Goal: Task Accomplishment & Management: Manage account settings

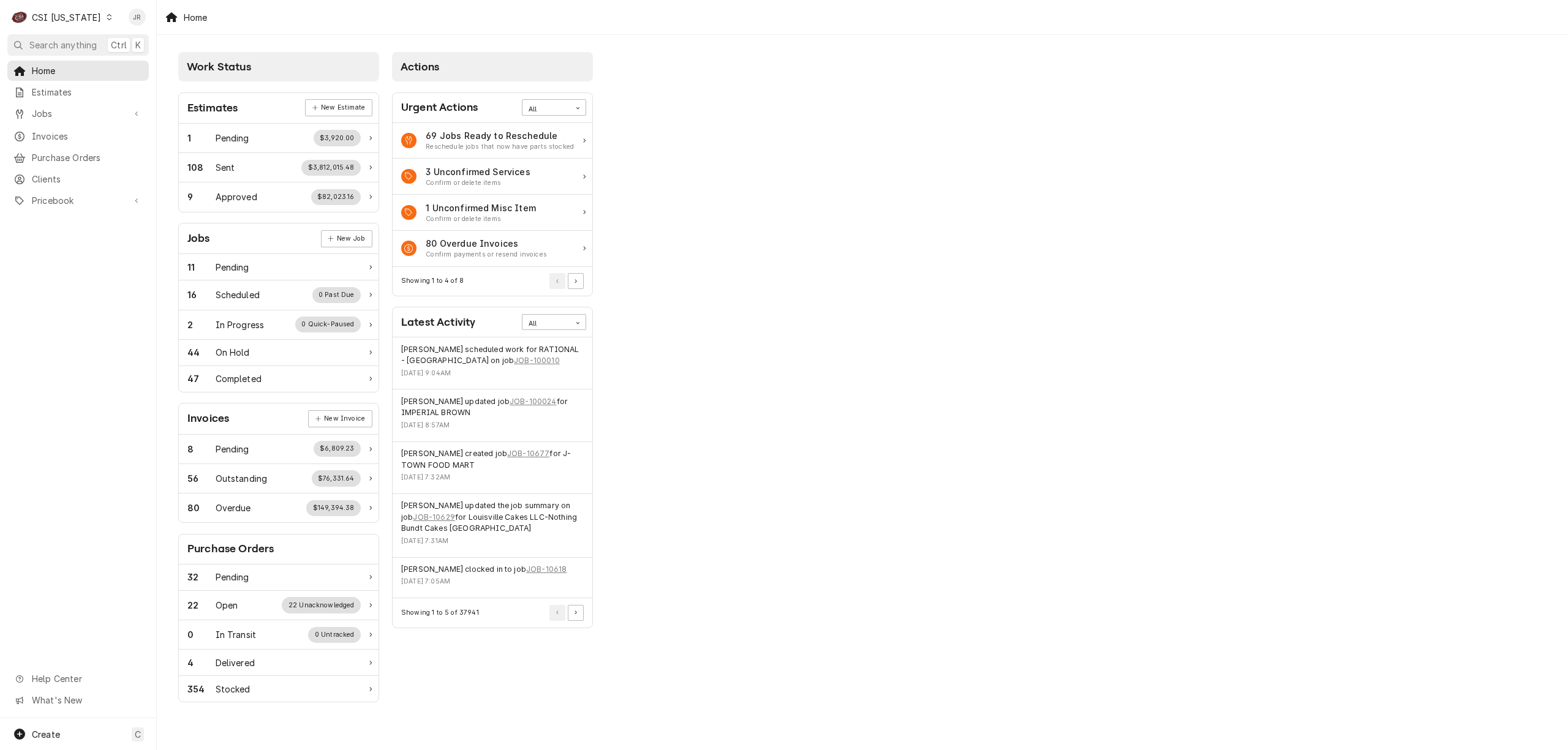
click at [59, 6] on div "C CSI Kentucky" at bounding box center [62, 17] width 109 height 25
click at [130, 44] on div "CSI Kentucky" at bounding box center [182, 45] width 144 height 13
click at [68, 129] on span "Invoices" at bounding box center [87, 135] width 111 height 13
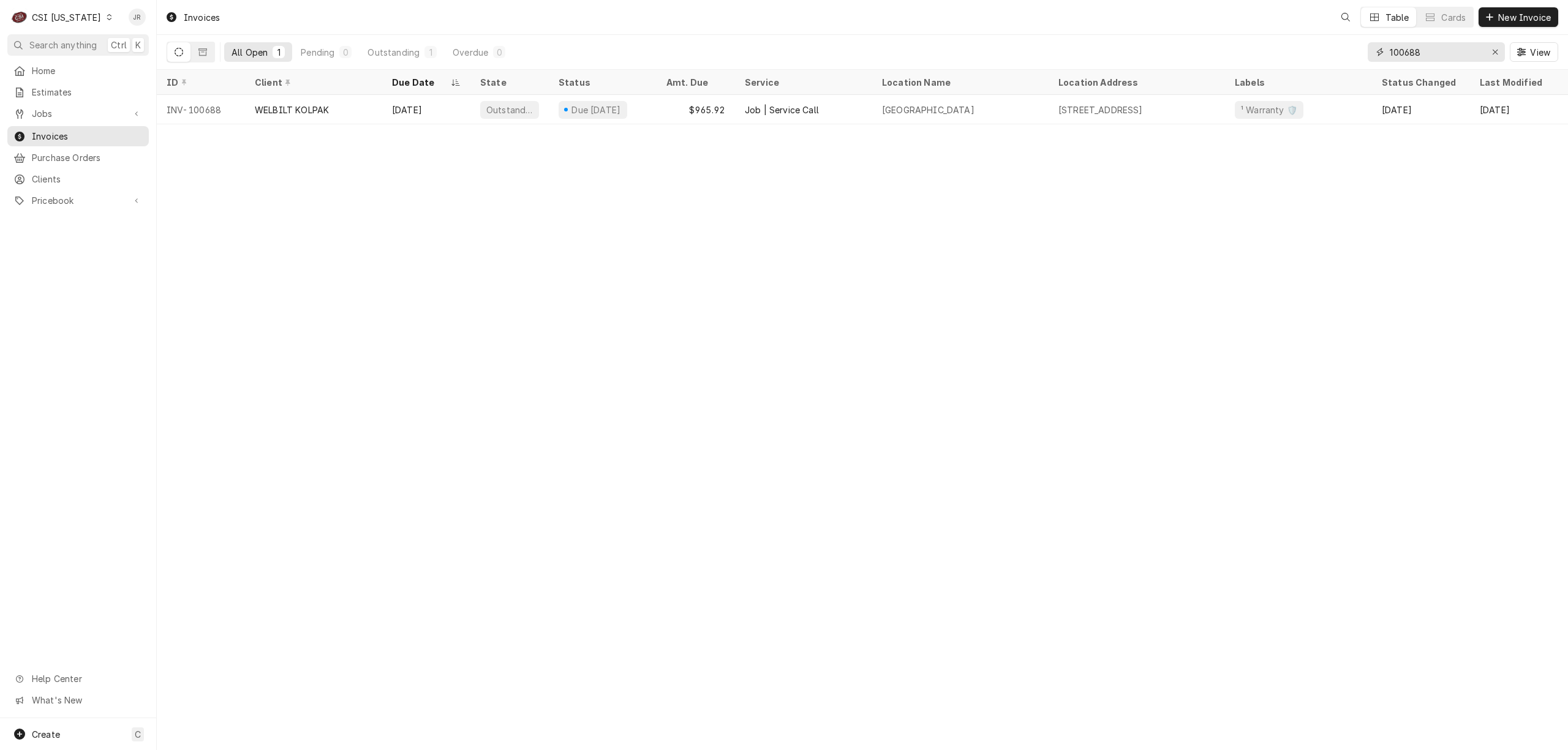
click at [1435, 50] on input "100688" at bounding box center [1435, 52] width 92 height 19
drag, startPoint x: 1435, startPoint y: 50, endPoint x: 1441, endPoint y: 77, distance: 27.7
click at [1433, 50] on input "100688" at bounding box center [1435, 52] width 92 height 19
type input "300614"
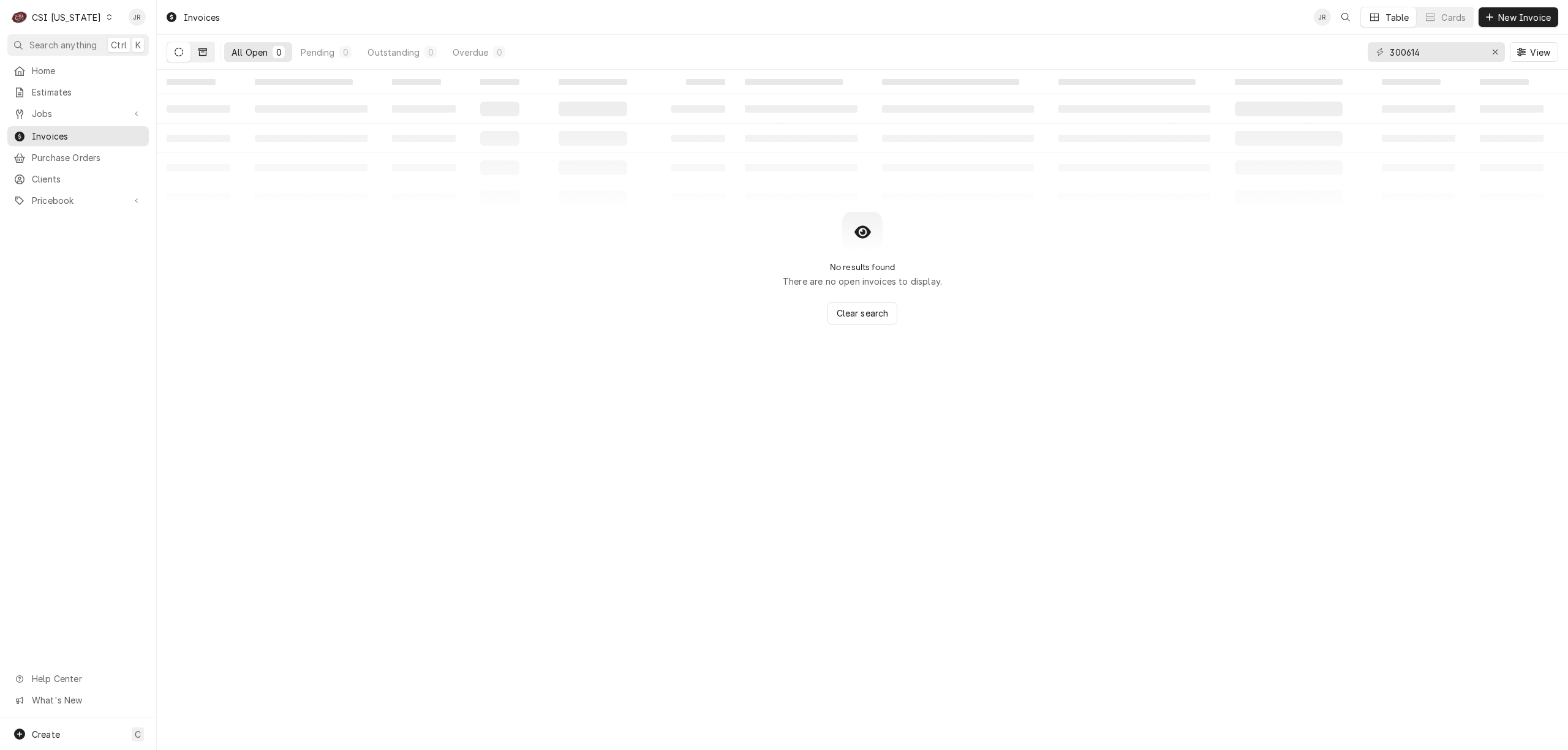
click at [191, 50] on button "Dynamic Content Wrapper" at bounding box center [203, 52] width 23 height 19
click at [169, 49] on button "Dynamic Content Wrapper" at bounding box center [179, 52] width 23 height 19
click at [177, 52] on icon "Dynamic Content Wrapper" at bounding box center [179, 52] width 9 height 9
click at [178, 52] on icon "Dynamic Content Wrapper" at bounding box center [179, 52] width 9 height 9
click at [72, 11] on div "CSI [US_STATE]" at bounding box center [66, 17] width 69 height 13
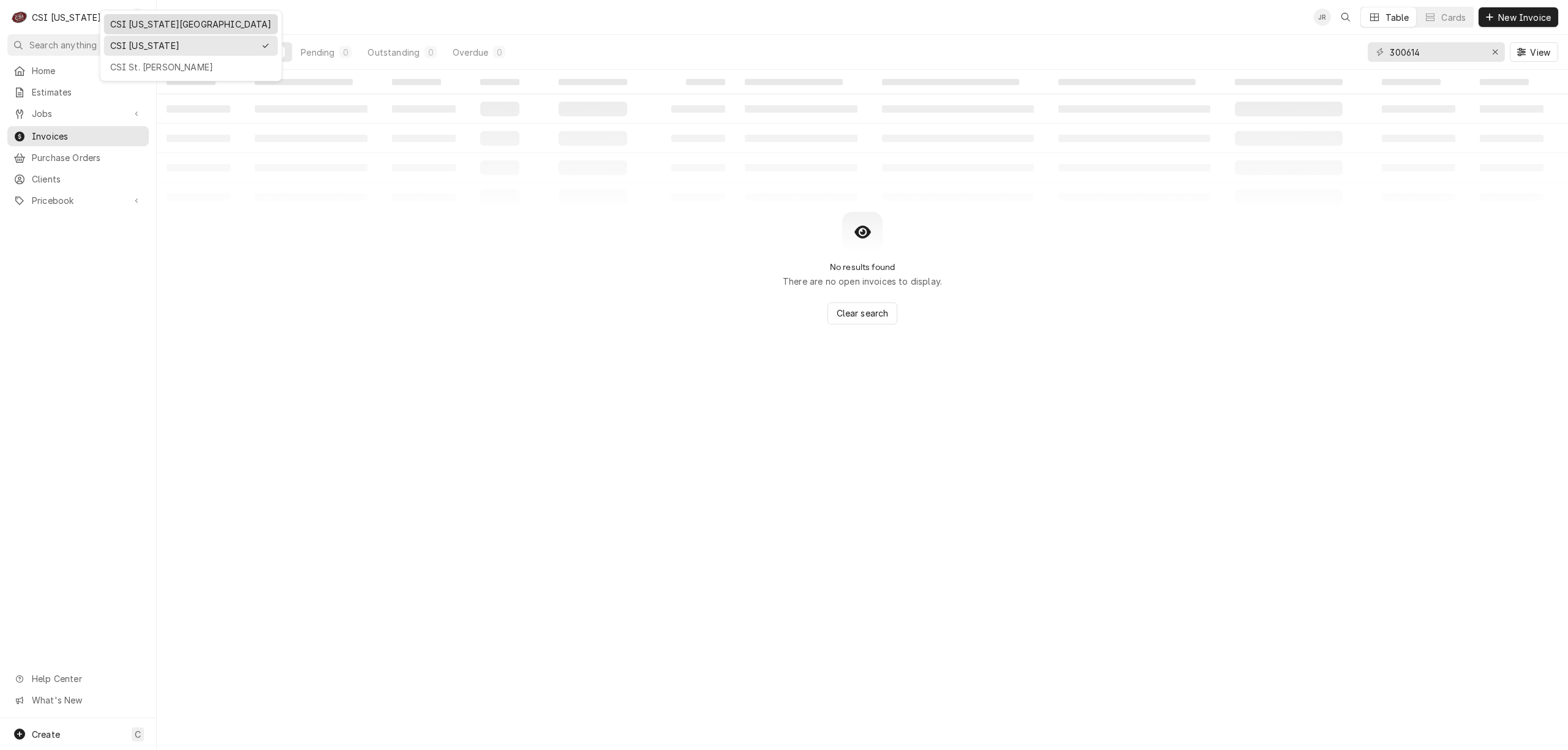
click at [165, 23] on div "CSI [US_STATE][GEOGRAPHIC_DATA]" at bounding box center [191, 24] width 162 height 13
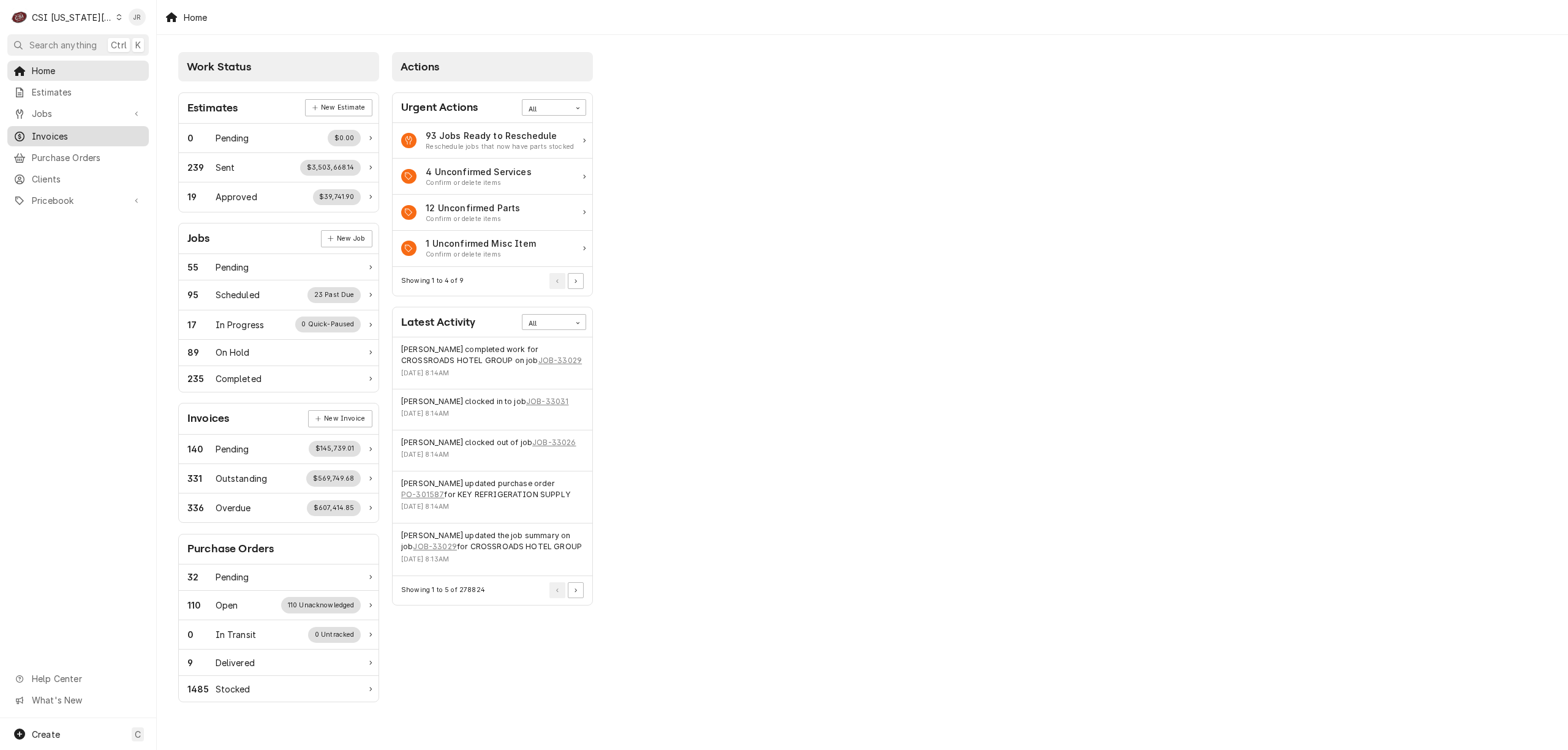
click at [59, 130] on span "Invoices" at bounding box center [87, 135] width 111 height 13
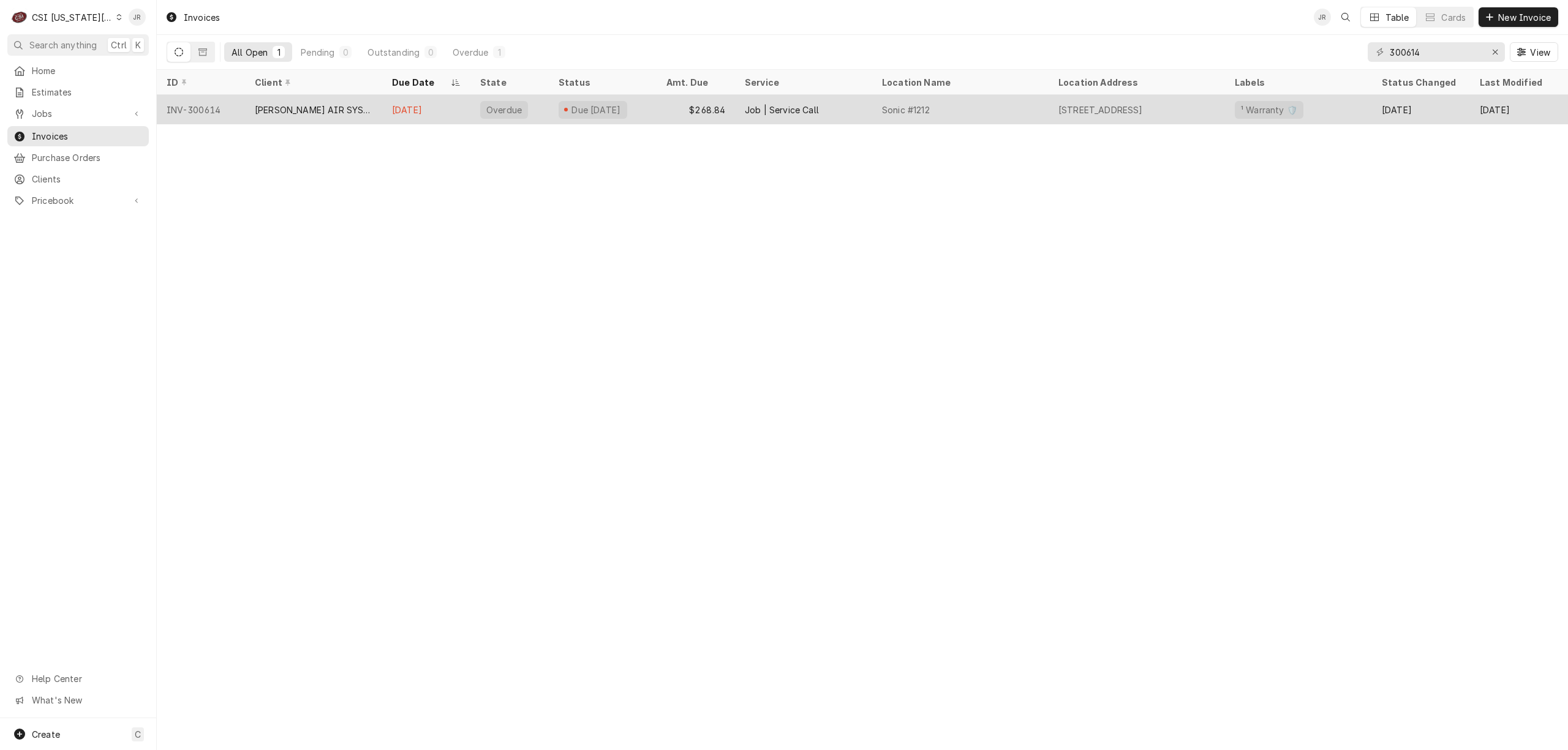
click at [481, 101] on div "Overdue" at bounding box center [504, 110] width 48 height 18
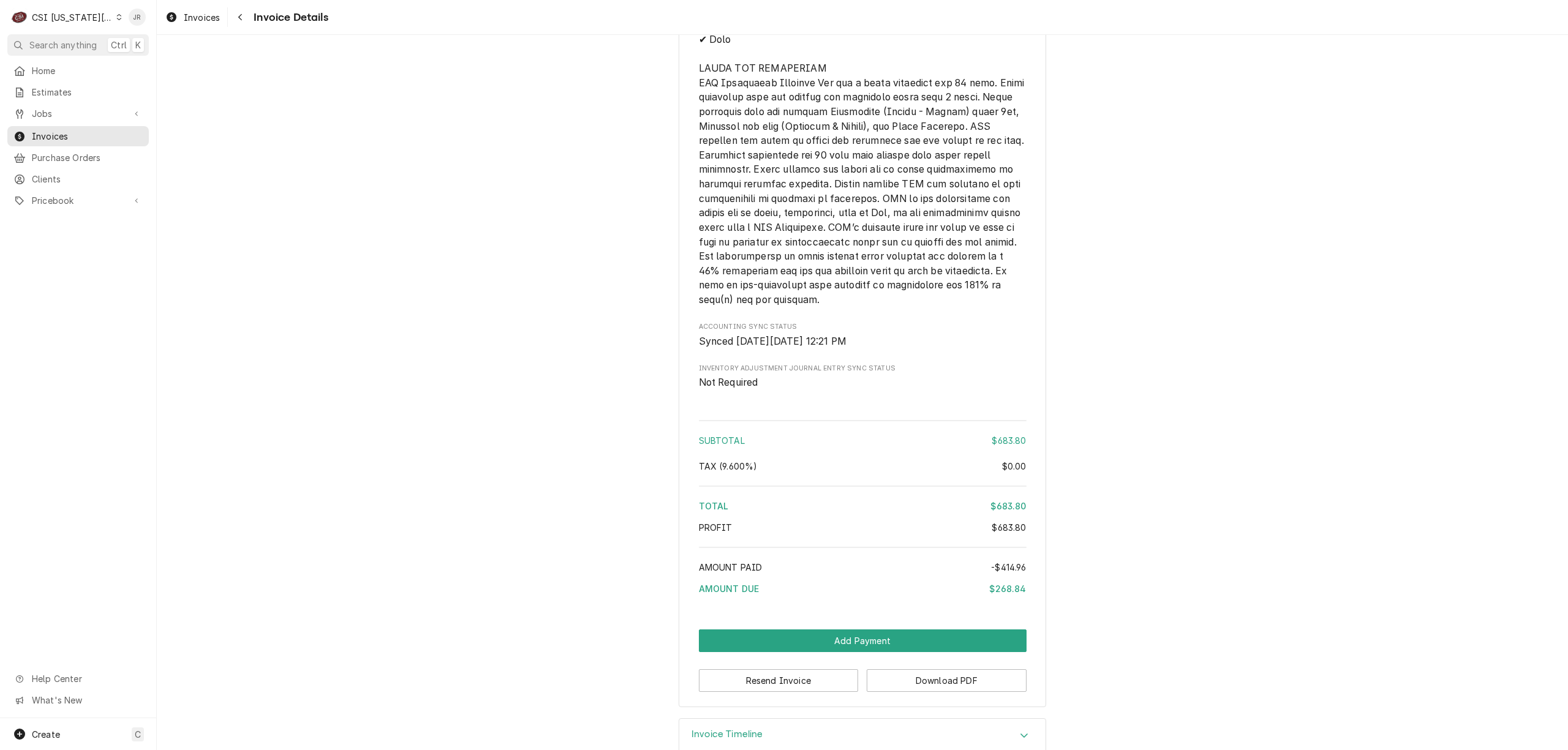
scroll to position [2187, 0]
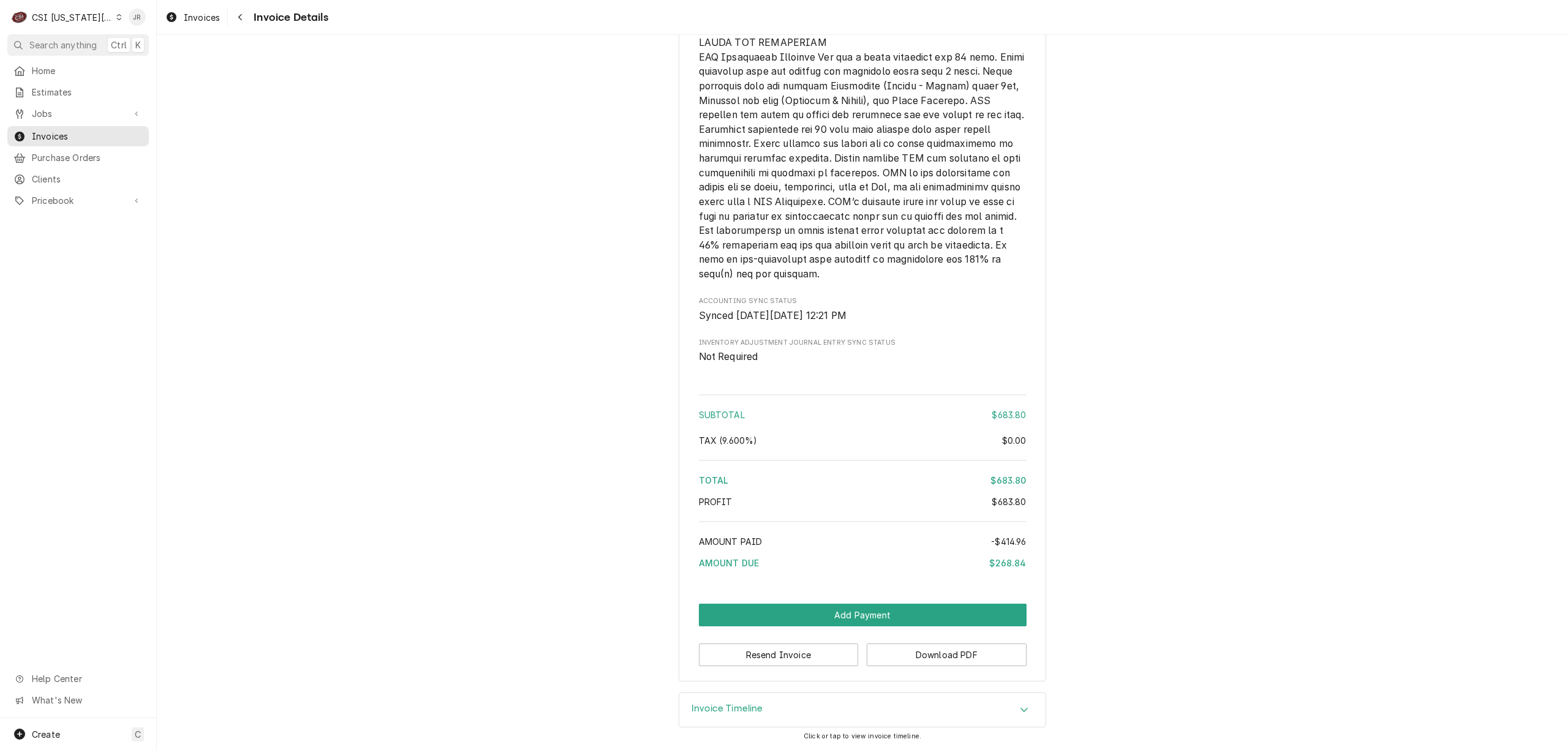
click at [749, 709] on h3 "Invoice Timeline" at bounding box center [727, 709] width 71 height 12
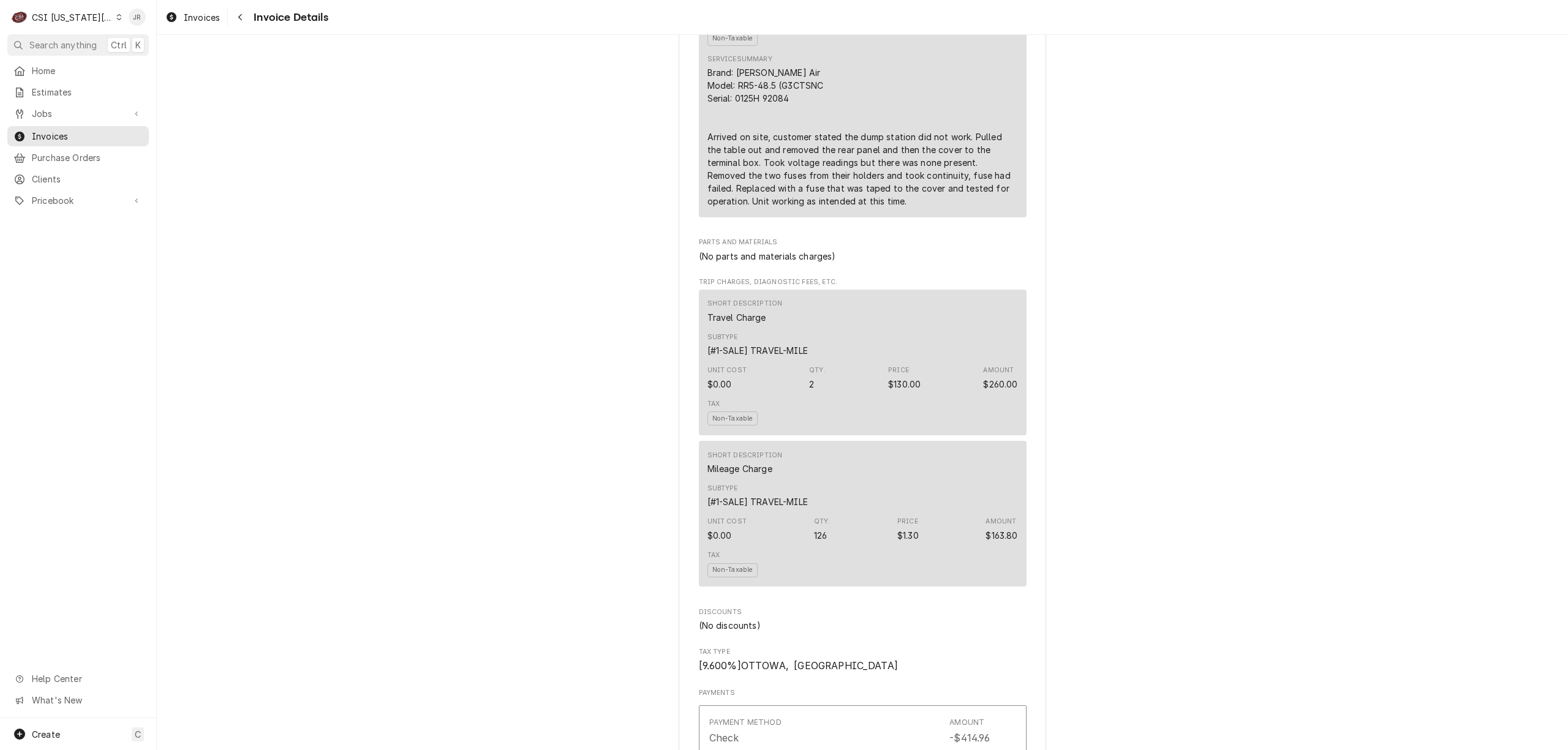
scroll to position [962, 0]
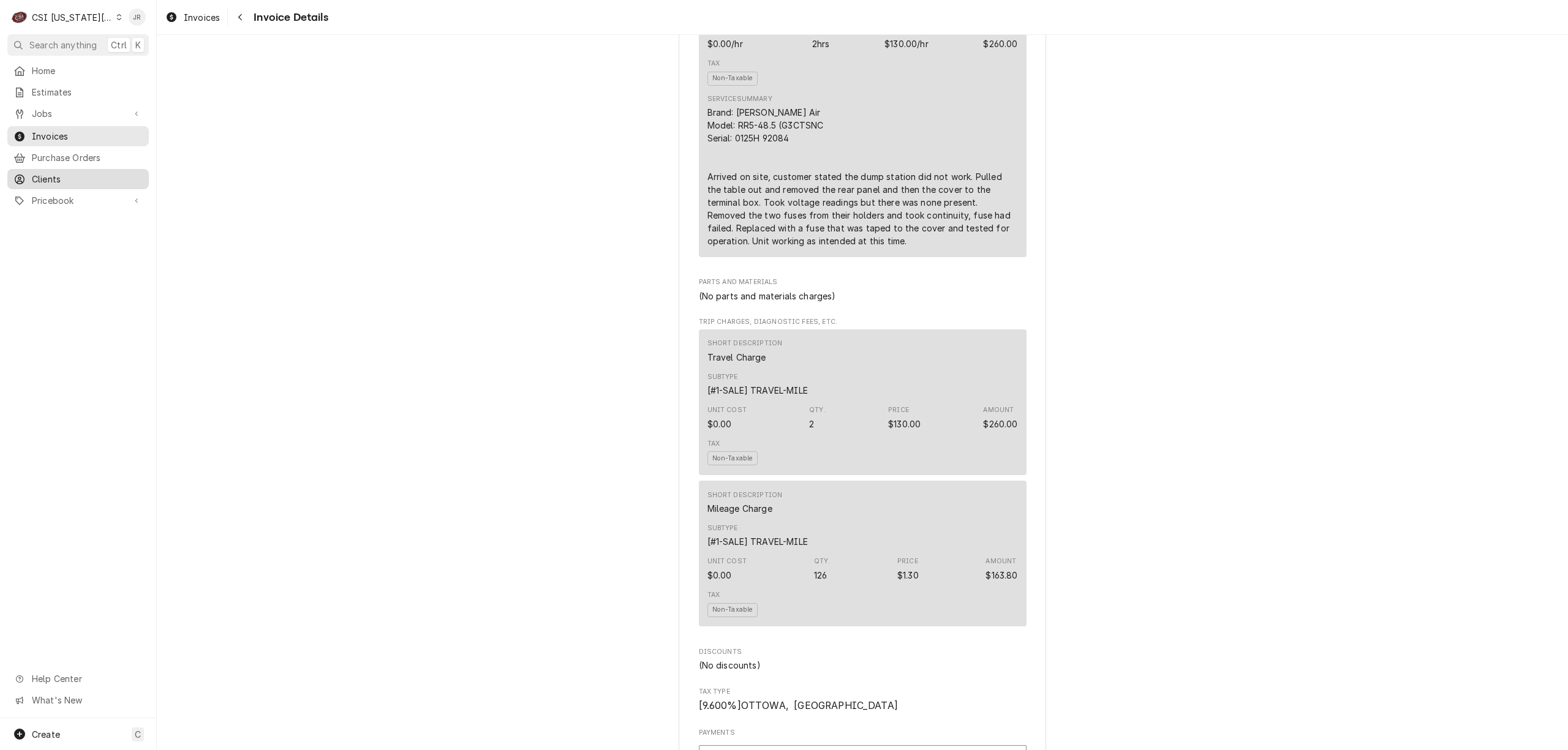
click at [36, 179] on span "Clients" at bounding box center [87, 179] width 111 height 13
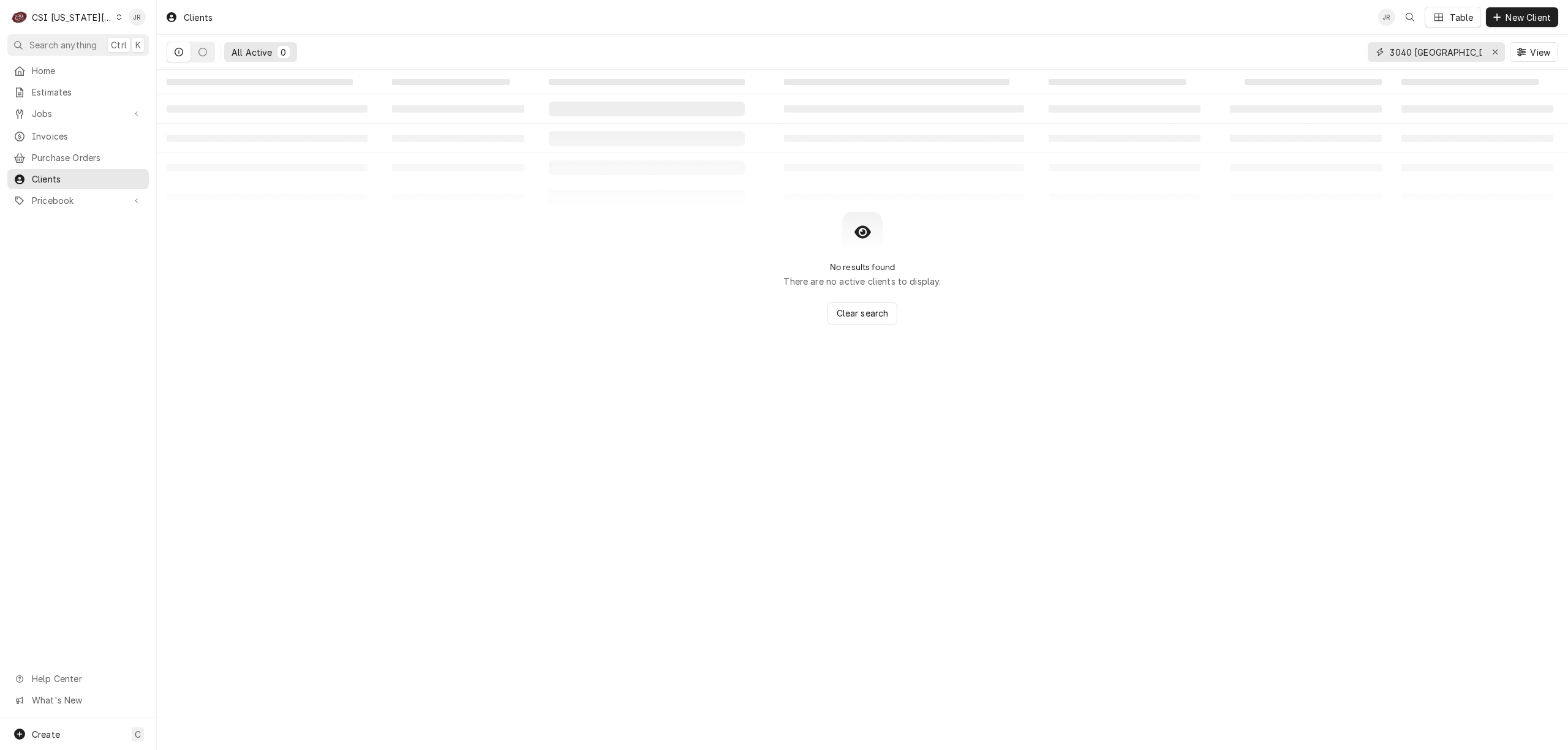
drag, startPoint x: 1473, startPoint y: 50, endPoint x: 1055, endPoint y: 25, distance: 418.7
click at [1055, 25] on div "Clients JR Table New Client All Active 0 [GEOGRAPHIC_DATA]" at bounding box center [863, 35] width 1412 height 70
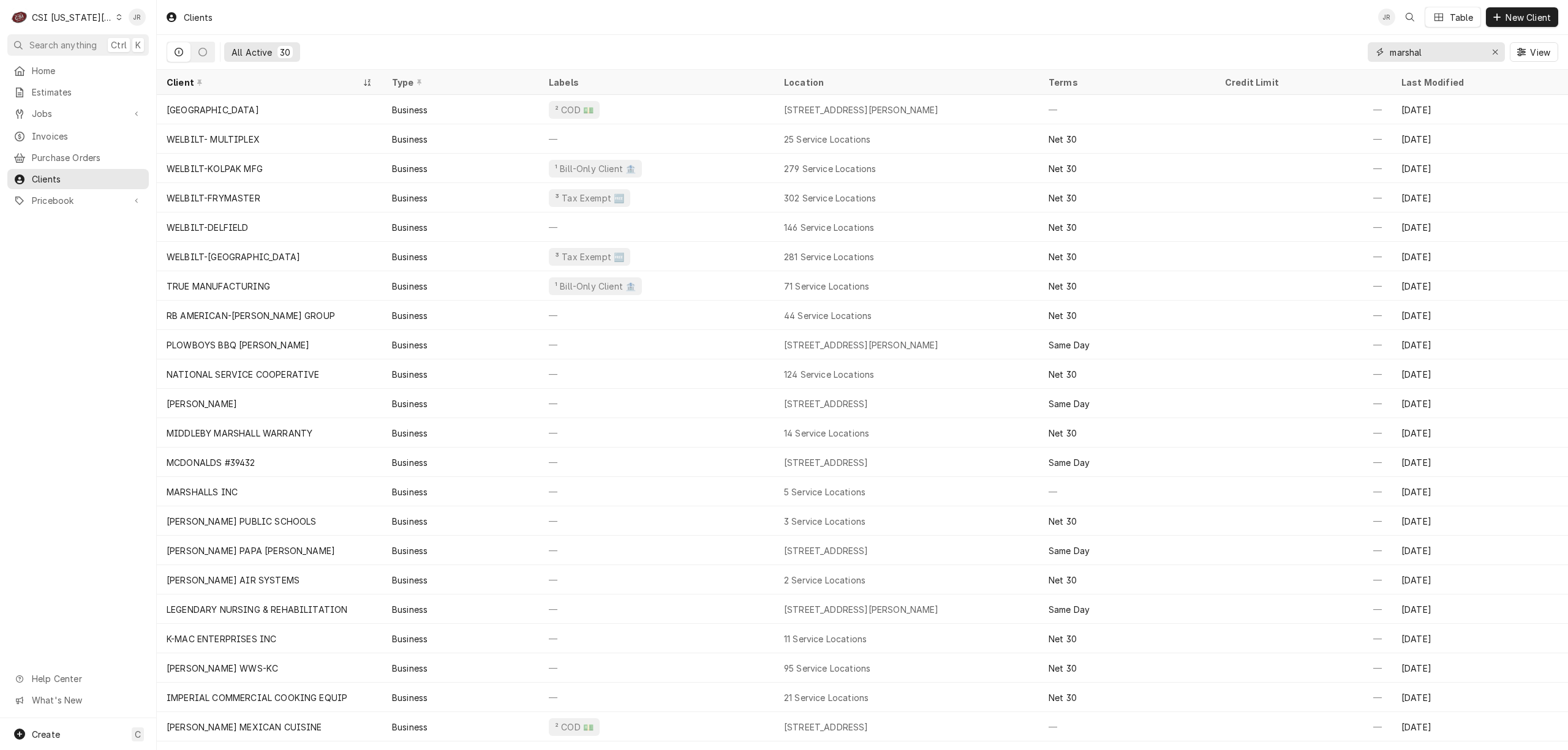
drag, startPoint x: 1442, startPoint y: 51, endPoint x: 1236, endPoint y: 44, distance: 206.1
click at [1236, 44] on div "All Active 30 marshal View" at bounding box center [862, 52] width 1392 height 34
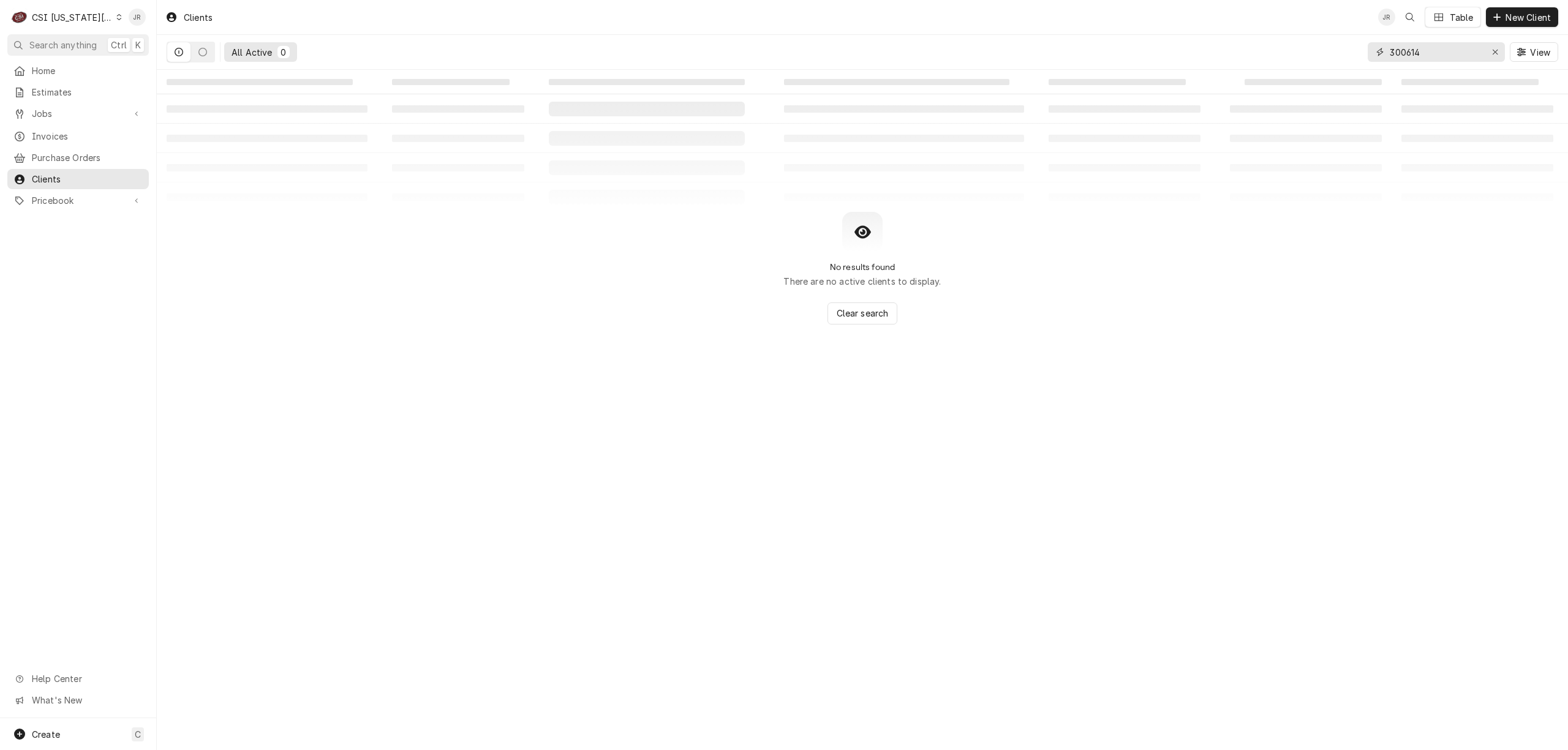
click at [1435, 49] on input "300614" at bounding box center [1435, 52] width 92 height 19
click at [1435, 48] on input "300614" at bounding box center [1435, 52] width 92 height 19
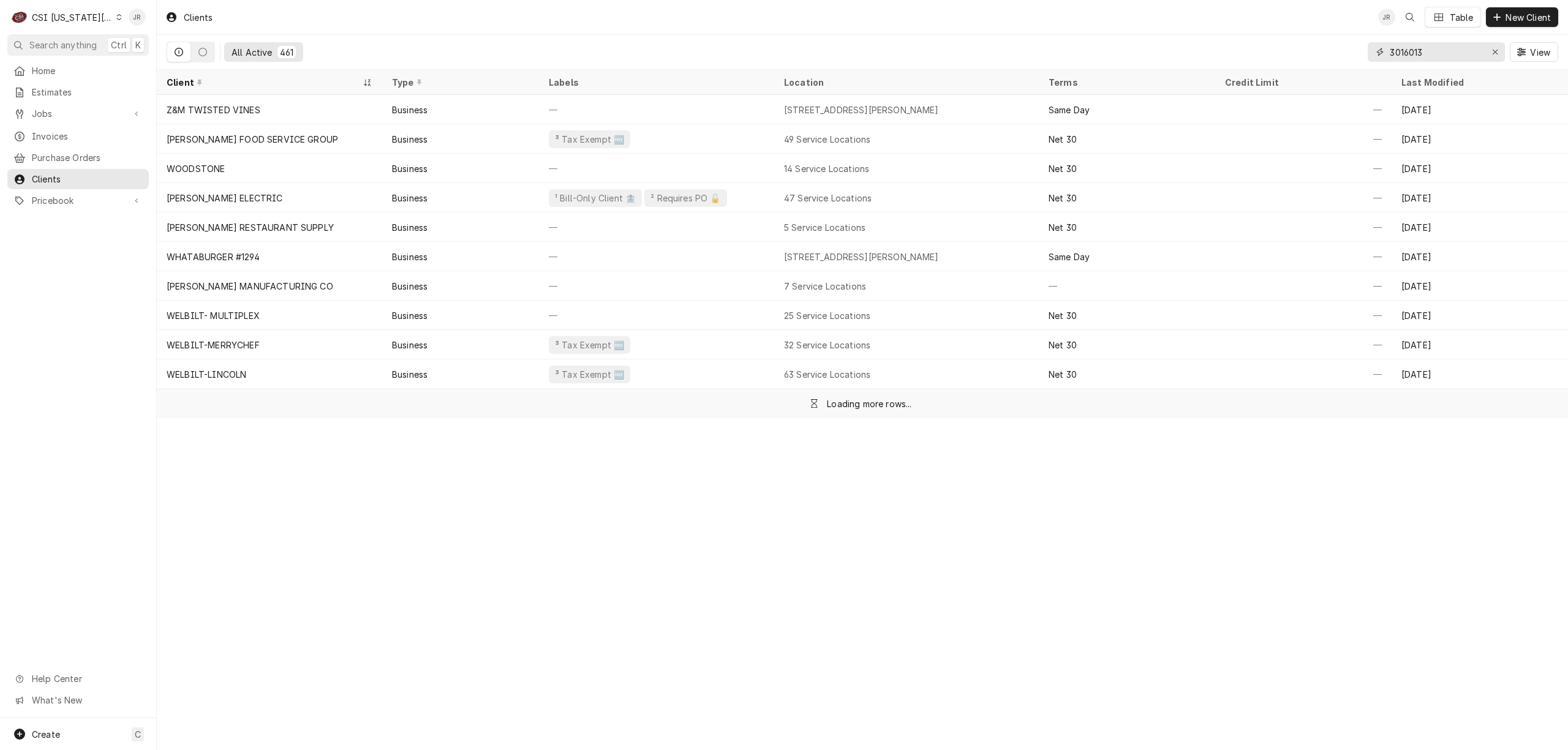
type input "3016013"
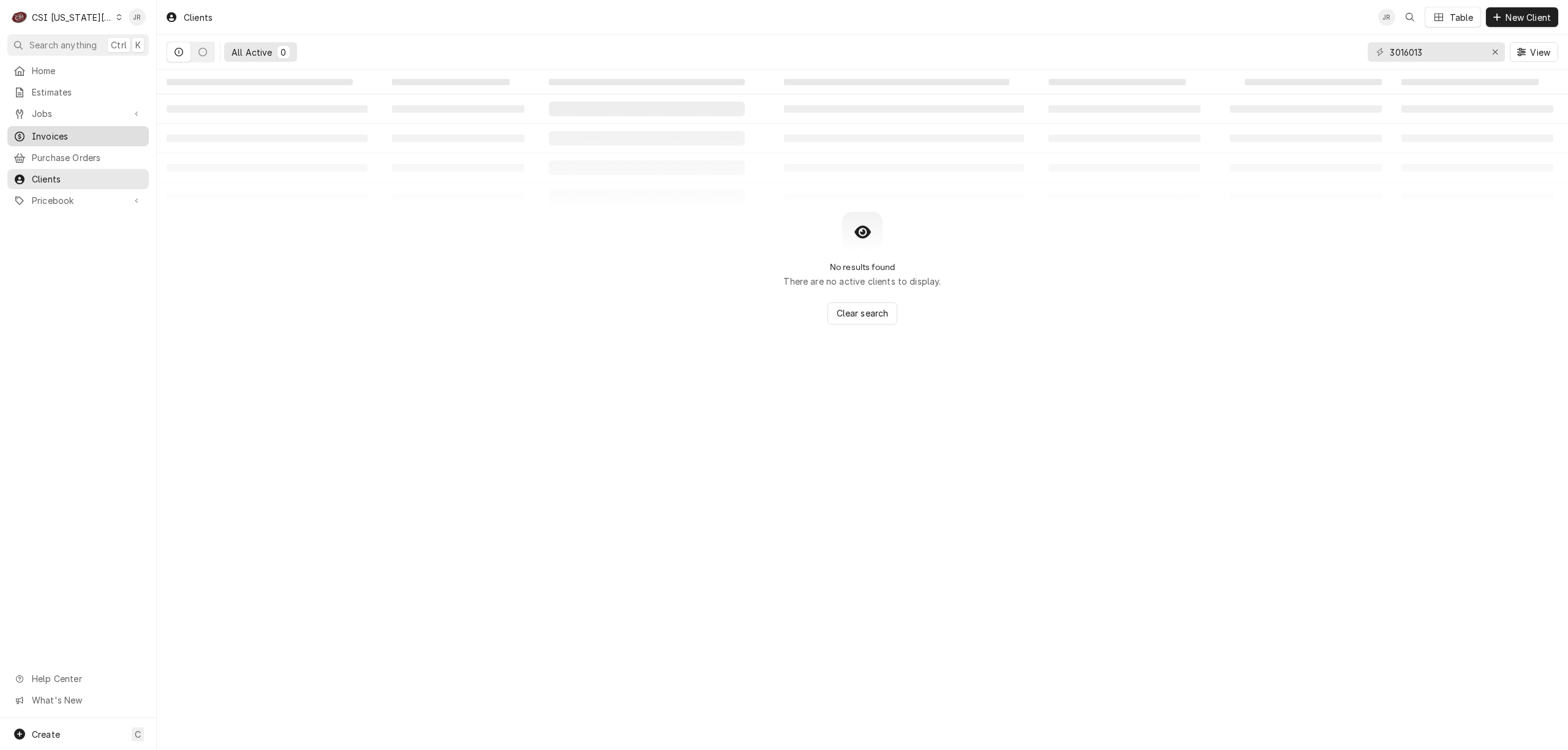
click at [65, 129] on span "Invoices" at bounding box center [87, 135] width 111 height 13
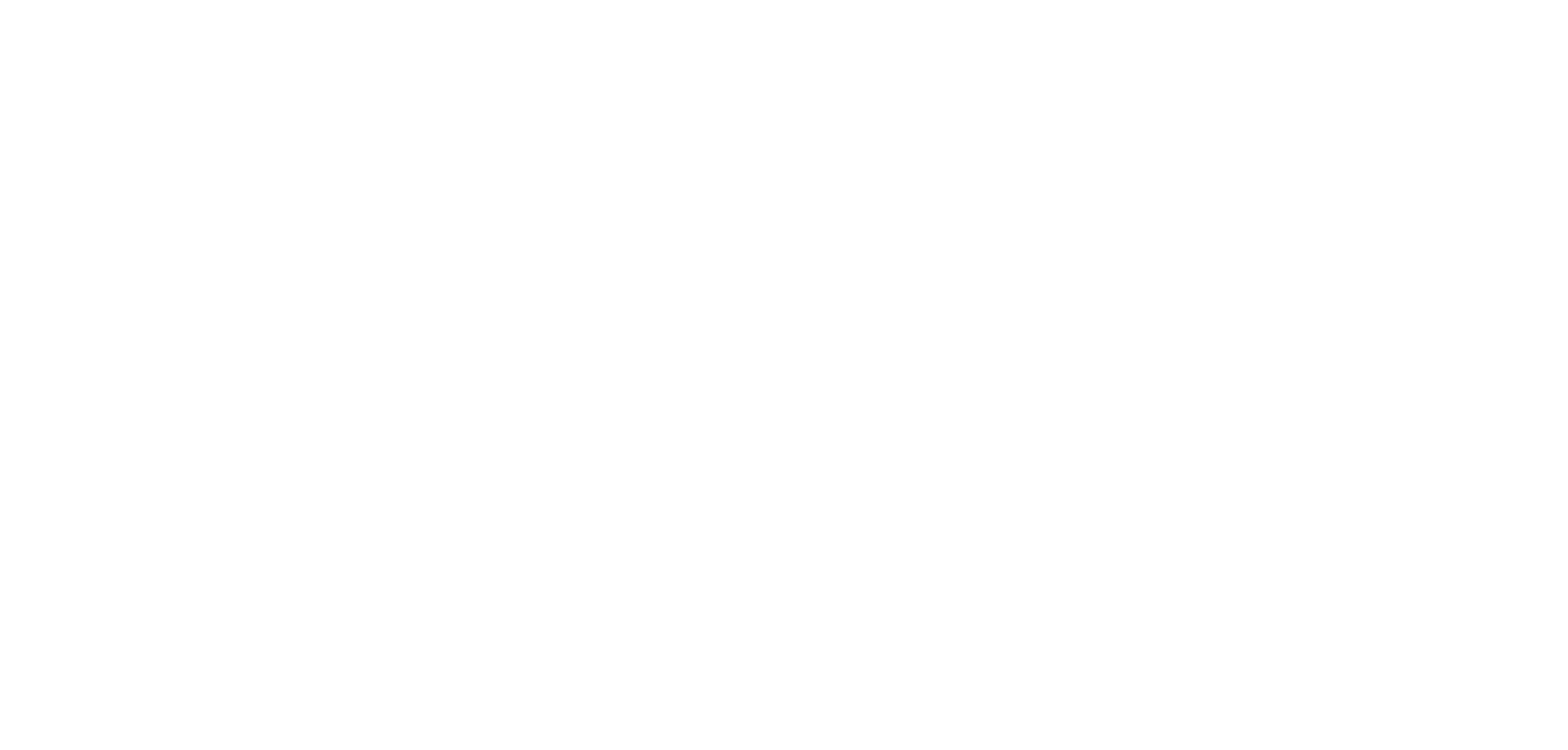
click at [1444, 57] on div "Dynamic Content Wrapper" at bounding box center [784, 375] width 1568 height 750
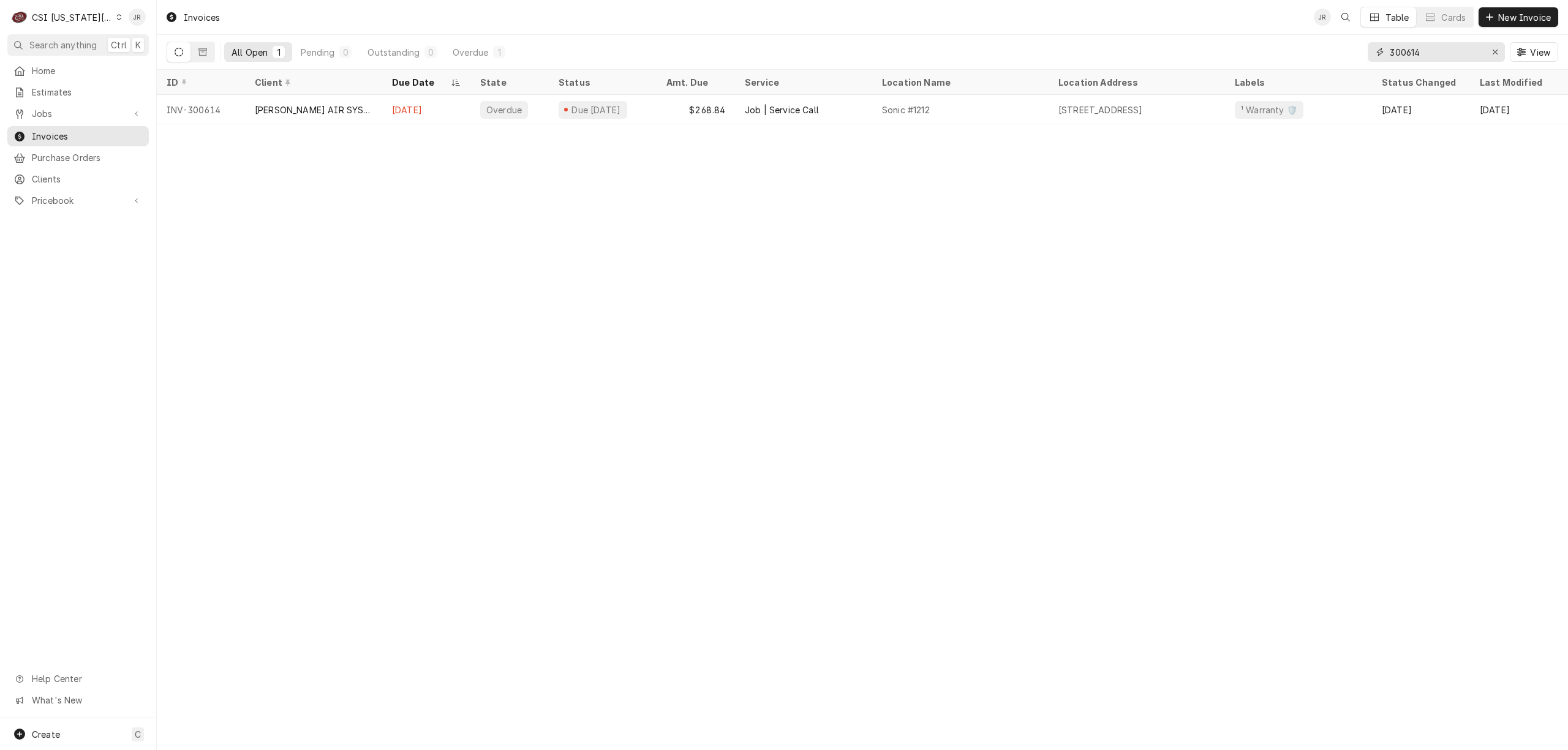
click at [1444, 57] on input "300614" at bounding box center [1435, 52] width 92 height 19
type input "301603"
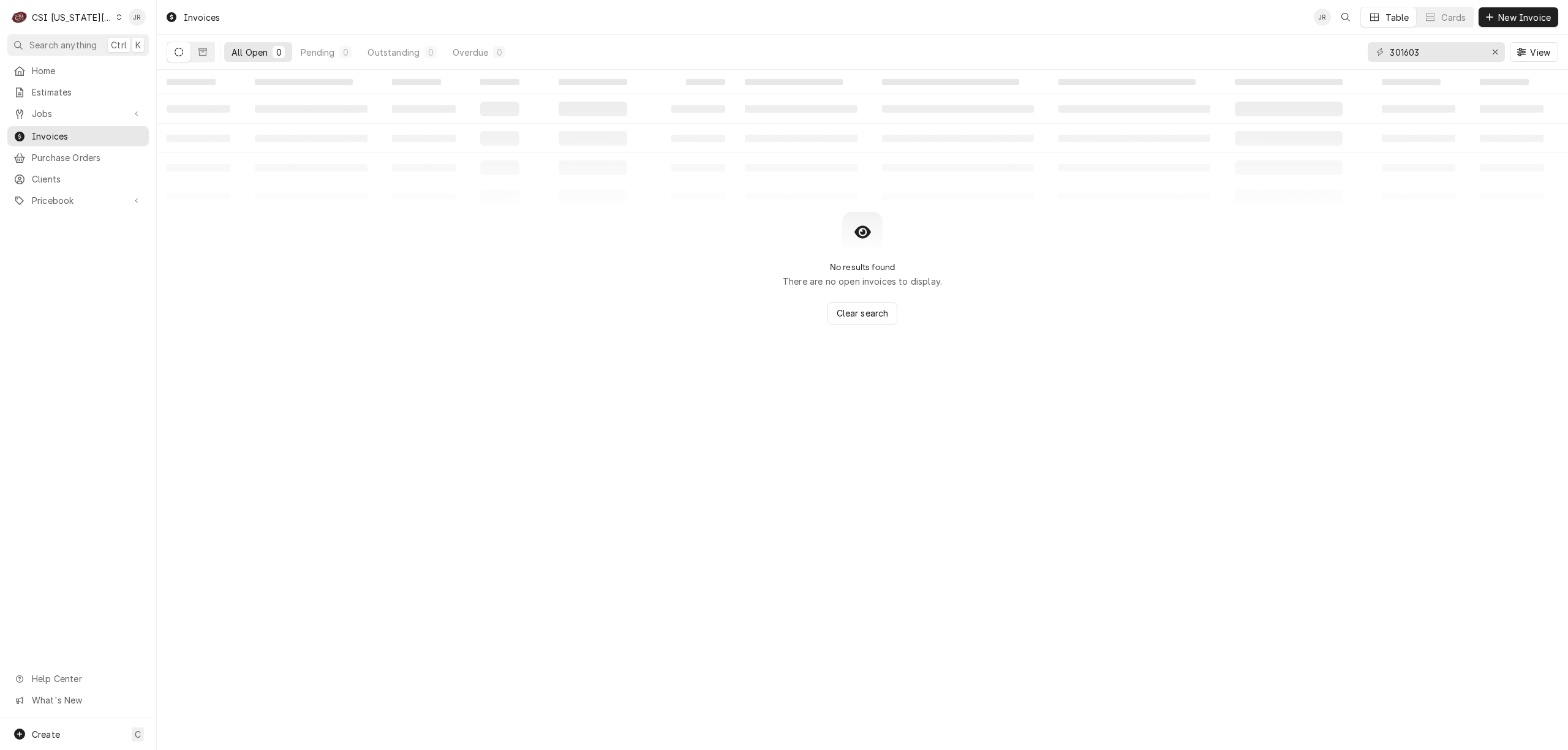
drag, startPoint x: 195, startPoint y: 57, endPoint x: 177, endPoint y: 55, distance: 18.1
click at [177, 55] on div "Dynamic Content Wrapper" at bounding box center [191, 52] width 48 height 21
click at [177, 54] on icon "Dynamic Content Wrapper" at bounding box center [179, 52] width 9 height 9
click at [178, 52] on icon "Dynamic Content Wrapper" at bounding box center [179, 52] width 9 height 9
click at [178, 51] on icon "Dynamic Content Wrapper" at bounding box center [179, 52] width 9 height 9
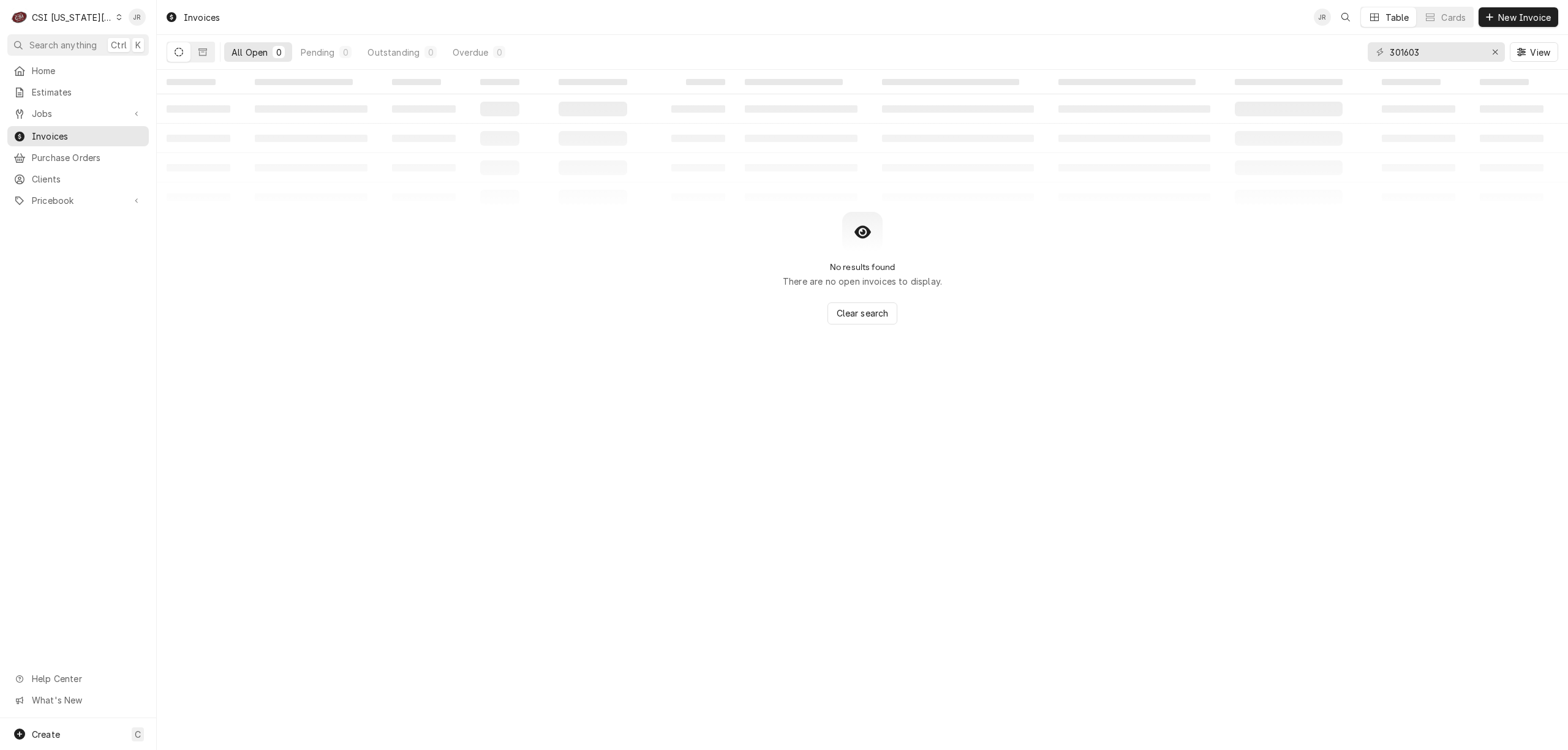
click at [178, 50] on icon "Dynamic Content Wrapper" at bounding box center [179, 52] width 9 height 9
click at [182, 51] on icon "Dynamic Content Wrapper" at bounding box center [179, 52] width 9 height 9
click at [60, 173] on span "Clients" at bounding box center [87, 179] width 111 height 13
drag, startPoint x: 1444, startPoint y: 52, endPoint x: 1275, endPoint y: 21, distance: 171.8
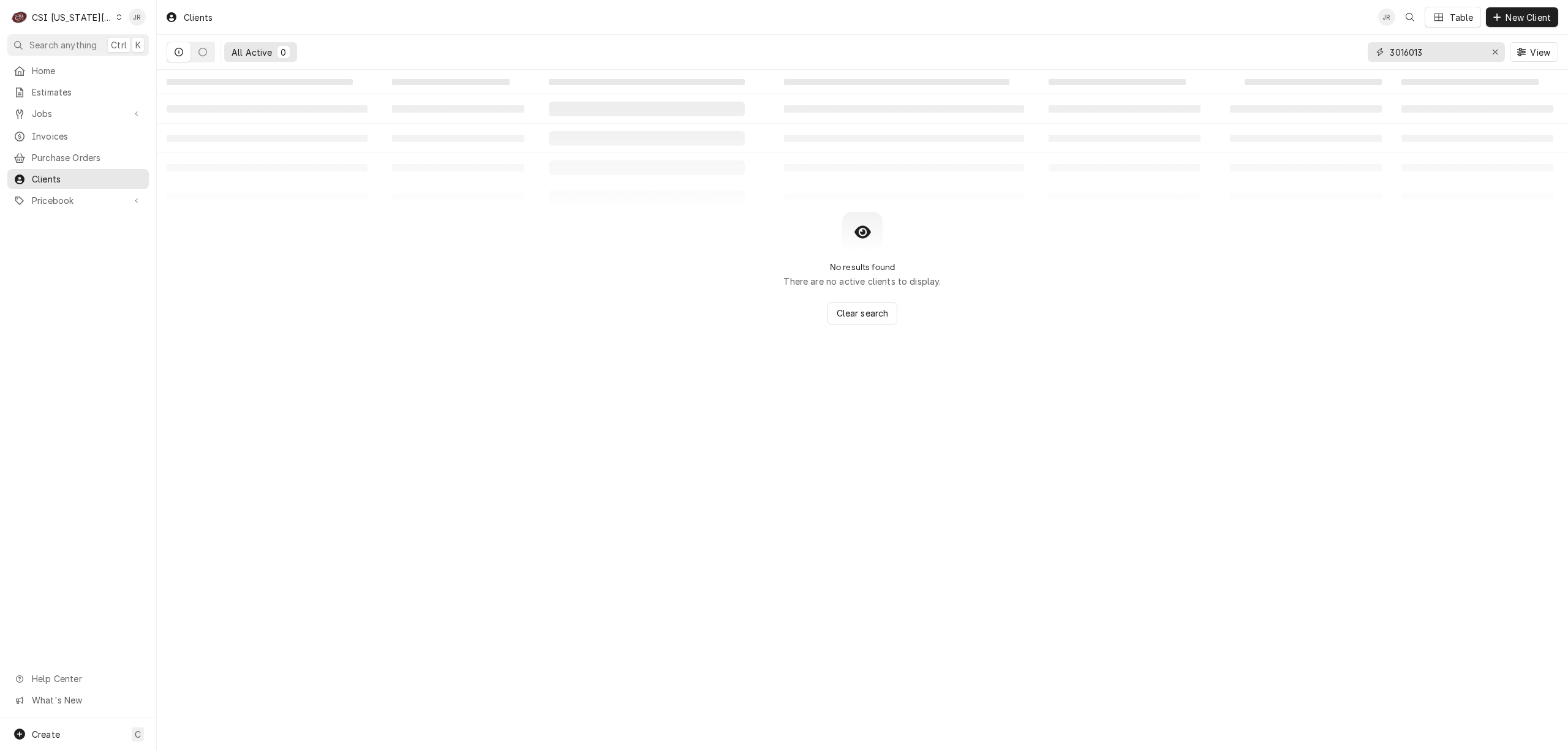
click at [1281, 22] on div "Clients JR Table New Client All Active 0 3016013 View" at bounding box center [863, 35] width 1412 height 70
type input "marshall"
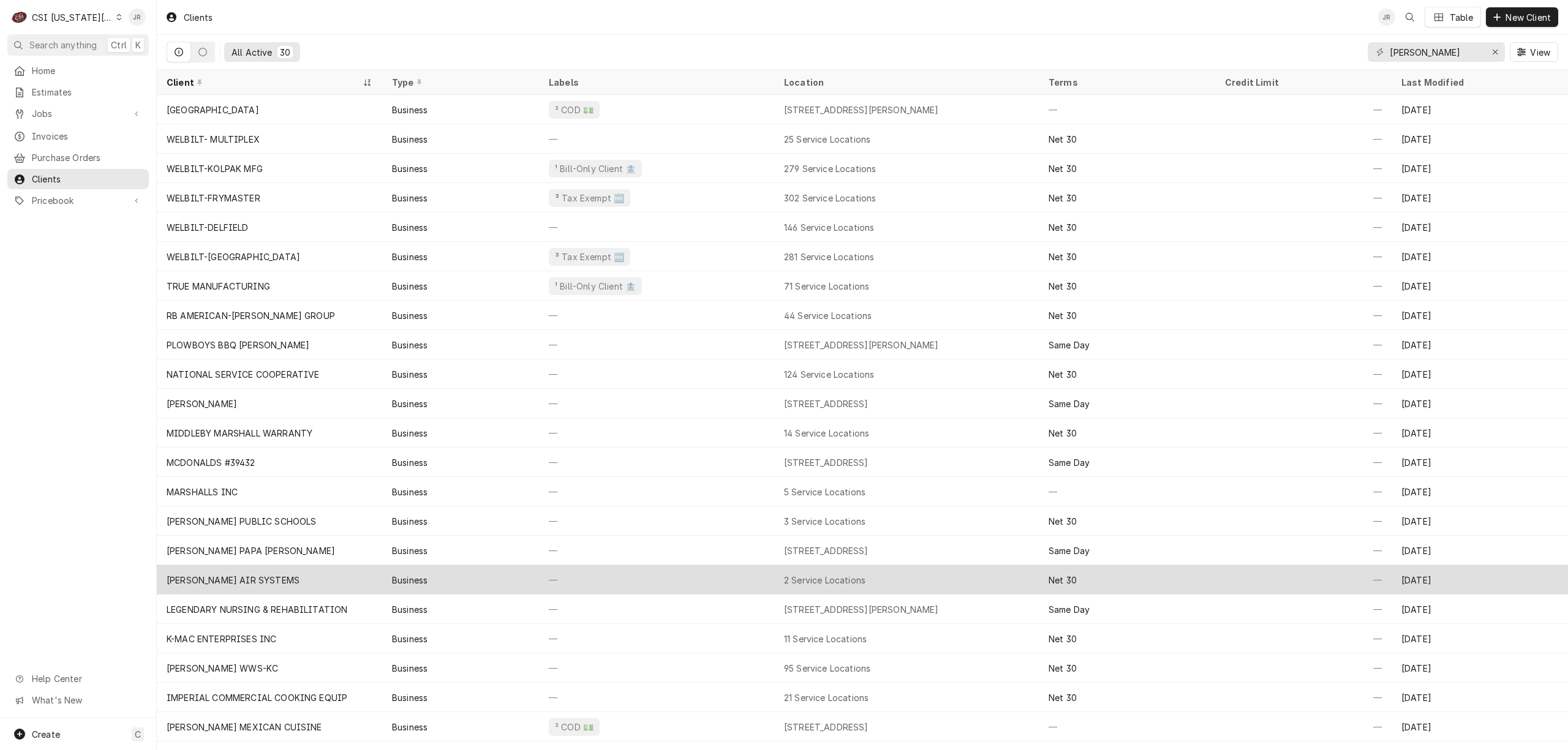
click at [299, 582] on div "MARSHALL AIR SYSTEMS" at bounding box center [270, 579] width 226 height 29
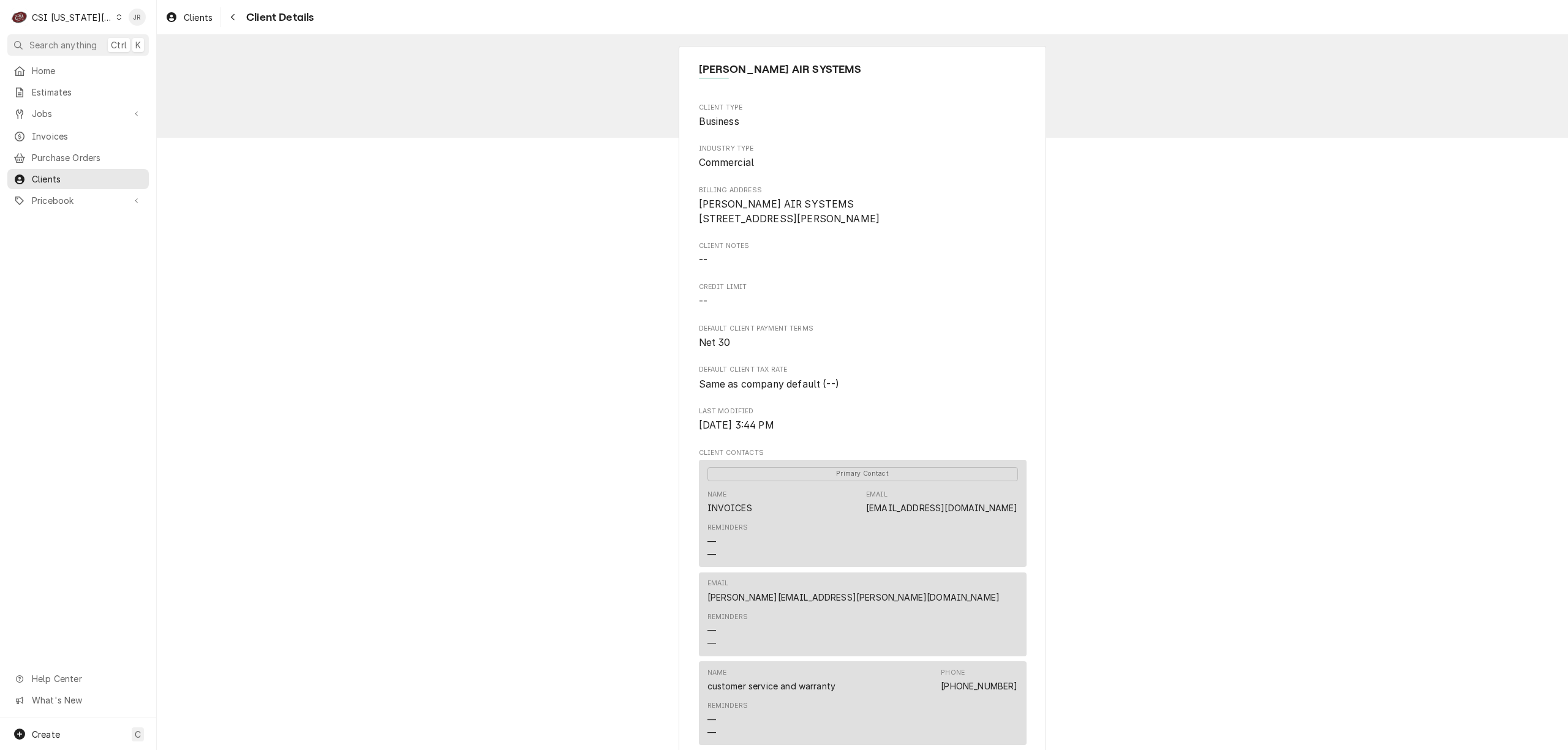
click at [50, 15] on div "CSI [US_STATE][GEOGRAPHIC_DATA]" at bounding box center [72, 17] width 81 height 13
click at [136, 65] on div "CSI St. [PERSON_NAME]" at bounding box center [210, 66] width 179 height 13
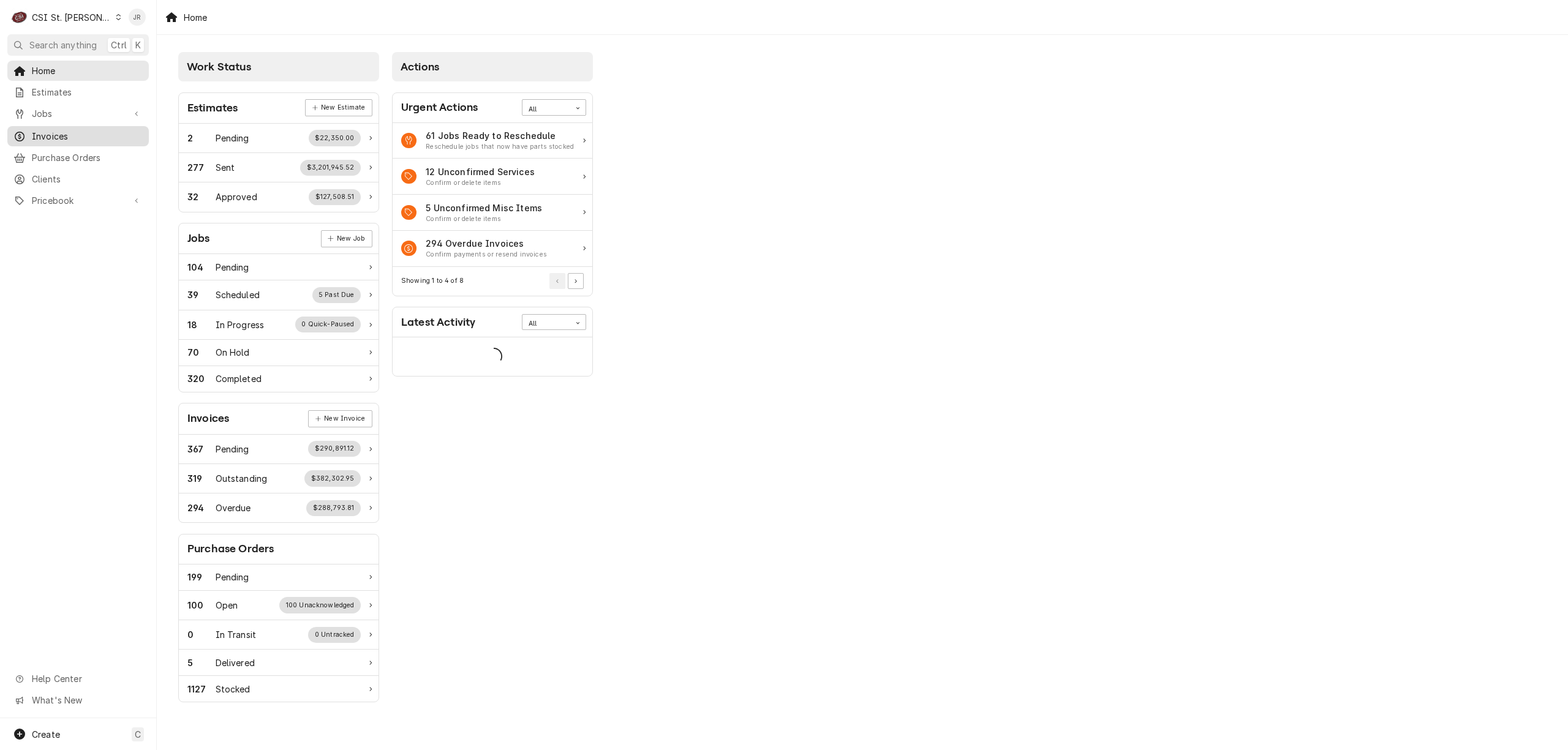
click at [70, 138] on span "Invoices" at bounding box center [87, 135] width 111 height 13
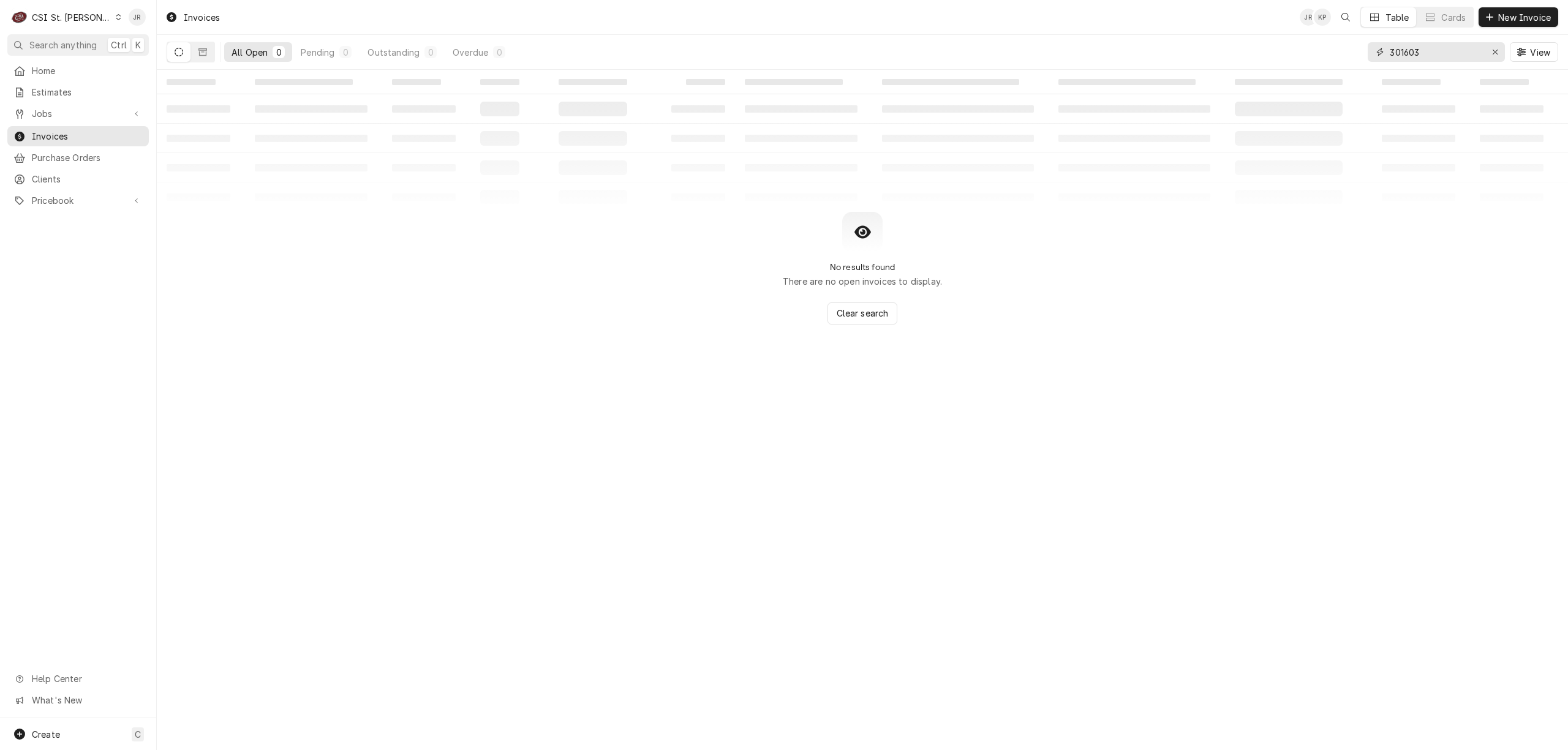
click at [1444, 45] on input "301603" at bounding box center [1435, 52] width 92 height 19
paste input "403848"
type input "403848"
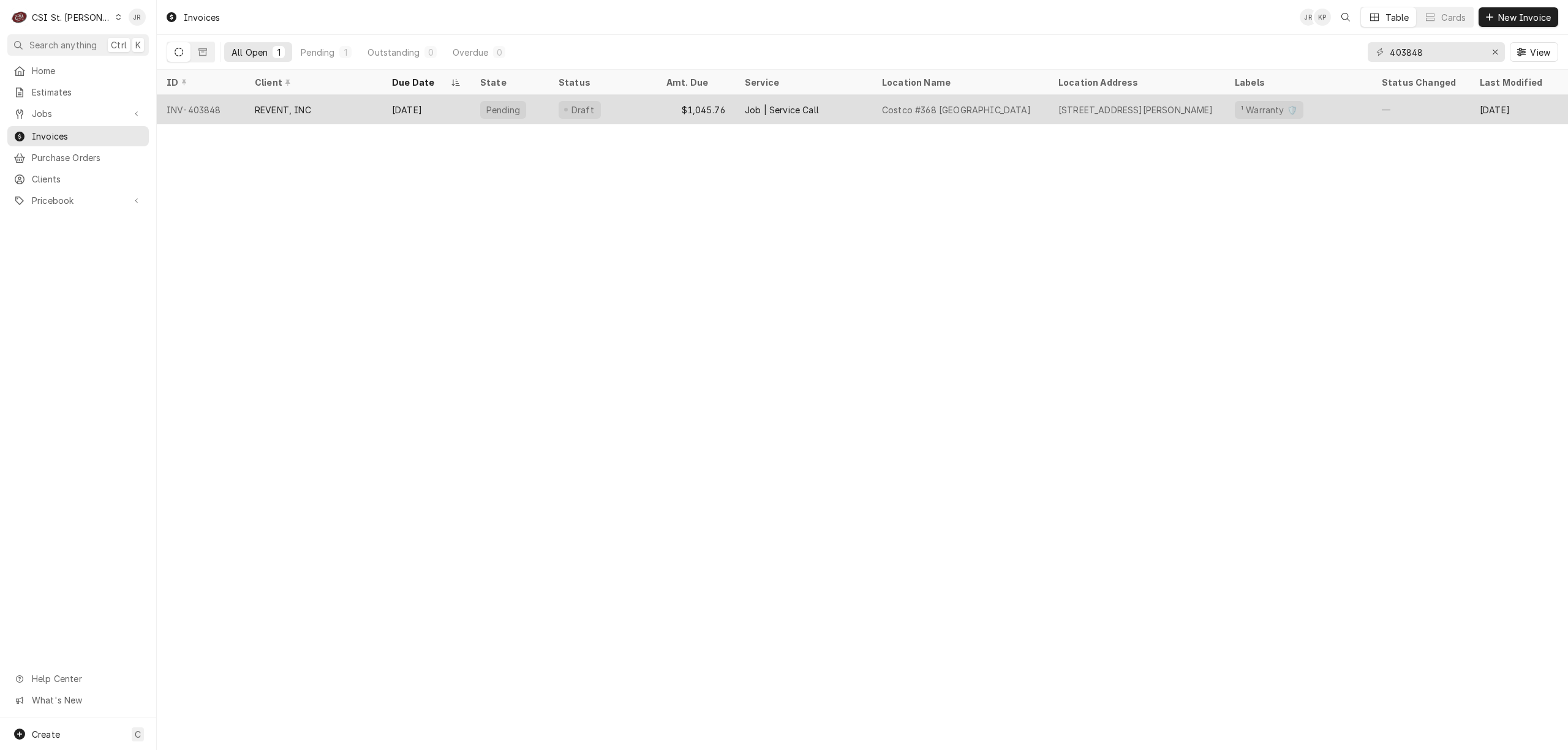
click at [510, 95] on div "Pending" at bounding box center [509, 109] width 78 height 29
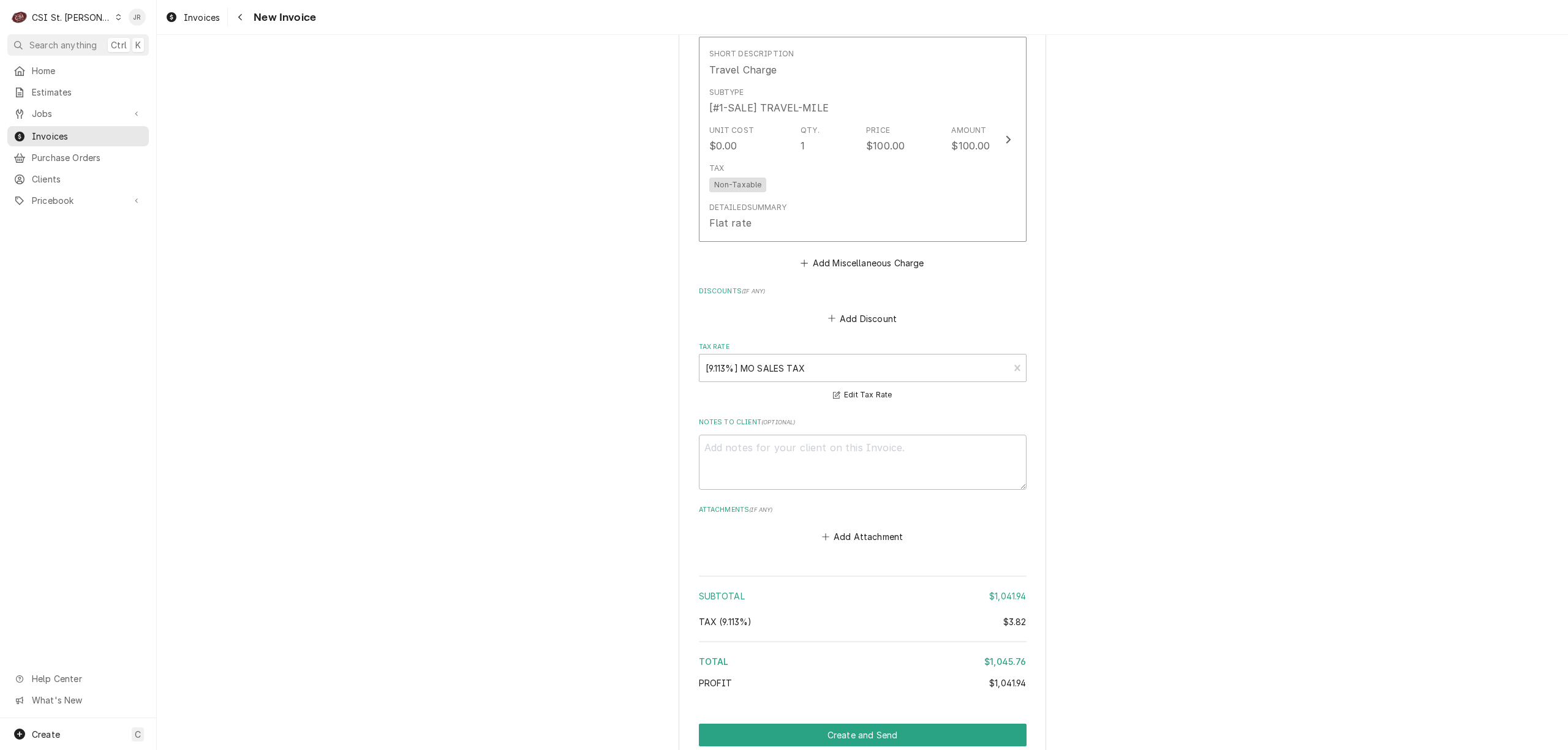
scroll to position [1959, 0]
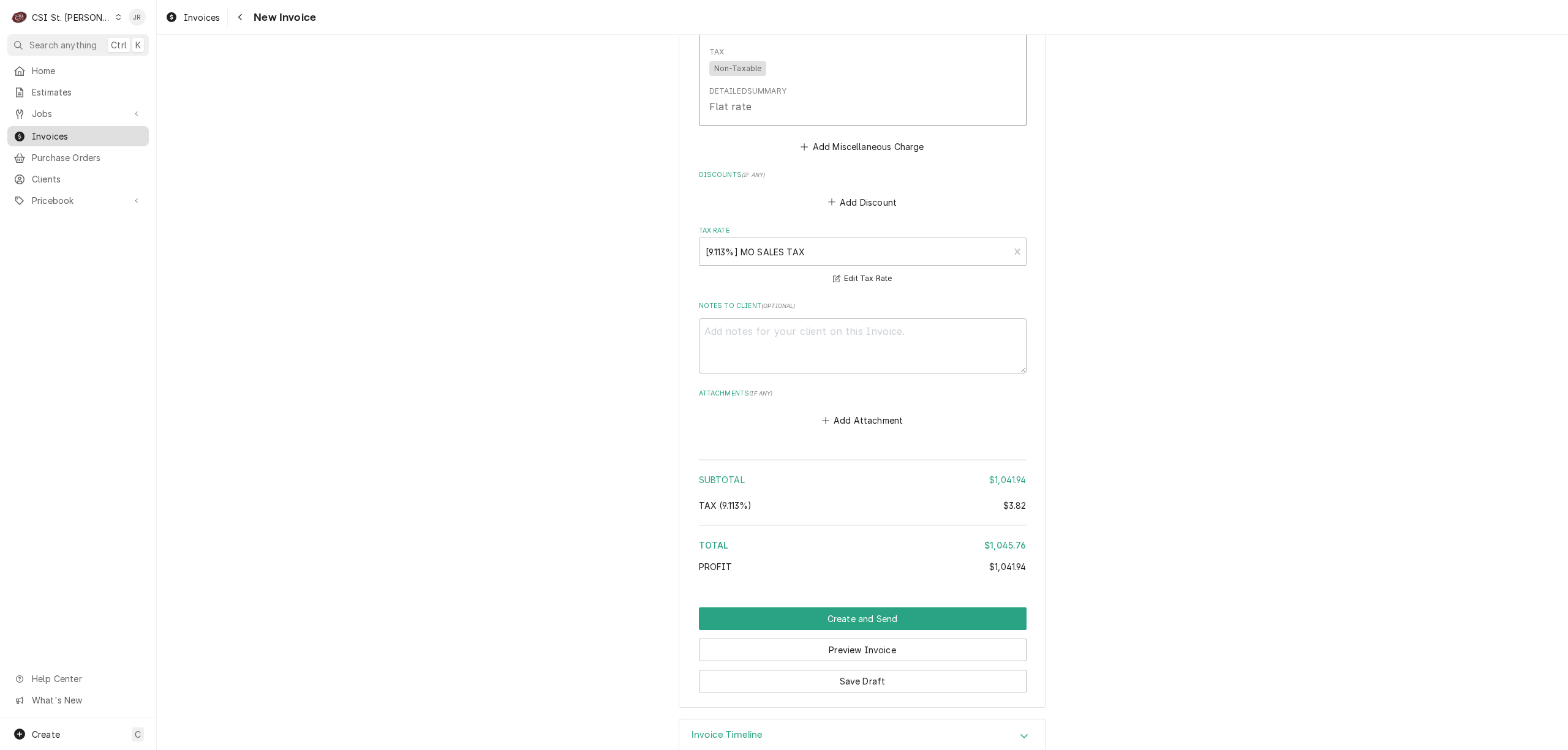
click at [43, 132] on span "Invoices" at bounding box center [87, 135] width 111 height 13
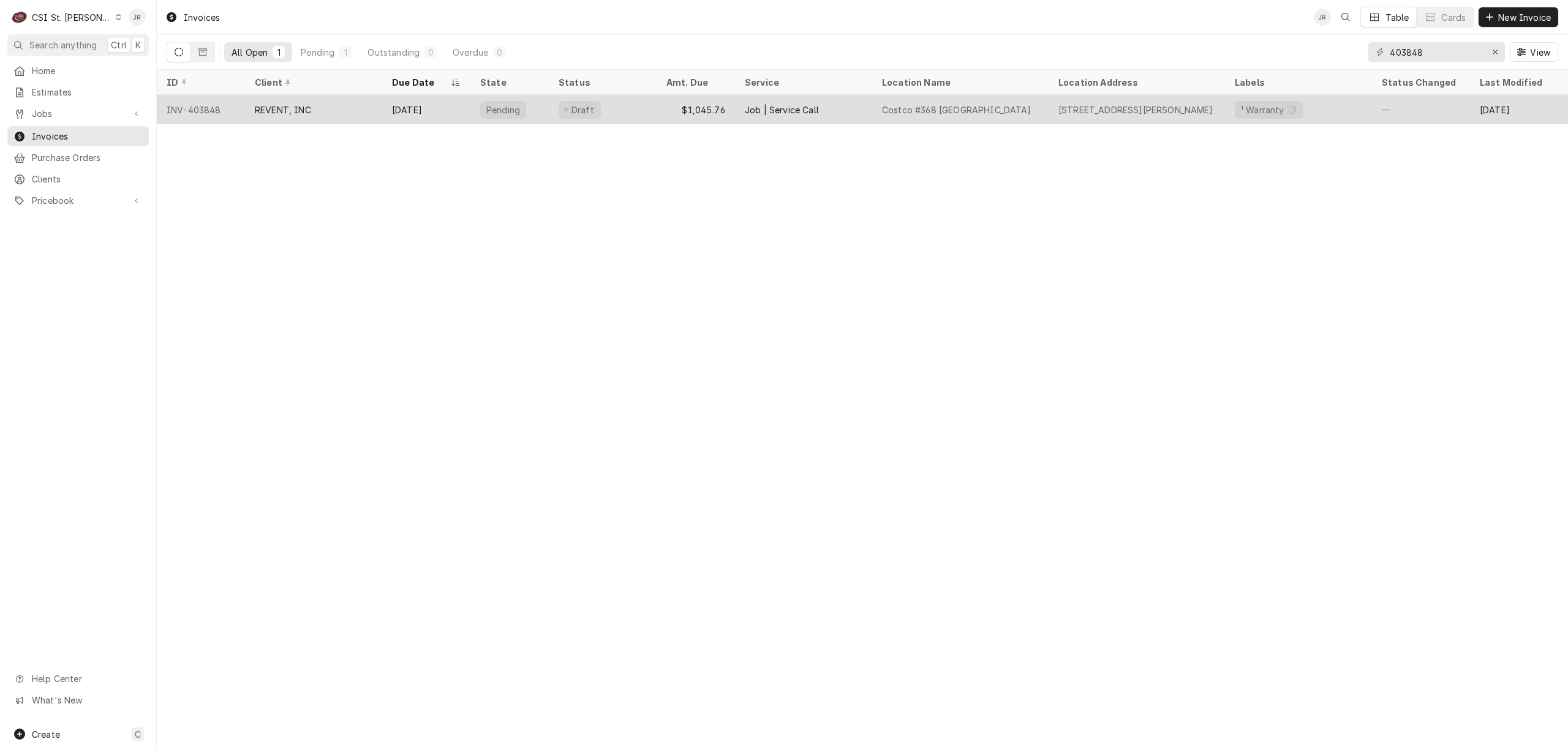
click at [765, 108] on div "Job | Service Call" at bounding box center [783, 109] width 74 height 13
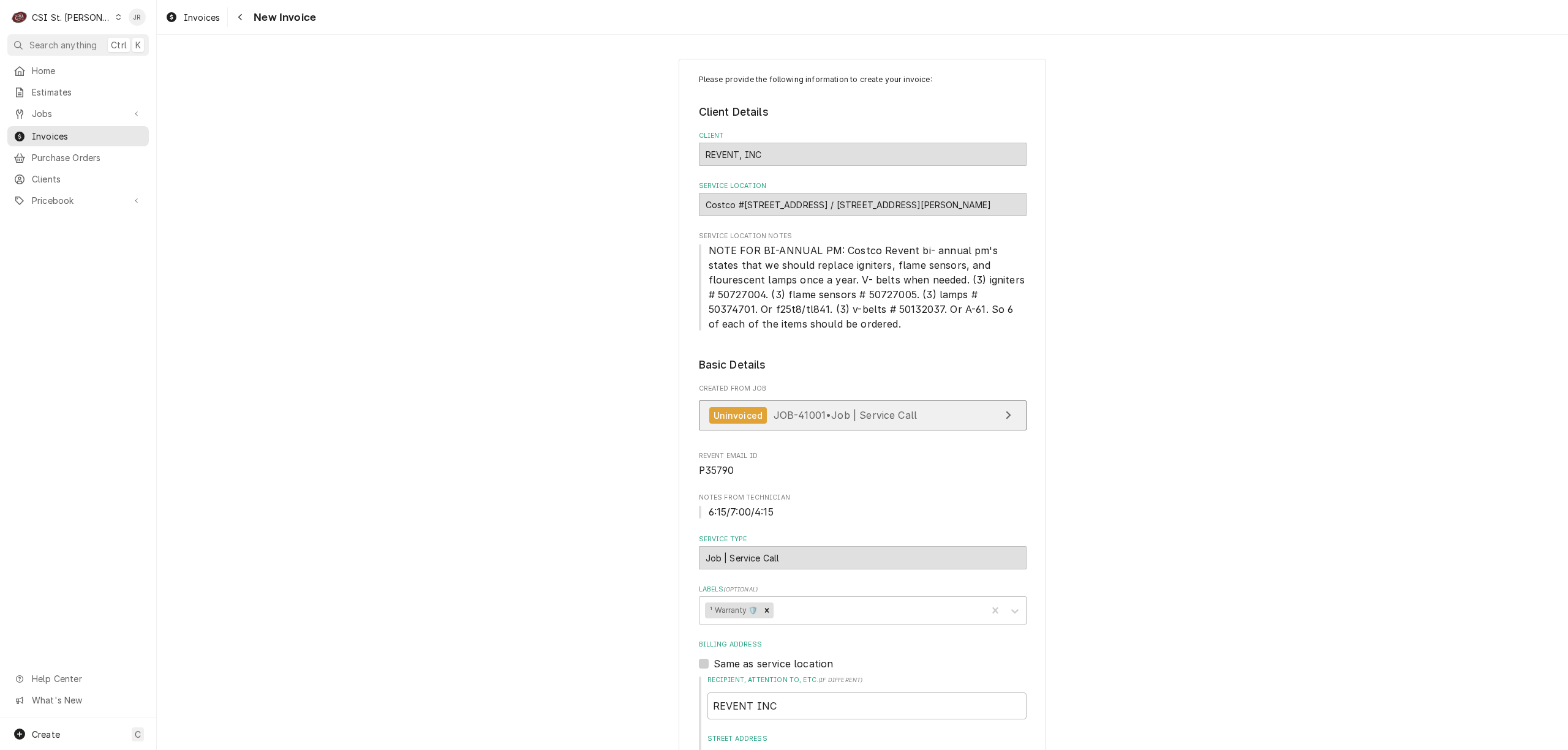
click at [962, 409] on link "Uninvoiced JOB-41001 • Job | Service Call" at bounding box center [863, 415] width 328 height 30
click at [40, 112] on span "Jobs" at bounding box center [78, 113] width 92 height 13
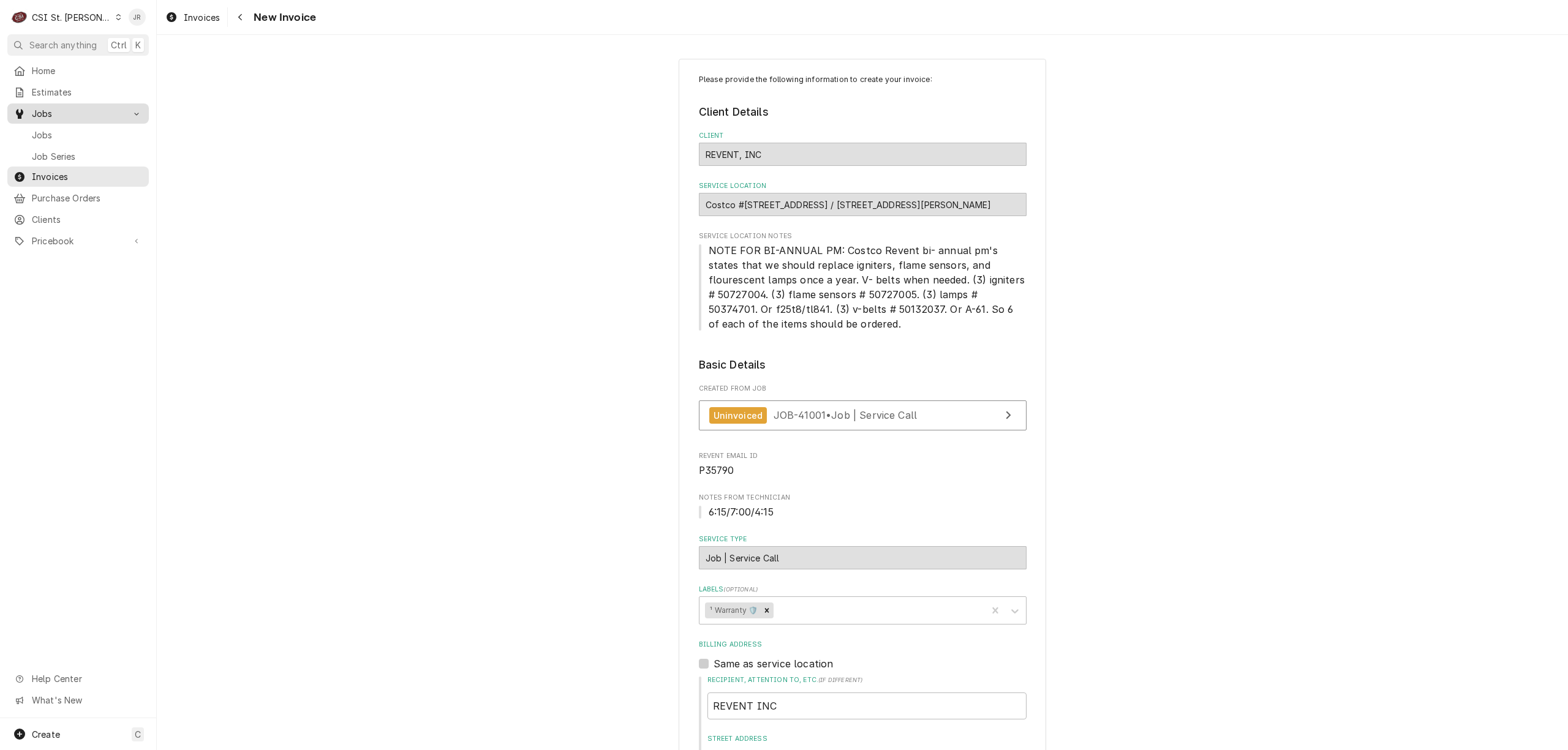
click at [40, 109] on span "Jobs" at bounding box center [78, 113] width 92 height 13
click at [43, 109] on span "Jobs" at bounding box center [78, 113] width 92 height 13
click at [48, 129] on span "Jobs" at bounding box center [87, 135] width 111 height 13
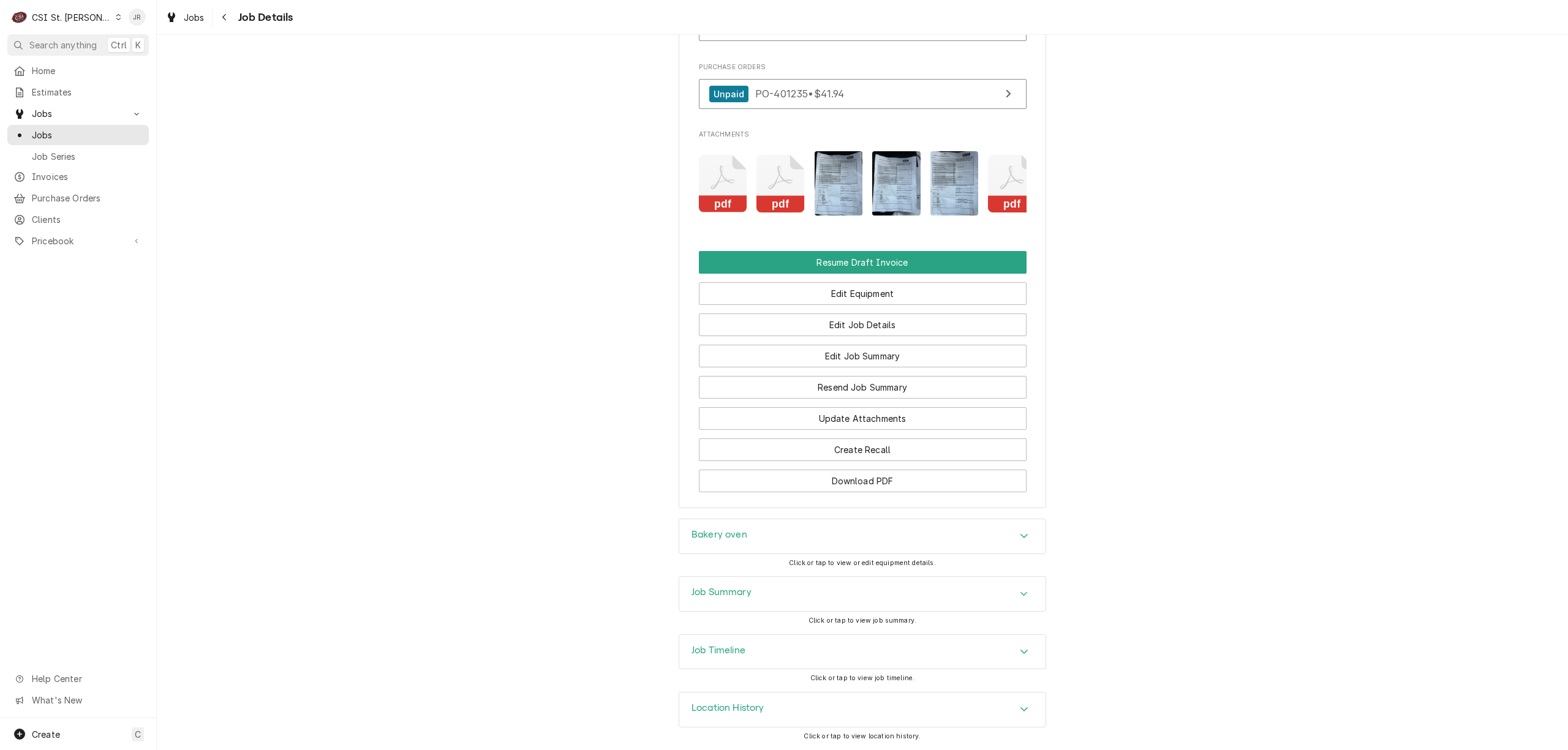
scroll to position [1358, 0]
click at [756, 583] on div "Job Summary" at bounding box center [863, 594] width 366 height 34
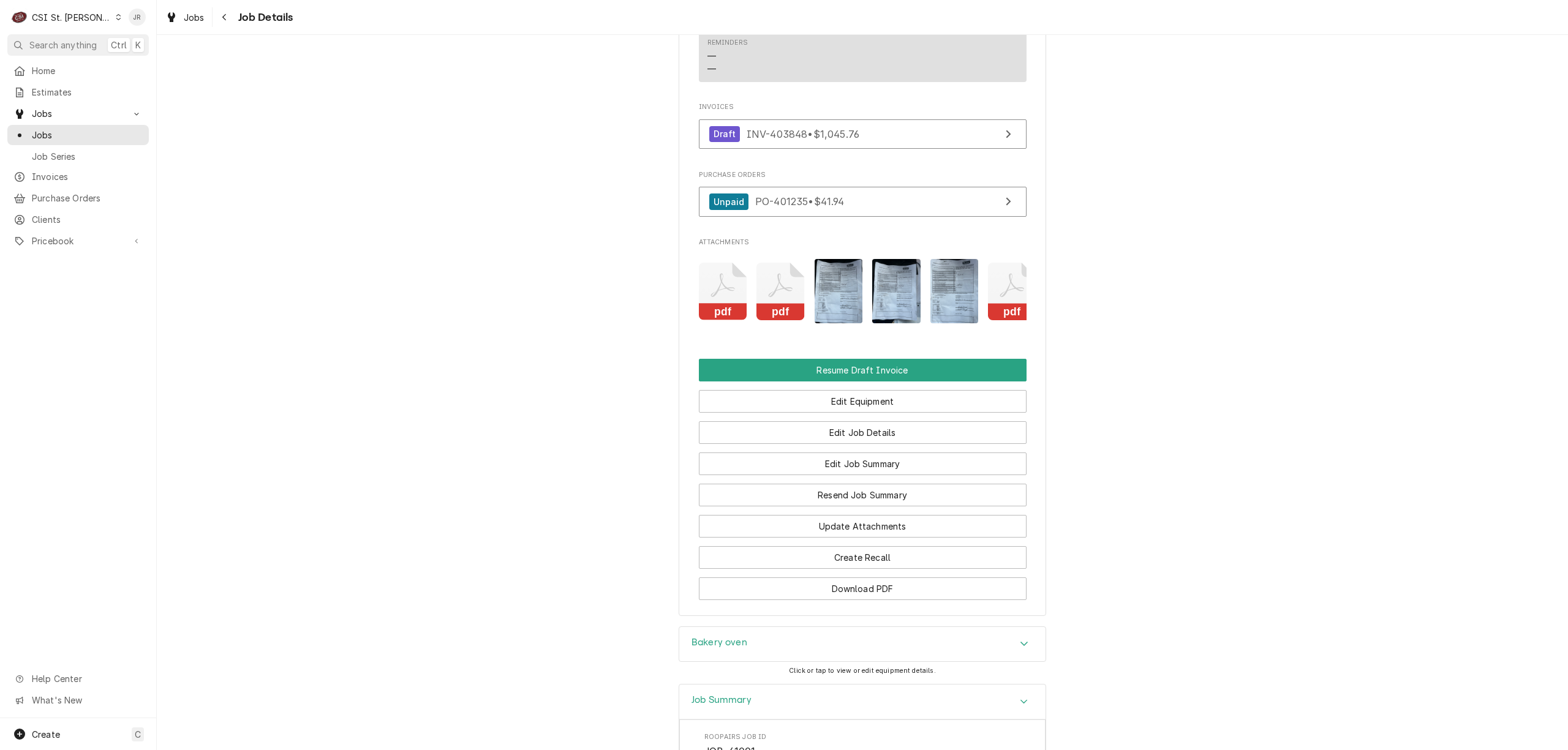
scroll to position [861, 0]
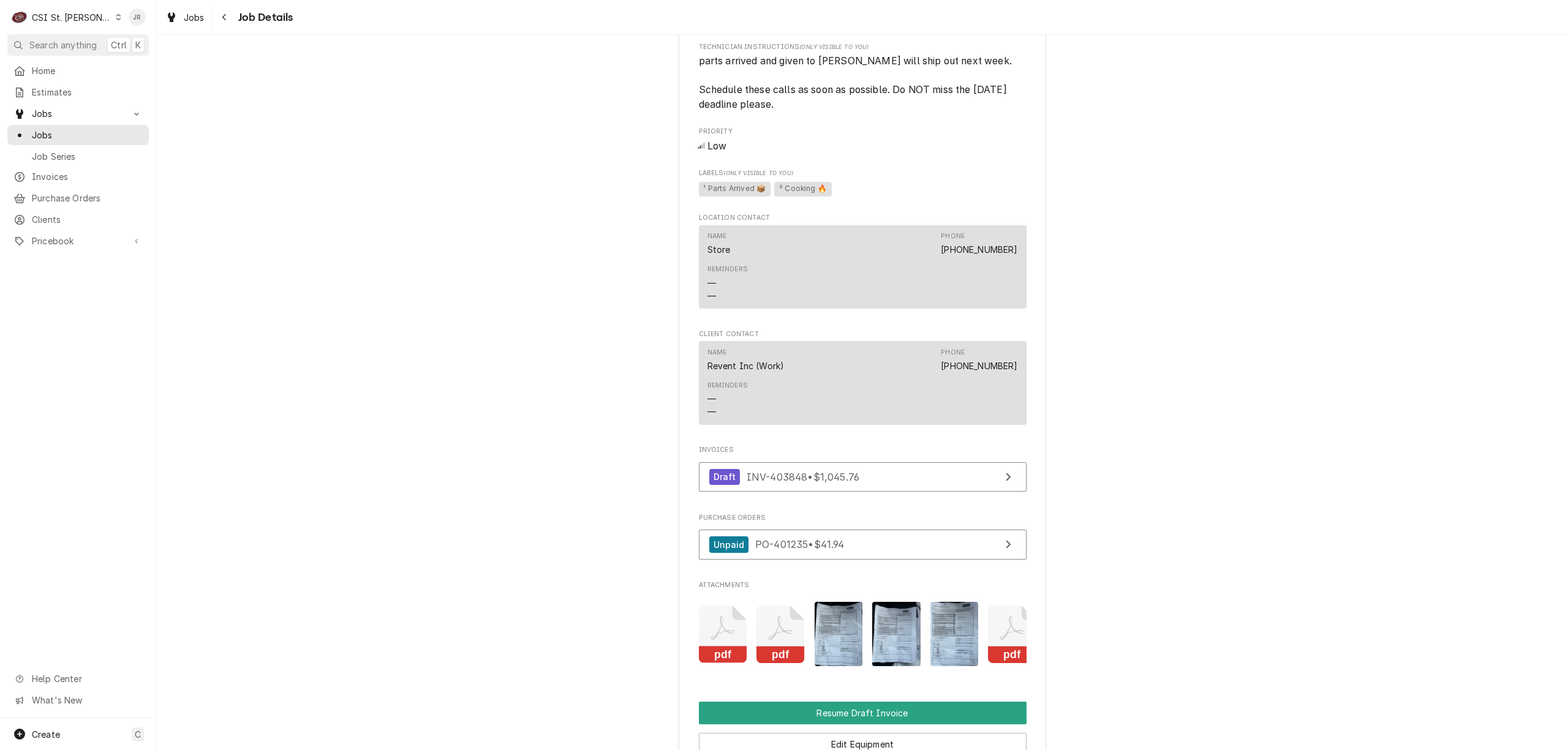
click at [769, 664] on rect "Attachments" at bounding box center [780, 655] width 48 height 17
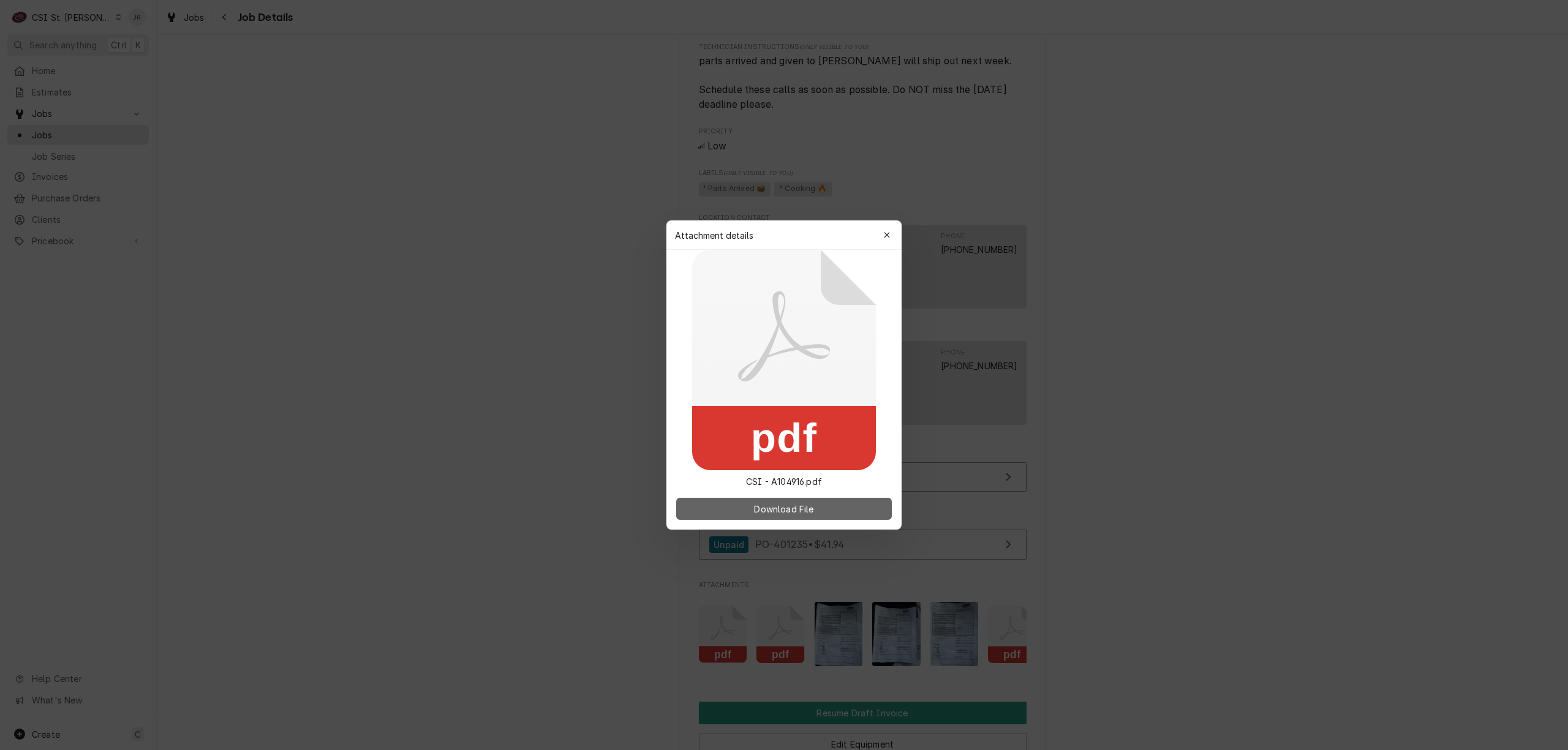
click at [771, 516] on button "Download File" at bounding box center [784, 509] width 216 height 22
click at [894, 226] on div "Attachment details Close" at bounding box center [784, 234] width 235 height 29
click at [894, 226] on button "button" at bounding box center [887, 235] width 19 height 19
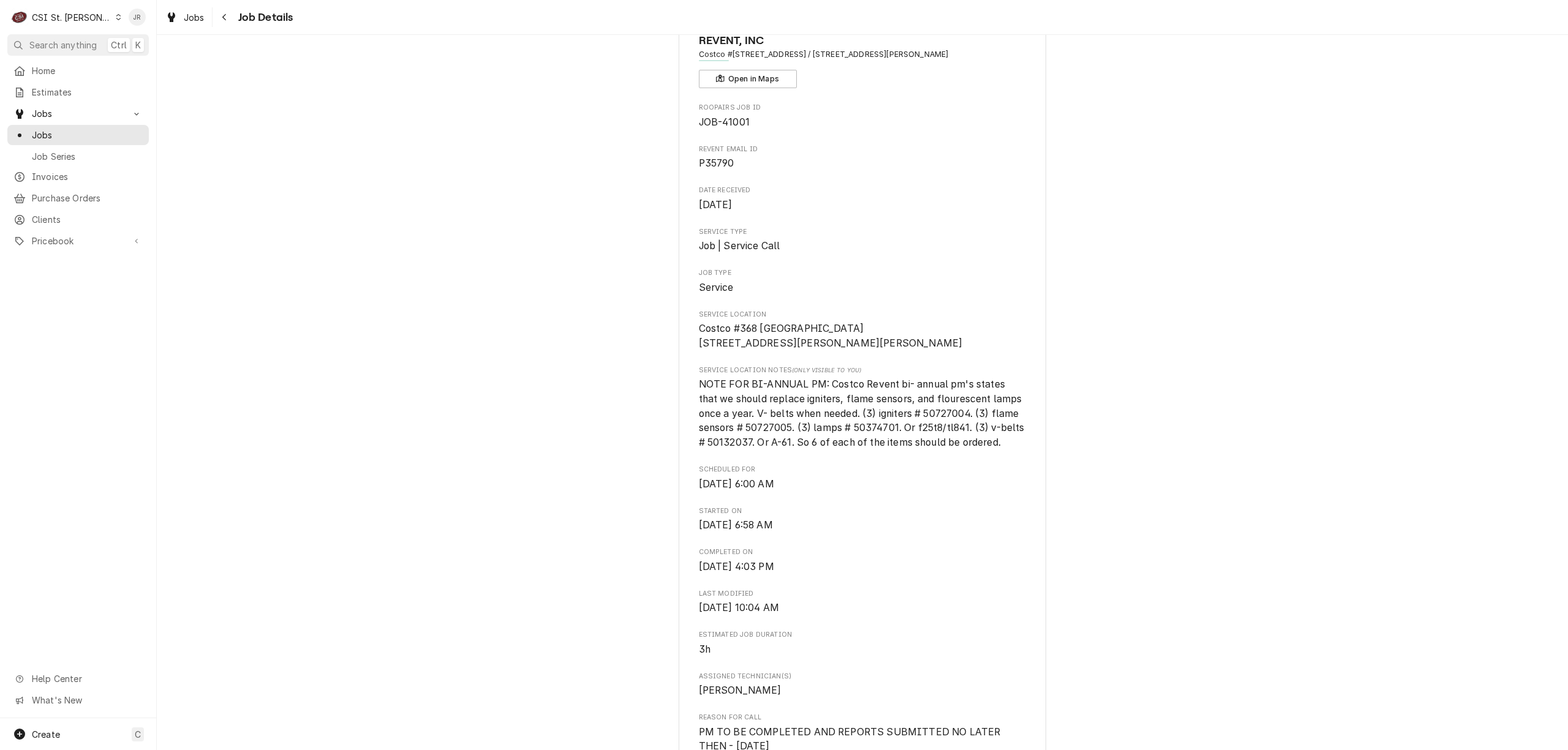
scroll to position [0, 0]
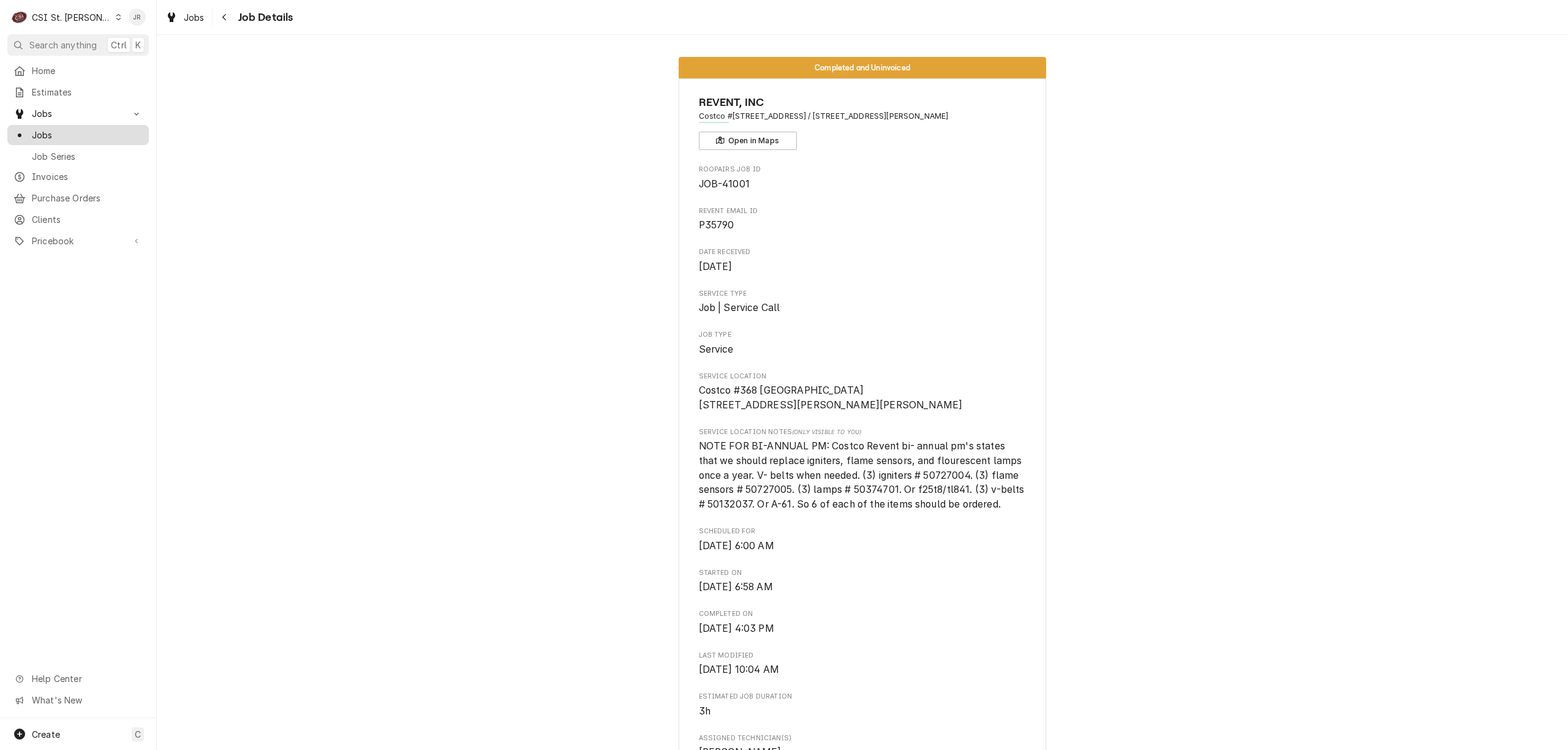
click at [57, 130] on span "Jobs" at bounding box center [87, 135] width 111 height 13
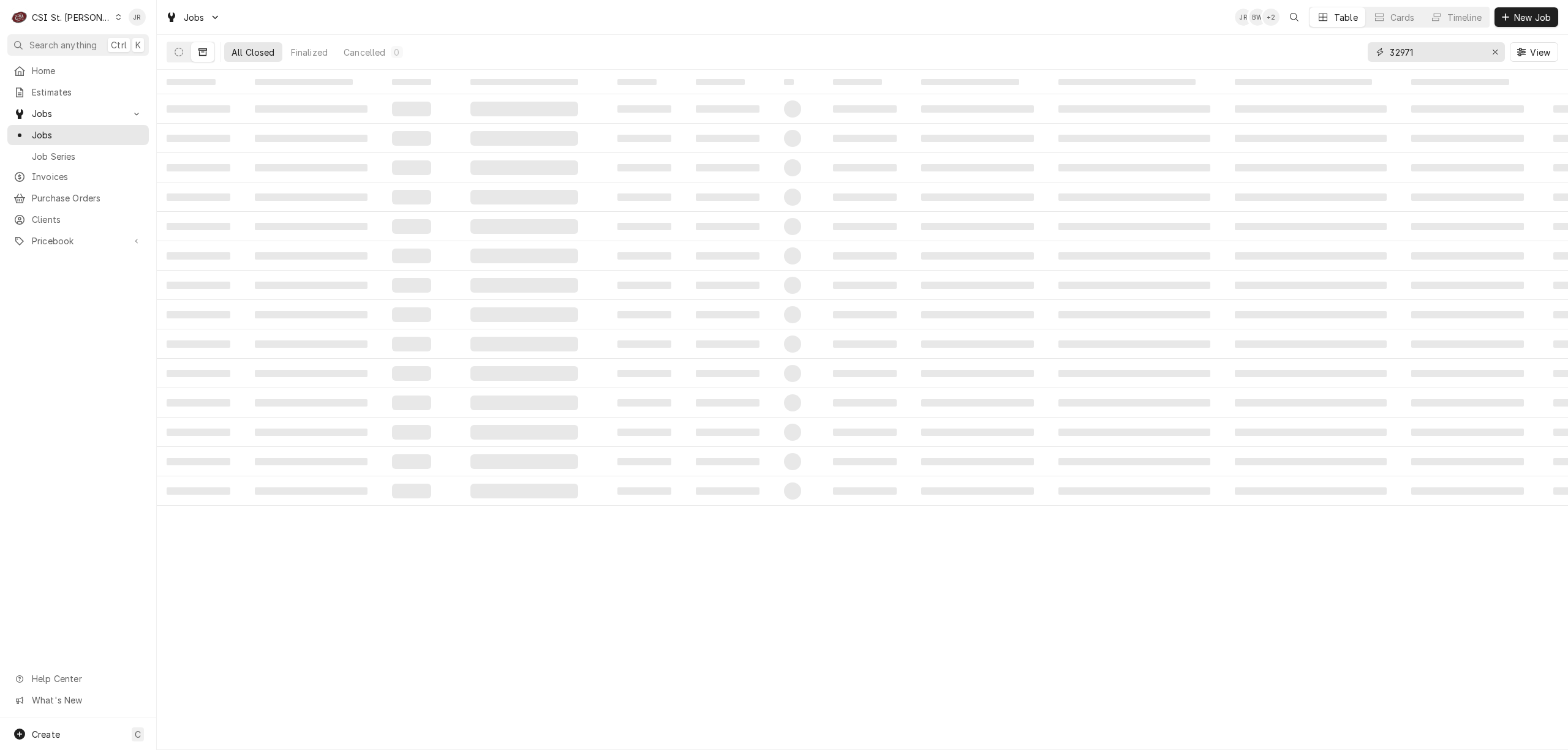
click at [1459, 47] on input "32971" at bounding box center [1435, 52] width 92 height 19
type input "4"
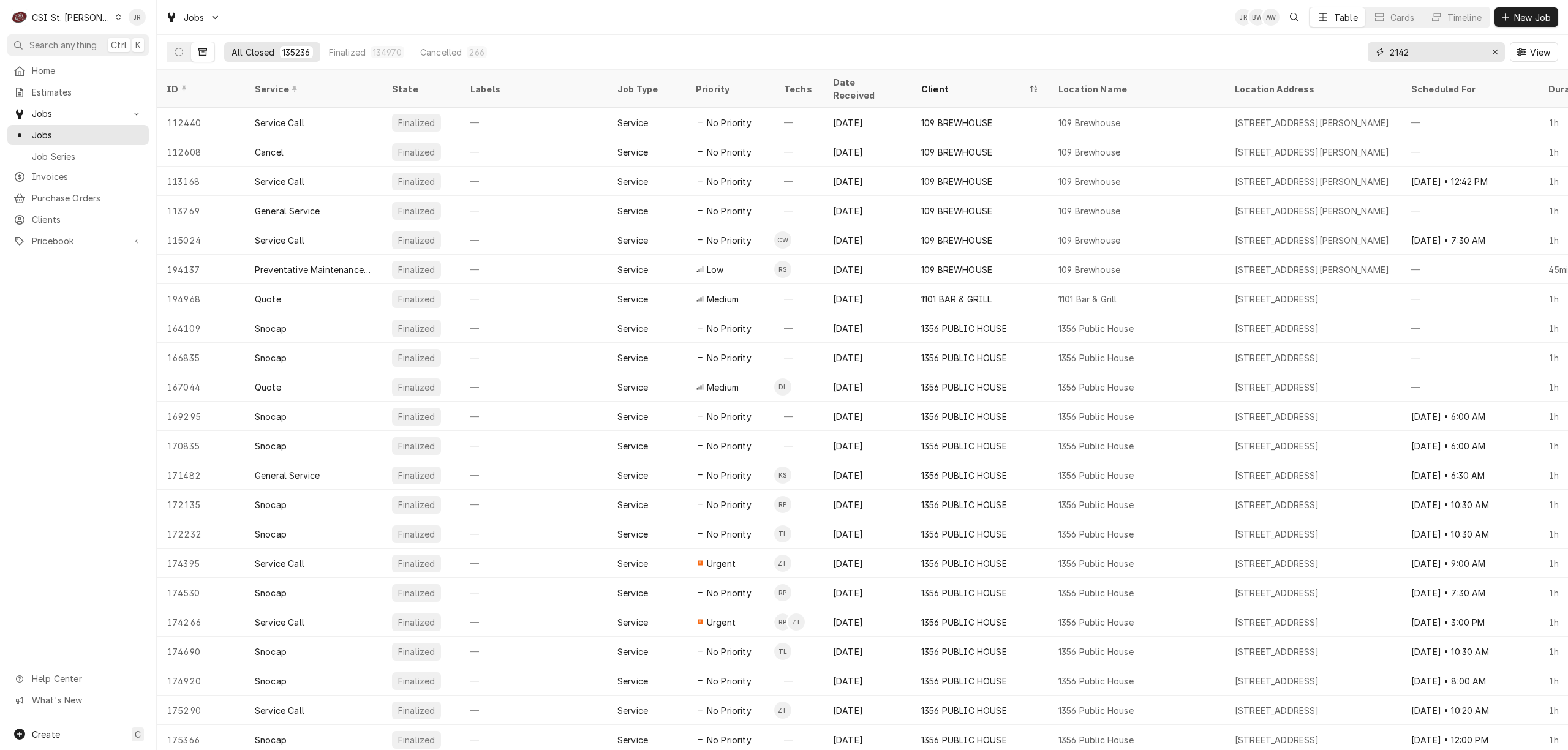
type input "2142"
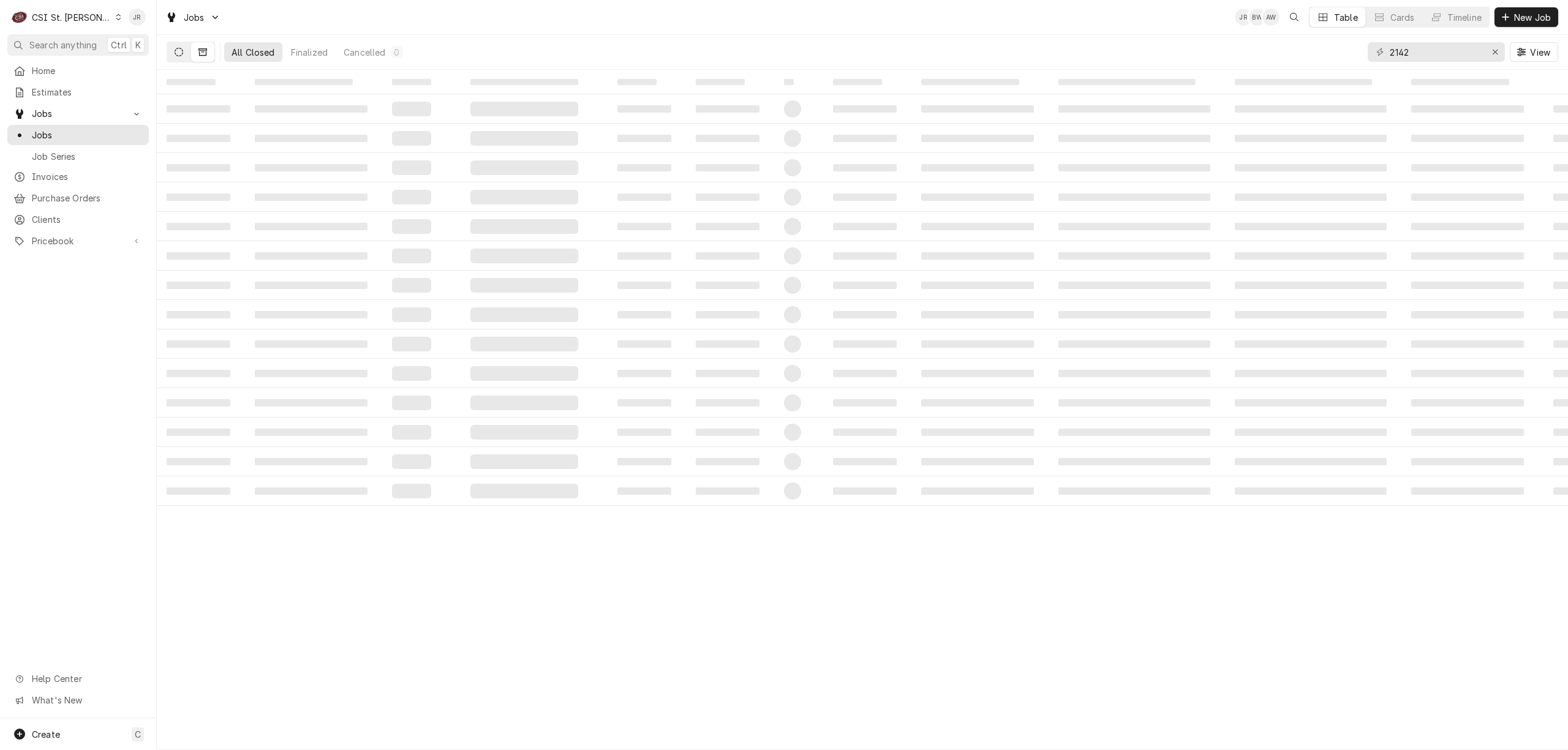
click at [175, 54] on icon "Dynamic Content Wrapper" at bounding box center [179, 52] width 9 height 9
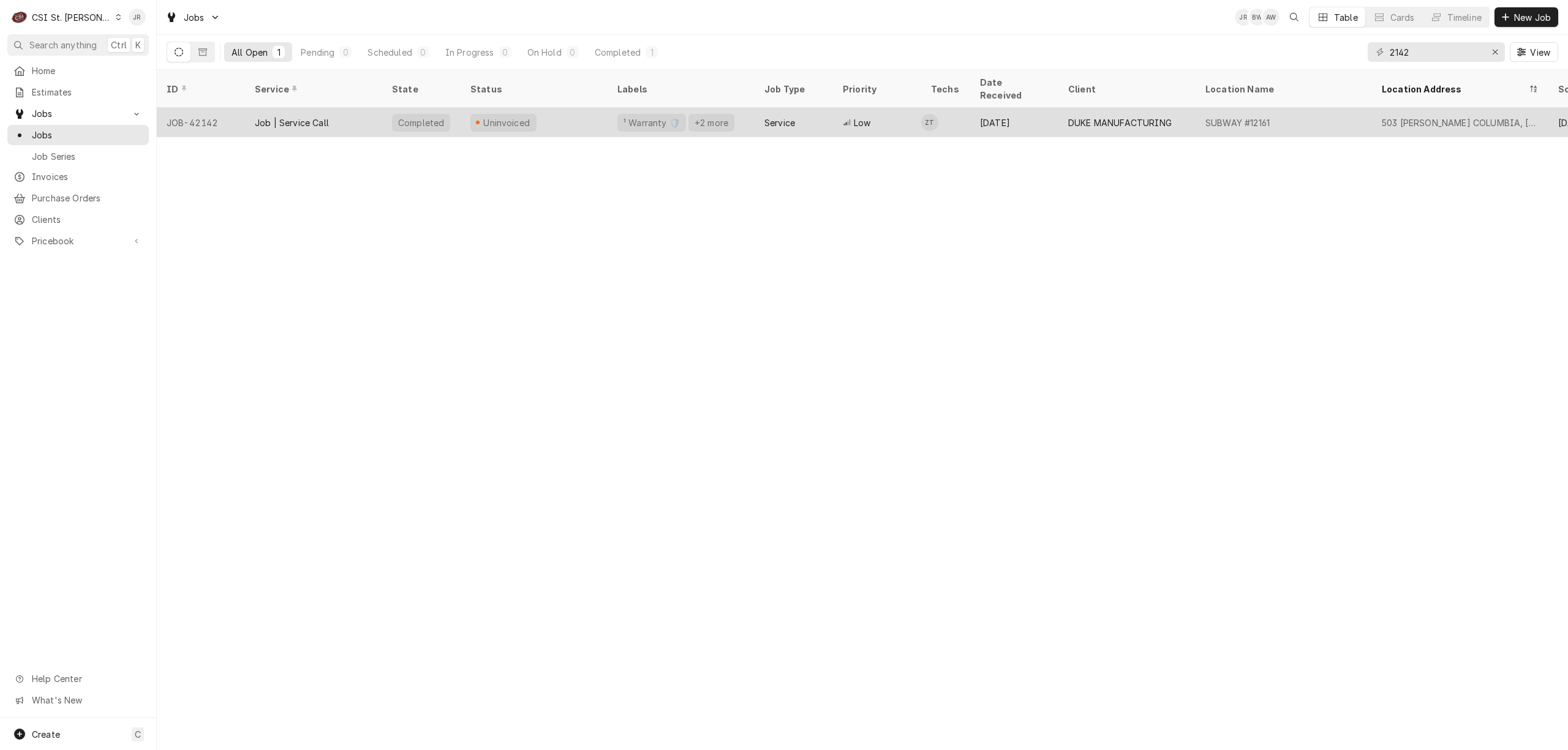
click at [547, 115] on div "Uninvoiced" at bounding box center [534, 122] width 147 height 29
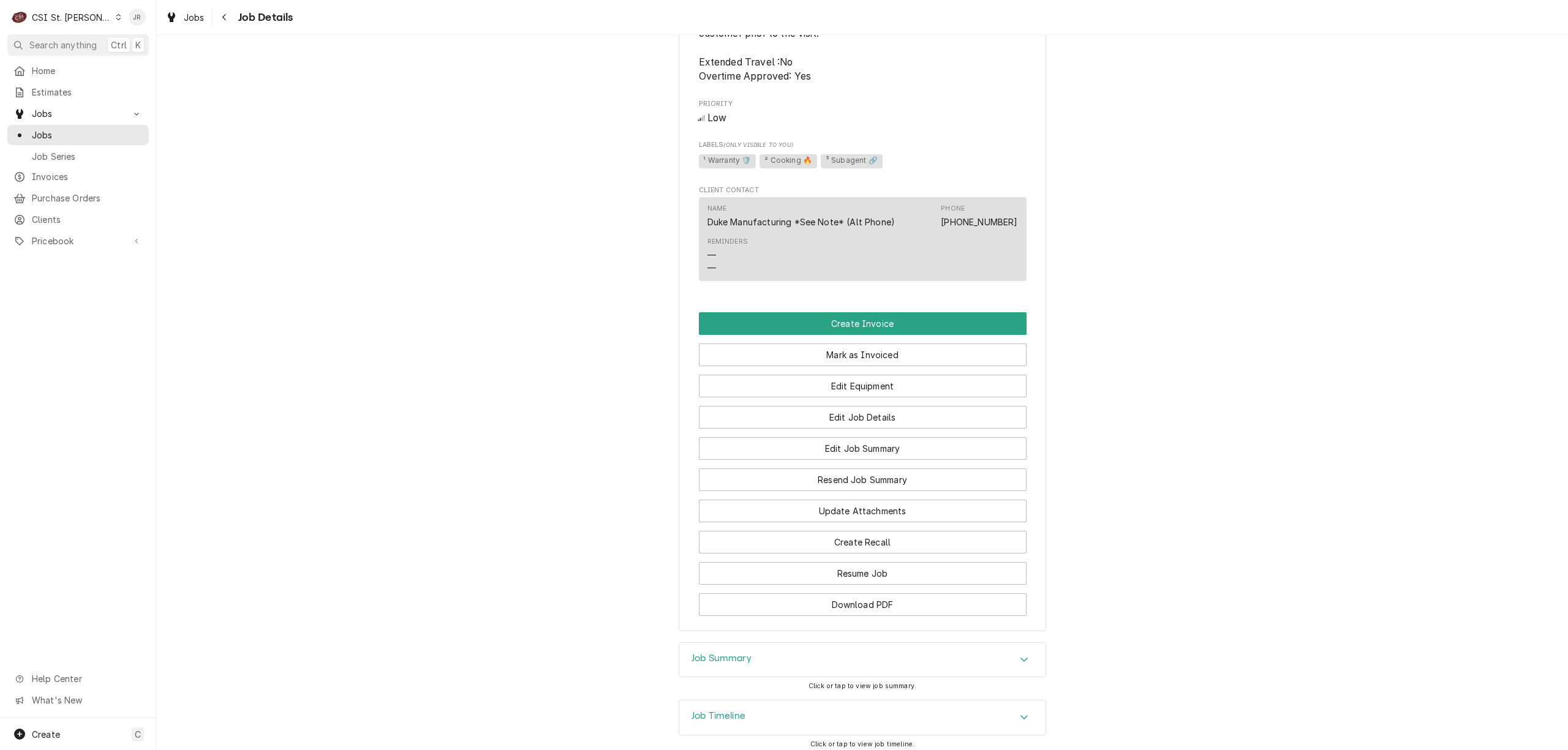
scroll to position [1032, 0]
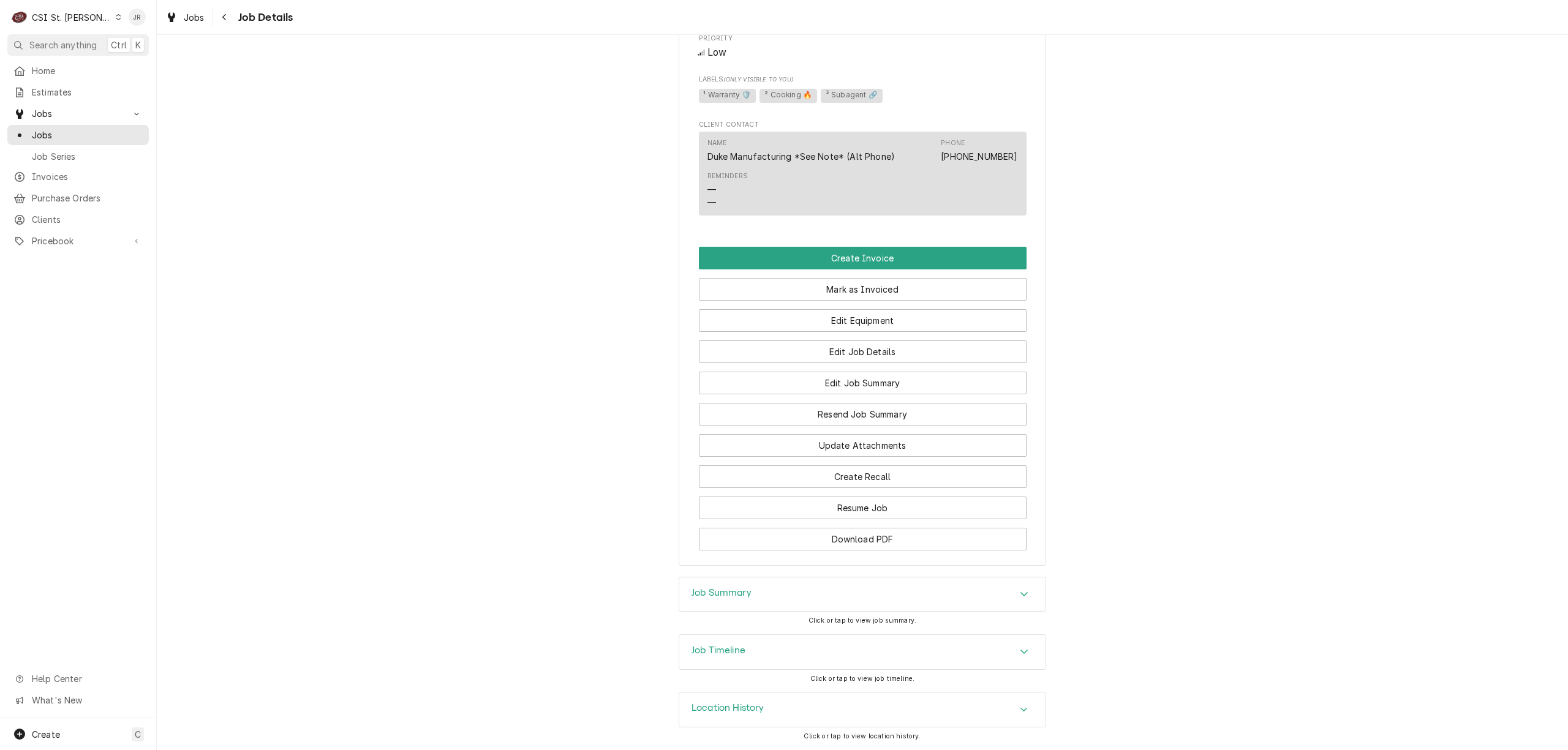
click at [698, 588] on h3 "Job Summary" at bounding box center [721, 593] width 60 height 12
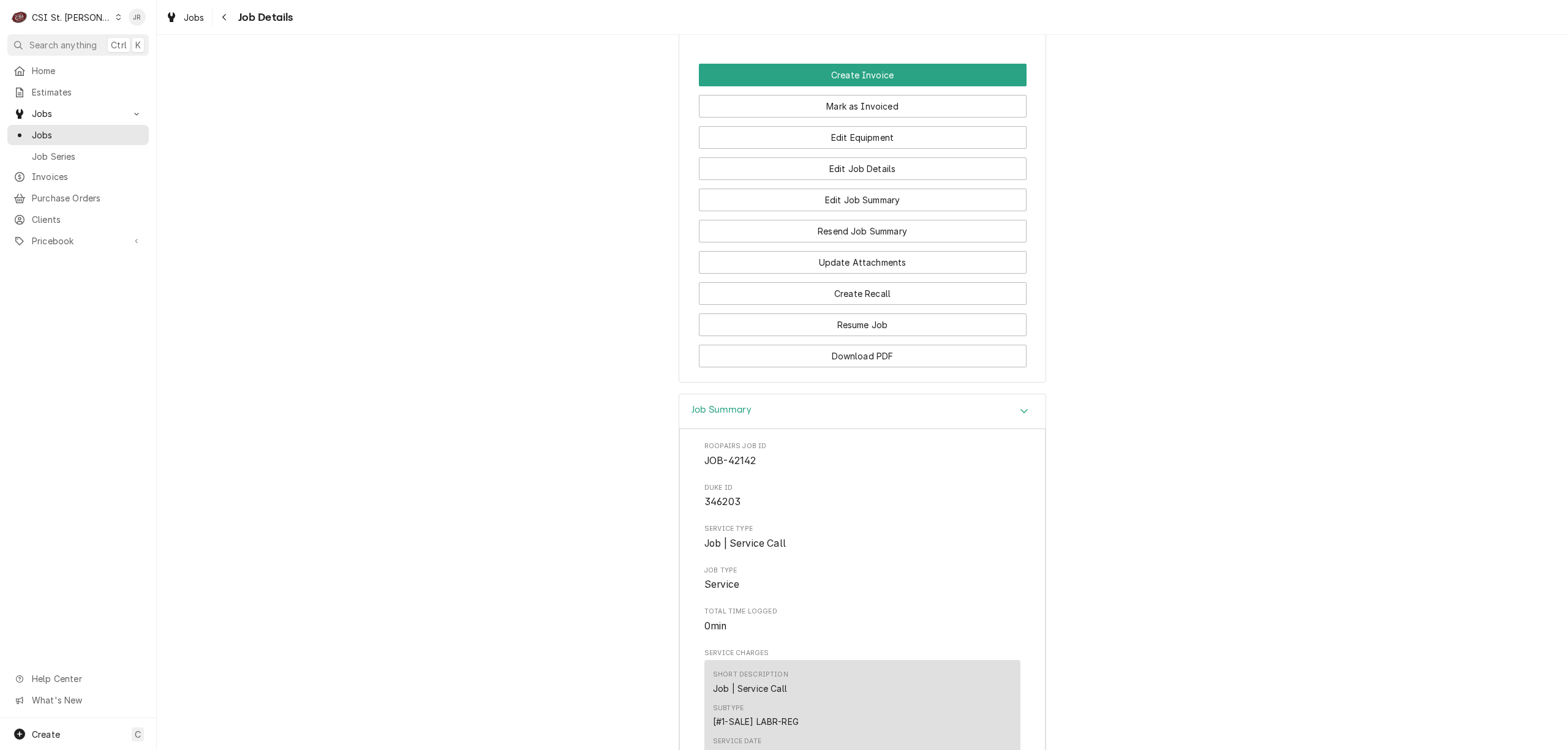
scroll to position [980, 0]
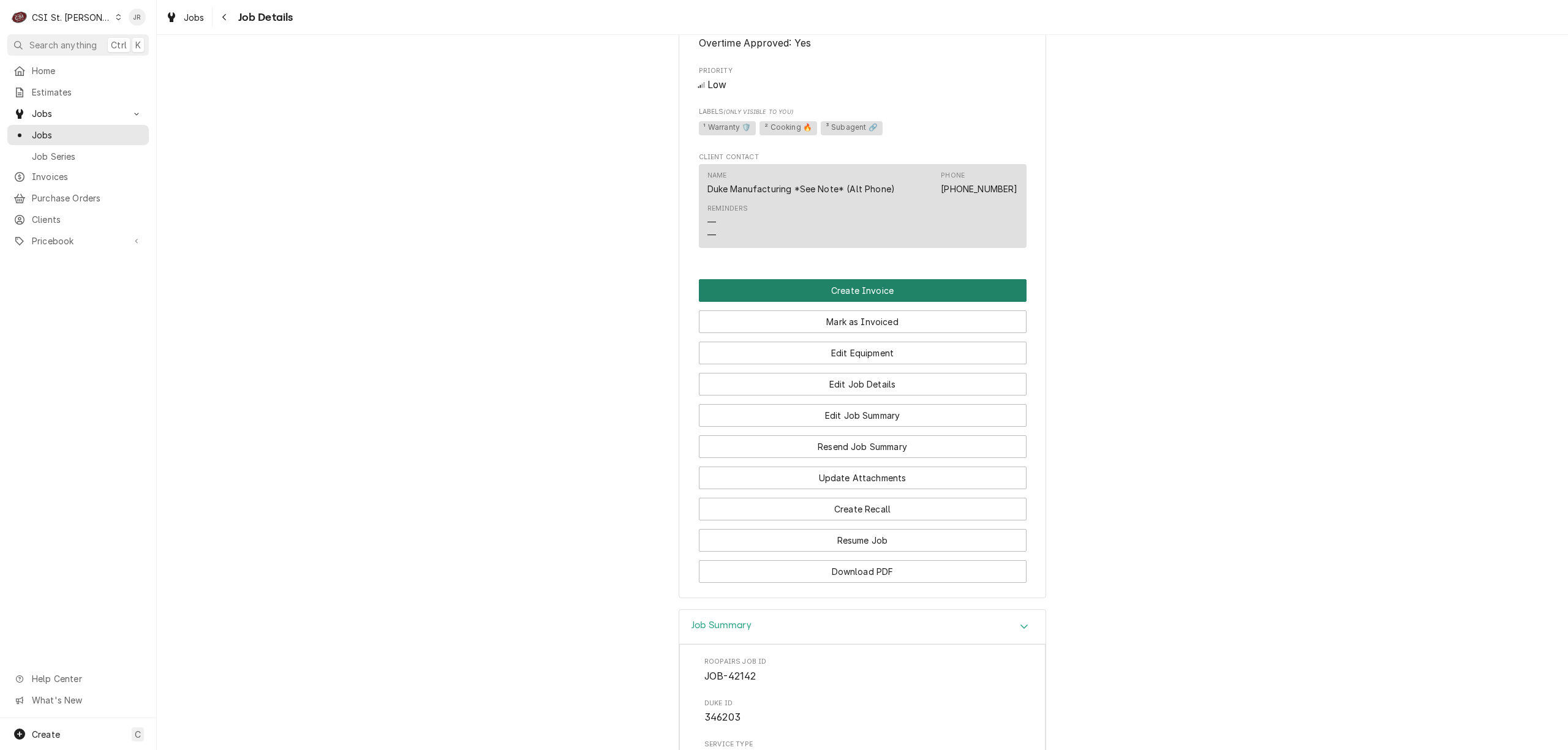
click at [897, 297] on button "Create Invoice" at bounding box center [863, 290] width 328 height 22
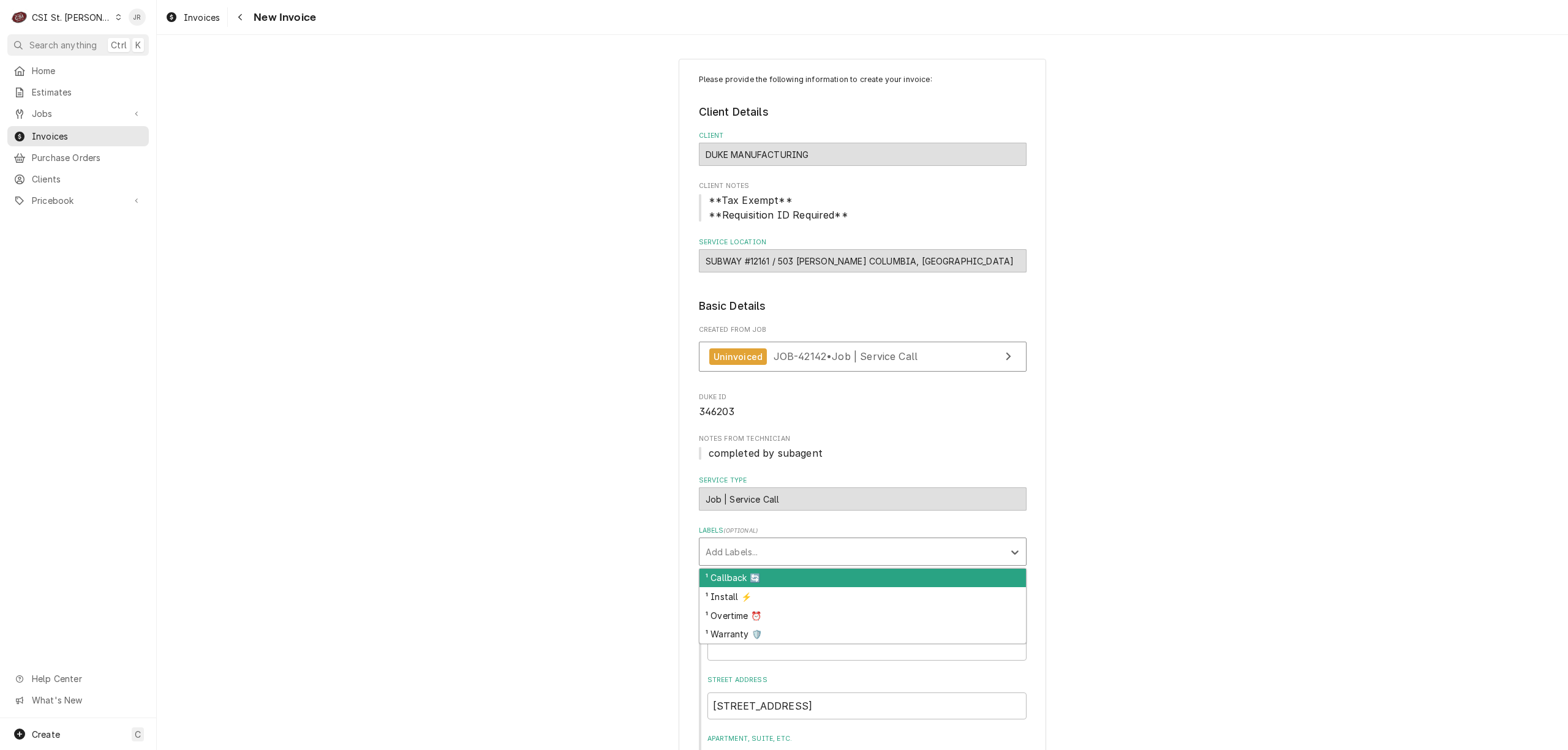
click at [855, 561] on div "Labels" at bounding box center [852, 552] width 292 height 22
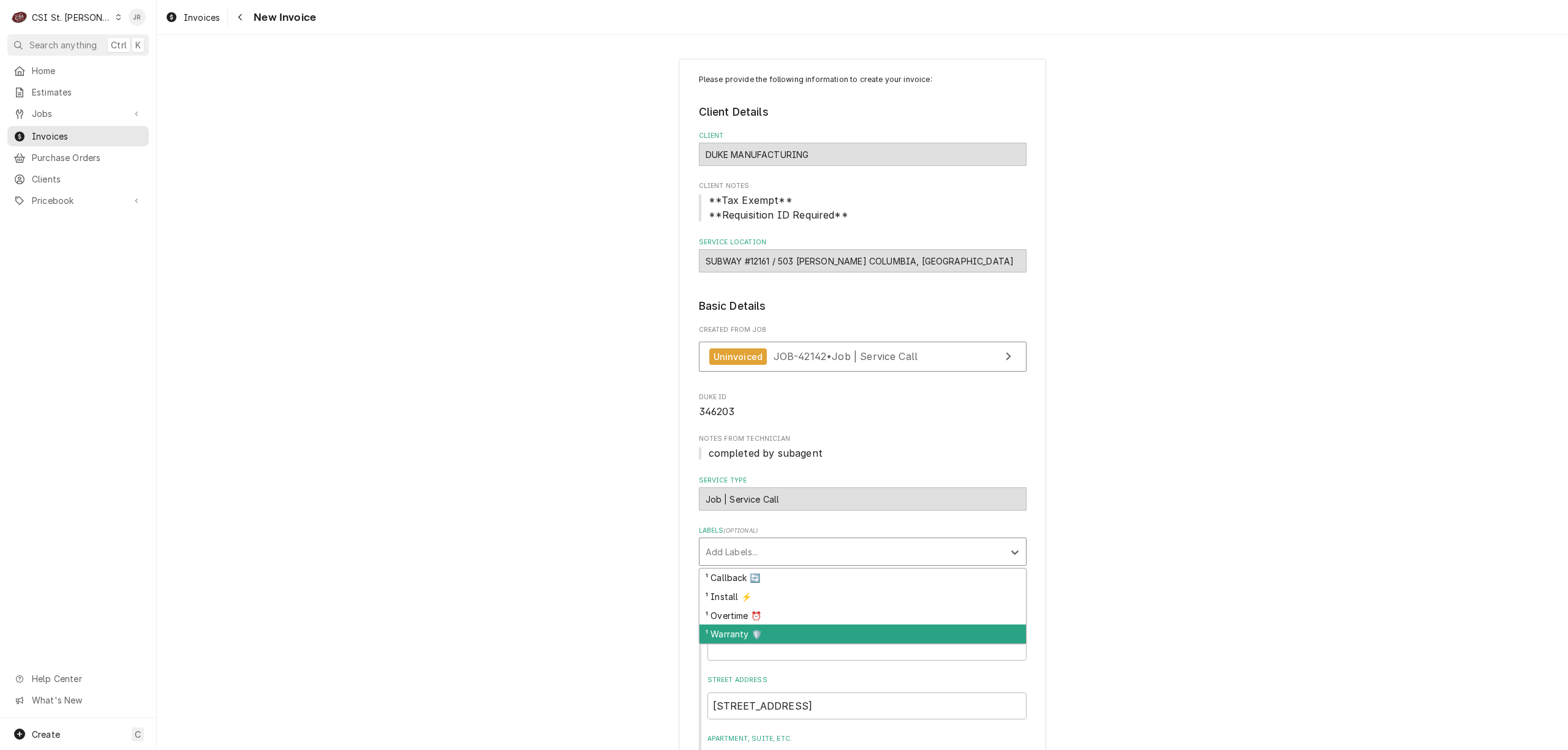
click at [802, 639] on div "¹ Callback 🔄 ¹ Install ⚡️ ¹ Overtime ⏰ ¹ Warranty 🛡️" at bounding box center [863, 606] width 328 height 77
click at [829, 644] on div "¹ Warranty 🛡️" at bounding box center [863, 634] width 327 height 19
type textarea "x"
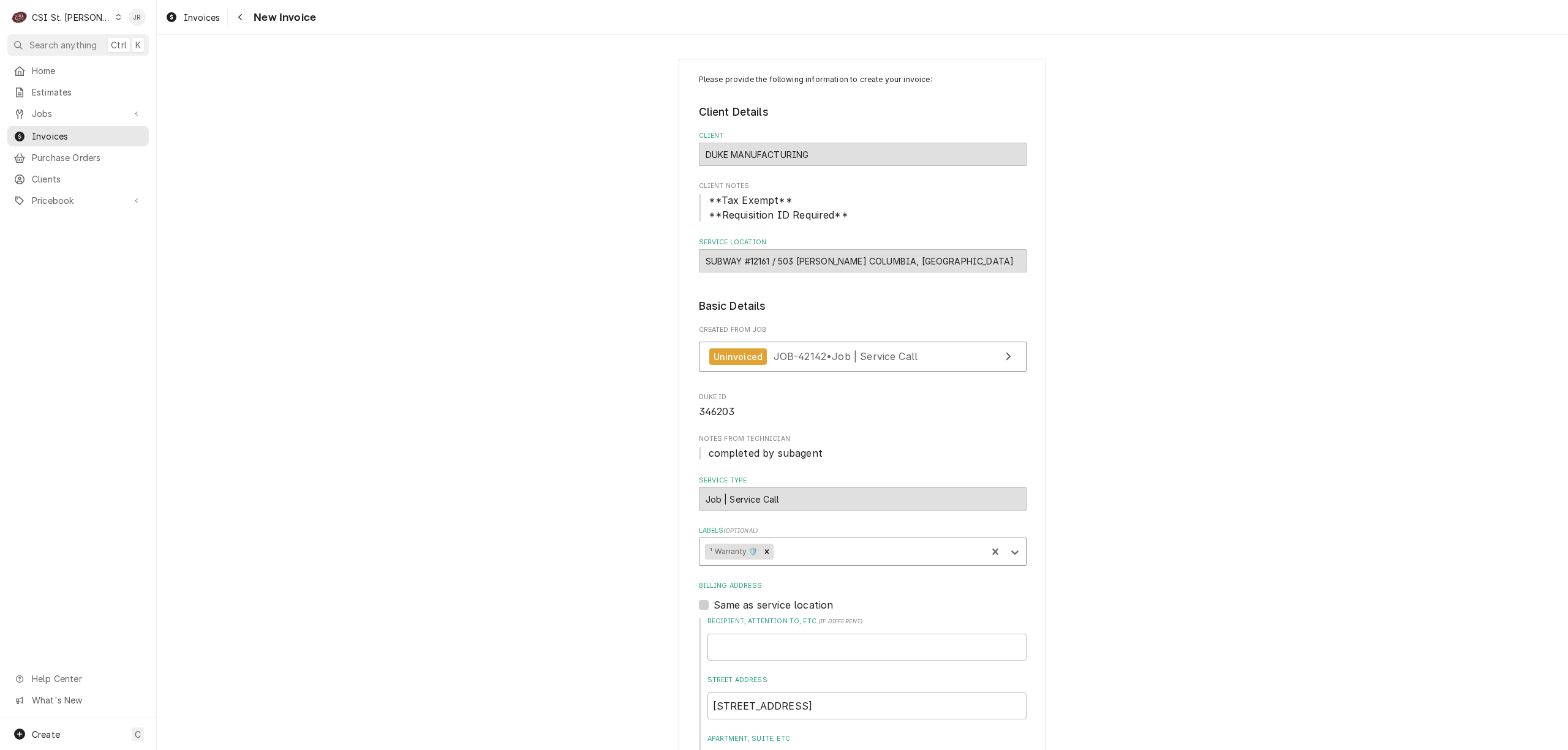
scroll to position [408, 0]
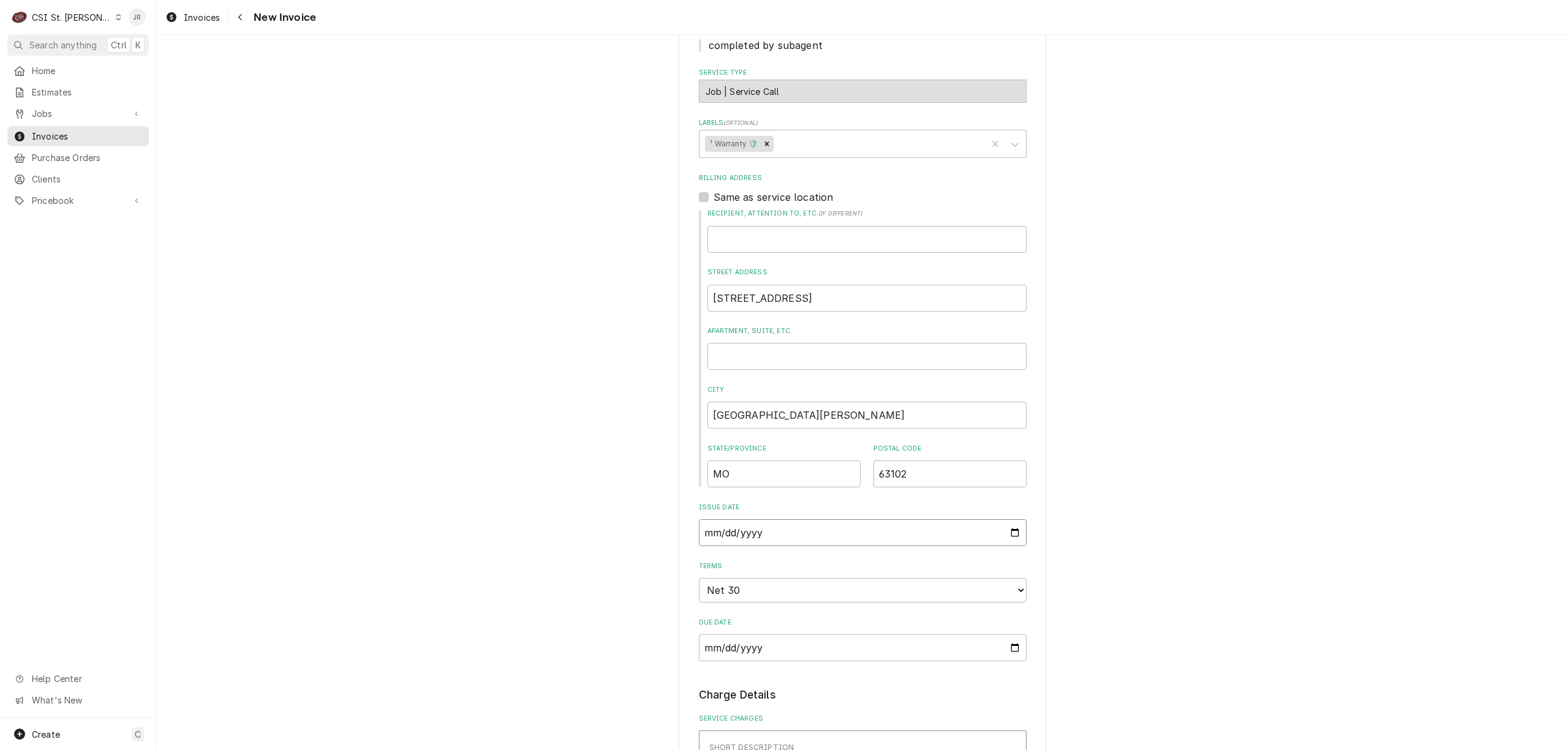
click at [752, 532] on input "2025-09-30" at bounding box center [863, 533] width 328 height 27
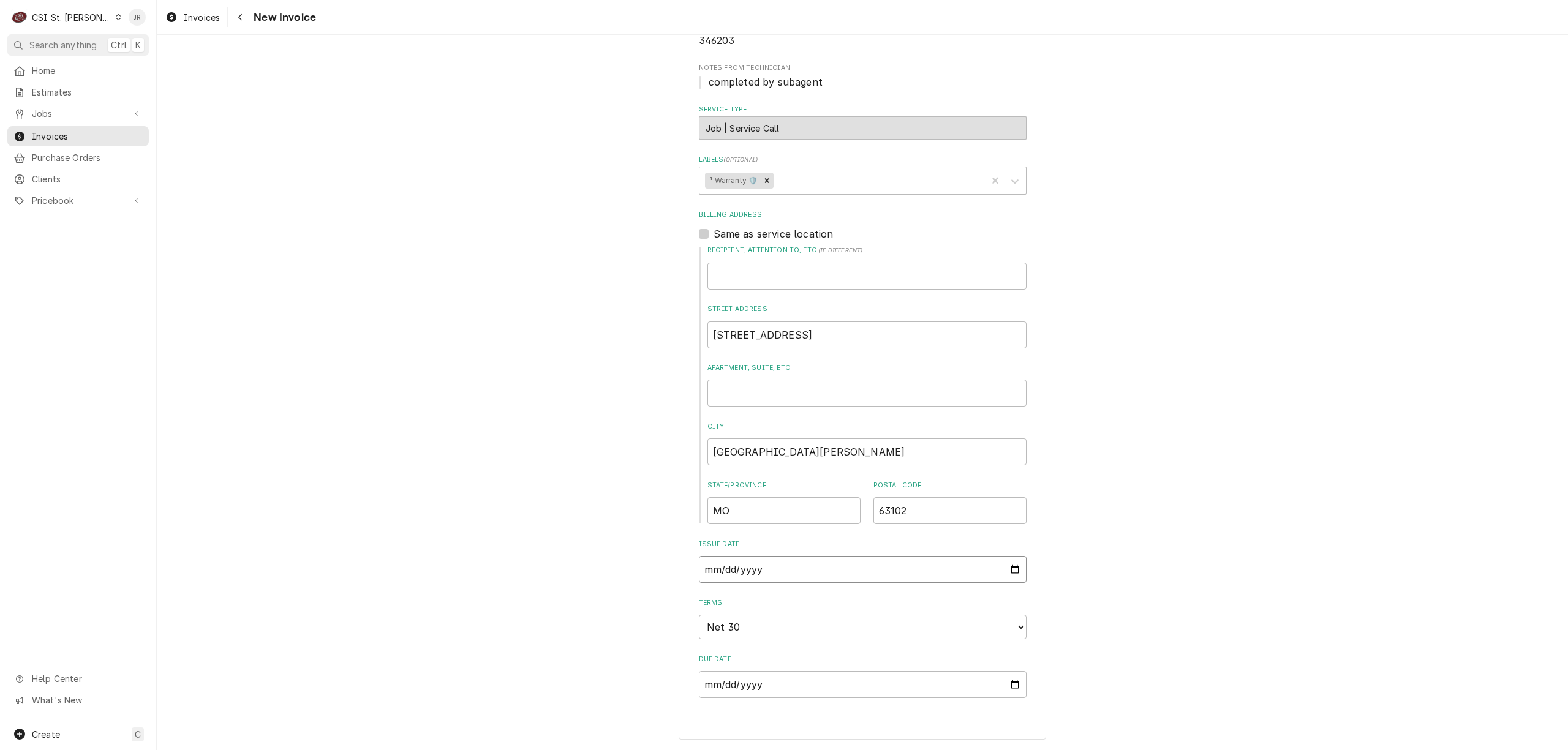
type input "2025-09-30"
type textarea "x"
type input "2025-09-01"
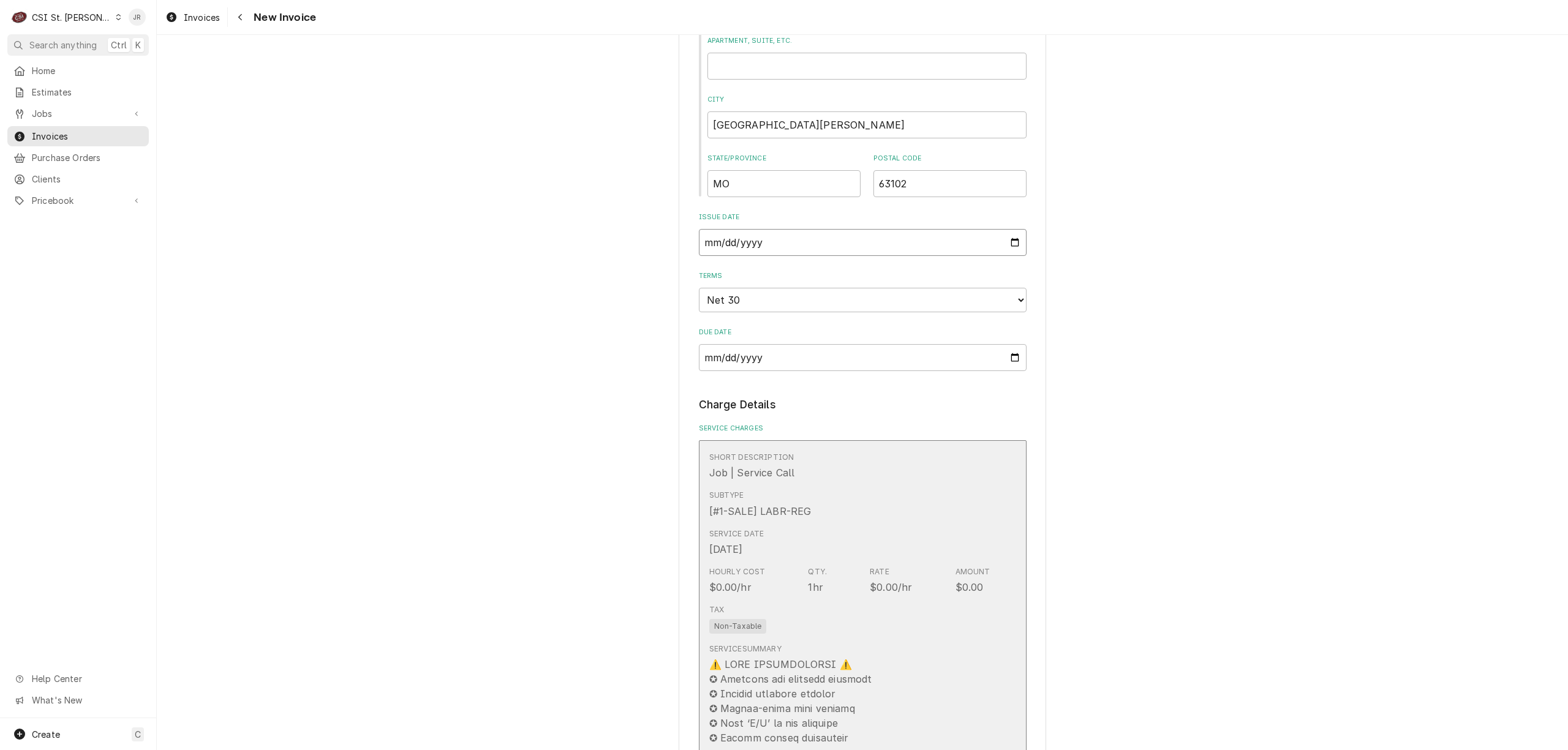
scroll to position [980, 0]
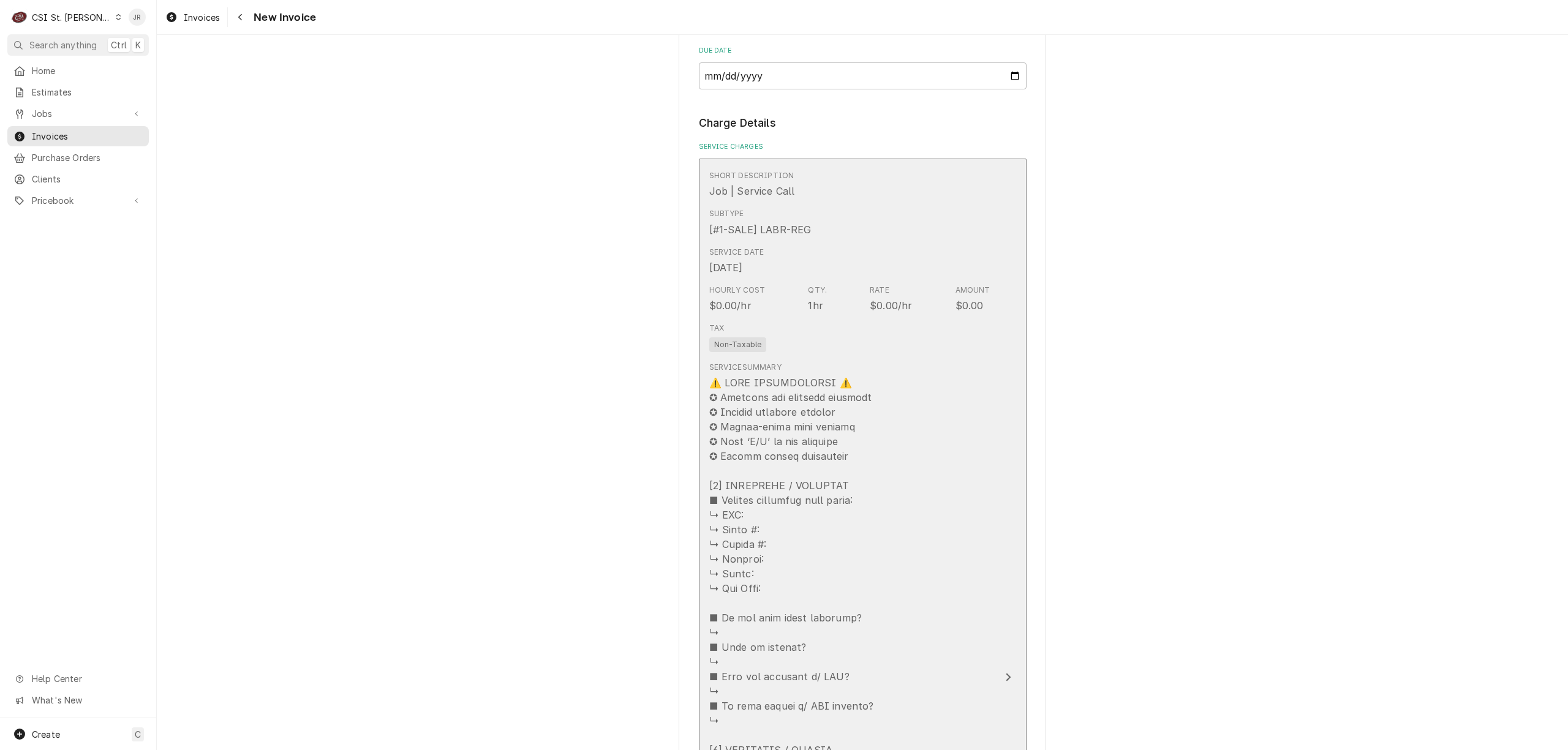
click at [1016, 376] on button "Short Description Job | Service Call Subtype [#1-SALE] LABR-REG Service Date Se…" at bounding box center [863, 676] width 328 height 1036
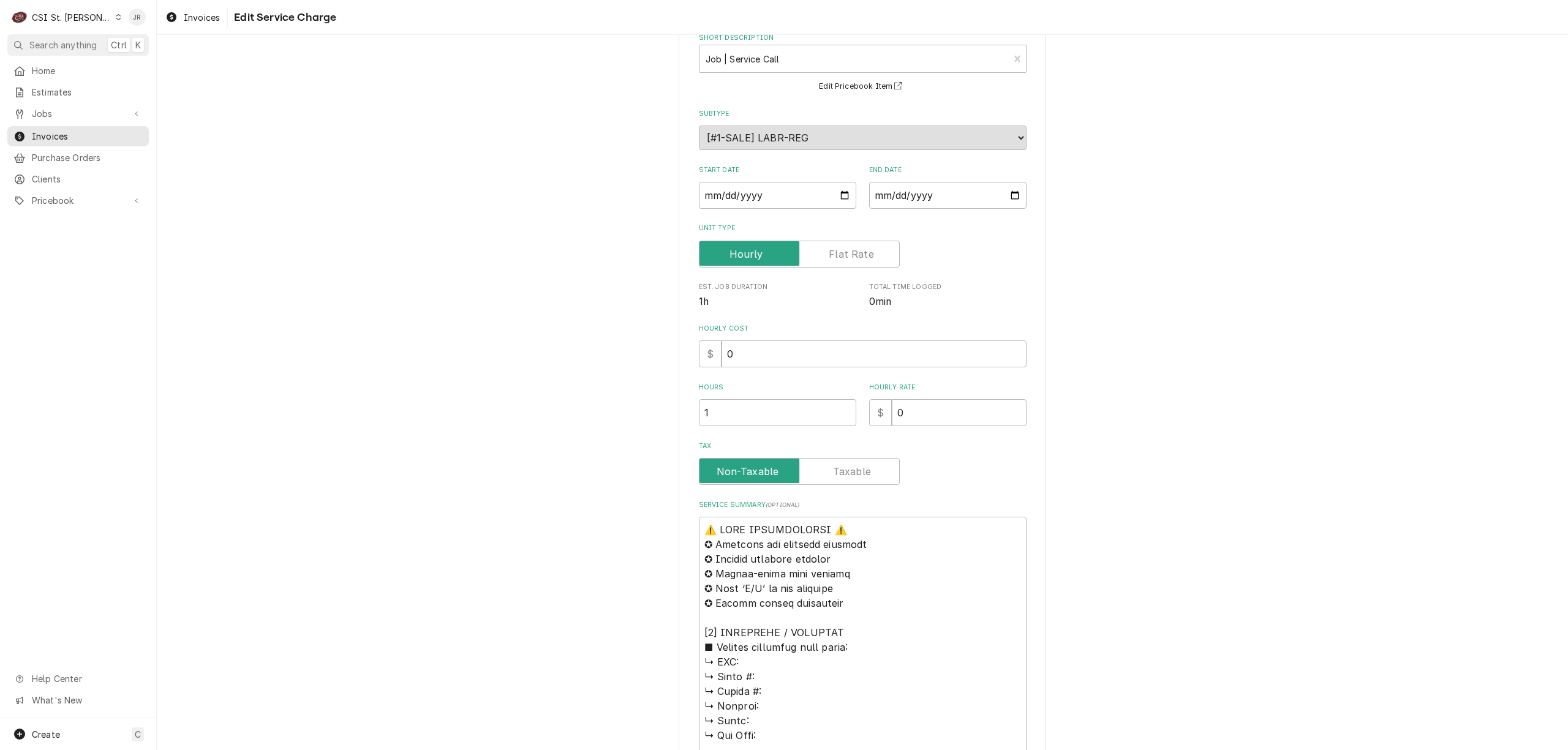
scroll to position [163, 0]
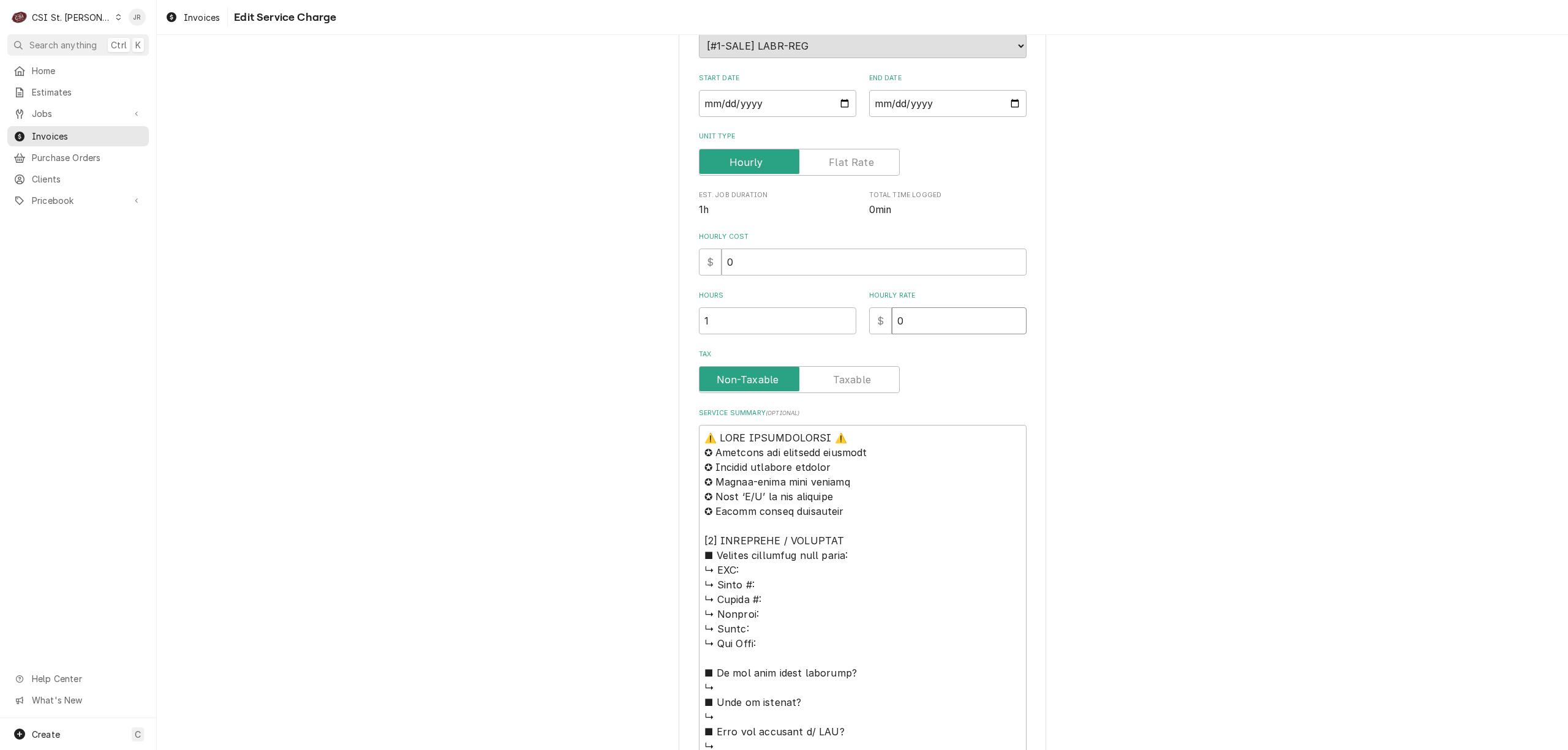
drag, startPoint x: 939, startPoint y: 323, endPoint x: 725, endPoint y: 305, distance: 214.8
click at [724, 304] on div "Hours 1 Hourly Rate $ 0" at bounding box center [863, 312] width 328 height 43
type textarea "x"
type input "12"
type textarea "x"
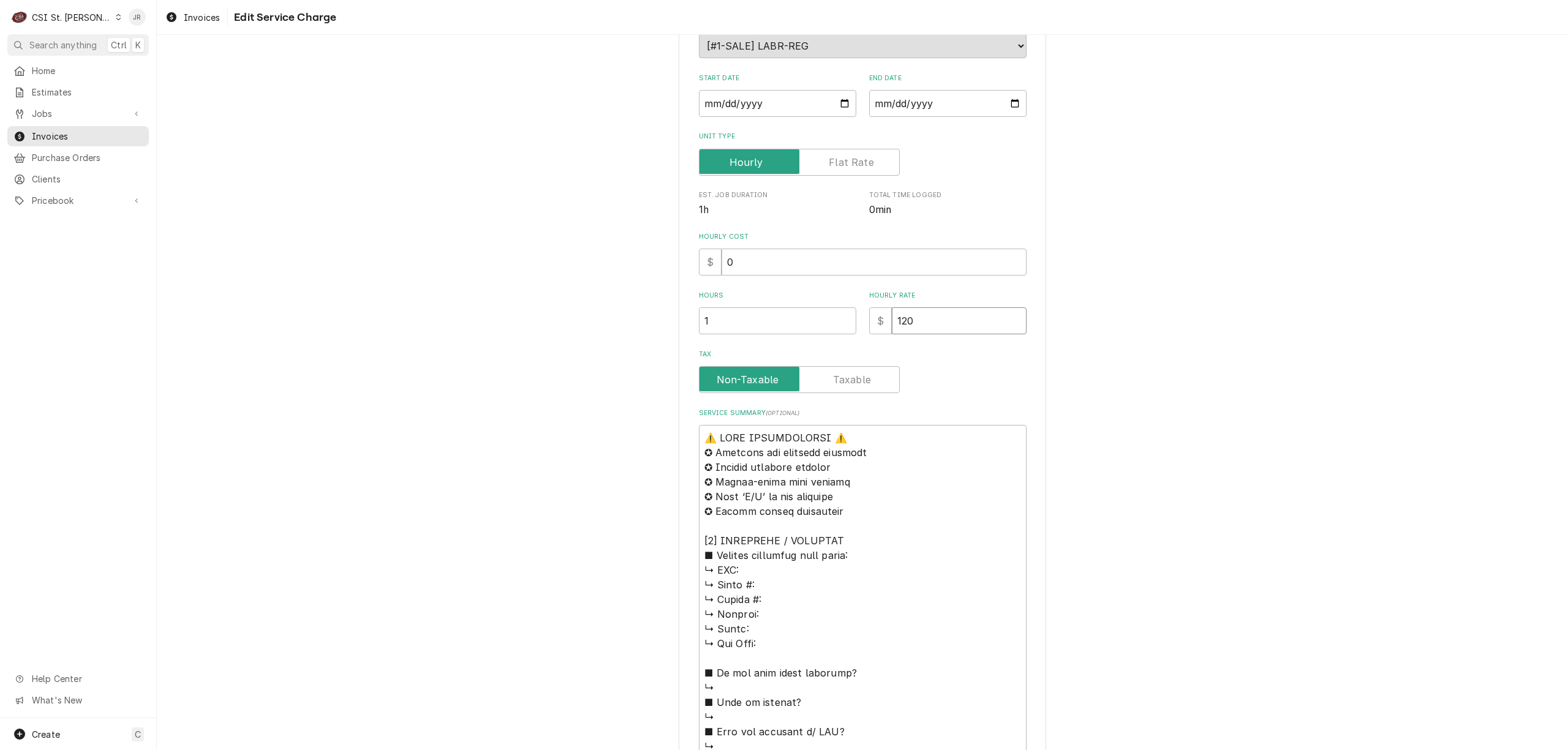
type input "120"
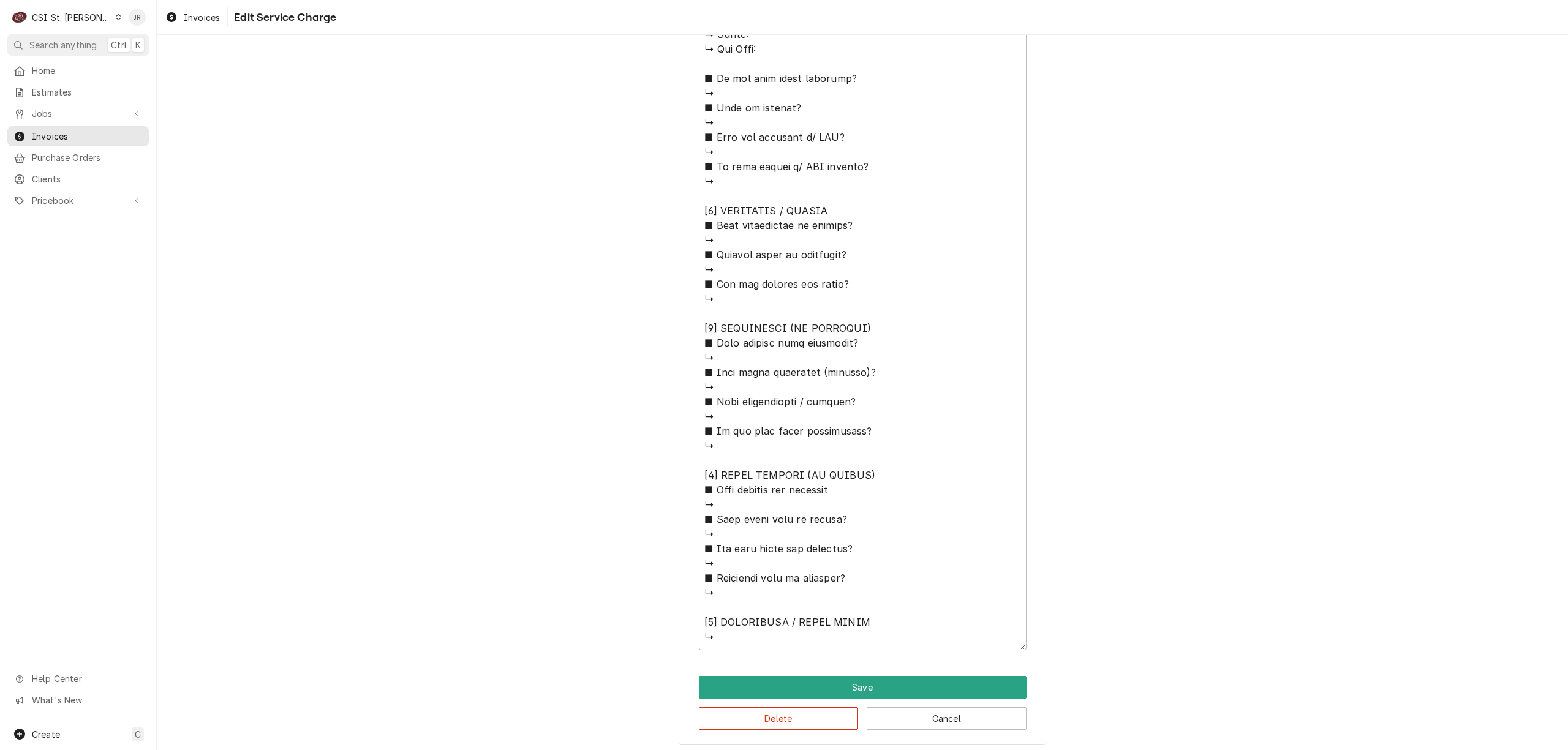
scroll to position [764, 0]
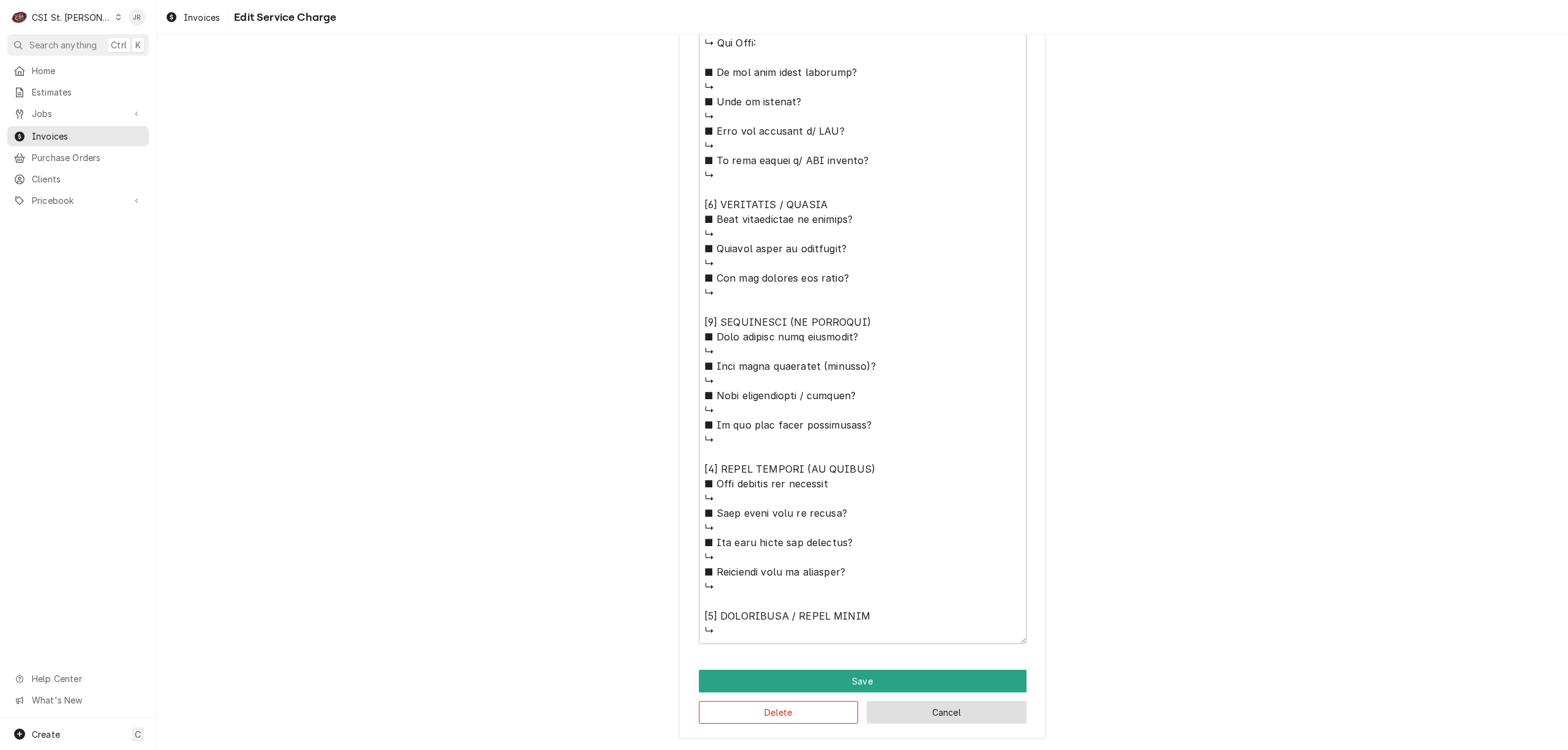
click at [978, 714] on button "Cancel" at bounding box center [946, 712] width 160 height 22
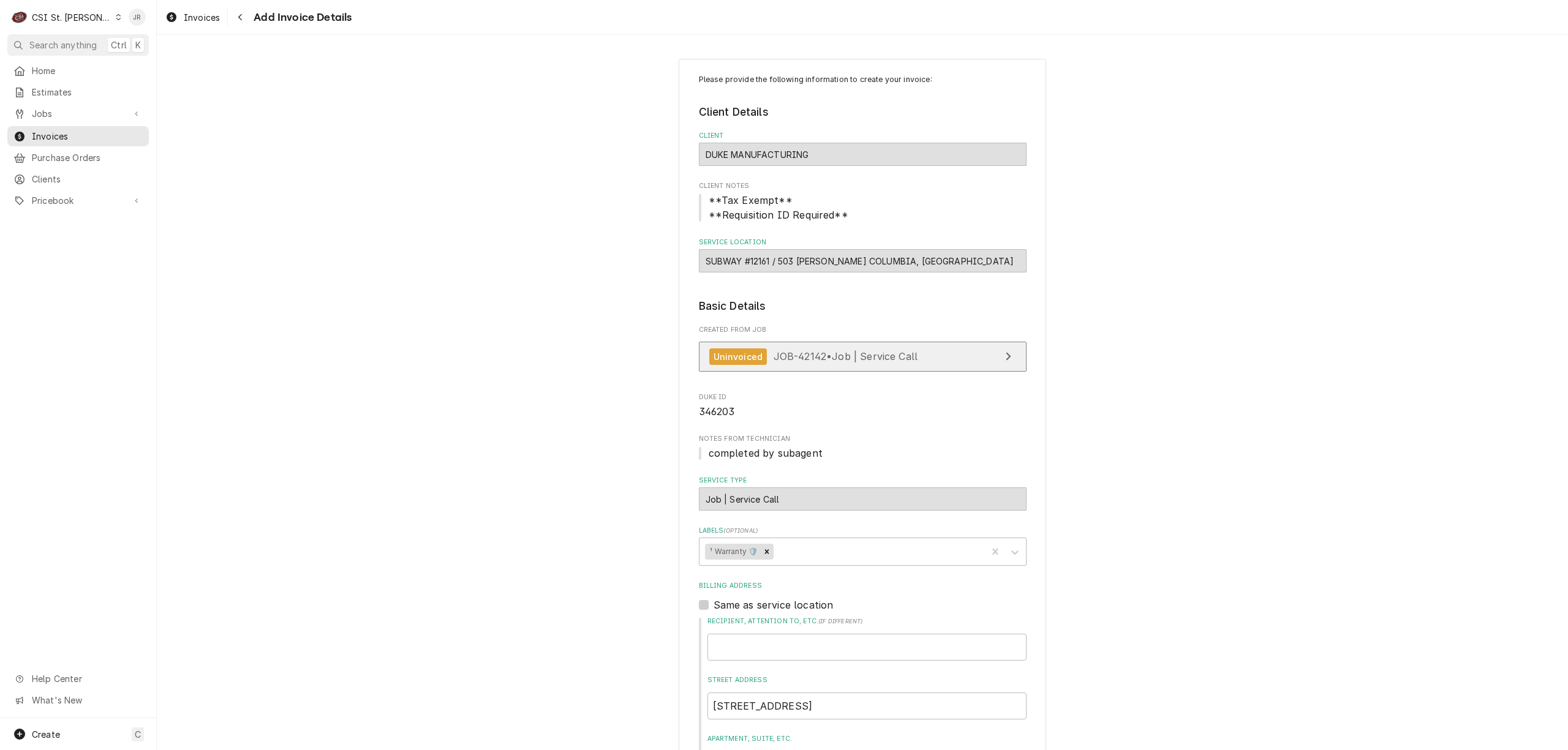
drag, startPoint x: 922, startPoint y: 375, endPoint x: 922, endPoint y: 364, distance: 11.0
click at [922, 368] on div "Uninvoiced JOB-42142 • Job | Service Call" at bounding box center [863, 359] width 328 height 36
click at [922, 363] on link "Uninvoiced JOB-42142 • Job | Service Call" at bounding box center [863, 356] width 328 height 30
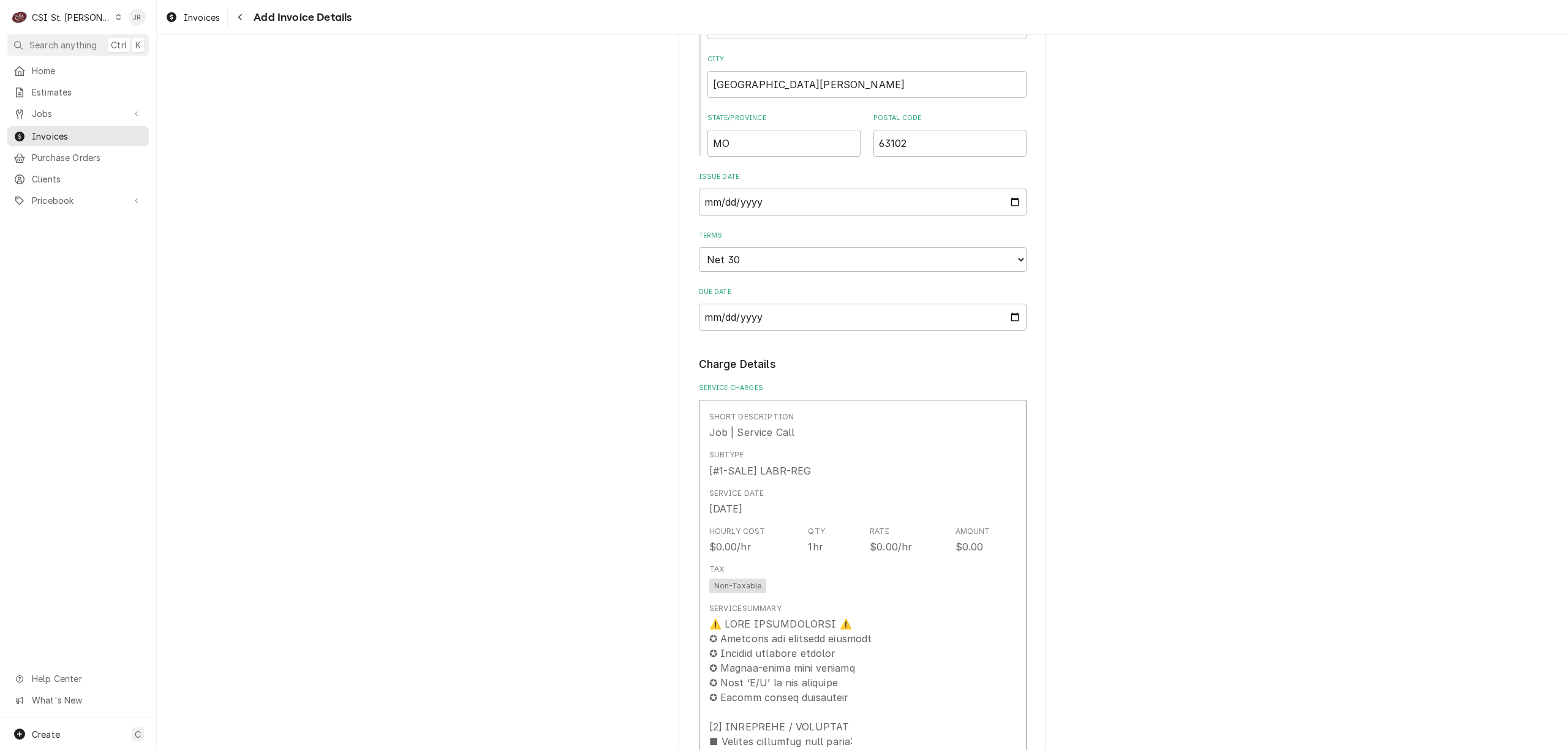
scroll to position [980, 0]
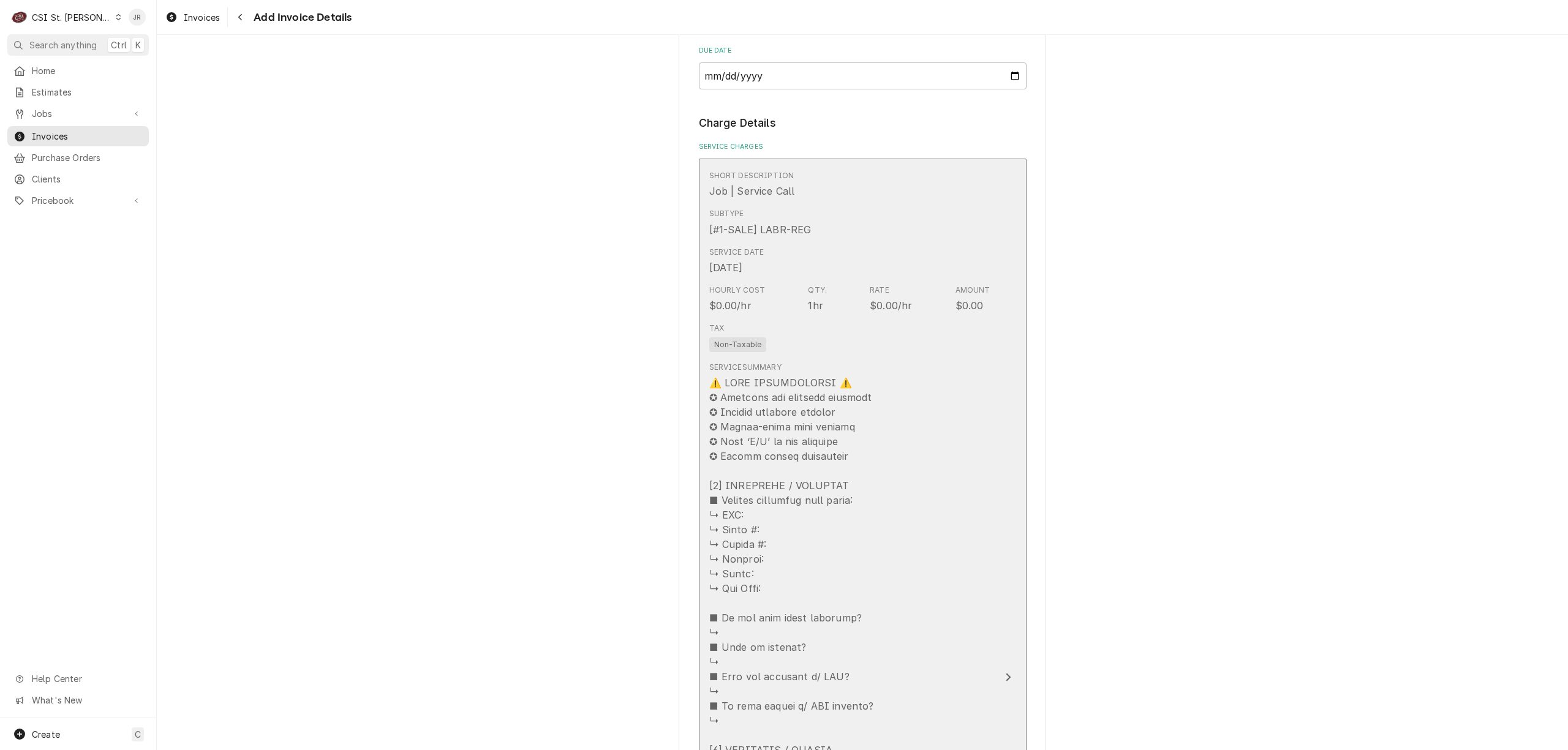
click at [914, 356] on div "Tax Non-Taxable" at bounding box center [850, 337] width 281 height 39
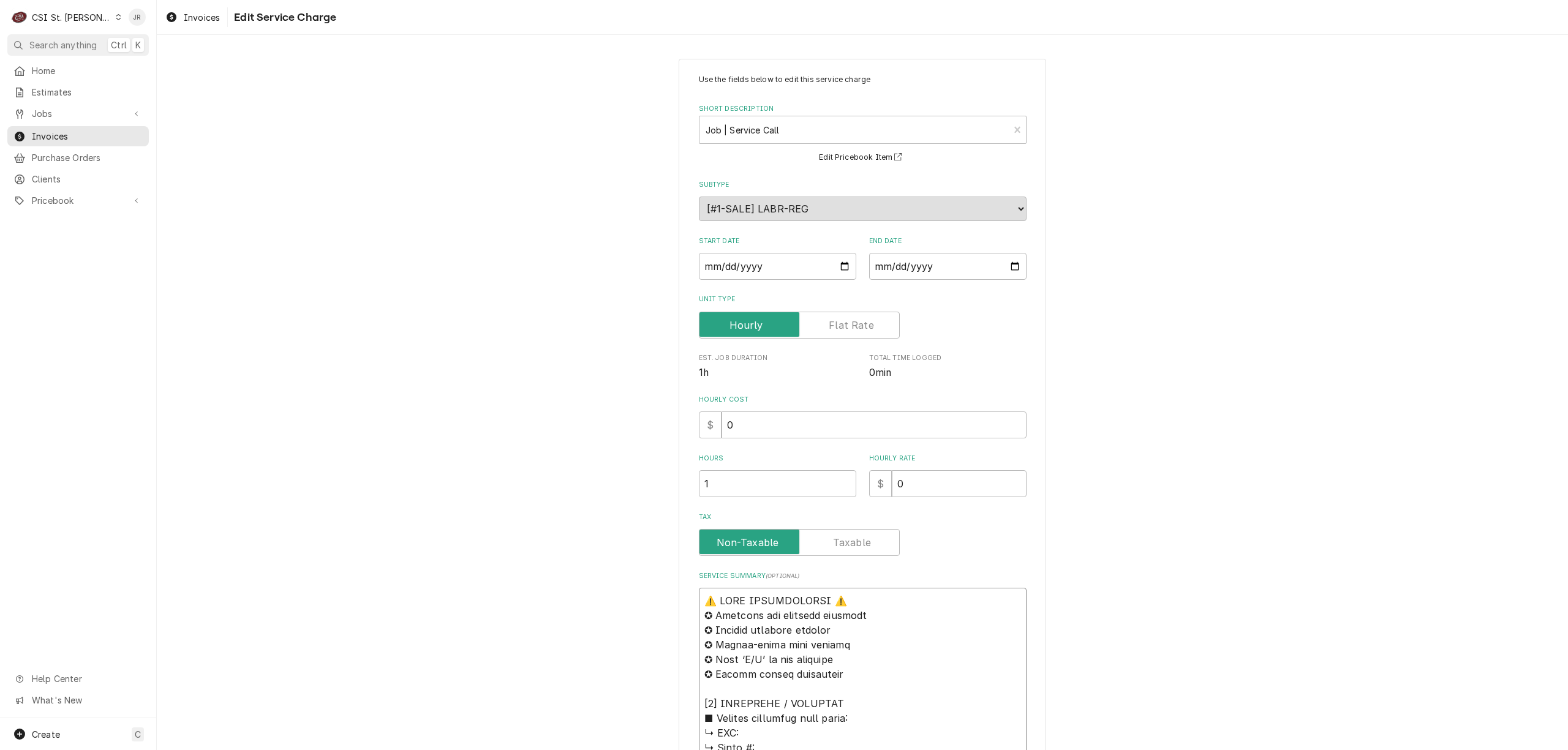
drag, startPoint x: 848, startPoint y: 629, endPoint x: 355, endPoint y: 481, distance: 514.7
type textarea "x"
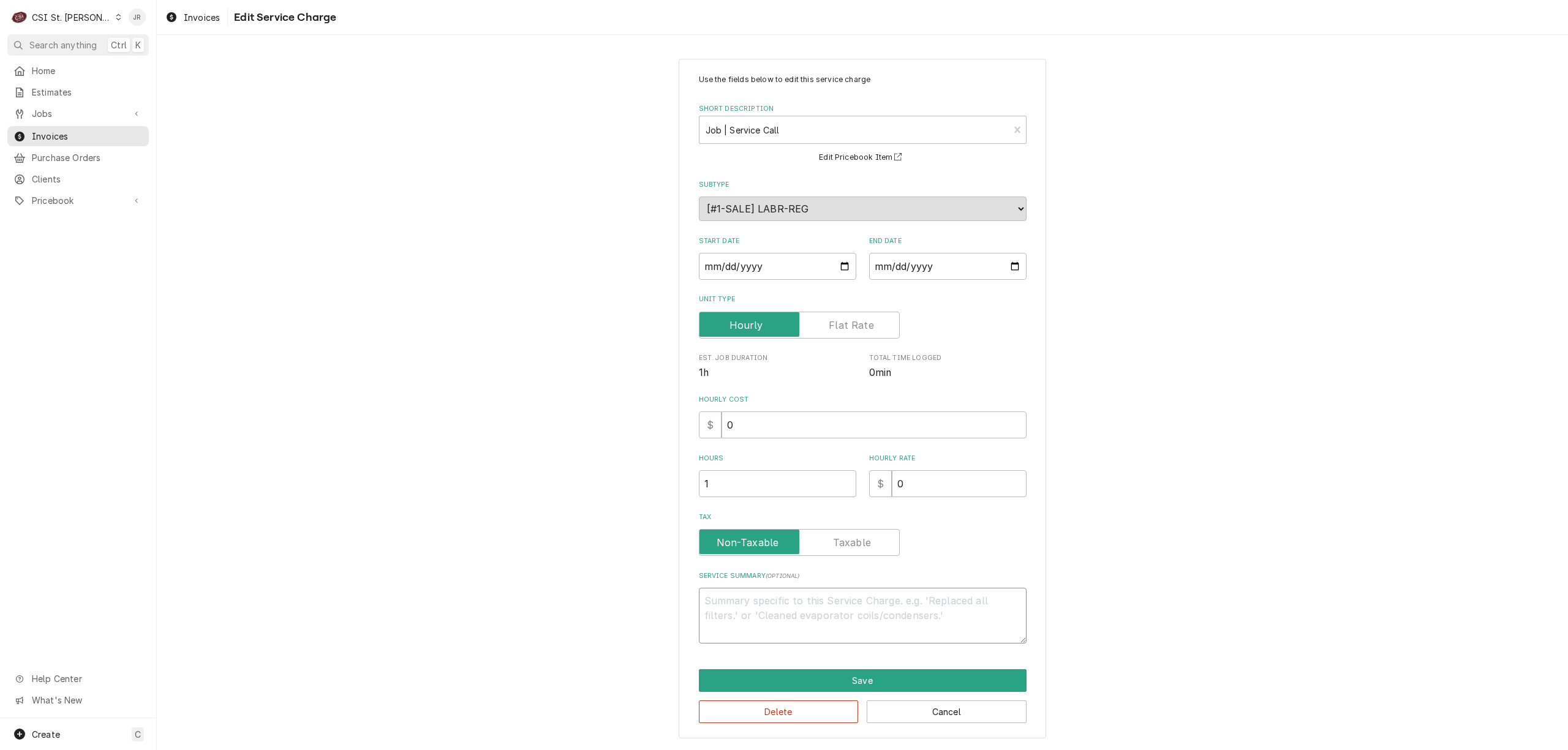
paste textarea "Duke Type of Equipment: 2500989-NODC-P Serial #: 07257687"
type textarea "x"
type textarea "Duke Type of Equipment: 2500989-NODC-P Serial #: 07257687"
type textarea "x"
type textarea "Duke 2500989-NODC-P Serial #: 07257687"
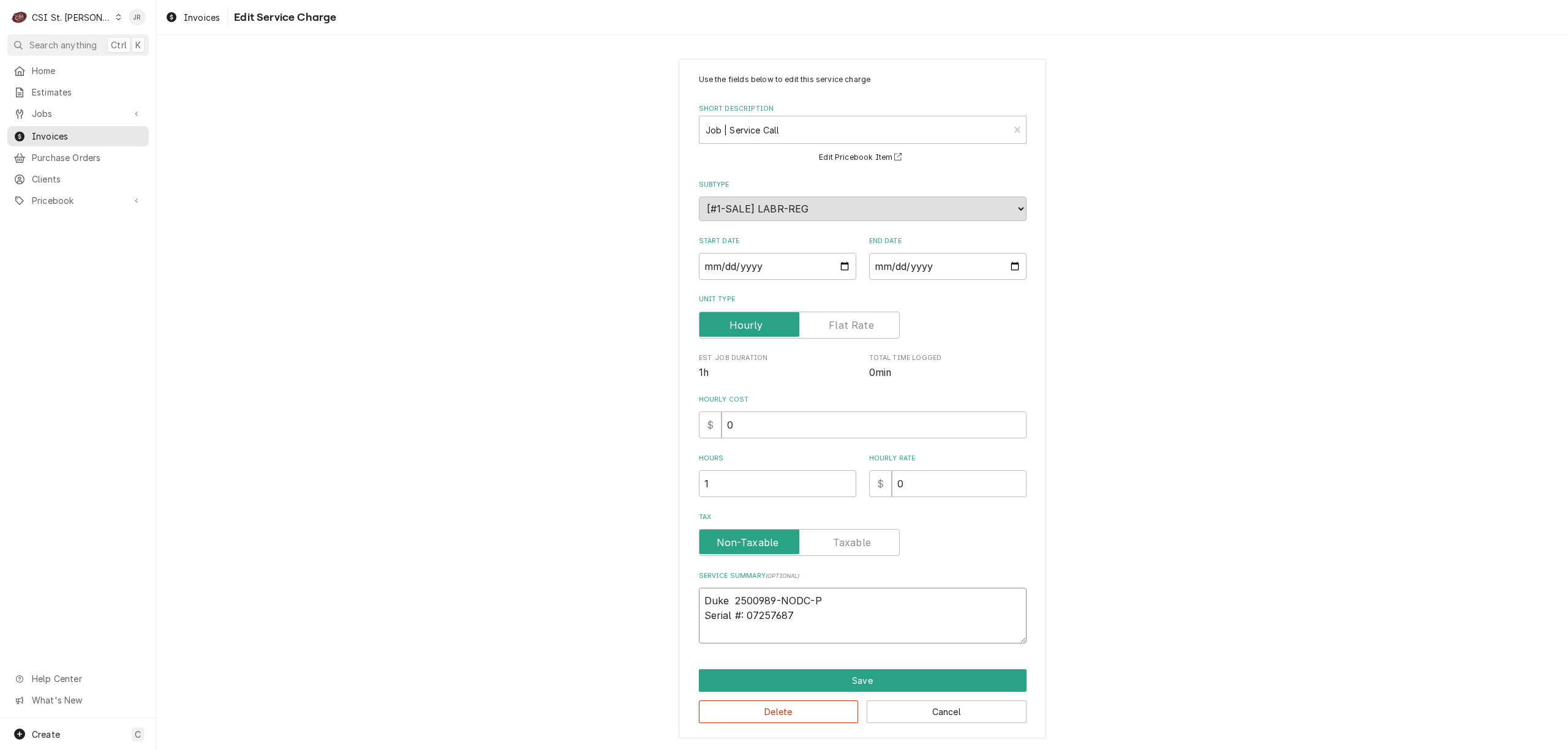
type textarea "x"
type textarea "Duke / 2500989-NODC-P Serial #: 07257687"
type textarea "x"
type textarea "Duke /* 2500989-NODC-P Serial #: 07257687"
type textarea "x"
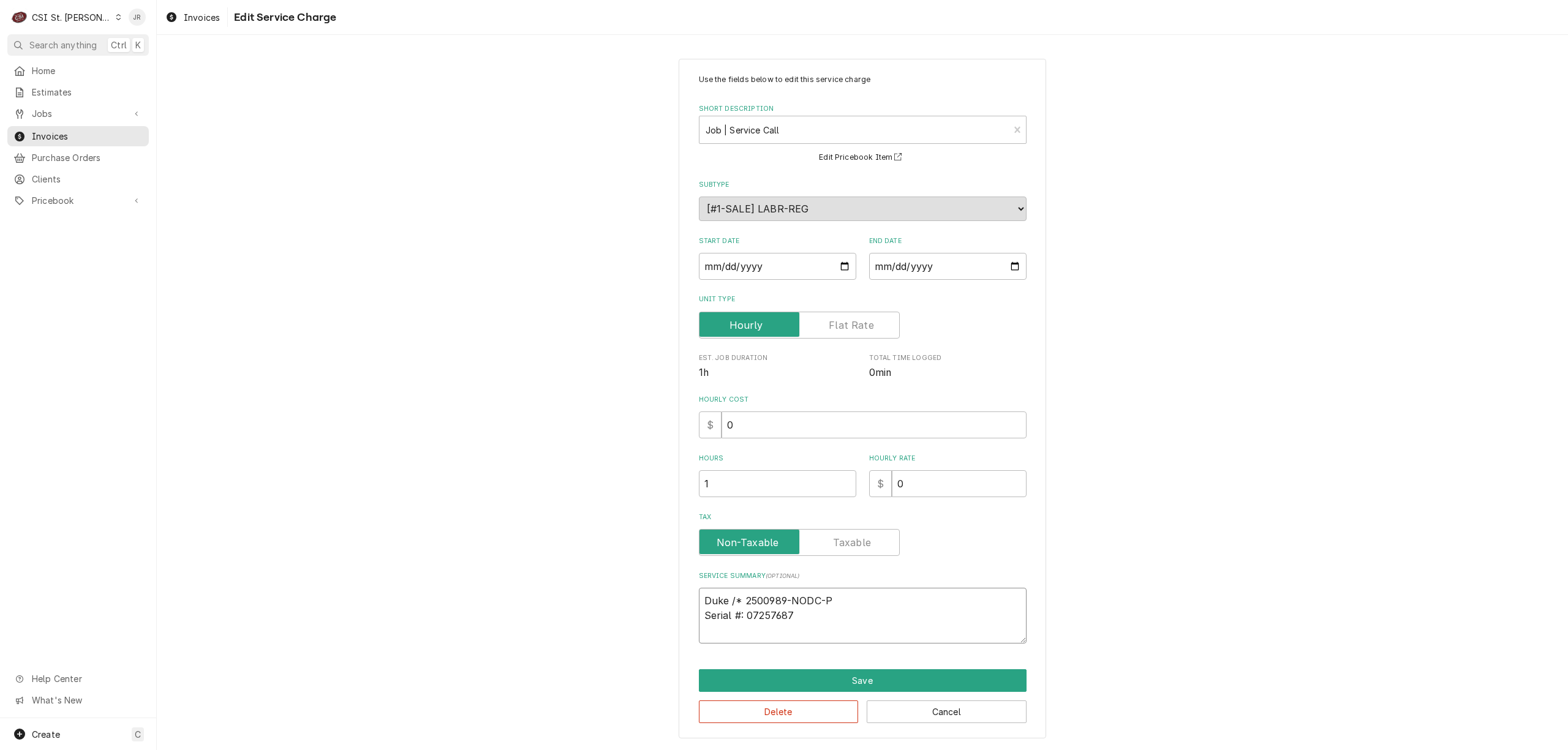
type textarea "Duke / 2500989-NODC-P Serial #: 07257687"
type textarea "x"
type textarea "Duke / 2500989-NODC-P Serial #: 07257687"
type textarea "x"
type textarea "Duke / M 2500989-NODC-P Serial #: 07257687"
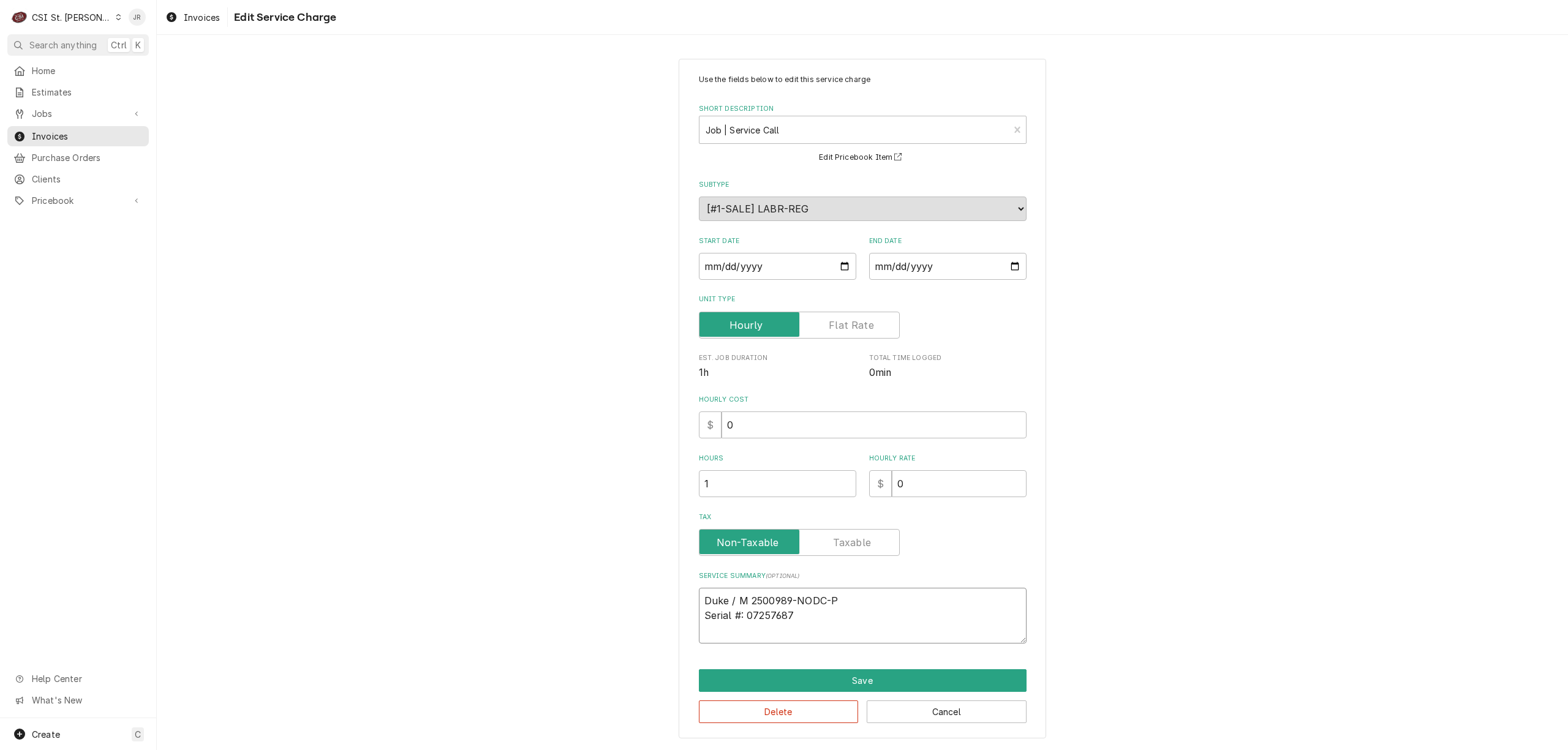
type textarea "x"
type textarea "Duke / Mo 2500989-NODC-P Serial #: 07257687"
type textarea "x"
type textarea "Duke / Mod 2500989-NODC-P Serial #: 07257687"
type textarea "x"
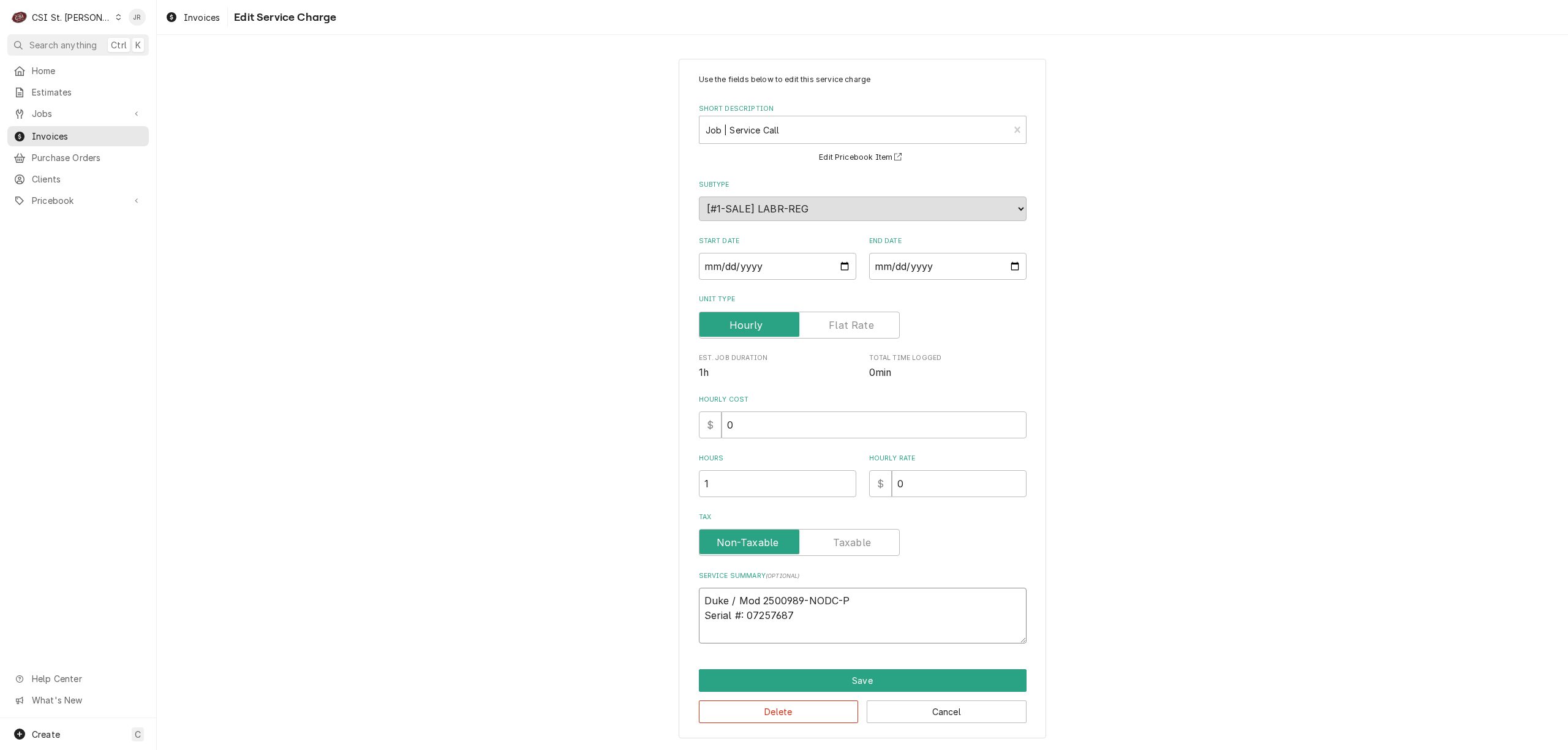
type textarea "Duke / Mode 2500989-NODC-P Serial #: 07257687"
type textarea "x"
type textarea "Duke / Model 2500989-NODC-P Serial #: 07257687"
type textarea "x"
type textarea "Duke / Model: 2500989-NODC-P Serial #: 07257687"
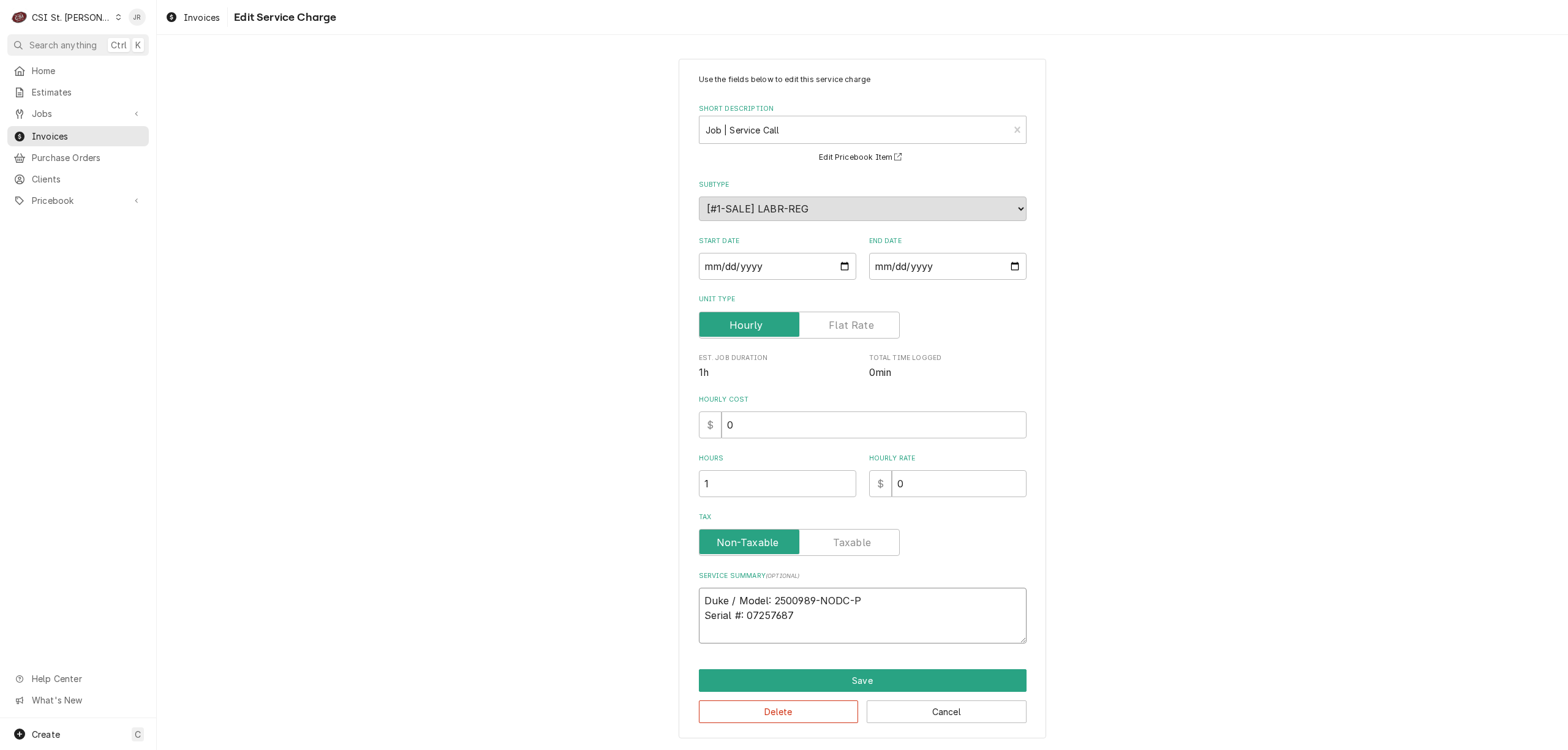
type textarea "x"
type textarea "Duke / Model: 2500989-NODC-P / Serial #: 07257687"
type textarea "x"
type textarea "Duke / Model: 2500989-NODC-P / Serial #: 07257687"
type textarea "x"
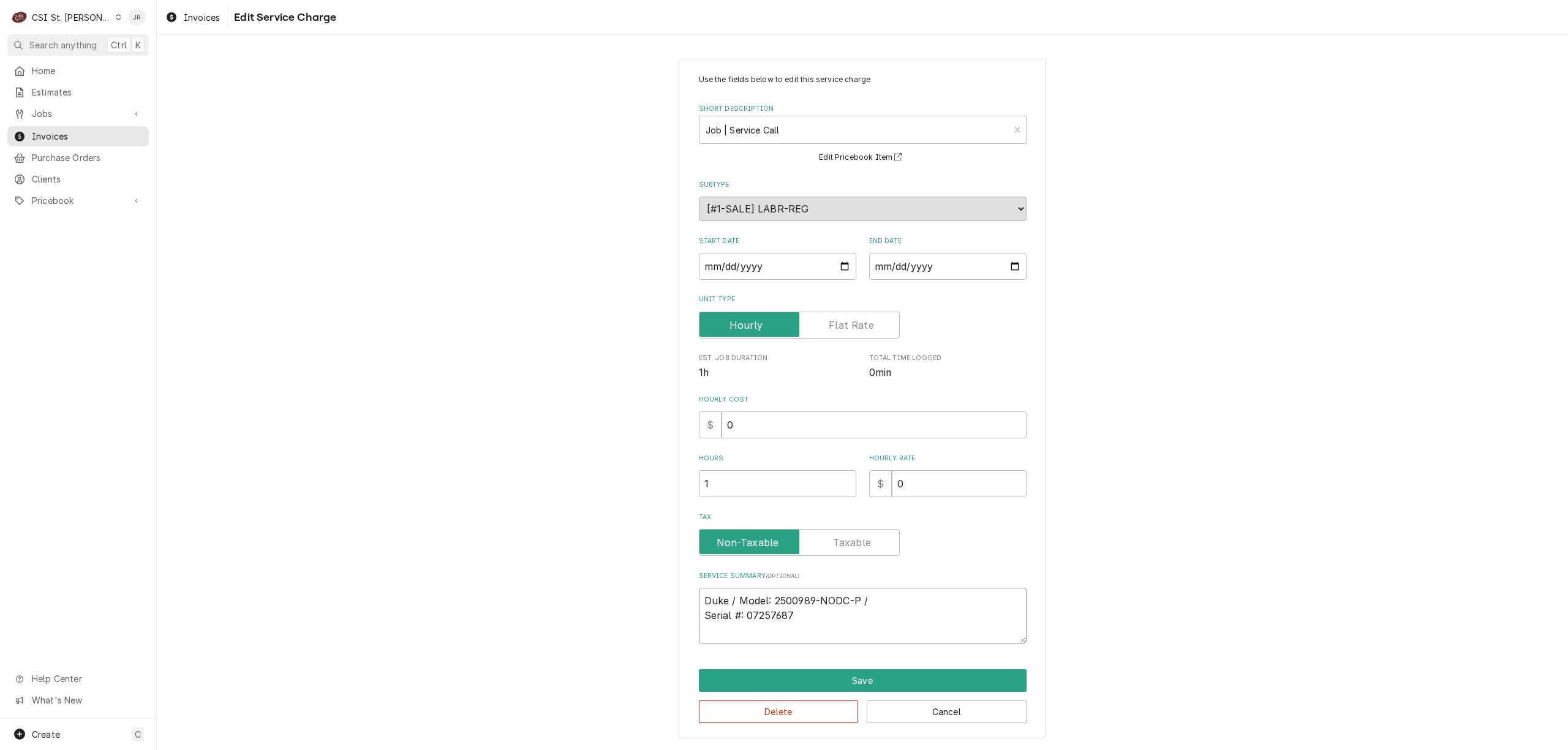
type textarea "Duke / Model: 2500989-NODC-P / Serial #: 07257687"
type textarea "x"
type textarea "Duke / Model: 2500989-NODC-P / Serial #: 07257687"
type textarea "x"
type textarea "Duke / Model: 2500989-NODC-P / Serial #: 07257687"
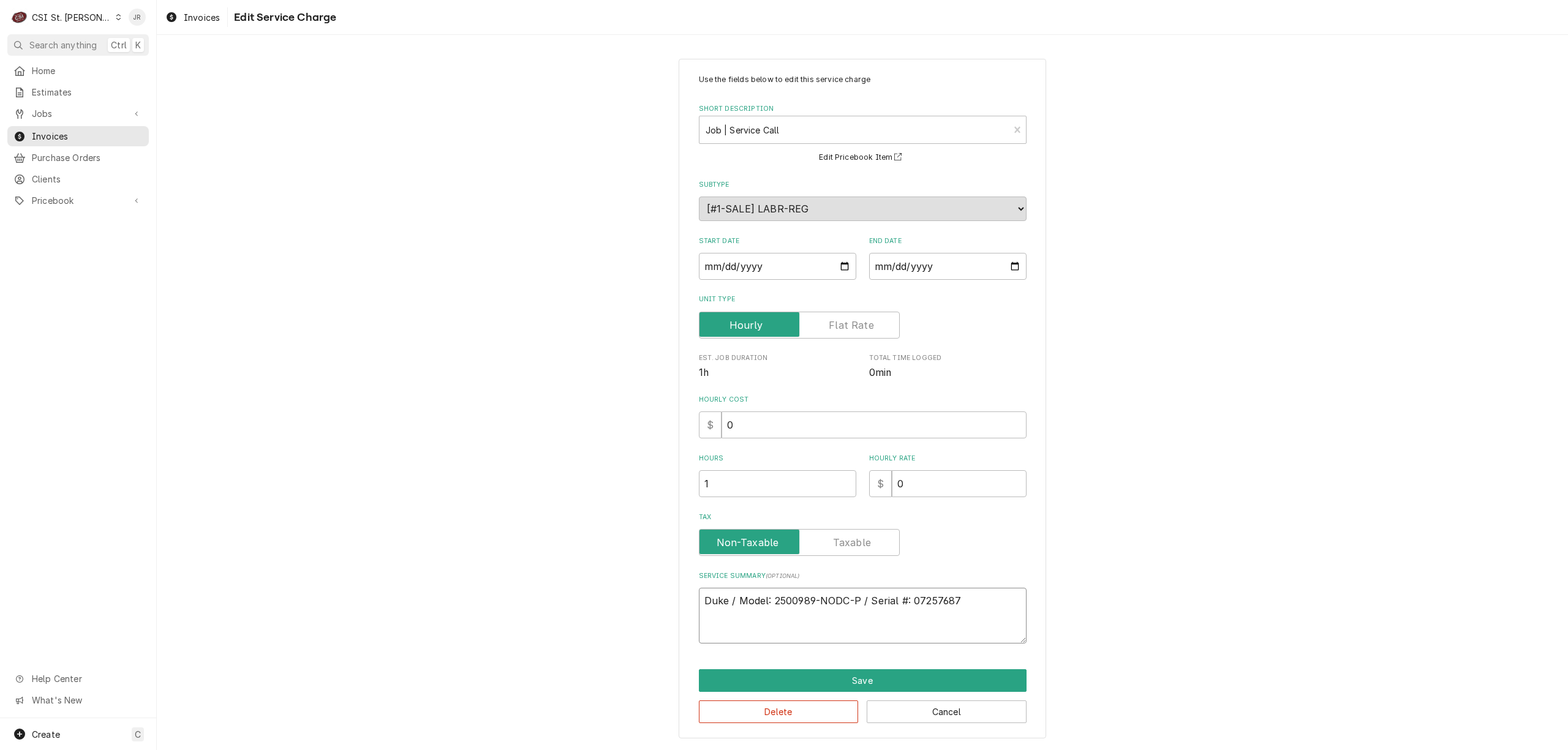
type textarea "x"
type textarea "Duke / Model: 2500989-NODC-P / Serial #: 07257687 S"
type textarea "x"
type textarea "Duke / Model: 2500989-NODC-P / Serial #: 07257687 Su"
type textarea "x"
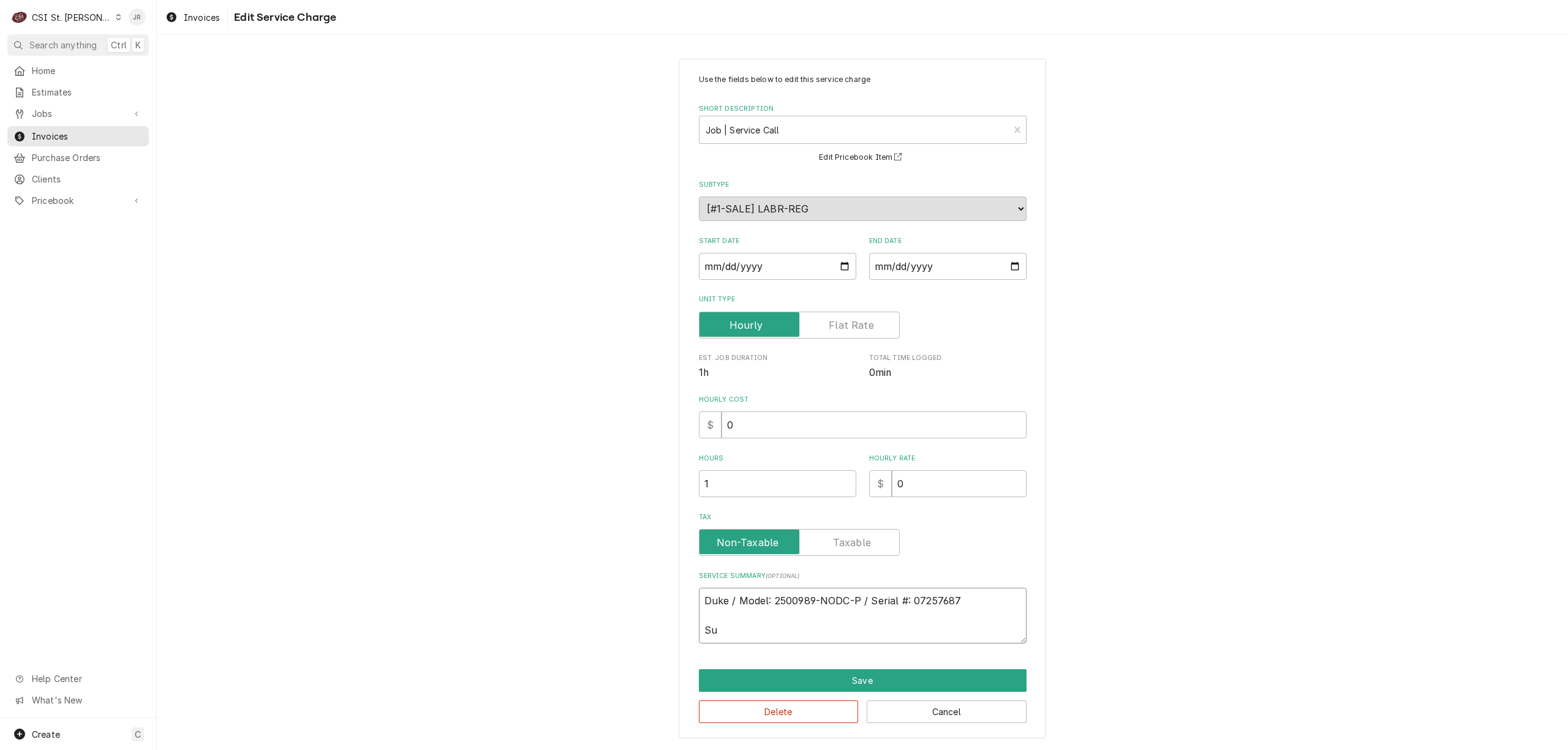
type textarea "Duke / Model: 2500989-NODC-P / Serial #: 07257687 Sub"
type textarea "x"
type textarea "Duke / Model: 2500989-NODC-P / Serial #: 07257687 Suba"
type textarea "x"
type textarea "Duke / Model: 2500989-NODC-P / Serial #: 07257687 Subag"
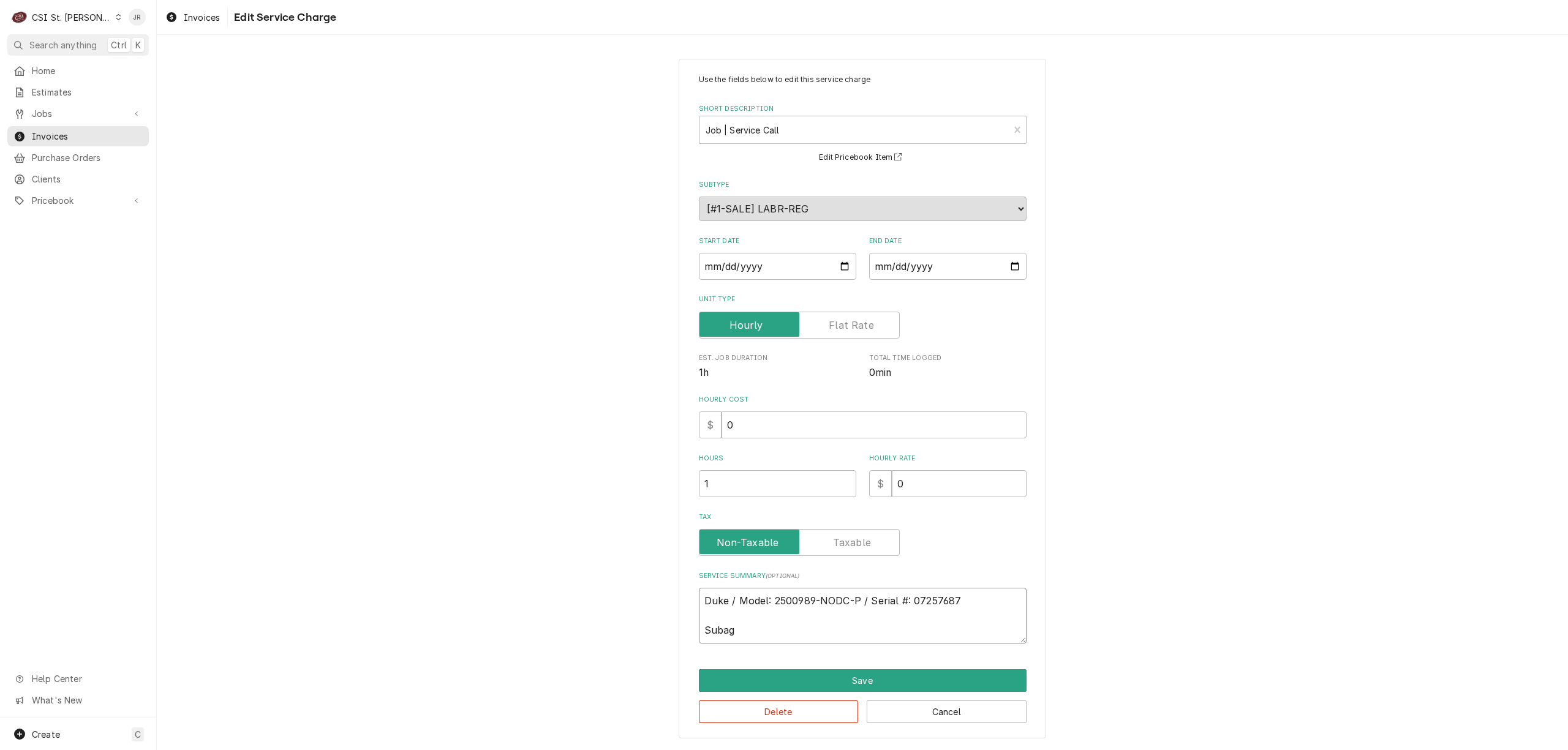
type textarea "x"
type textarea "Duke / Model: 2500989-NODC-P / Serial #: 07257687 Subage"
type textarea "x"
type textarea "Duke / Model: 2500989-NODC-P / Serial #: 07257687 Subagen"
type textarea "x"
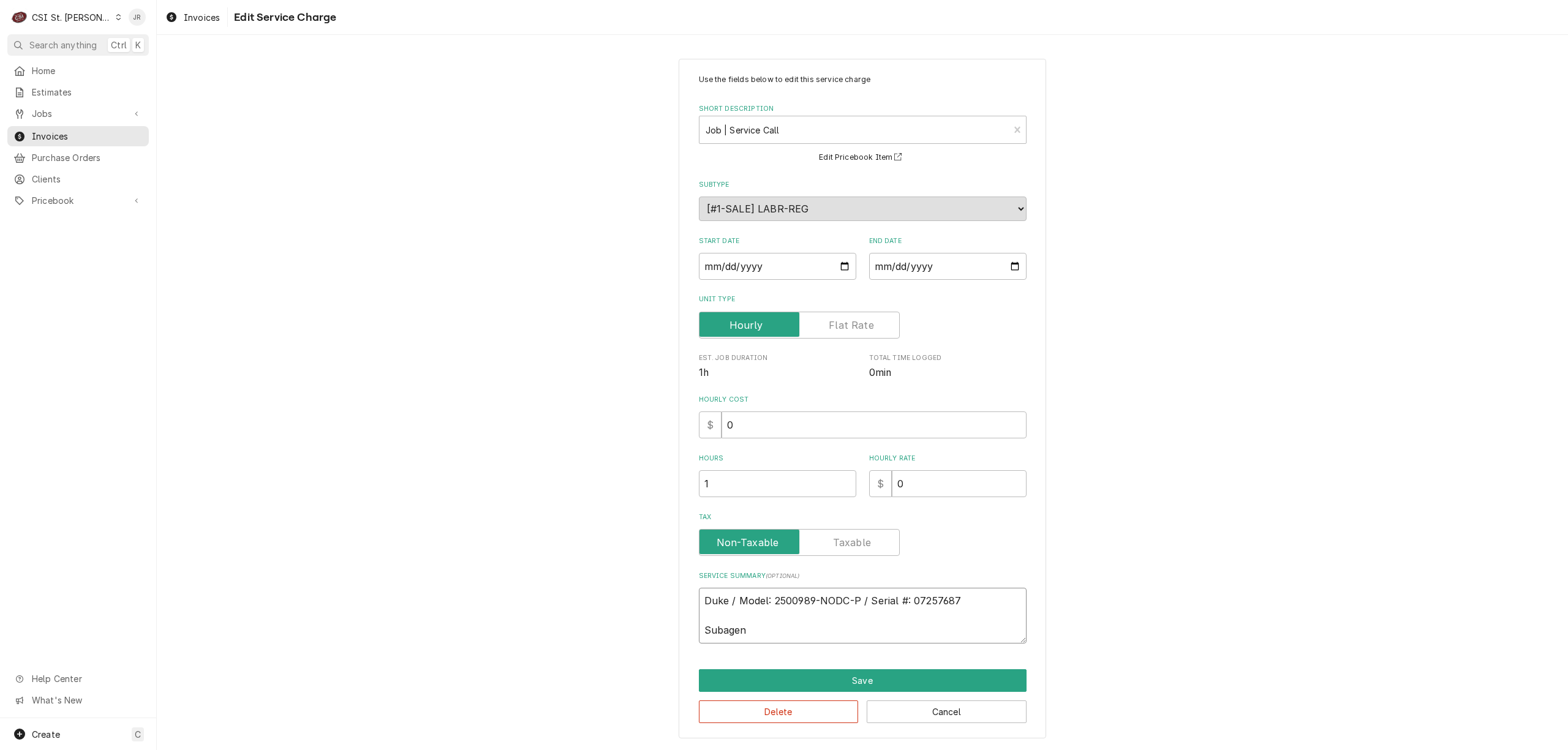
type textarea "Duke / Model: 2500989-NODC-P / Serial #: 07257687 Subagent"
type textarea "x"
type textarea "Duke / Model: 2500989-NODC-P / Serial #: 07257687 Subagent"
type textarea "x"
type textarea "Duke / Model: 2500989-NODC-P / Serial #: 07257687 Subagent C"
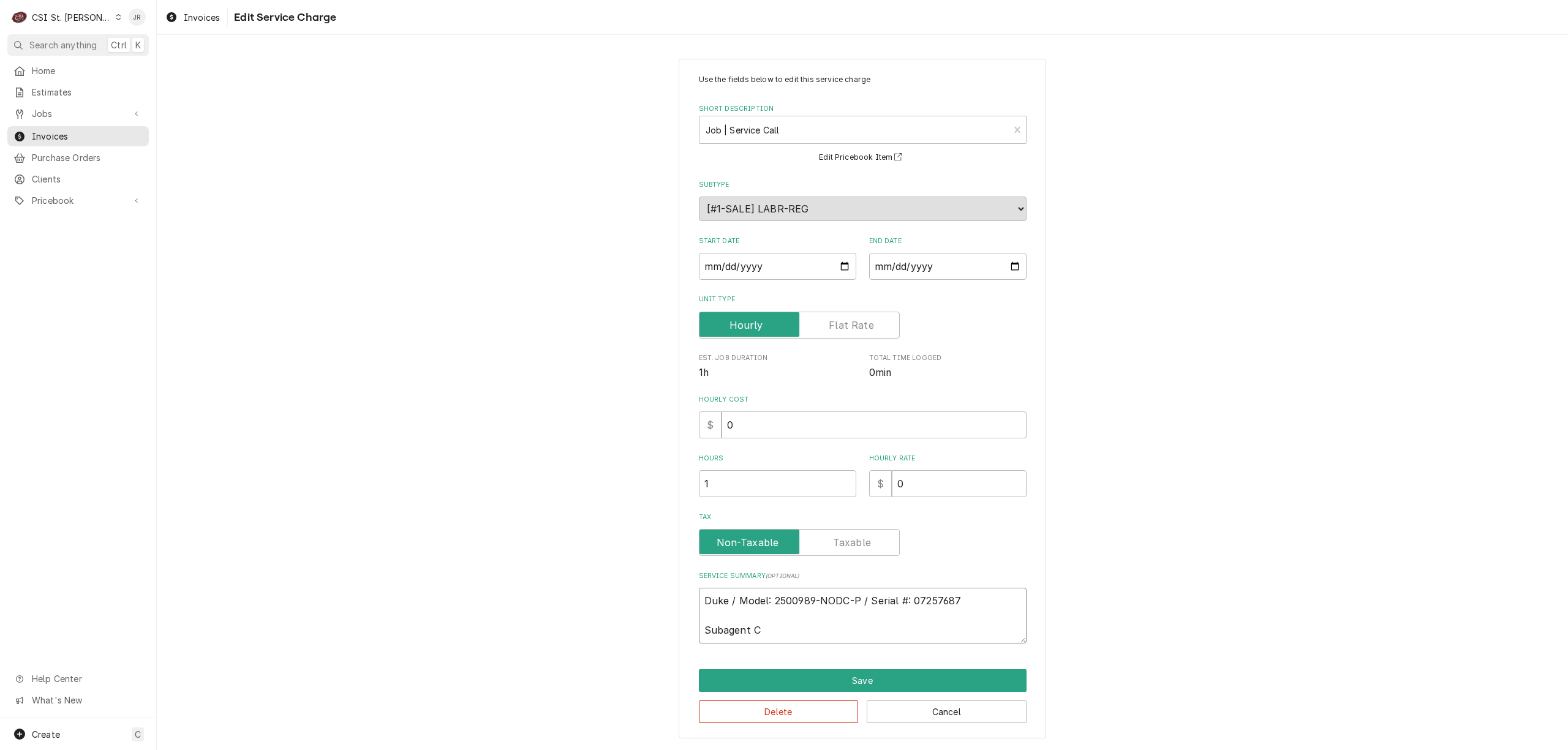
type textarea "x"
type textarea "Duke / Model: 2500989-NODC-P / Serial #: 07257687 Subagent Co"
type textarea "x"
type textarea "Duke / Model: 2500989-NODC-P / Serial #: 07257687 Subagent Com"
type textarea "x"
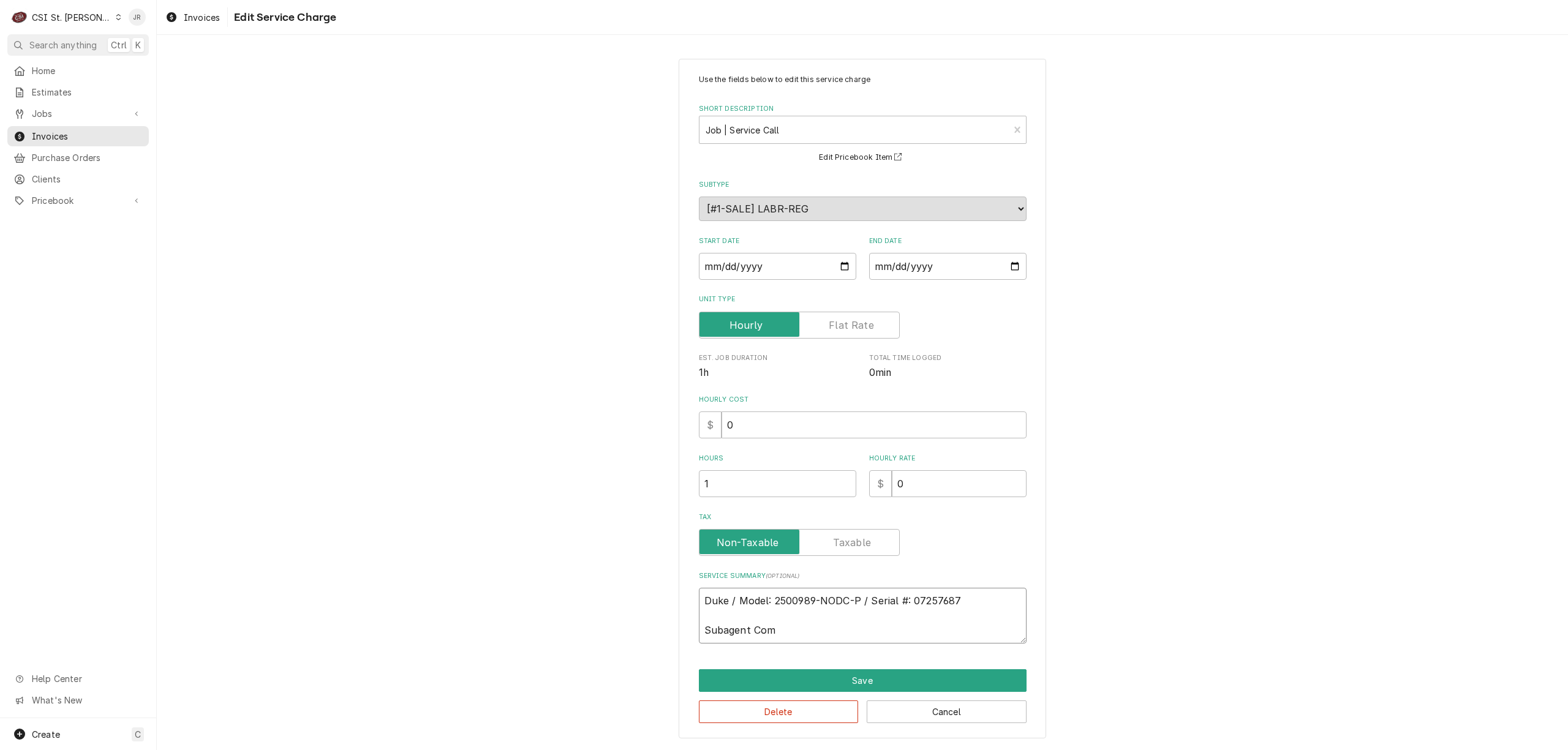
type textarea "Duke / Model: 2500989-NODC-P / Serial #: 07257687 Subagent Comm"
type textarea "x"
type textarea "Duke / Model: 2500989-NODC-P / Serial #: 07257687 Subagent Comme"
type textarea "x"
type textarea "Duke / Model: 2500989-NODC-P / Serial #: 07257687 Subagent Commer"
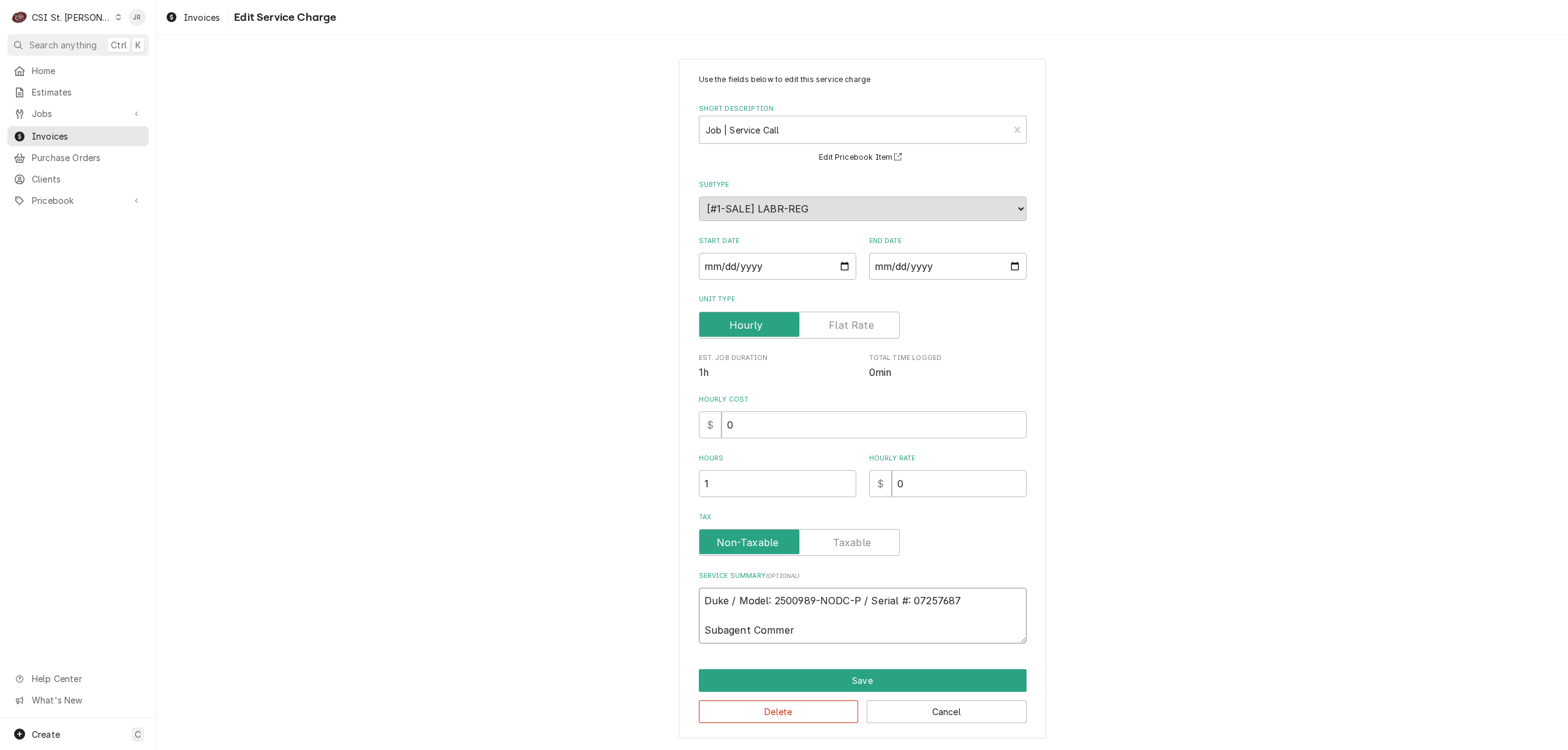
type textarea "x"
type textarea "Duke / Model: 2500989-NODC-P / Serial #: 07257687 Subagent Commerc"
type textarea "x"
type textarea "Duke / Model: 2500989-NODC-P / Serial #: 07257687 Subagent Commerci"
type textarea "x"
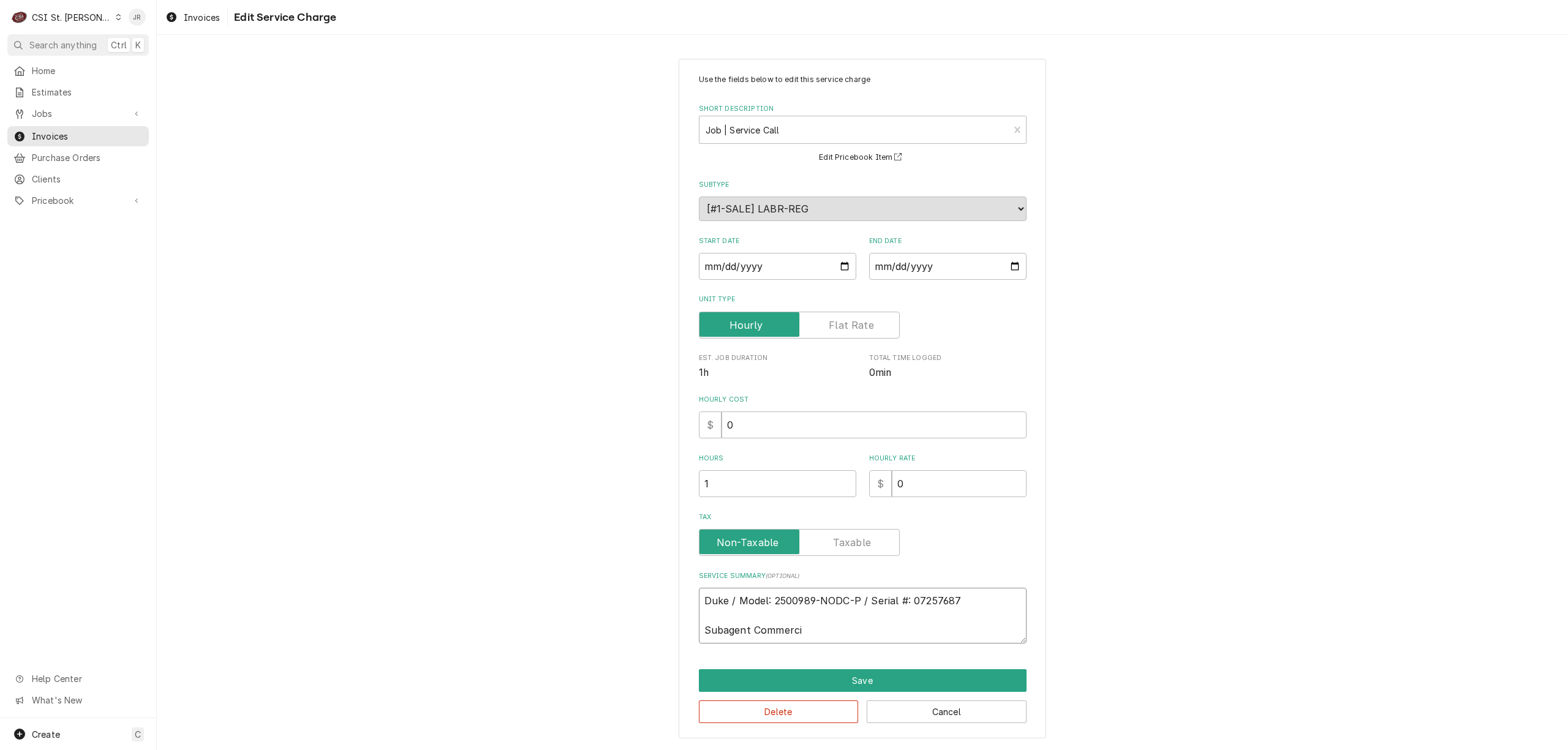
type textarea "Duke / Model: 2500989-NODC-P / Serial #: 07257687 Subagent Commercia"
type textarea "x"
type textarea "Duke / Model: 2500989-NODC-P / Serial #: 07257687 Subagent Commercial"
type textarea "x"
type textarea "Duke / Model: 2500989-NODC-P / Serial #: 07257687 Subagent Commercial"
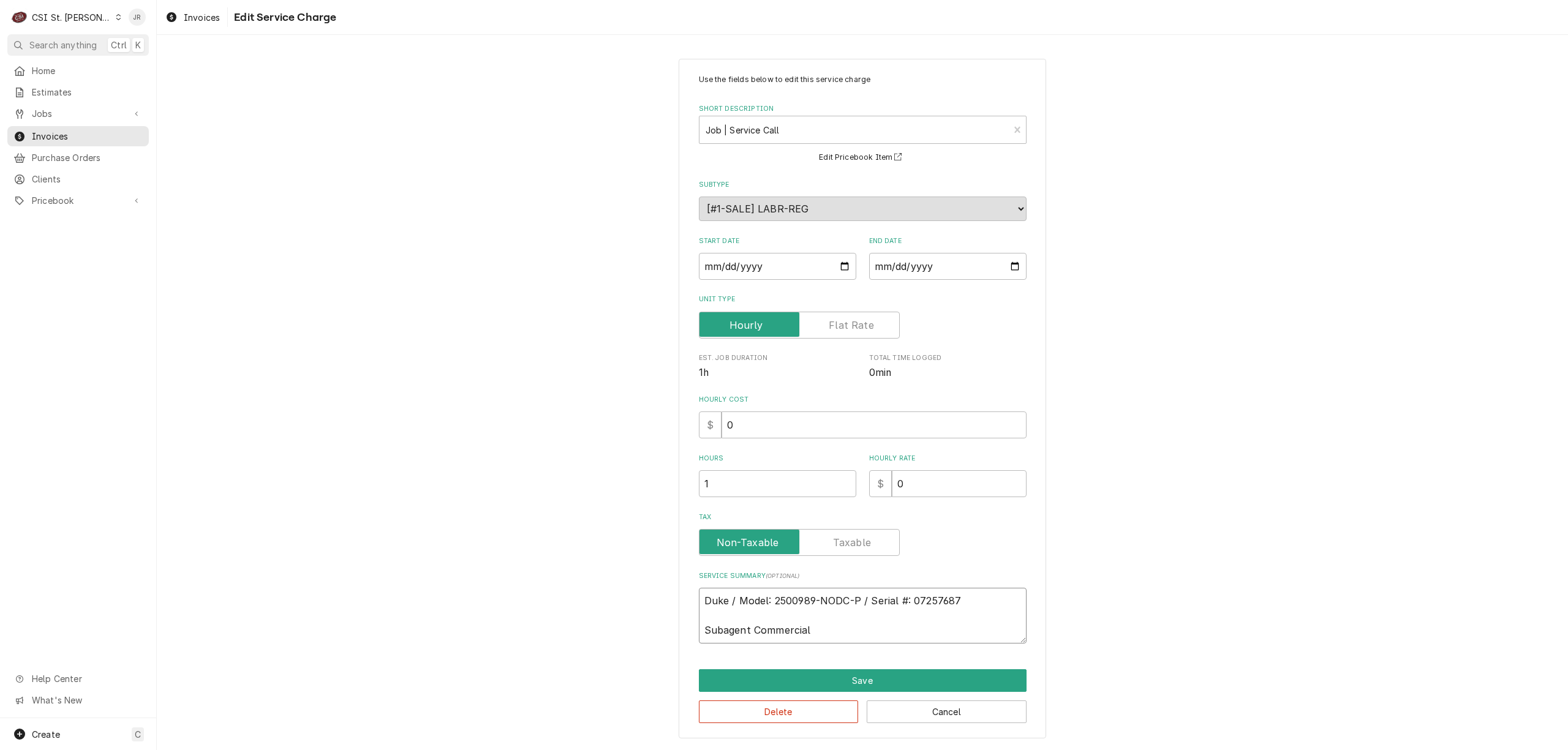
type textarea "x"
type textarea "Duke / Model: 2500989-NODC-P / Serial #: 07257687 Subagent Commercial K"
type textarea "x"
type textarea "Duke / Model: 2500989-NODC-P / Serial #: 07257687 Subagent Commercial Ki"
type textarea "x"
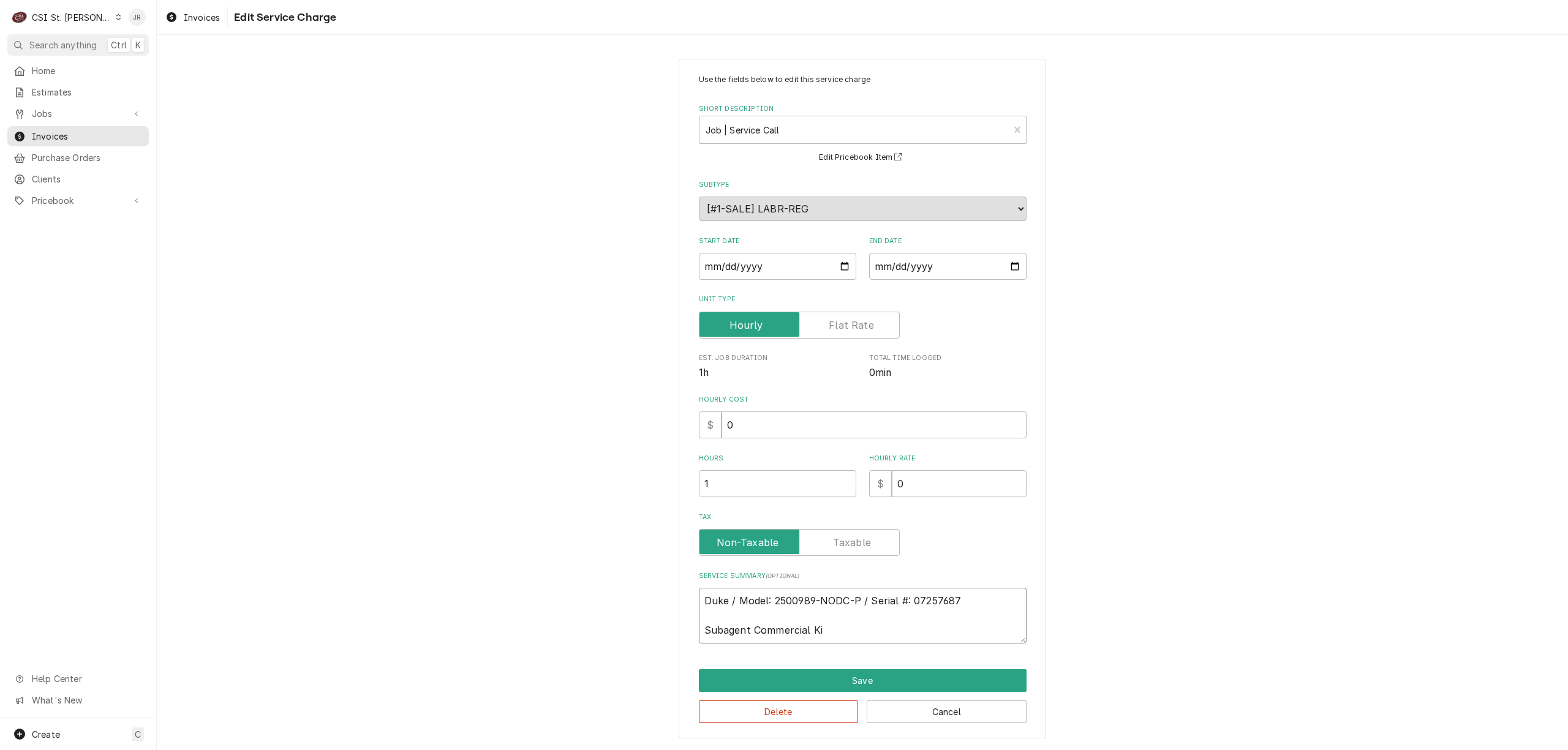
type textarea "Duke / Model: 2500989-NODC-P / Serial #: 07257687 Subagent Commercial Kit"
type textarea "x"
type textarea "Duke / Model: 2500989-NODC-P / Serial #: 07257687 Subagent Commercial Kitc"
type textarea "x"
type textarea "Duke / Model: 2500989-NODC-P / Serial #: 07257687 Subagent Commercial Kitch"
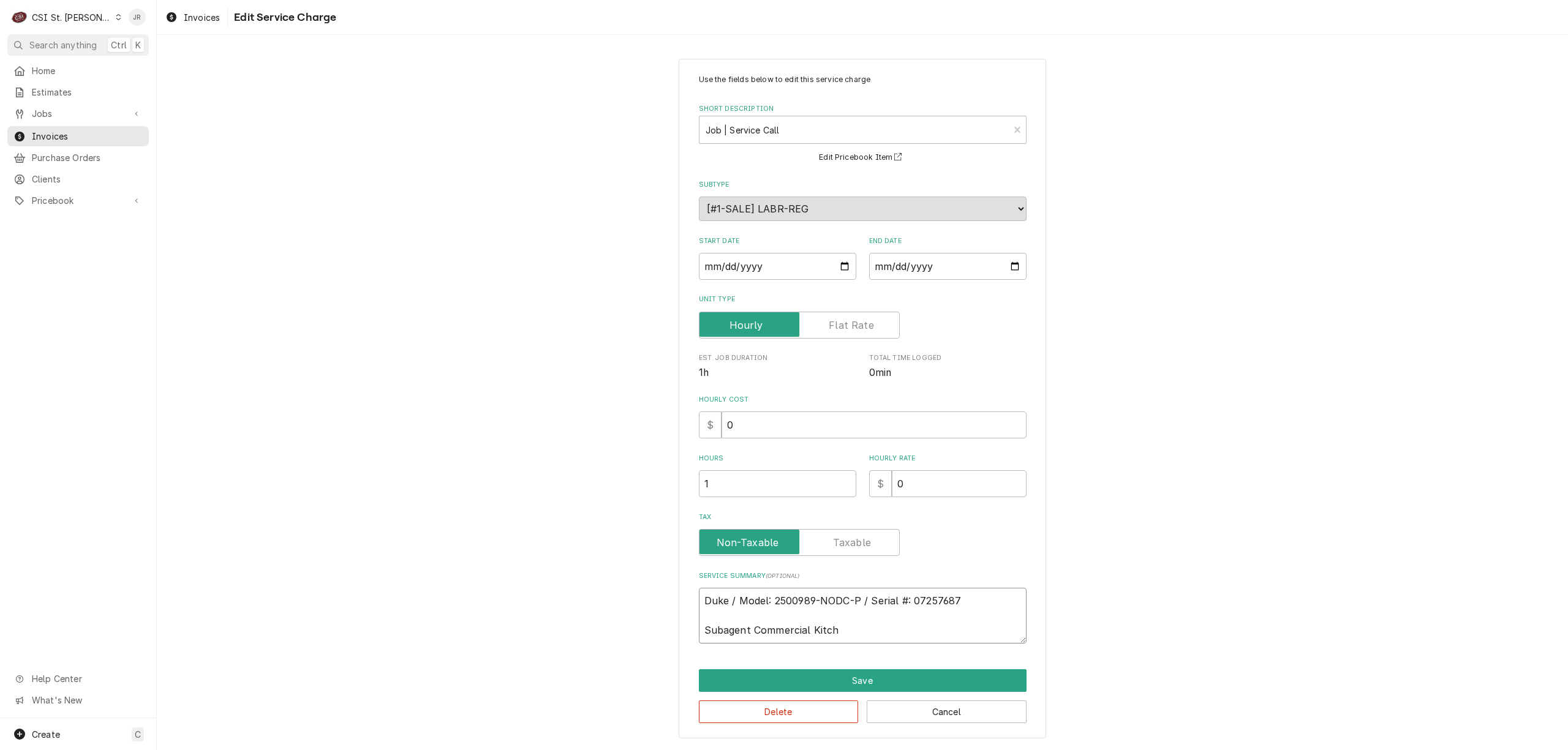
type textarea "x"
type textarea "Duke / Model: 2500989-NODC-P / Serial #: 07257687 Subagent Commercial Kitchn"
type textarea "x"
type textarea "Duke / Model: 2500989-NODC-P / Serial #: 07257687 Subagent Commercial Kitch"
type textarea "x"
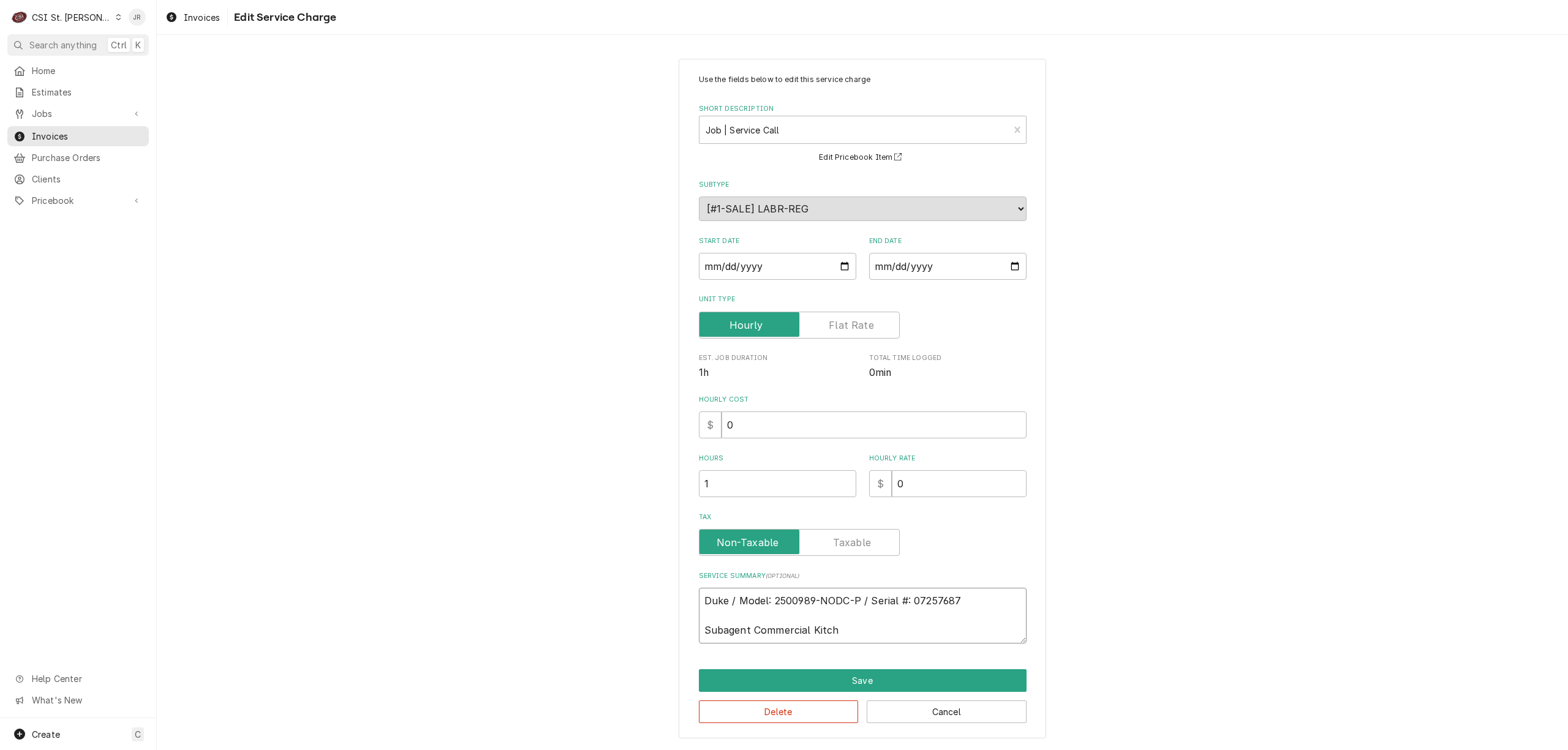
type textarea "Duke / Model: 2500989-NODC-P / Serial #: 07257687 Subagent Commercial Kitche"
type textarea "x"
type textarea "Duke / Model: 2500989-NODC-P / Serial #: 07257687 Subagent Commercial Kitchen"
type textarea "x"
type textarea "Duke / Model: 2500989-NODC-P / Serial #: 07257687 Subagent Commercial Kitchen"
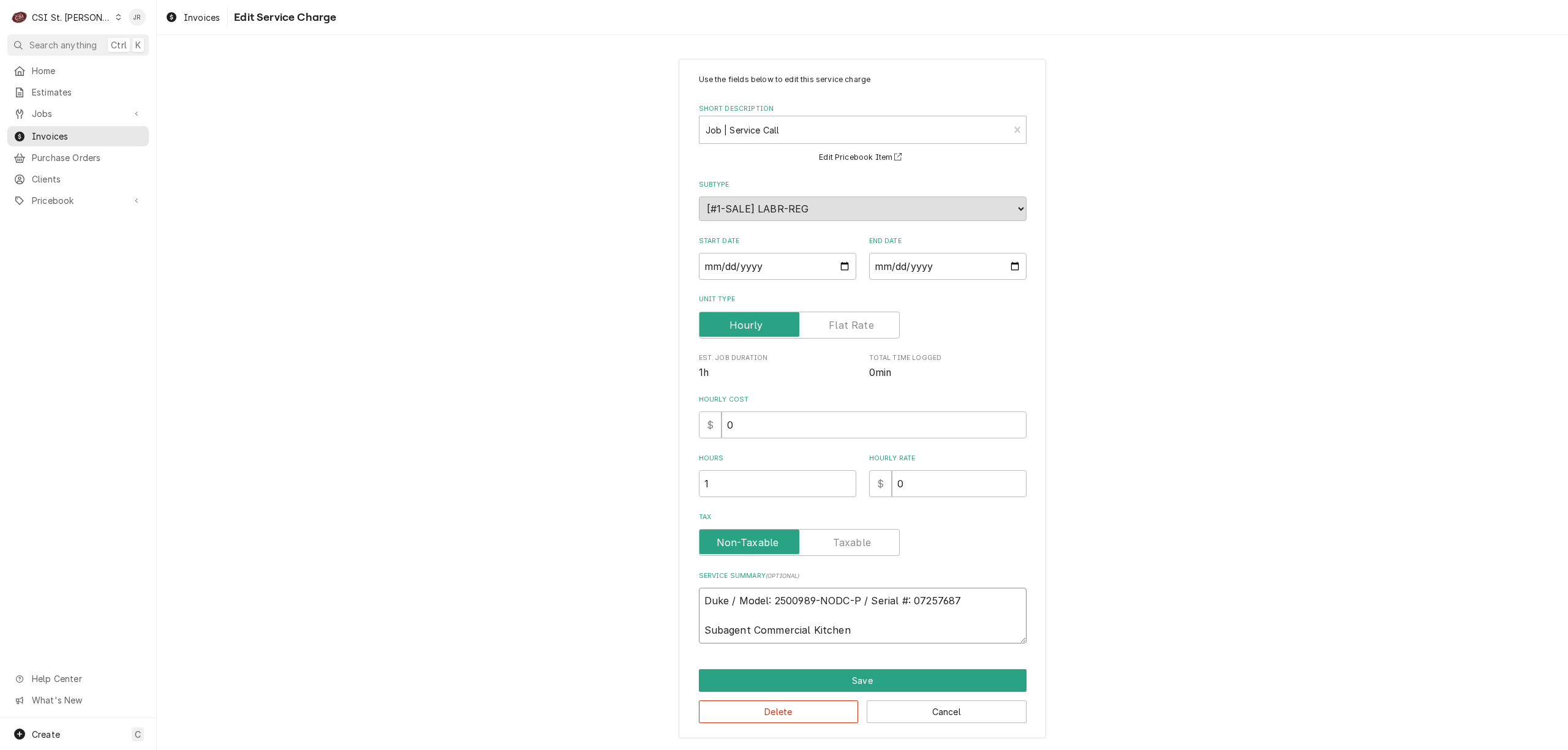
type textarea "x"
type textarea "Duke / Model: 2500989-NODC-P / Serial #: 07257687 Subagent Commercial Kitchen S"
type textarea "x"
type textarea "Duke / Model: 2500989-NODC-P / Serial #: 07257687 Subagent Commercial Kitchen Se"
type textarea "x"
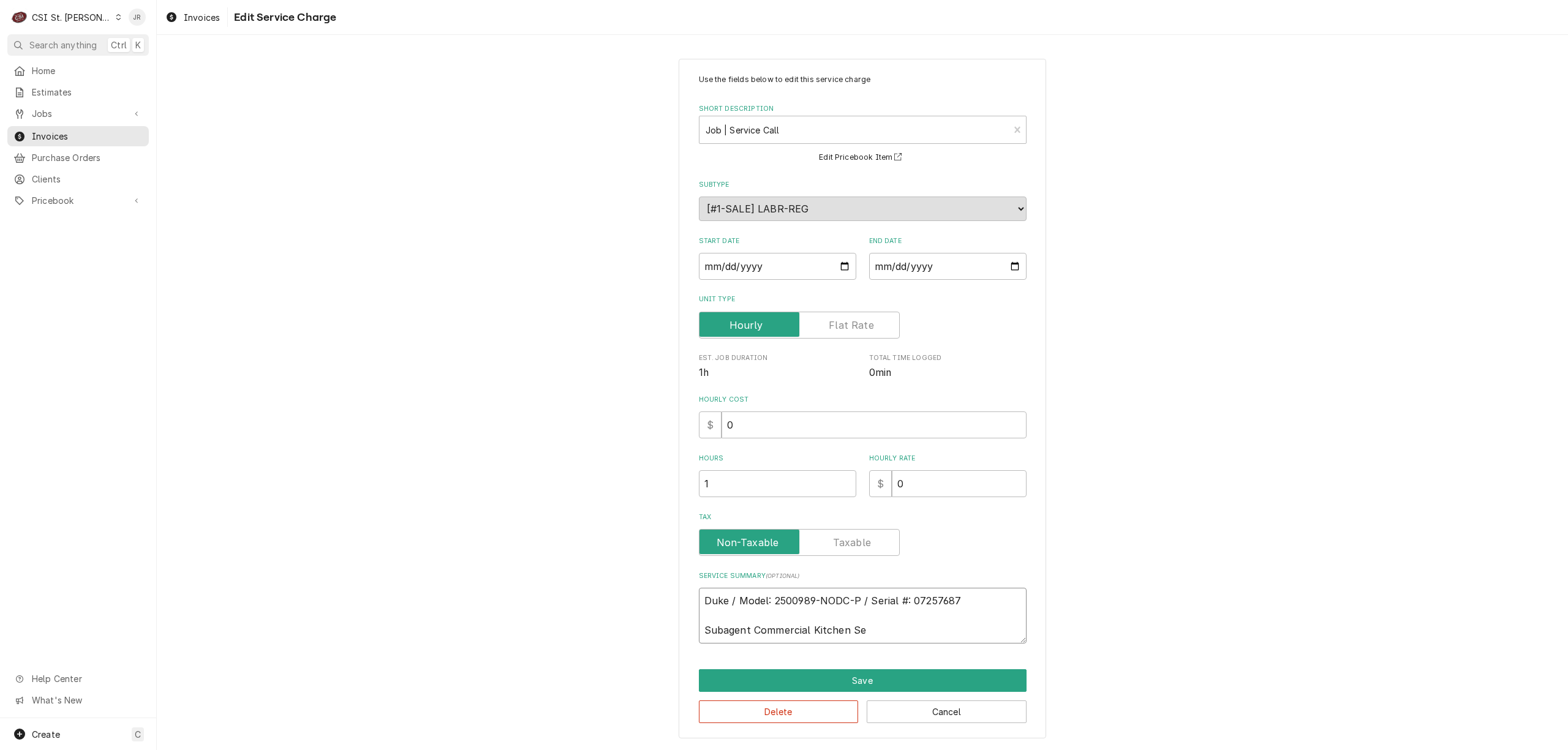
type textarea "Duke / Model: 2500989-NODC-P / Serial #: 07257687 Subagent Commercial Kitchen S…"
type textarea "x"
type textarea "Duke / Model: 2500989-NODC-P / Serial #: 07257687 Subagent Commercial Kitchen S…"
type textarea "x"
type textarea "Duke / Model: 2500989-NODC-P / Serial #: 07257687 Subagent Commercial Kitchen S…"
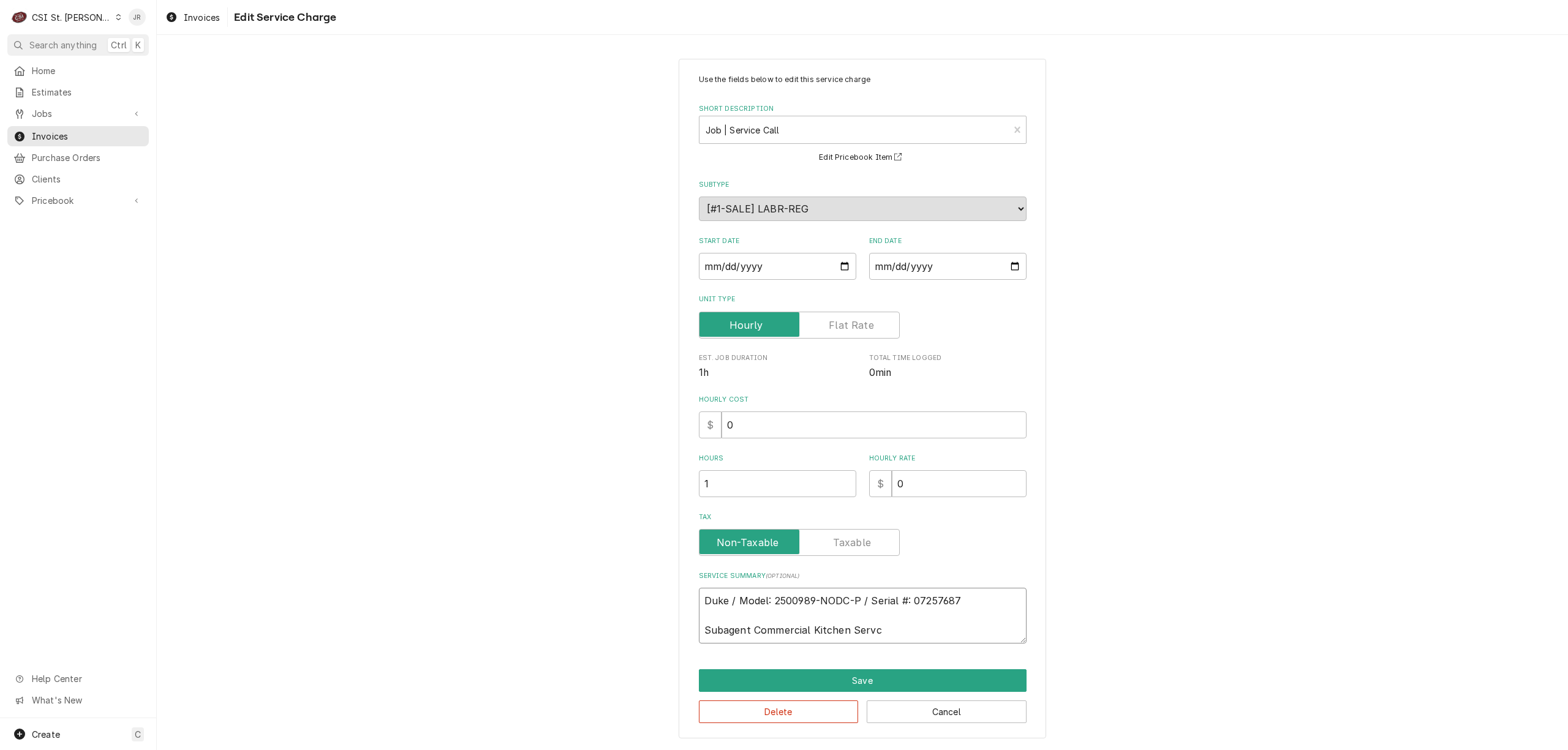
type textarea "x"
type textarea "Duke / Model: 2500989-NODC-P / Serial #: 07257687 Subagent Commercial Kitchen S…"
type textarea "x"
type textarea "Duke / Model: 2500989-NODC-P / Serial #: 07257687 Subagent Commercial Kitchen S…"
type textarea "x"
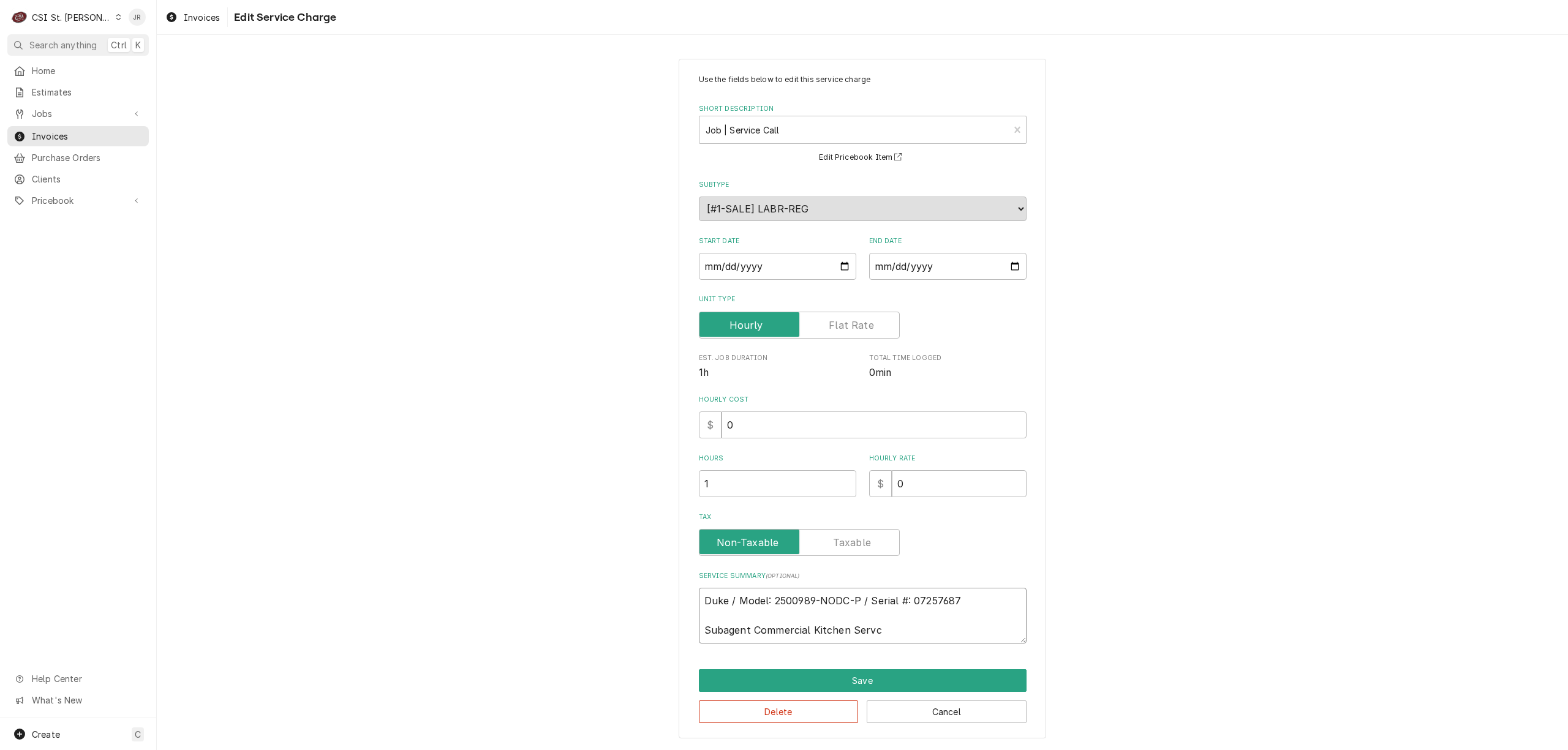
type textarea "Duke / Model: 2500989-NODC-P / Serial #: 07257687 Subagent Commercial Kitchen S…"
type textarea "x"
type textarea "Duke / Model: 2500989-NODC-P / Serial #: 07257687 Subagent Commercial Kitchen S…"
type textarea "x"
type textarea "Duke / Model: 2500989-NODC-P / Serial #: 07257687 Subagent Commercial Kitchen S…"
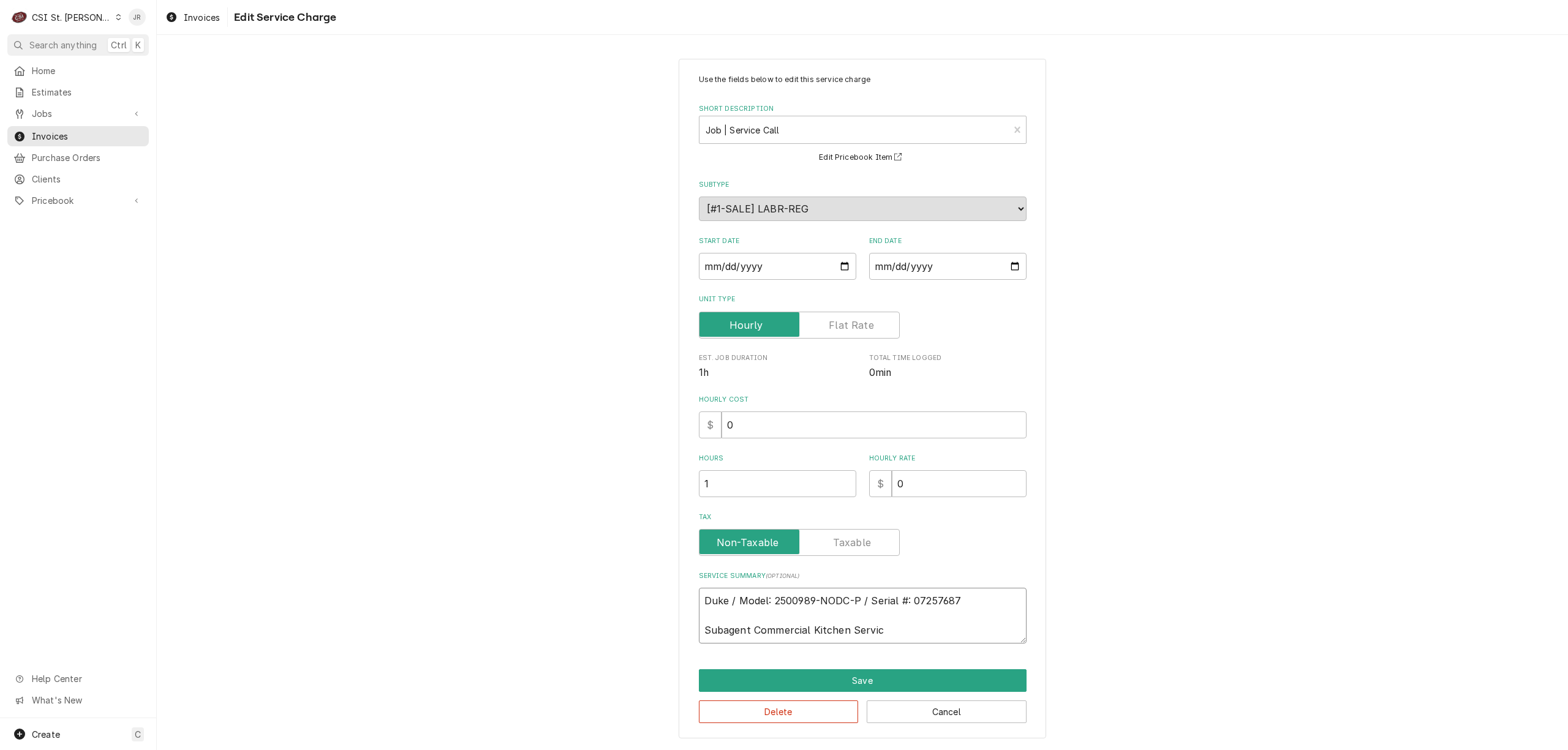
type textarea "x"
type textarea "Duke / Model: 2500989-NODC-P / Serial #: 07257687 Subagent Commercial Kitchen S…"
type textarea "x"
type textarea "Duke / Model: 2500989-NODC-P / Serial #: 07257687 Subagent Commercial Kitchen S…"
type textarea "x"
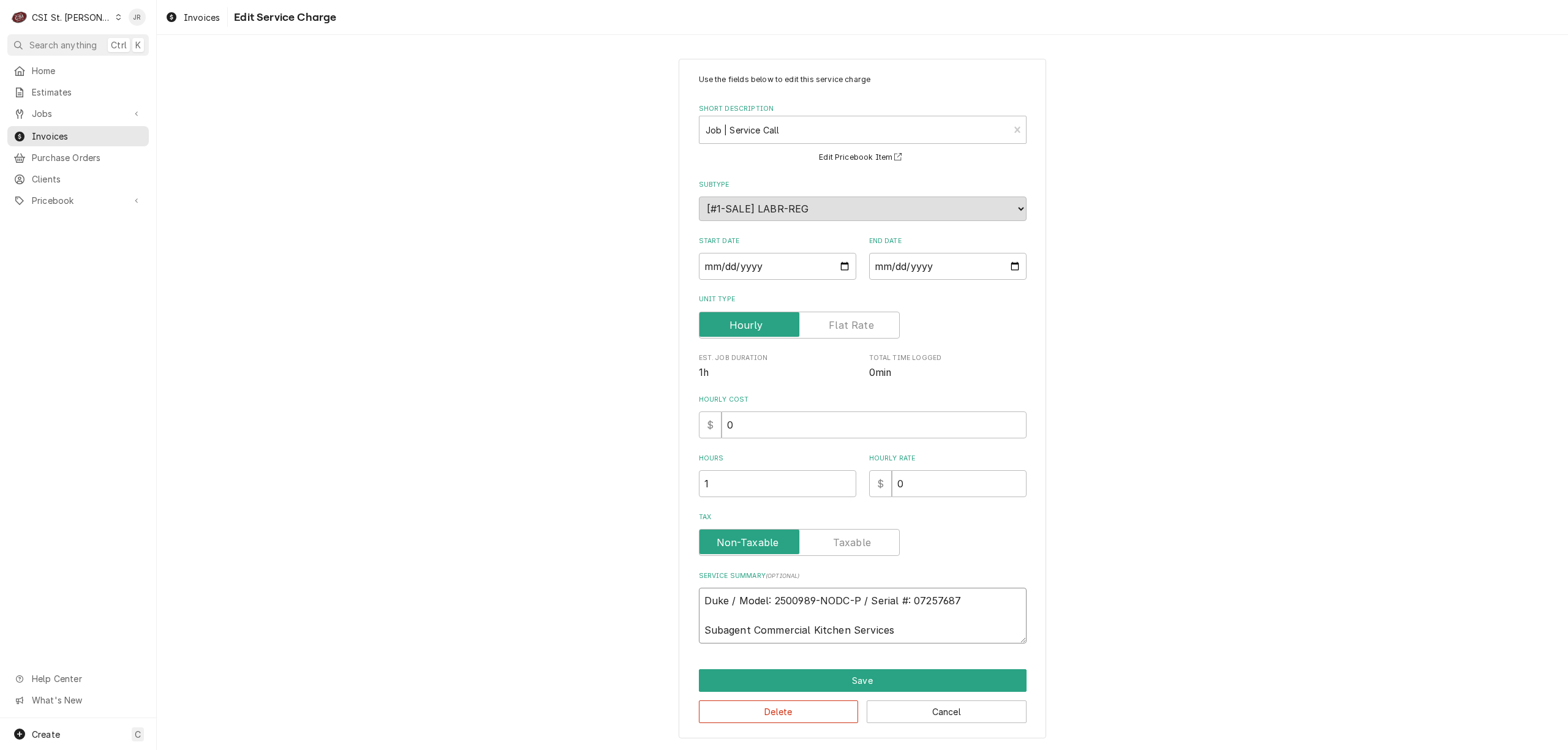
type textarea "Duke / Model: 2500989-NODC-P / Serial #: 07257687 Subagent Commercial Kitchen S…"
type textarea "x"
type textarea "Duke / Model: 2500989-NODC-P / Serial #: 07257687 Subagent Commercial Kitchen S…"
type textarea "x"
type textarea "Duke / Model: 2500989-NODC-P / Serial #: 07257687 Subagent Commercial Kitchen S…"
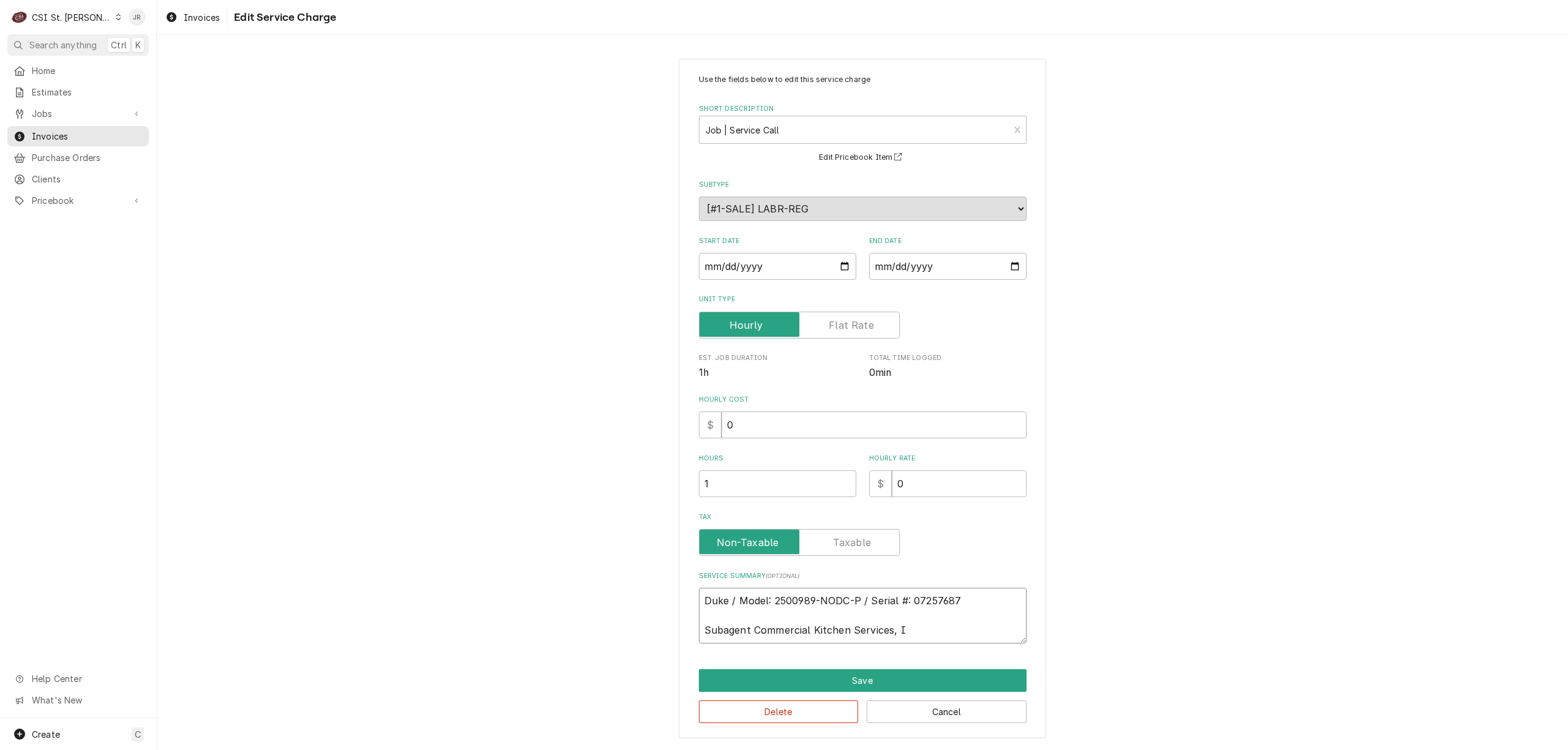
type textarea "x"
type textarea "Duke / Model: 2500989-NODC-P / Serial #: 07257687 Subagent Commercial Kitchen S…"
type textarea "x"
type textarea "Duke / Model: 2500989-NODC-P / Serial #: 07257687 Subagent Commercial Kitchen S…"
type textarea "x"
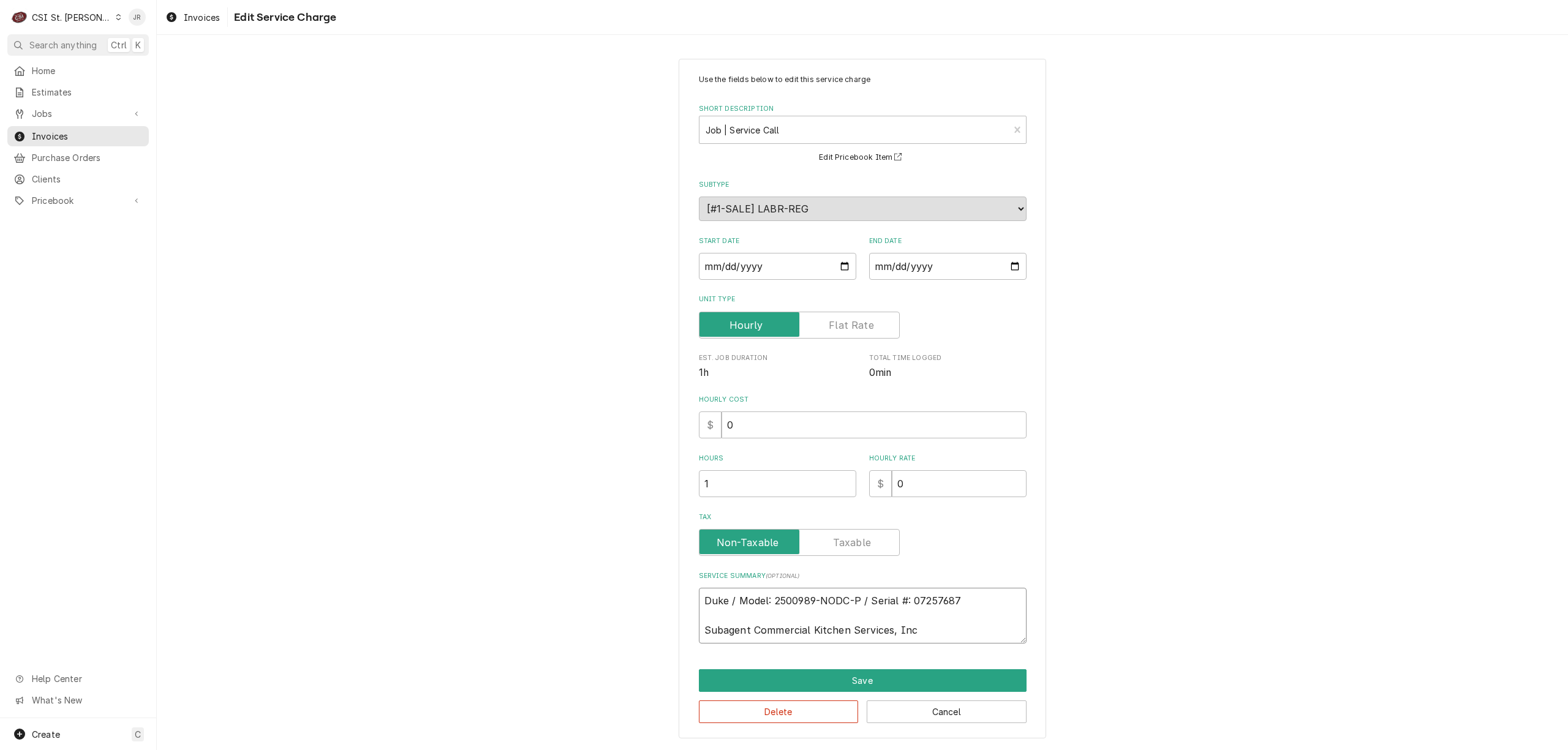
type textarea "Duke / Model: 2500989-NODC-P / Serial #: 07257687 Subagent Commercial Kitchen S…"
type textarea "x"
type textarea "Duke / Model: 2500989-NODC-P / Serial #: 07257687 Subagent Commercial Kitchen S…"
type textarea "x"
type textarea "Duke / Model: 2500989-NODC-P / Serial #: 07257687 Subagent Commercial Kitchen S…"
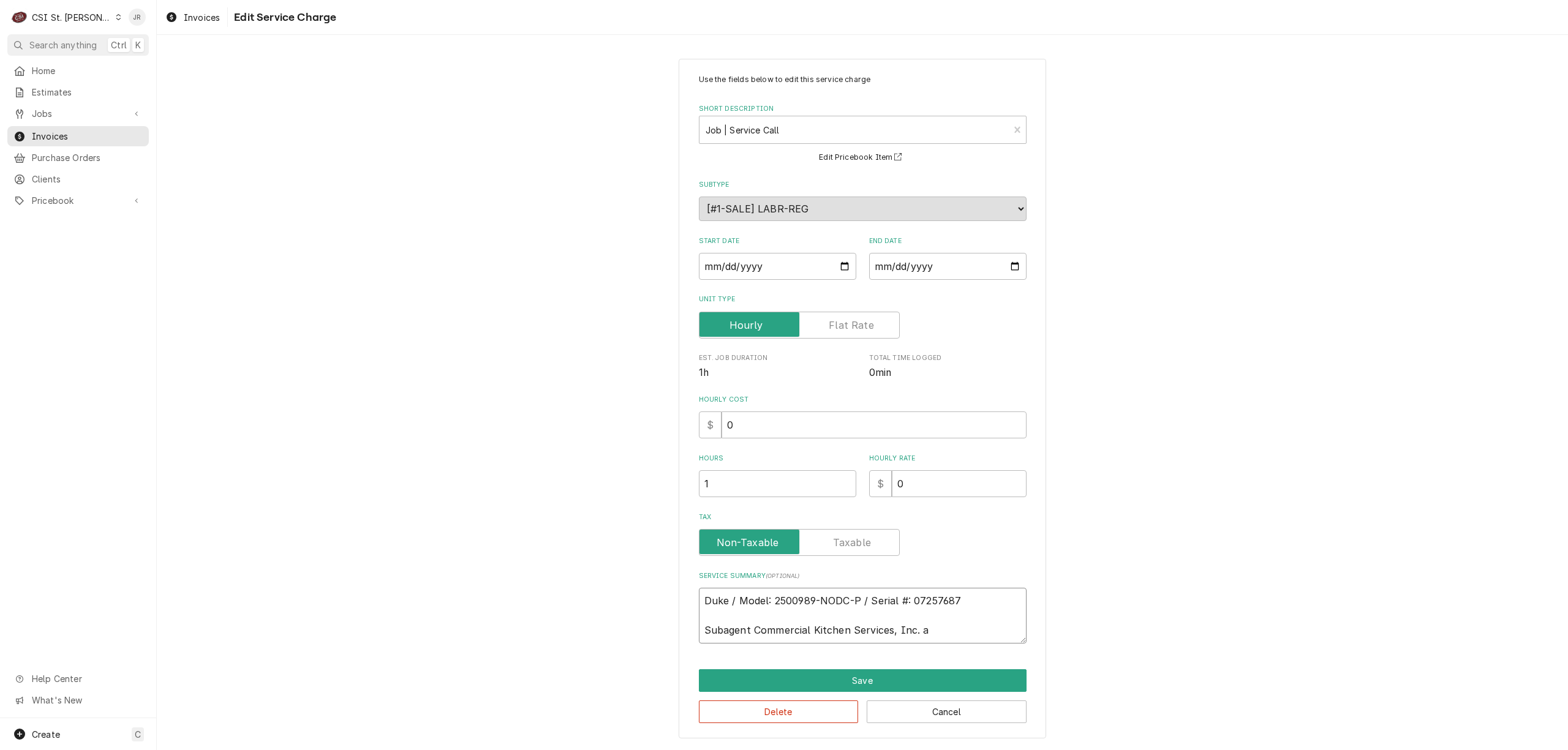
type textarea "x"
type textarea "Duke / Model: 2500989-NODC-P / Serial #: 07257687 Subagent Commercial Kitchen S…"
type textarea "x"
type textarea "Duke / Model: 2500989-NODC-P / Serial #: 07257687 Subagent Commercial Kitchen S…"
type textarea "x"
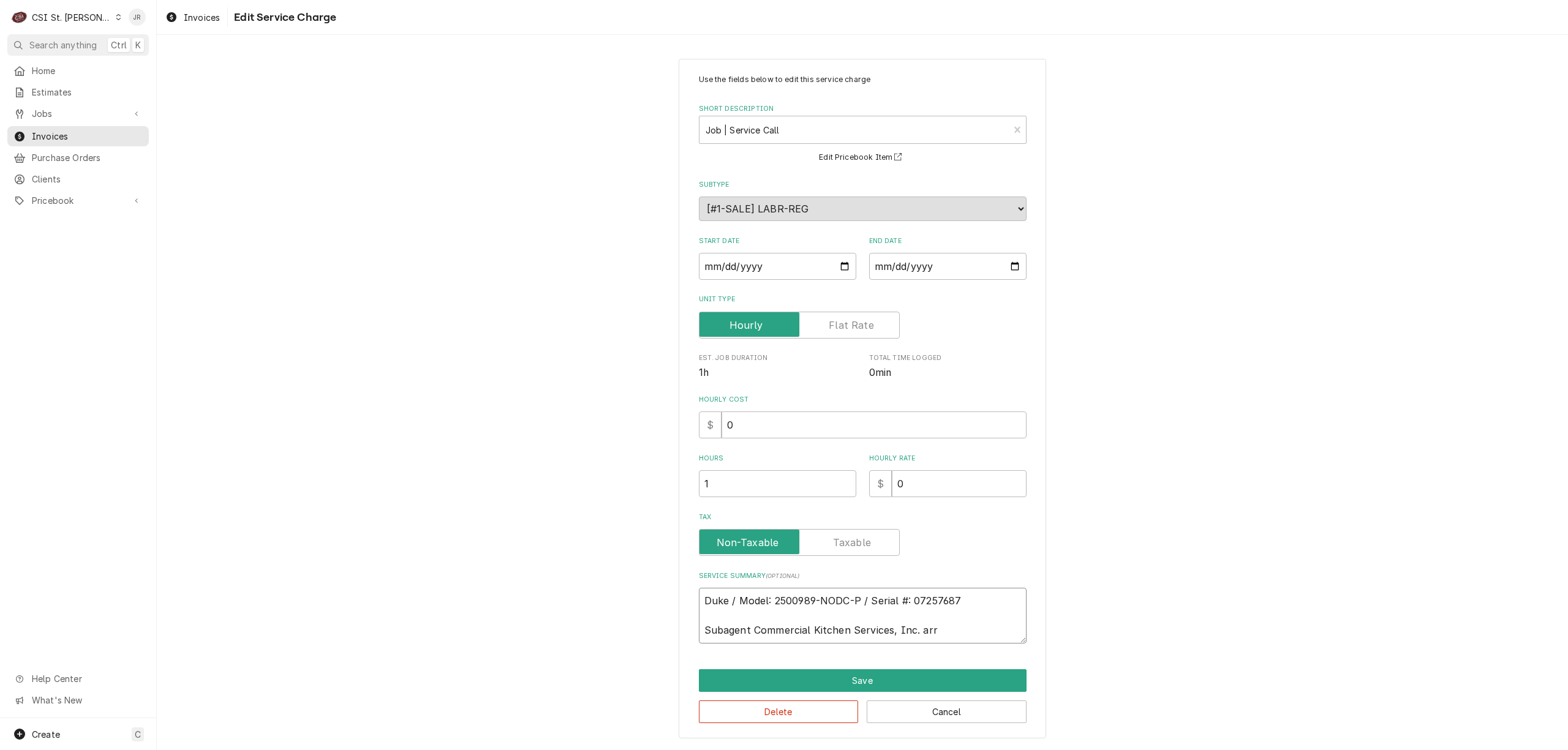
type textarea "Duke / Model: 2500989-NODC-P / Serial #: 07257687 Subagent Commercial Kitchen S…"
type textarea "x"
type textarea "Duke / Model: 2500989-NODC-P / Serial #: 07257687 Subagent Commercial Kitchen S…"
type textarea "x"
type textarea "Duke / Model: 2500989-NODC-P / Serial #: 07257687 Subagent Commercial Kitchen S…"
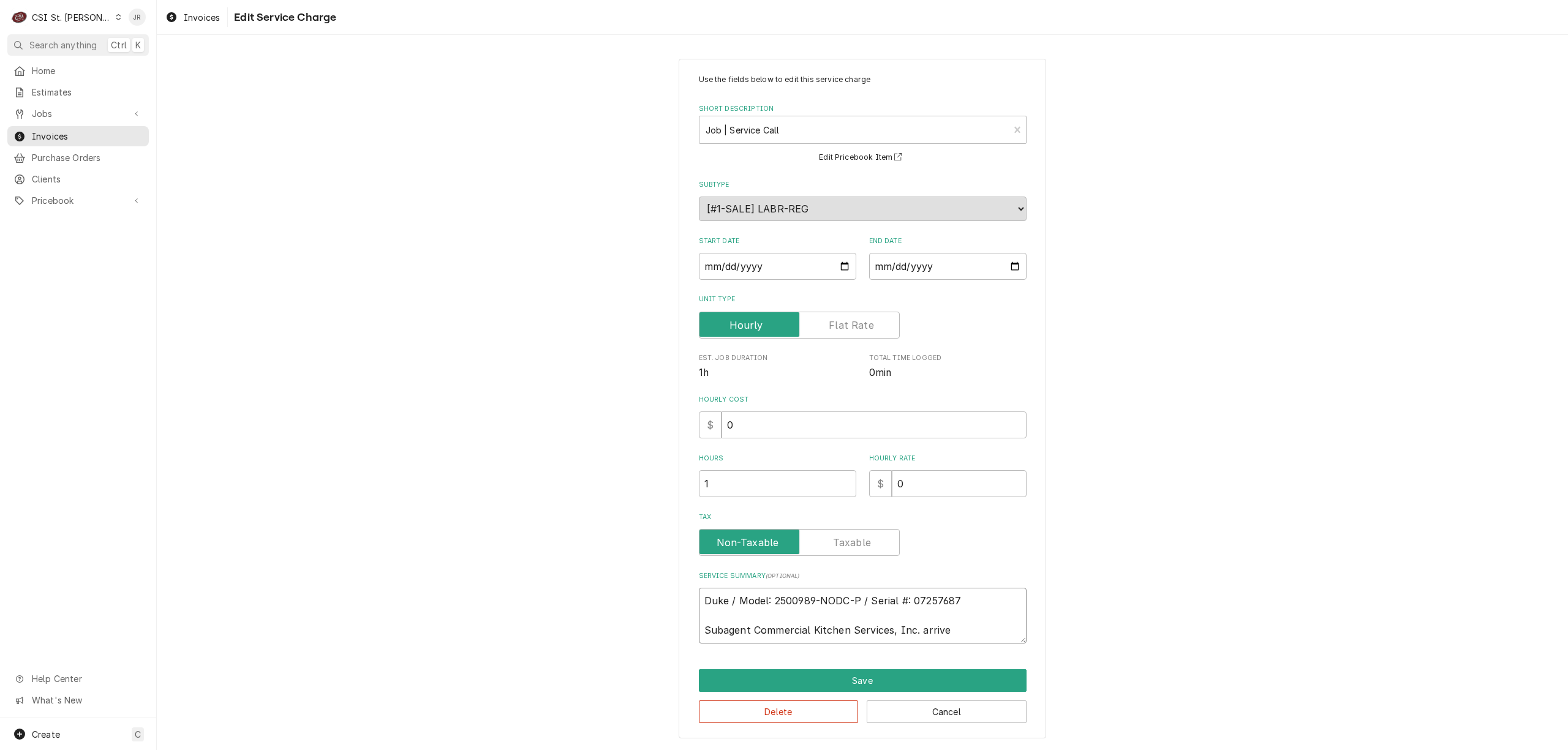
type textarea "x"
type textarea "Duke / Model: 2500989-NODC-P / Serial #: 07257687 Subagent Commercial Kitchen S…"
type textarea "x"
type textarea "Duke / Model: 2500989-NODC-P / Serial #: 07257687 Subagent Commercial Kitchen S…"
type textarea "x"
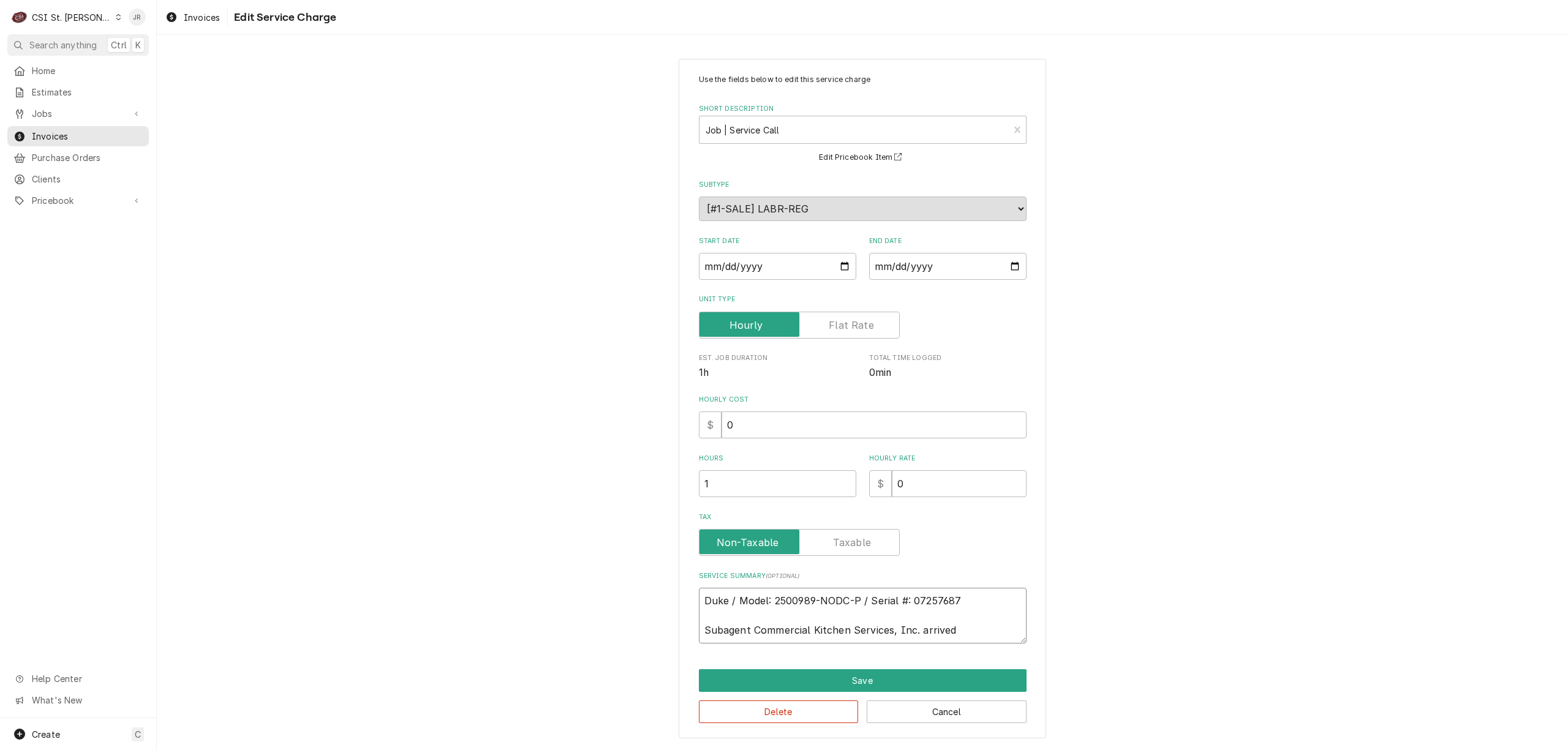
type textarea "Duke / Model: 2500989-NODC-P / Serial #: 07257687 Subagent Commercial Kitchen S…"
type textarea "x"
type textarea "Duke / Model: 2500989-NODC-P / Serial #: 07257687 Subagent Commercial Kitchen S…"
type textarea "x"
type textarea "Duke / Model: 2500989-NODC-P / Serial #: 07257687 Subagent Commercial Kitchen S…"
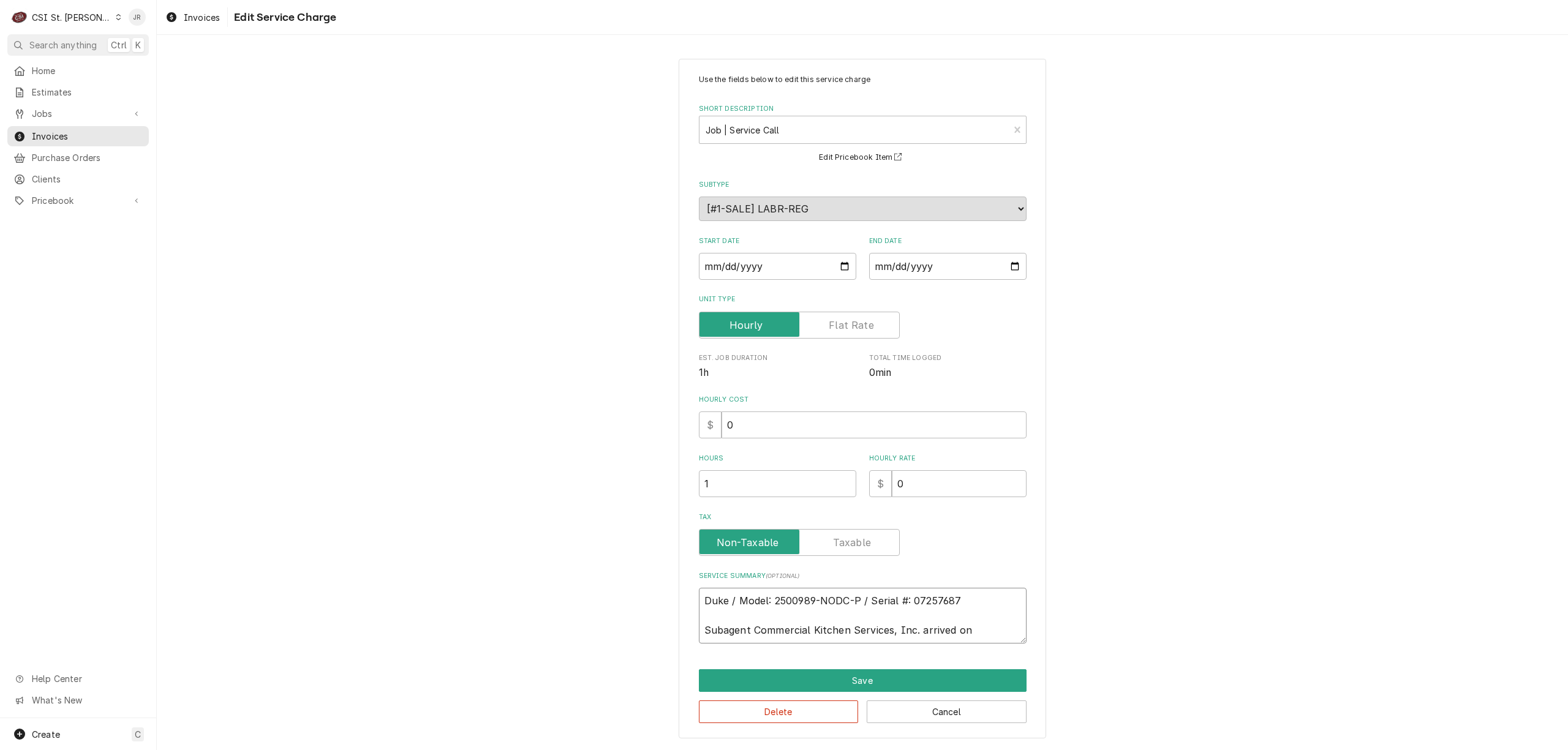
type textarea "x"
type textarea "Duke / Model: 2500989-NODC-P / Serial #: 07257687 Subagent Commercial Kitchen S…"
type textarea "x"
type textarea "Duke / Model: 2500989-NODC-P / Serial #: 07257687 Subagent Commercial Kitchen S…"
type textarea "x"
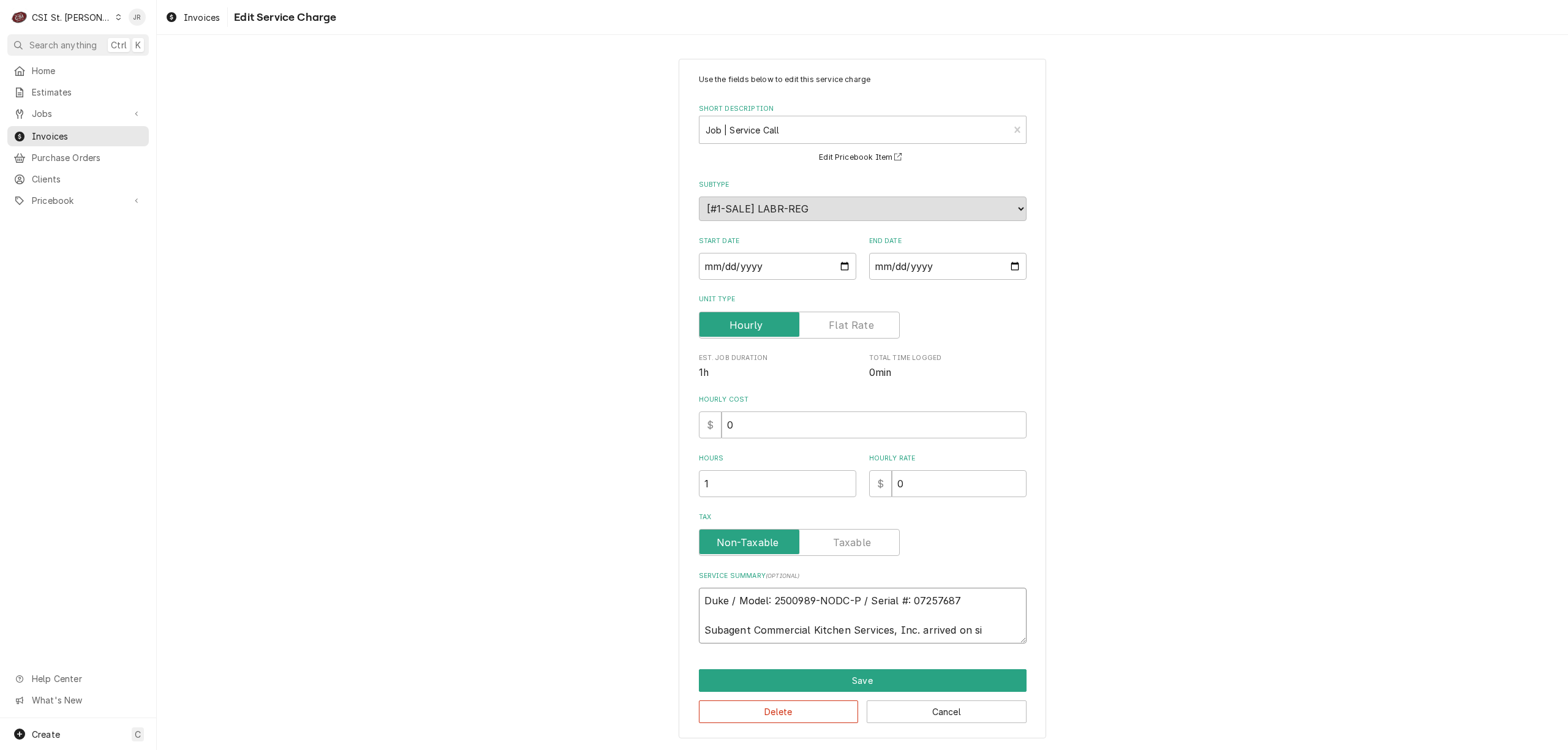
type textarea "Duke / Model: 2500989-NODC-P / Serial #: 07257687 Subagent Commercial Kitchen S…"
type textarea "x"
type textarea "Duke / Model: 2500989-NODC-P / Serial #: 07257687 Subagent Commercial Kitchen S…"
type textarea "x"
type textarea "Duke / Model: 2500989-NODC-P / Serial #: 07257687 Subagent Commercial Kitchen S…"
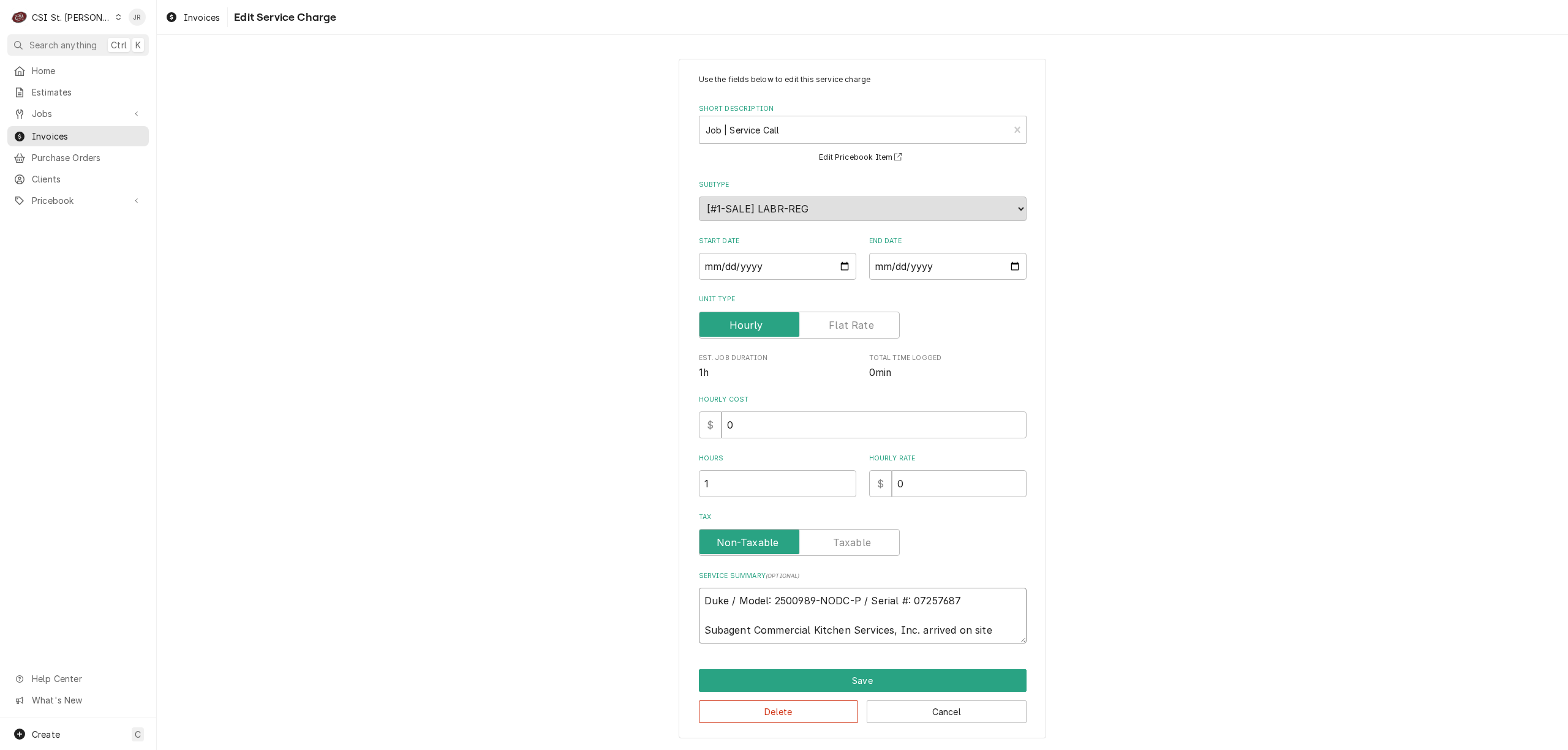
type textarea "x"
type textarea "Duke / Model: 2500989-NODC-P / Serial #: 07257687 Subagent Commercial Kitchen S…"
type textarea "x"
type textarea "Duke / Model: 2500989-NODC-P / Serial #: 07257687 Subagent Commercial Kitchen S…"
type textarea "x"
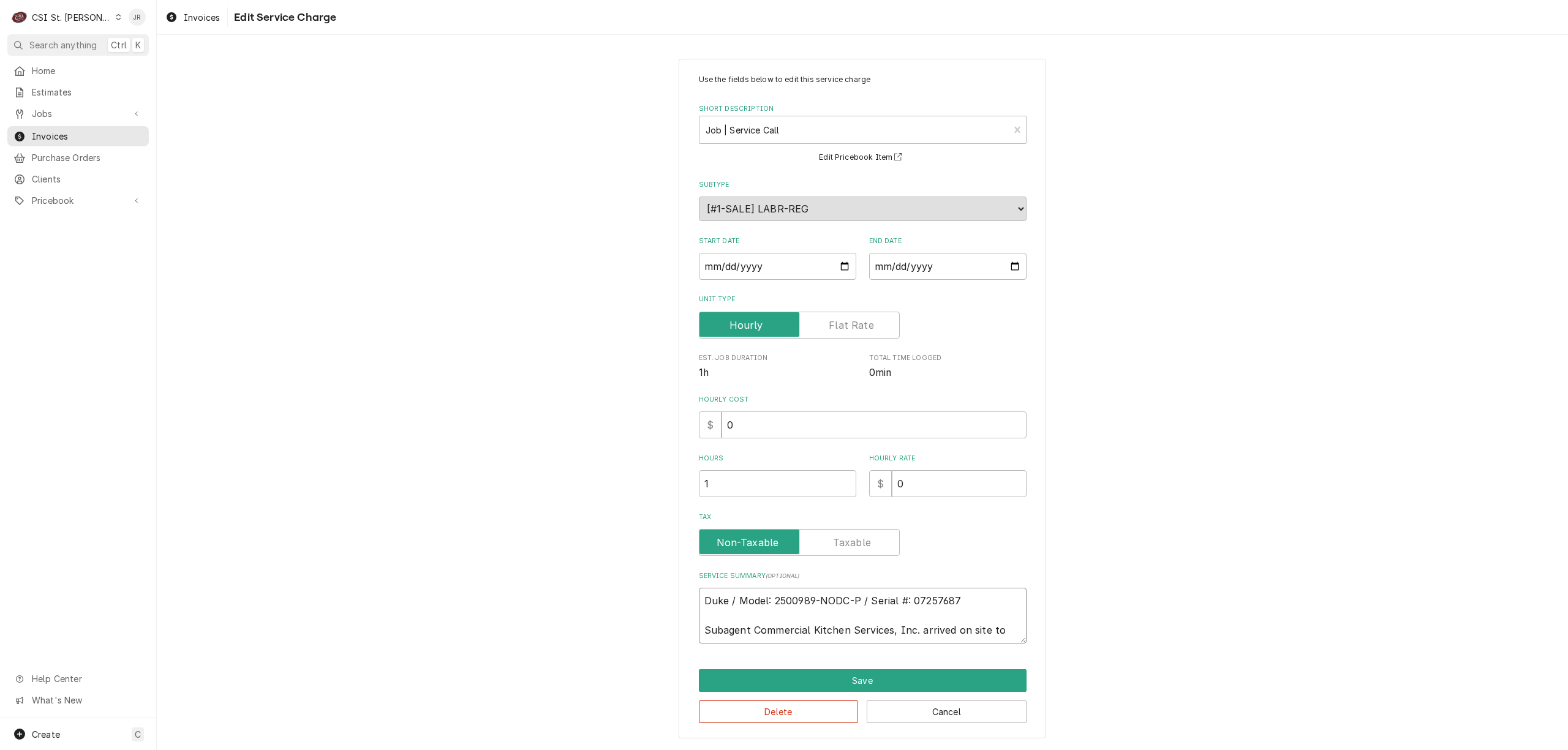
type textarea "Duke / Model: 2500989-NODC-P / Serial #: 07257687 Subagent Commercial Kitchen S…"
type textarea "x"
type textarea "Duke / Model: 2500989-NODC-P / Serial #: 07257687 Subagent Commercial Kitchen S…"
type textarea "x"
type textarea "Duke / Model: 2500989-NODC-P / Serial #: 07257687 Subagent Commercial Kitchen S…"
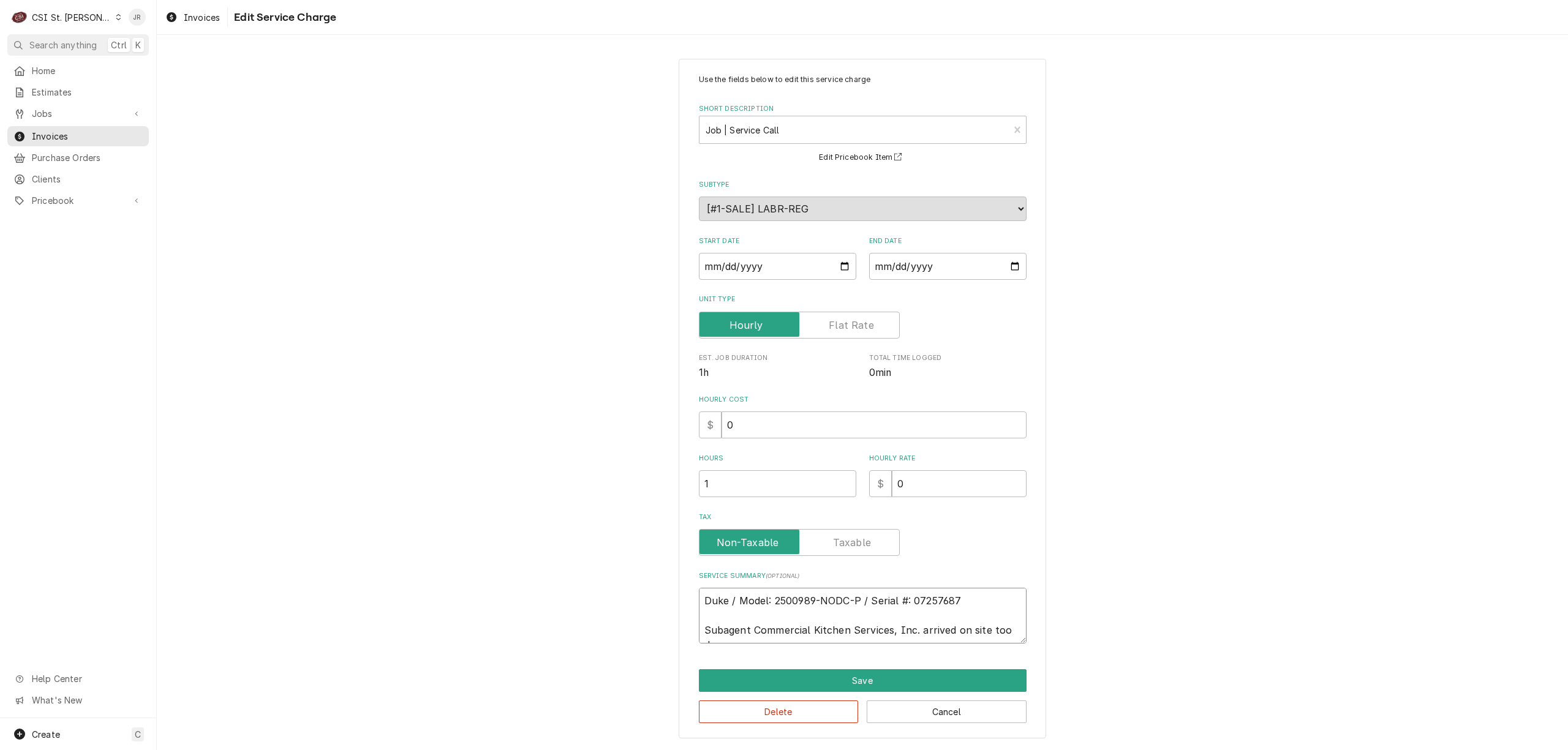
type textarea "x"
type textarea "Duke / Model: 2500989-NODC-P / Serial #: 07257687 Subagent Commercial Kitchen S…"
type textarea "x"
type textarea "Duke / Model: 2500989-NODC-P / Serial #: 07257687 Subagent Commercial Kitchen S…"
type textarea "x"
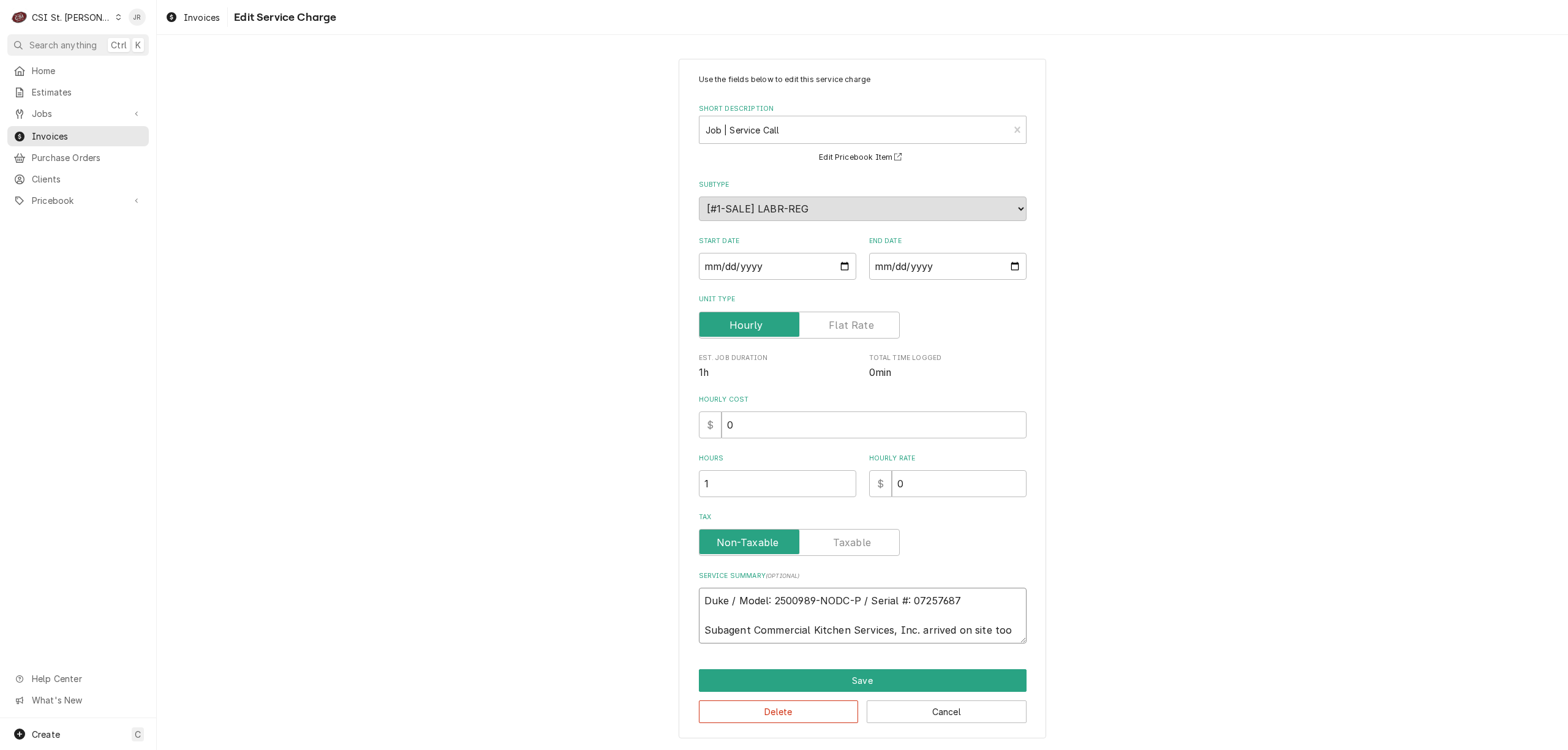
type textarea "Duke / Model: 2500989-NODC-P / Serial #: 07257687 Subagent Commercial Kitchen S…"
type textarea "x"
type textarea "Duke / Model: 2500989-NODC-P / Serial #: 07257687 Subagent Commercial Kitchen S…"
type textarea "x"
type textarea "Duke / Model: 2500989-NODC-P / Serial #: 07257687 Subagent Commercial Kitchen S…"
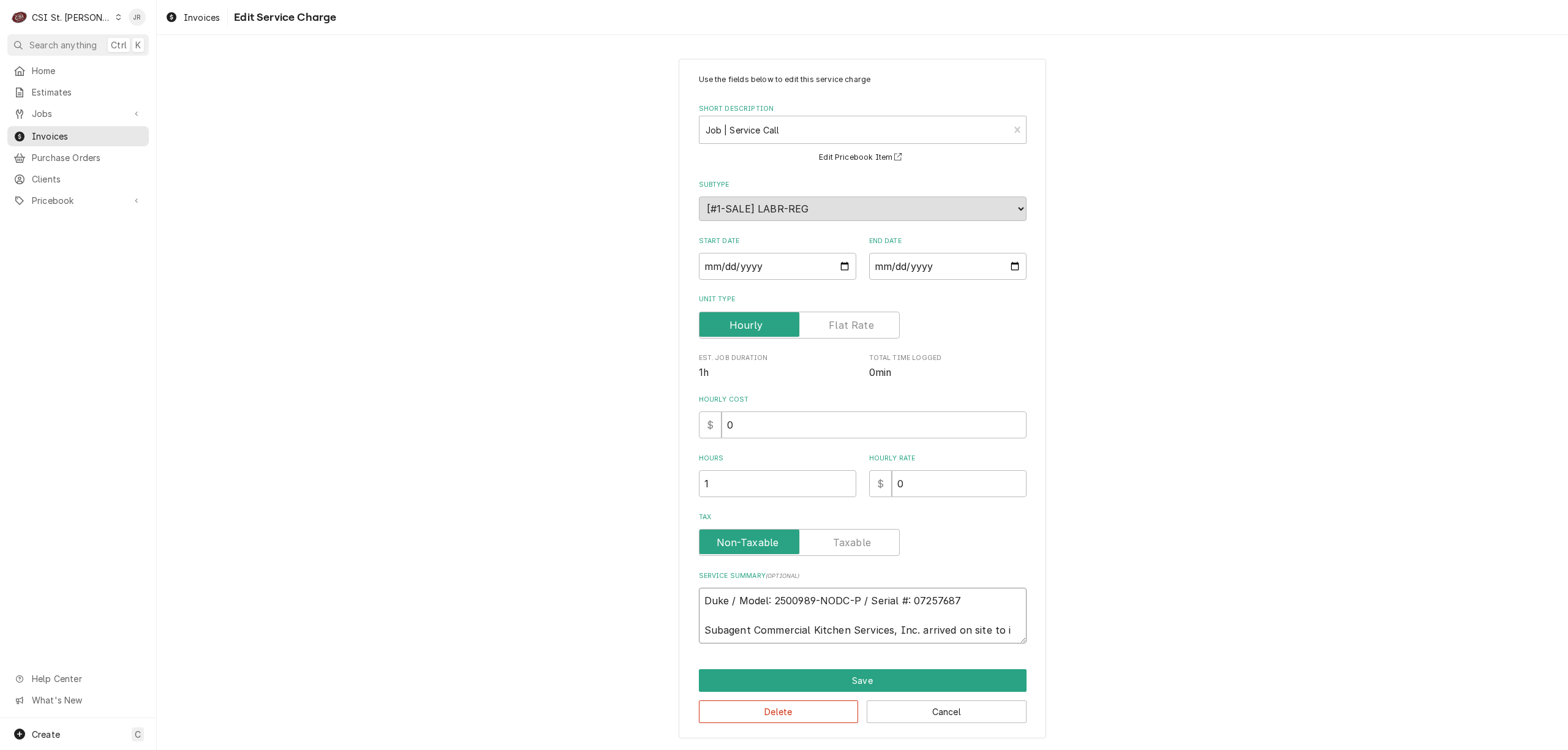
type textarea "x"
type textarea "Duke / Model: 2500989-NODC-P / Serial #: 07257687 Subagent Commercial Kitchen S…"
type textarea "x"
type textarea "Duke / Model: 2500989-NODC-P / Serial #: 07257687 Subagent Commercial Kitchen S…"
type textarea "x"
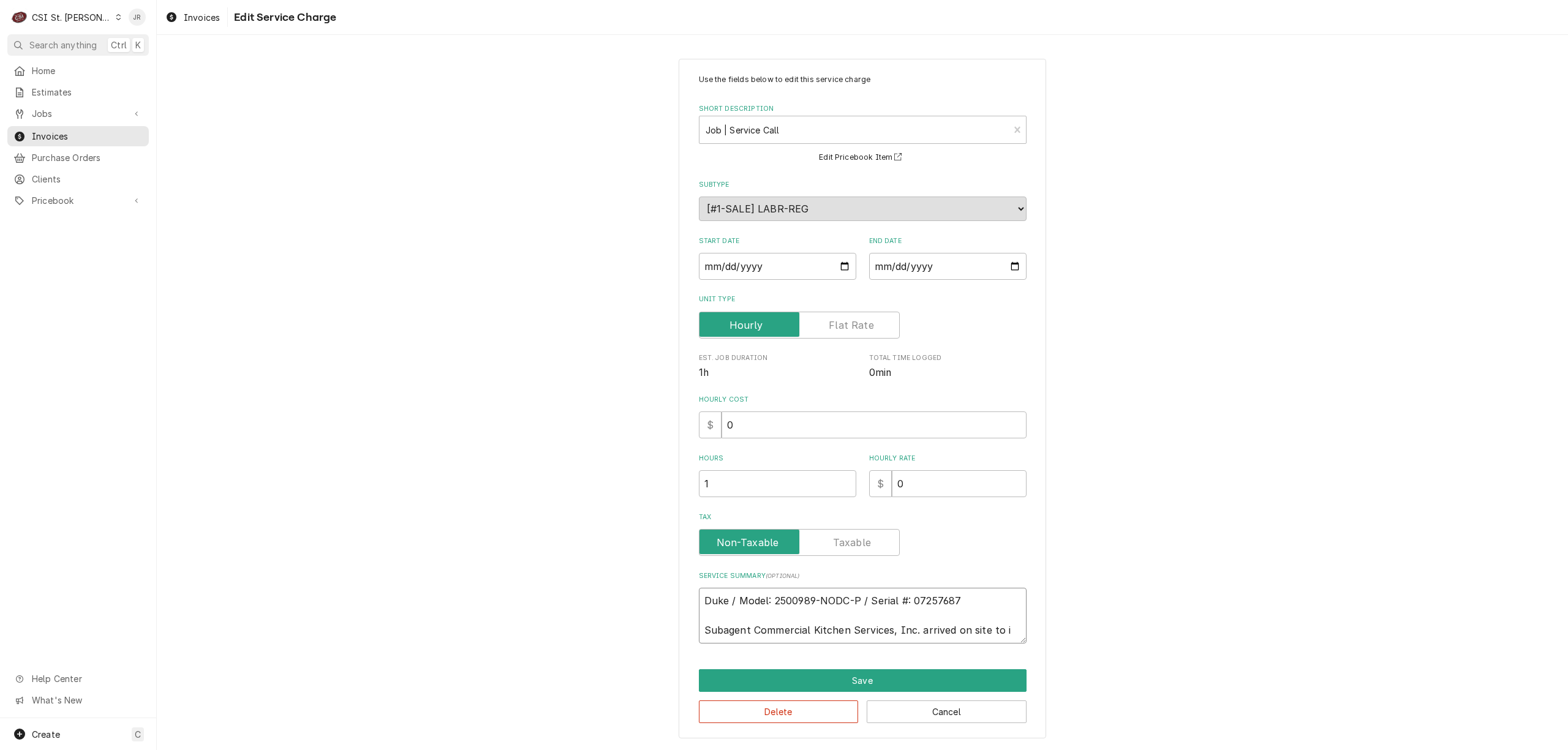
type textarea "Duke / Model: 2500989-NODC-P / Serial #: 07257687 Subagent Commercial Kitchen S…"
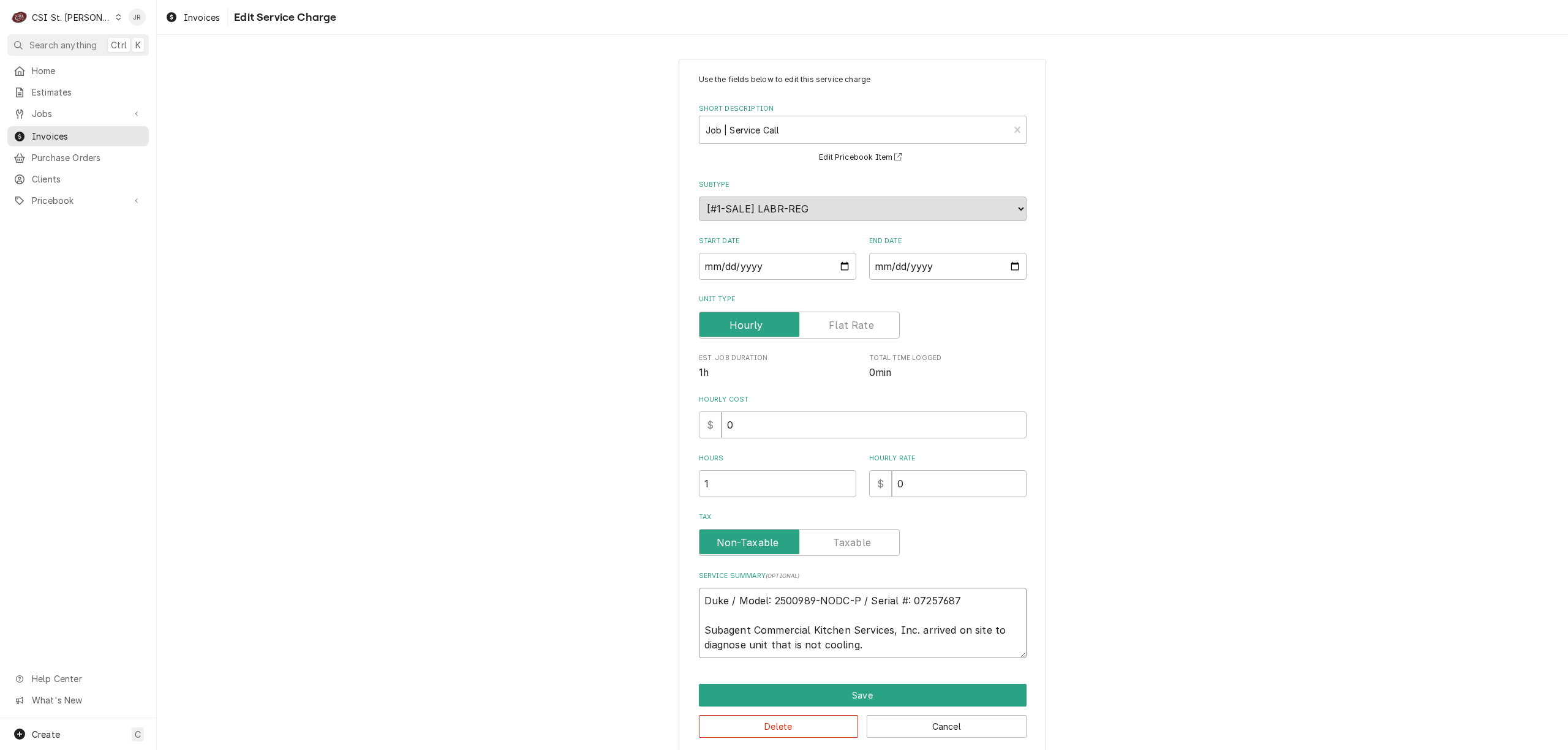
click at [913, 644] on textarea "Duke / Model: 2500989-NODC-P / Serial #: 07257687 Subagent Commercial Kitchen S…" at bounding box center [863, 623] width 328 height 71
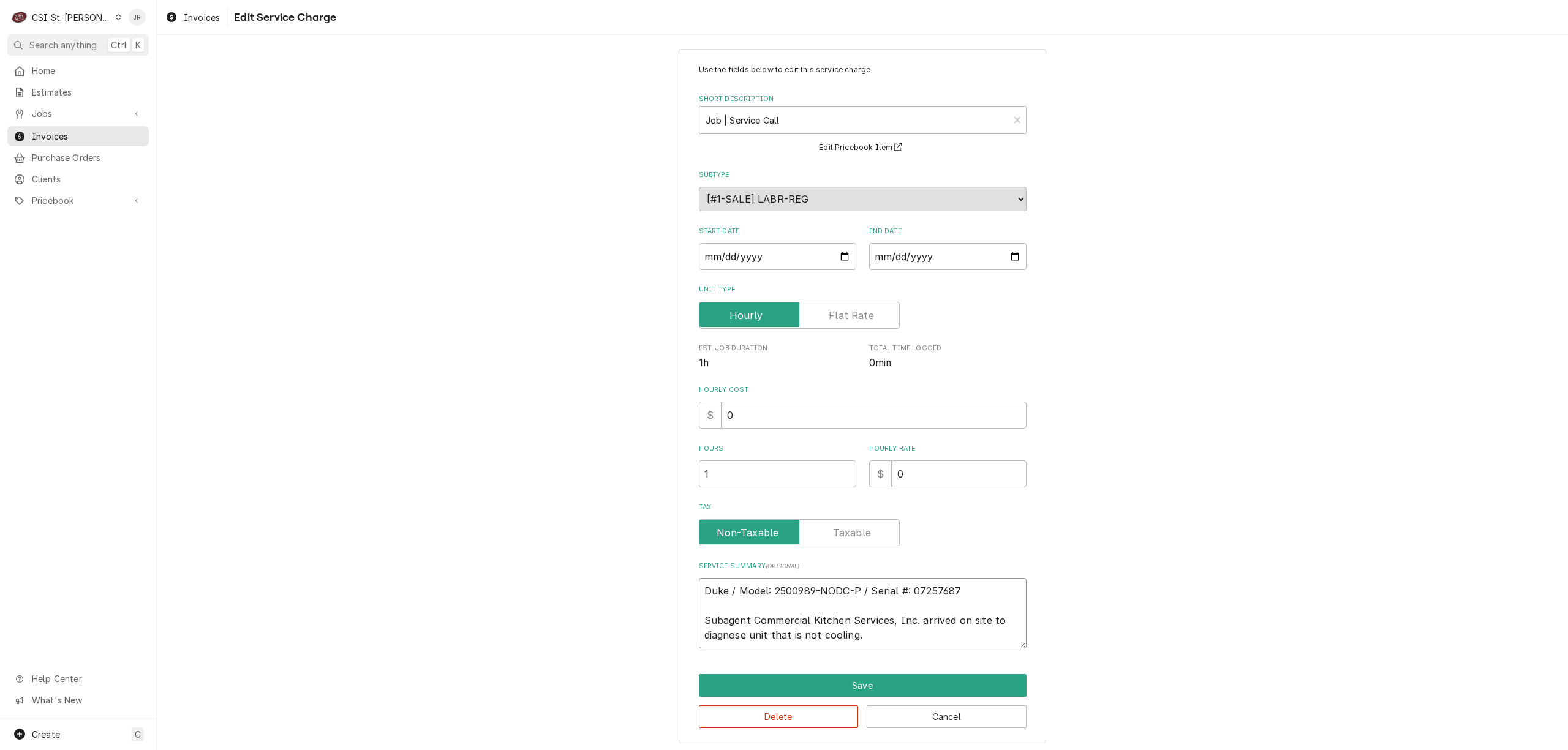
scroll to position [15, 0]
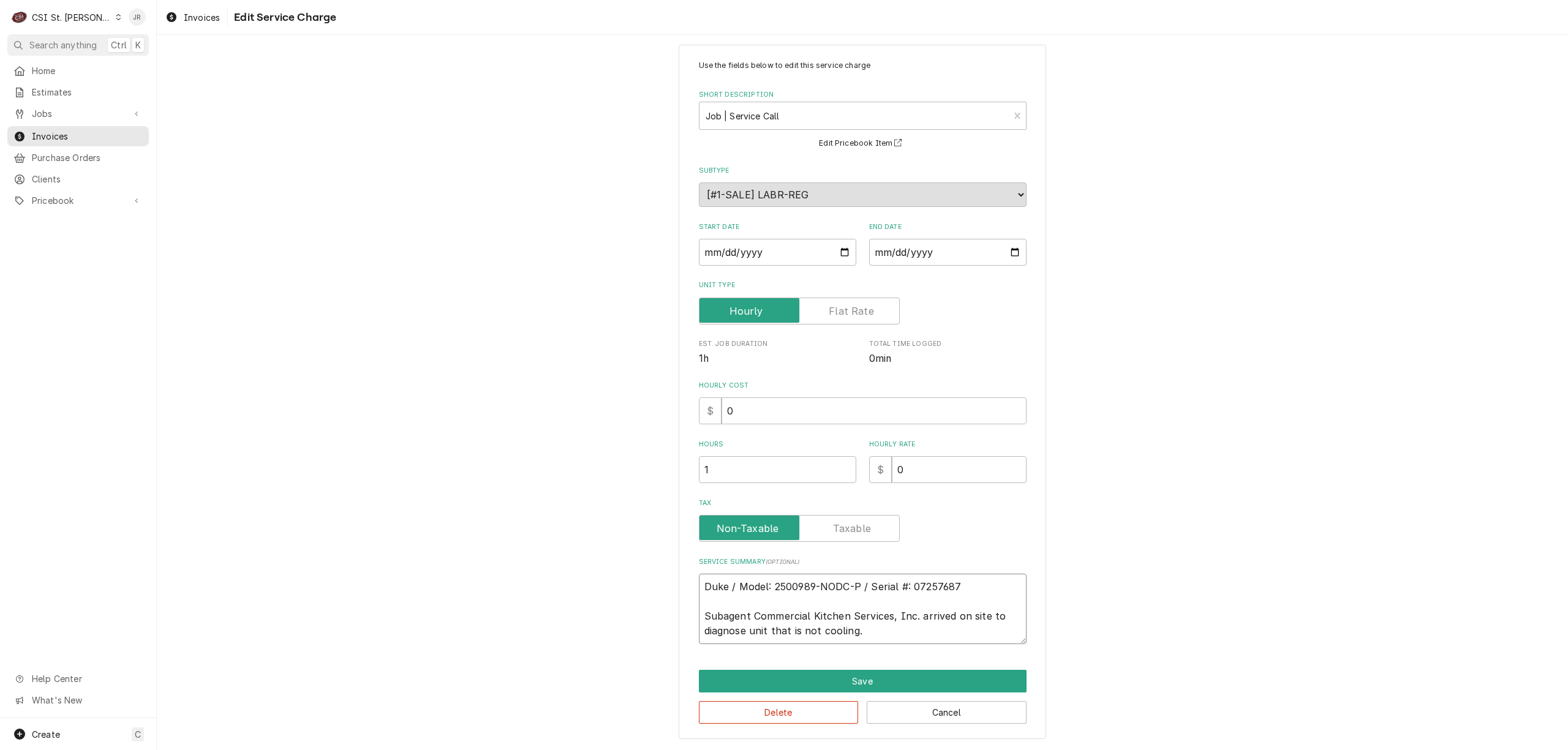
click at [877, 632] on textarea "Duke / Model: 2500989-NODC-P / Serial #: 07257687 Subagent Commercial Kitchen S…" at bounding box center [863, 609] width 328 height 71
paste textarea "Our technician performed a full service on your refrigeration system after conf…"
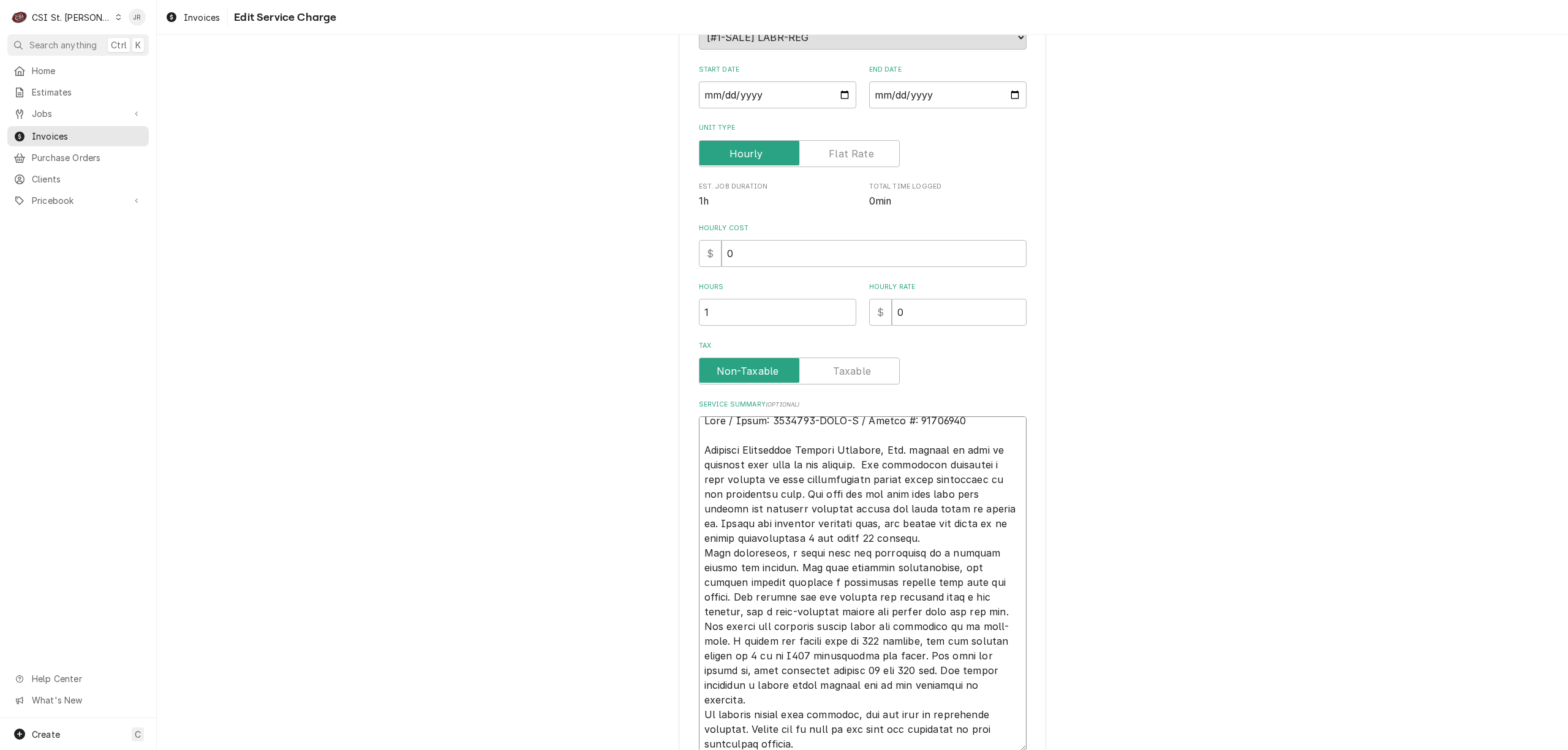
click at [863, 700] on textarea "Service Summary ( optional )" at bounding box center [863, 584] width 328 height 335
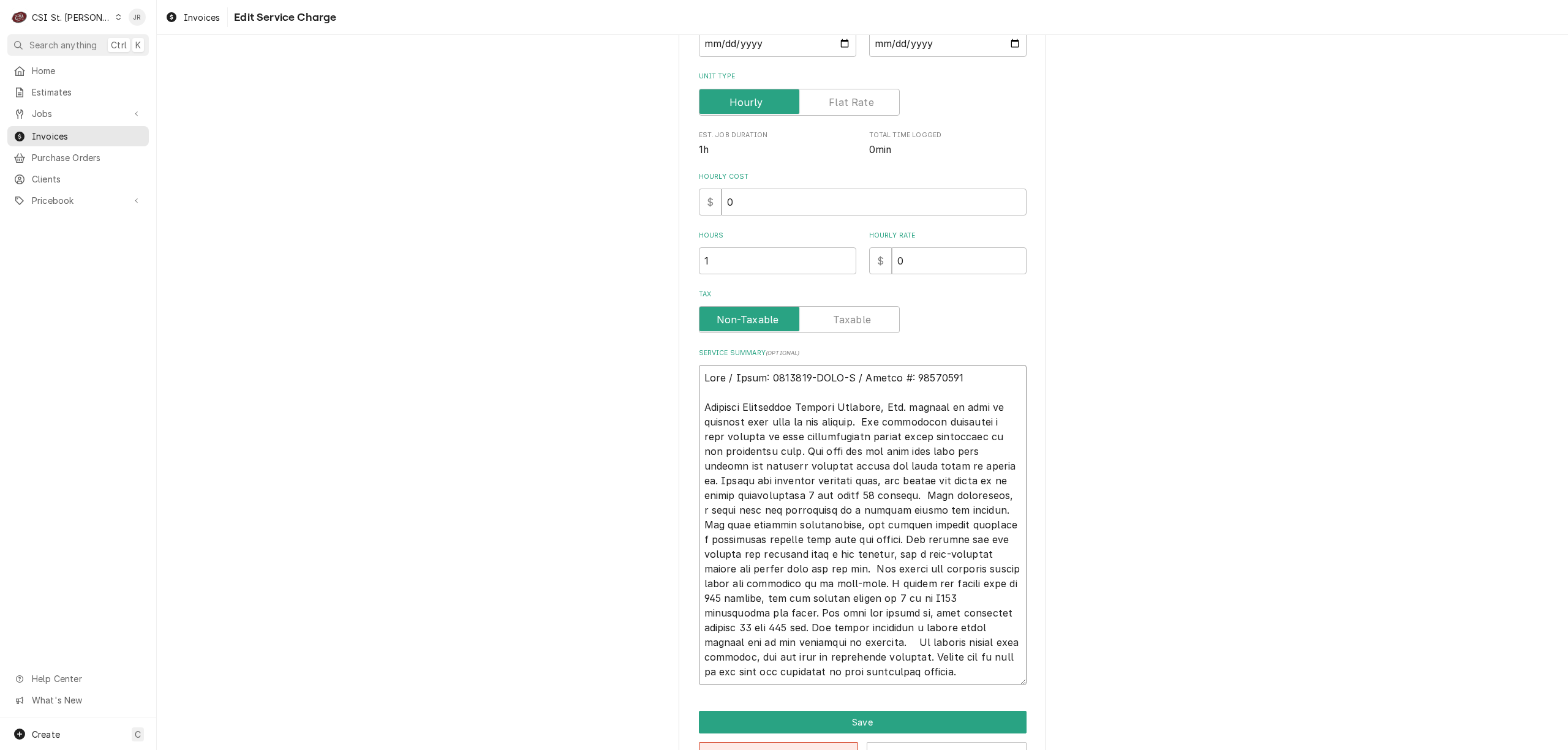
scroll to position [264, 0]
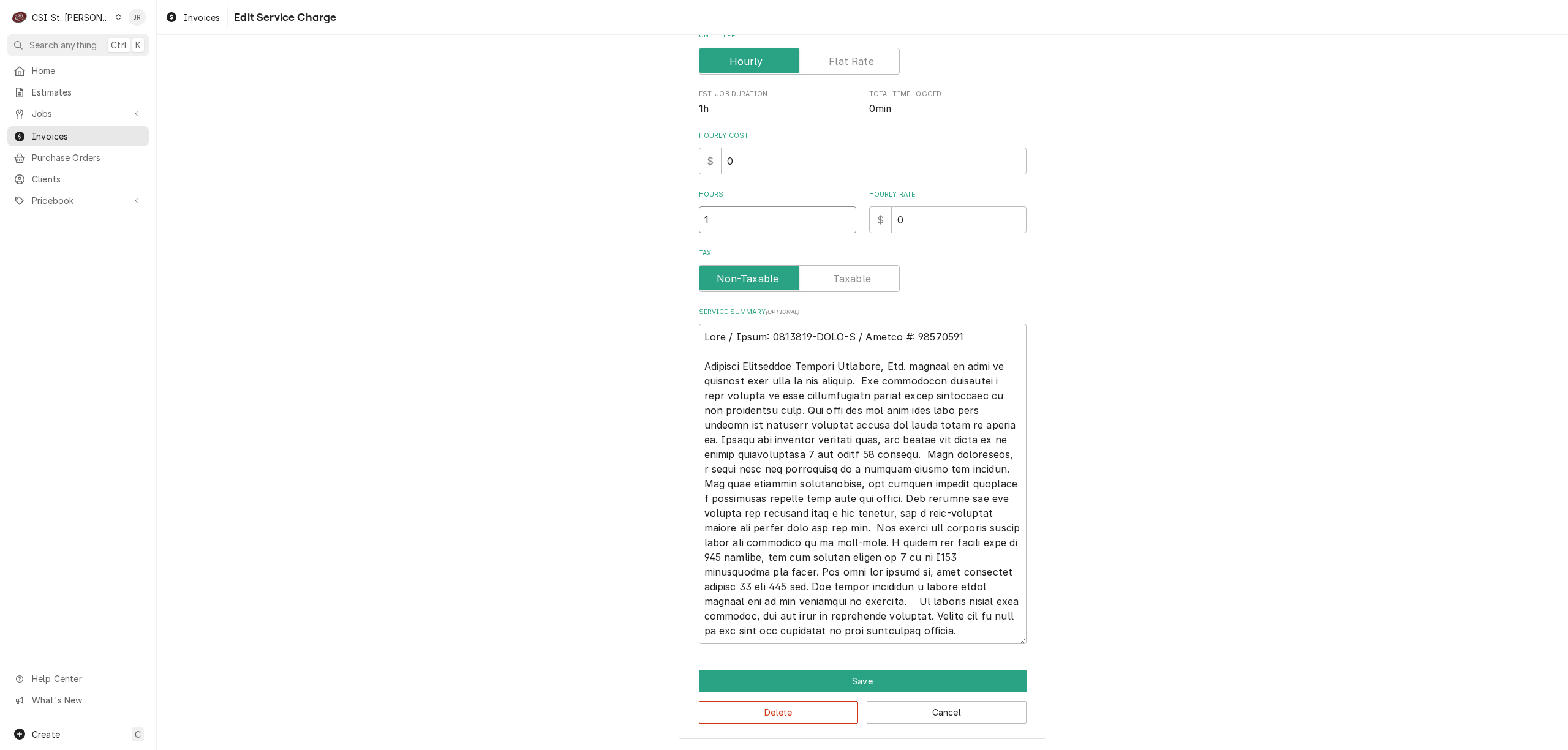
drag, startPoint x: 787, startPoint y: 209, endPoint x: 499, endPoint y: 211, distance: 288.0
click at [499, 213] on div "Use the fields below to edit this service charge Short Description Job | Servic…" at bounding box center [863, 267] width 1412 height 966
click at [984, 339] on textarea "Service Summary ( optional )" at bounding box center [863, 484] width 328 height 320
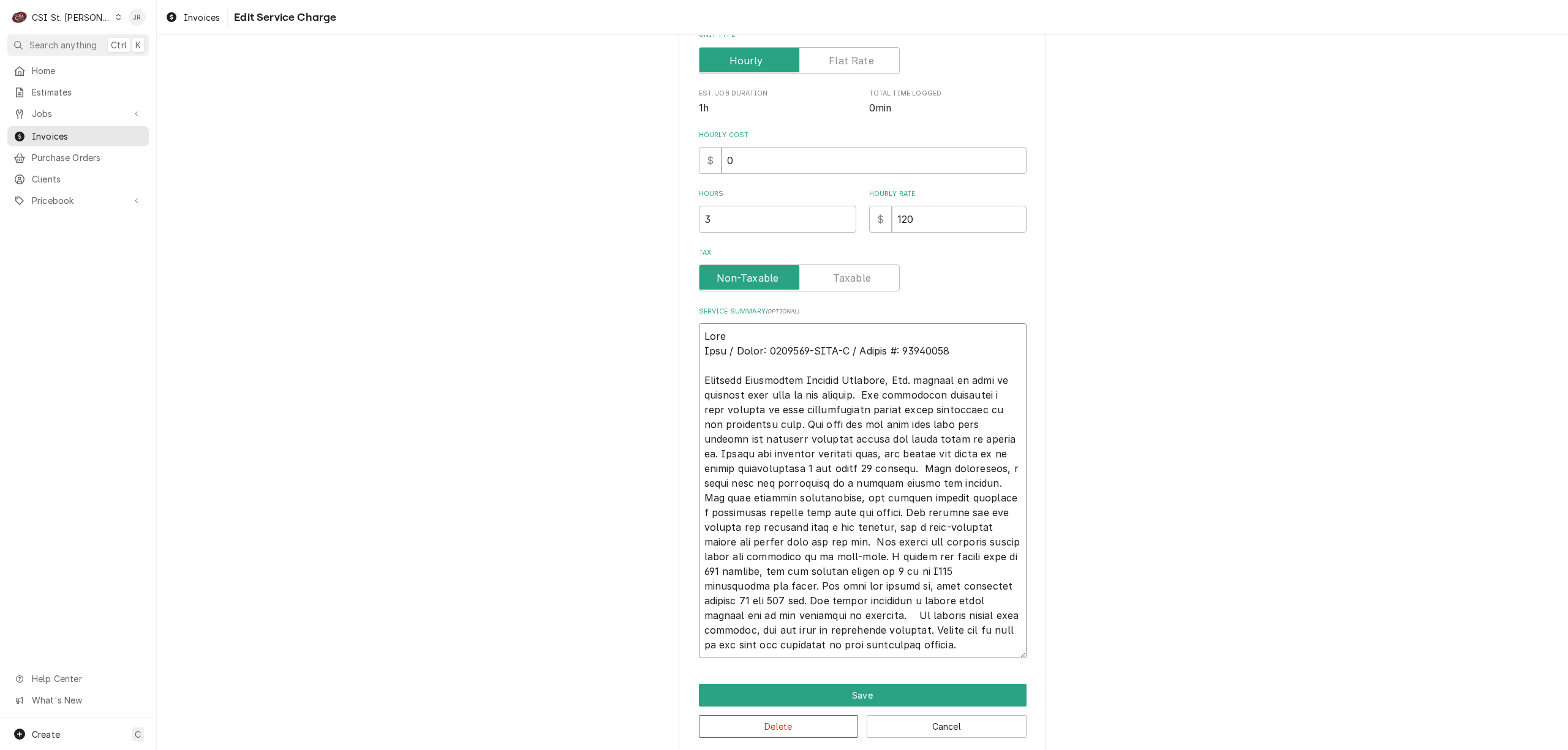
click at [780, 329] on textarea "Service Summary ( optional )" at bounding box center [863, 490] width 328 height 335
paste textarea "346203"
drag, startPoint x: 724, startPoint y: 336, endPoint x: 750, endPoint y: 331, distance: 26.5
click at [725, 336] on textarea "Service Summary ( optional )" at bounding box center [863, 490] width 328 height 335
click at [888, 330] on textarea "Service Summary ( optional )" at bounding box center [863, 490] width 328 height 335
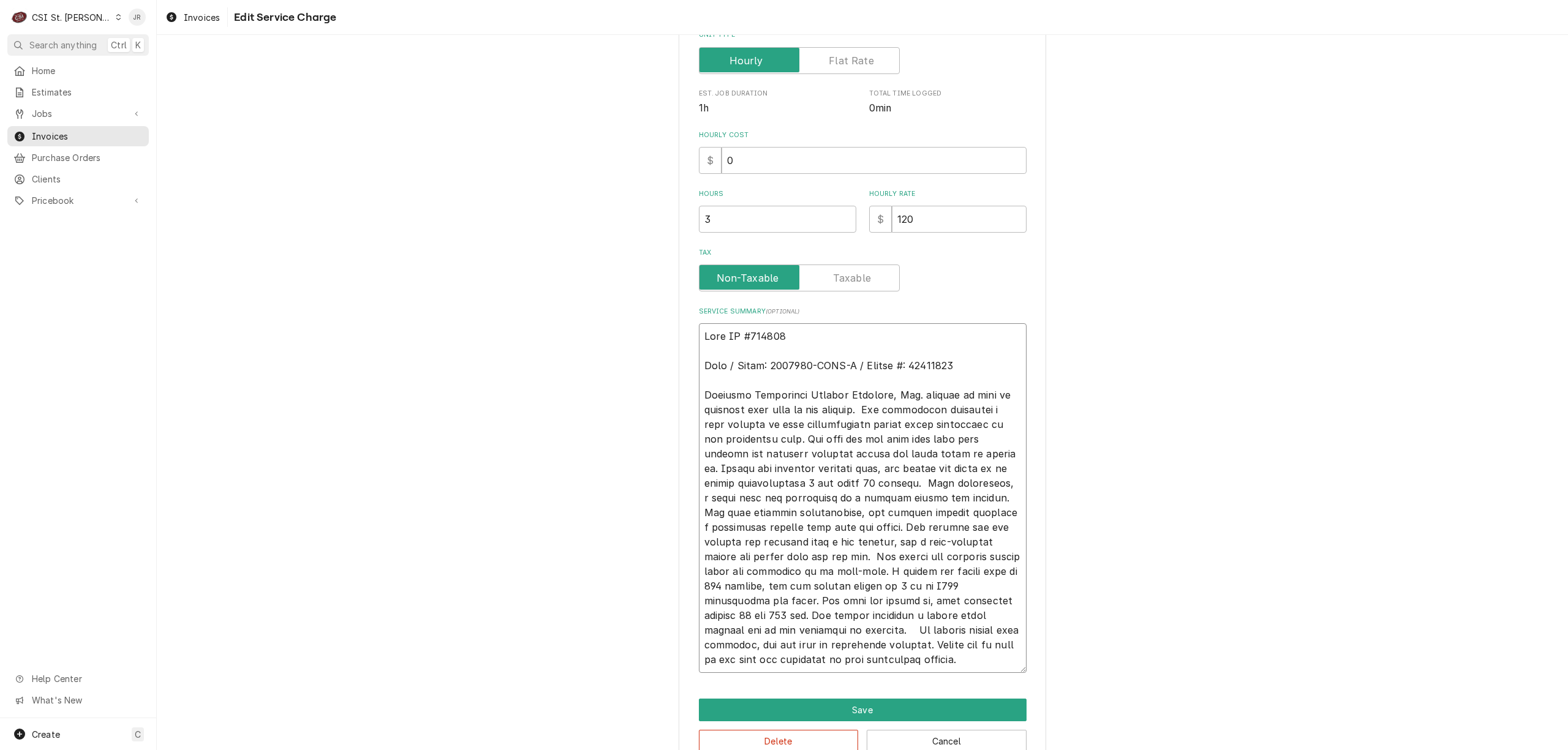
scroll to position [15, 0]
click at [947, 707] on button "Save" at bounding box center [863, 710] width 328 height 22
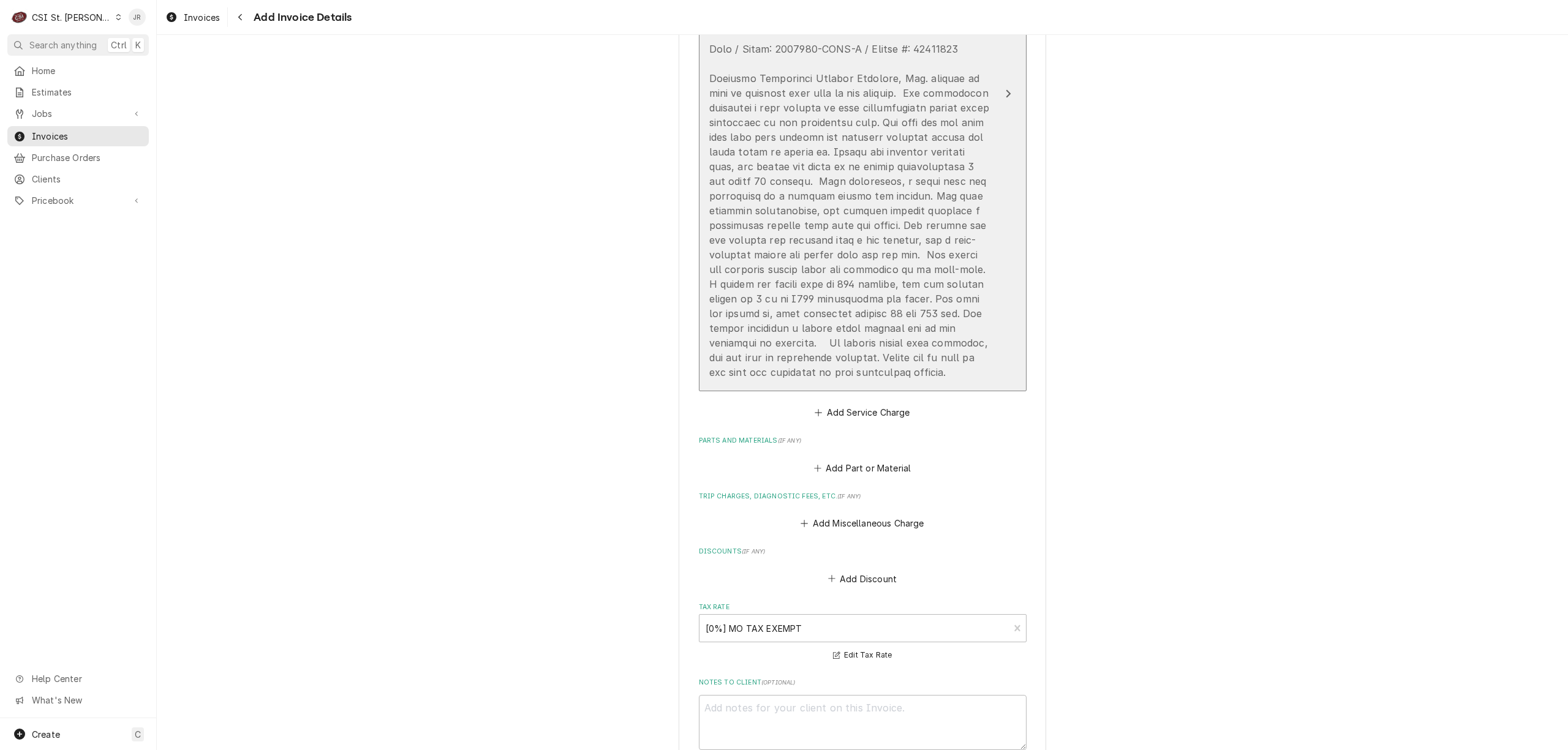
scroll to position [1333, 0]
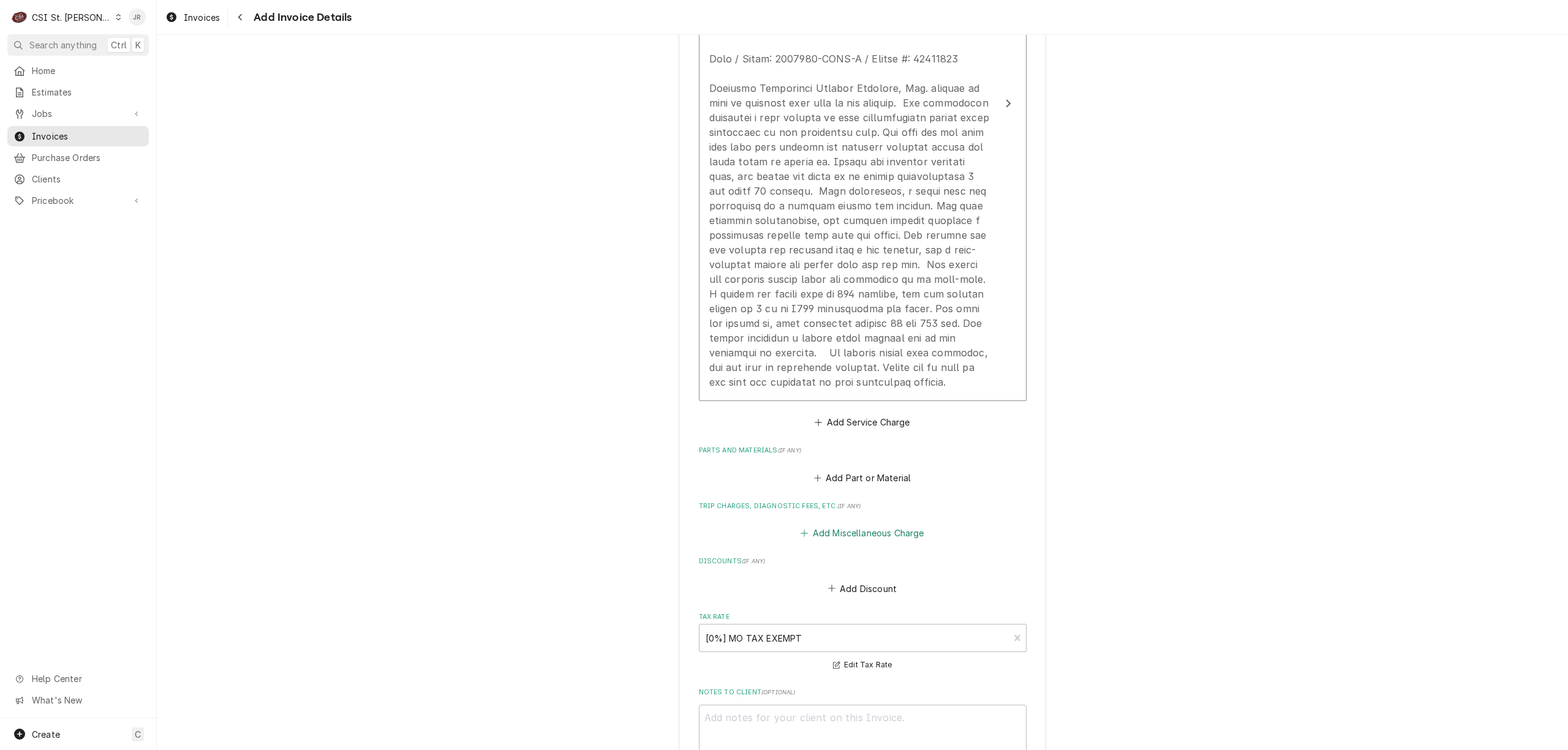
click at [856, 535] on button "Add Miscellaneous Charge" at bounding box center [862, 533] width 127 height 17
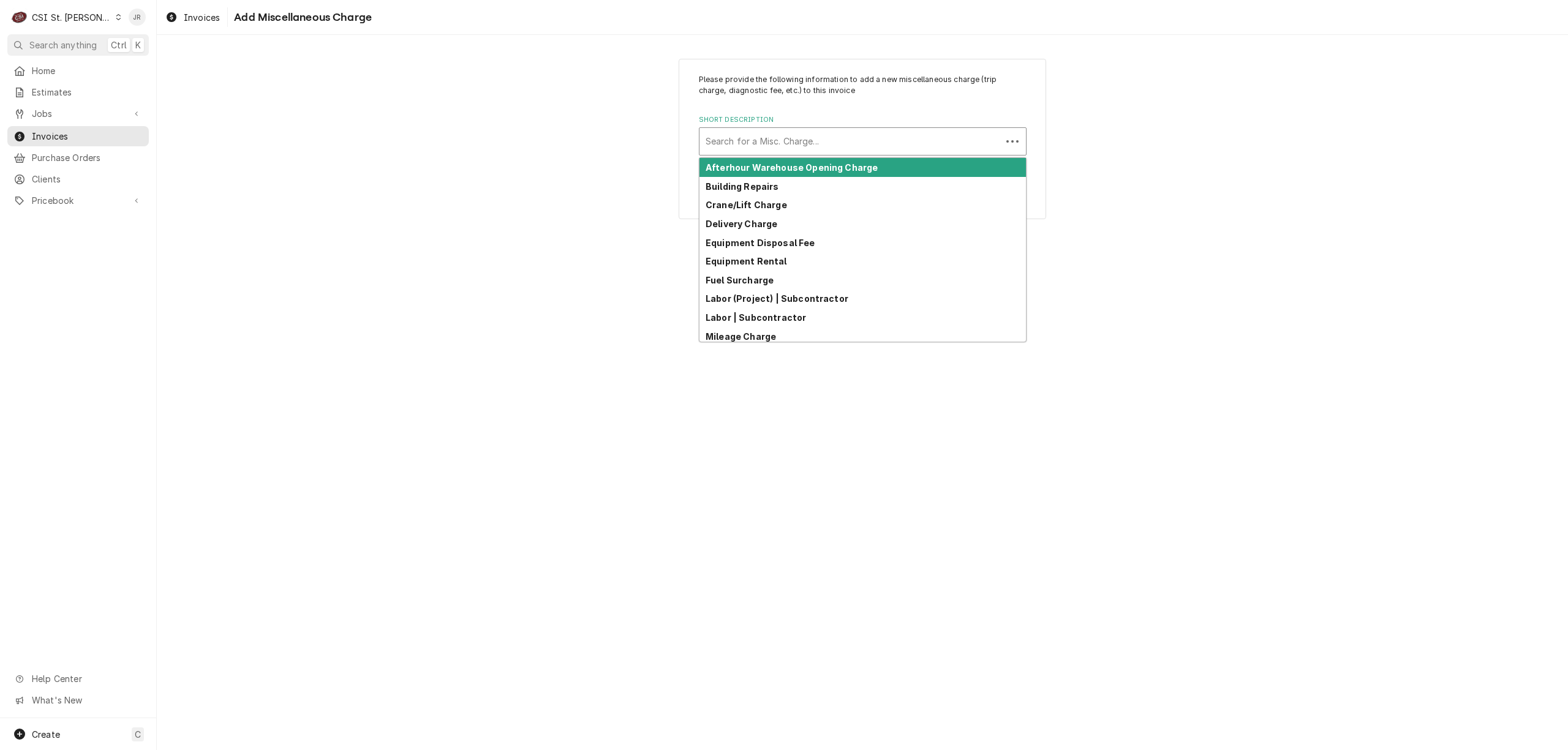
click at [797, 131] on div "Short Description" at bounding box center [850, 141] width 290 height 22
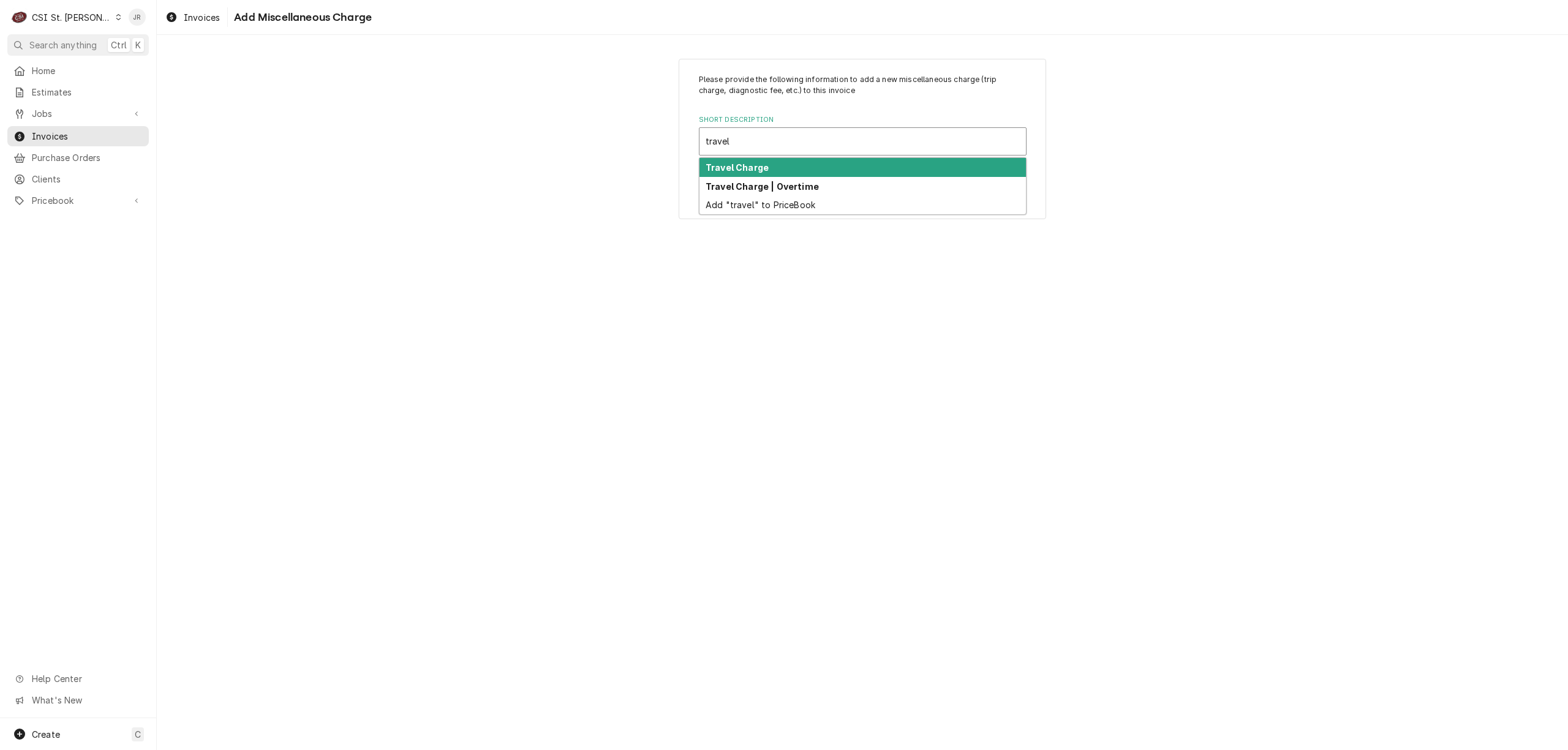
click at [780, 172] on div "Travel Charge" at bounding box center [863, 167] width 327 height 19
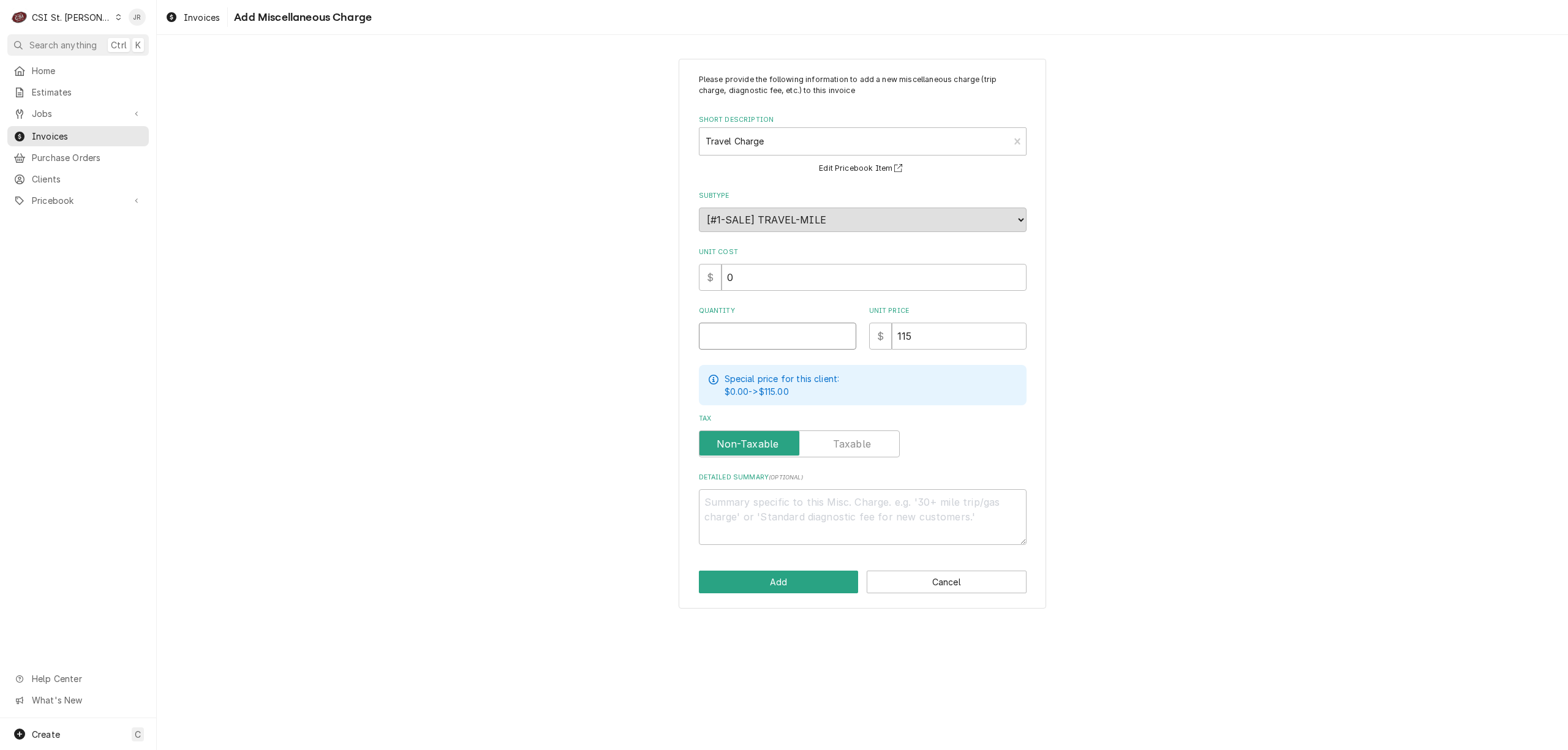
click at [745, 339] on input "Quantity" at bounding box center [777, 336] width 157 height 27
drag, startPoint x: 975, startPoint y: 345, endPoint x: 672, endPoint y: 299, distance: 306.5
click at [672, 299] on div "Please provide the following information to add a new miscellaneous charge (tri…" at bounding box center [863, 333] width 1412 height 572
click at [794, 575] on button "Add" at bounding box center [779, 582] width 160 height 22
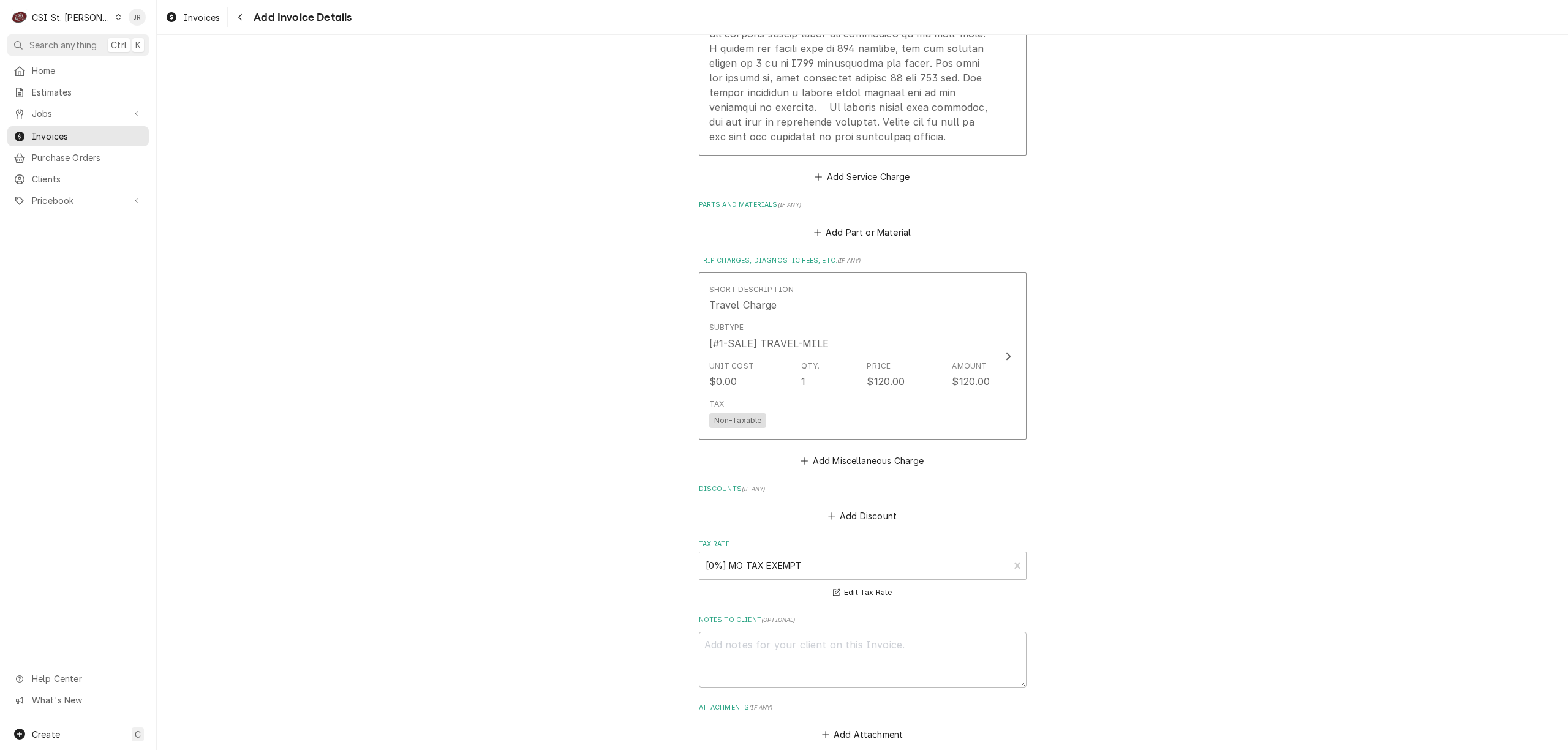
scroll to position [1357, 0]
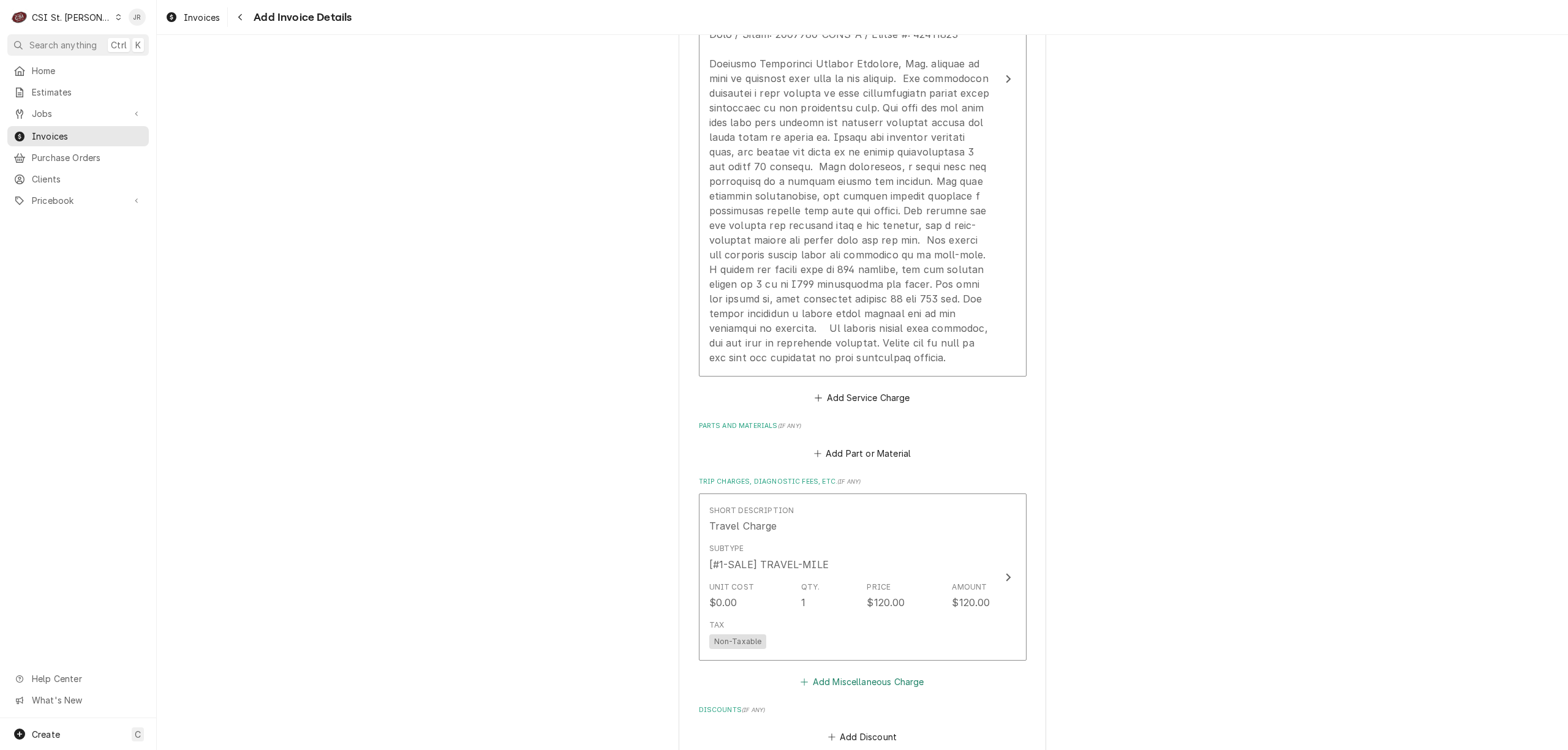
click at [875, 682] on button "Add Miscellaneous Charge" at bounding box center [862, 681] width 127 height 17
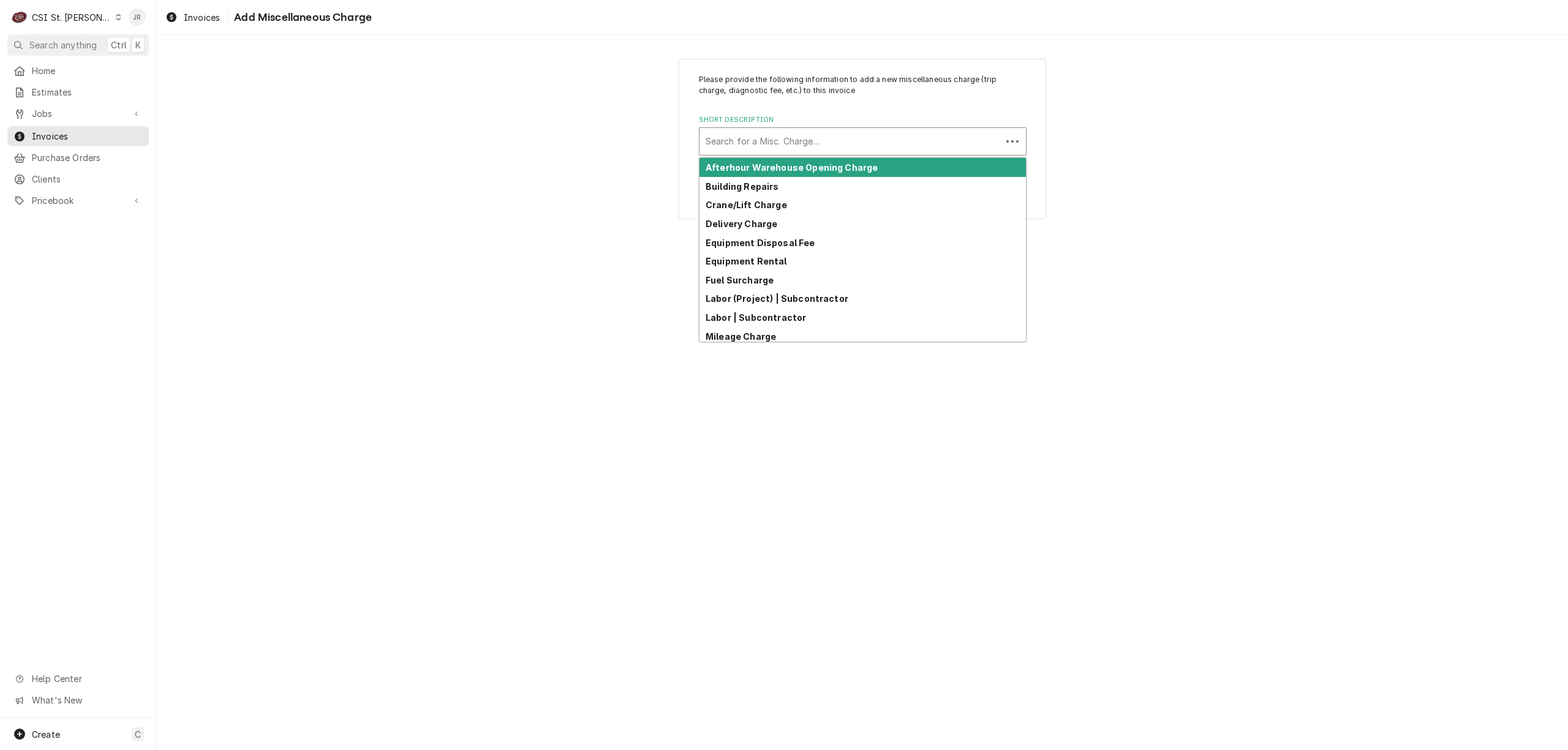
click at [800, 140] on div "Short Description" at bounding box center [850, 141] width 290 height 22
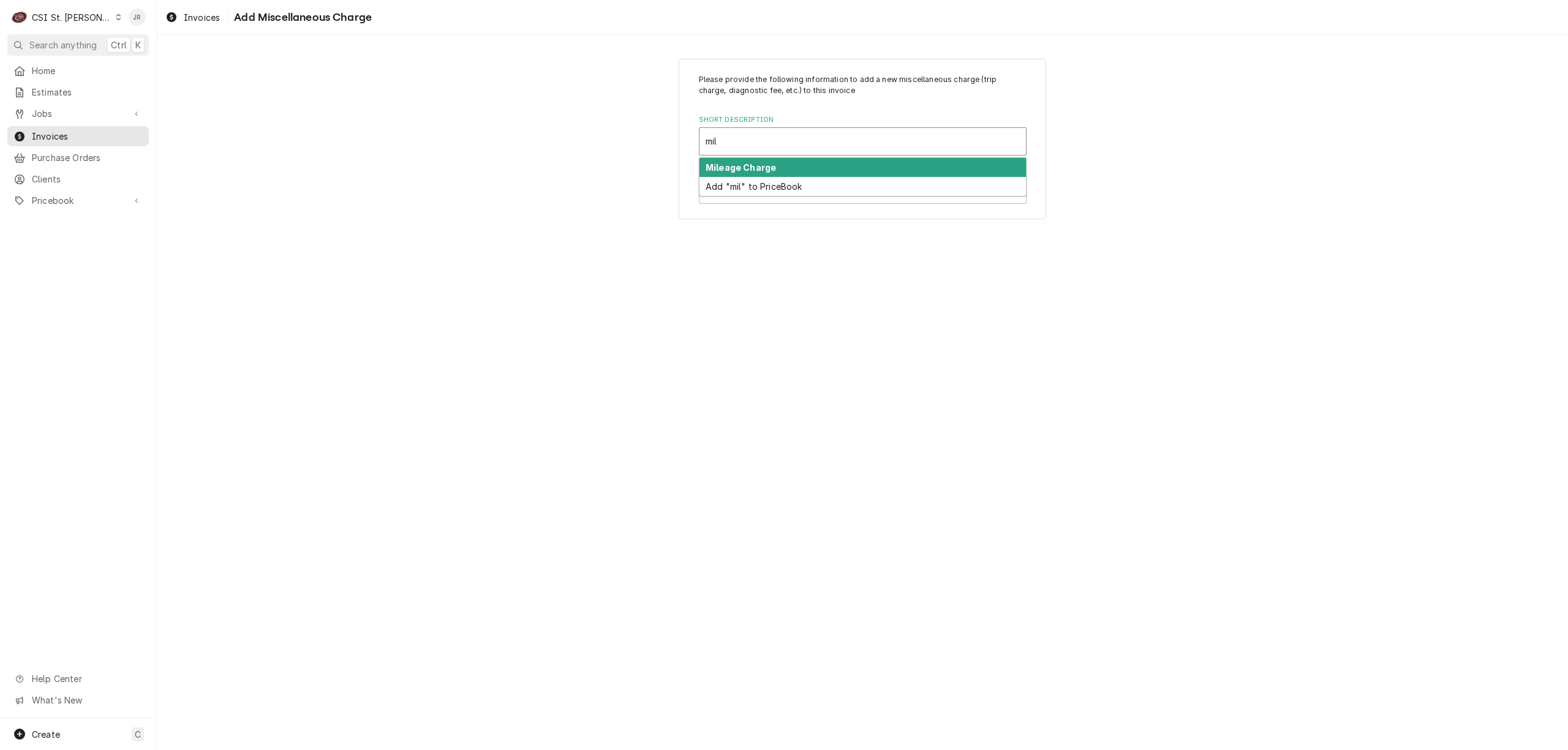
click at [787, 167] on div "Mileage Charge" at bounding box center [863, 167] width 327 height 19
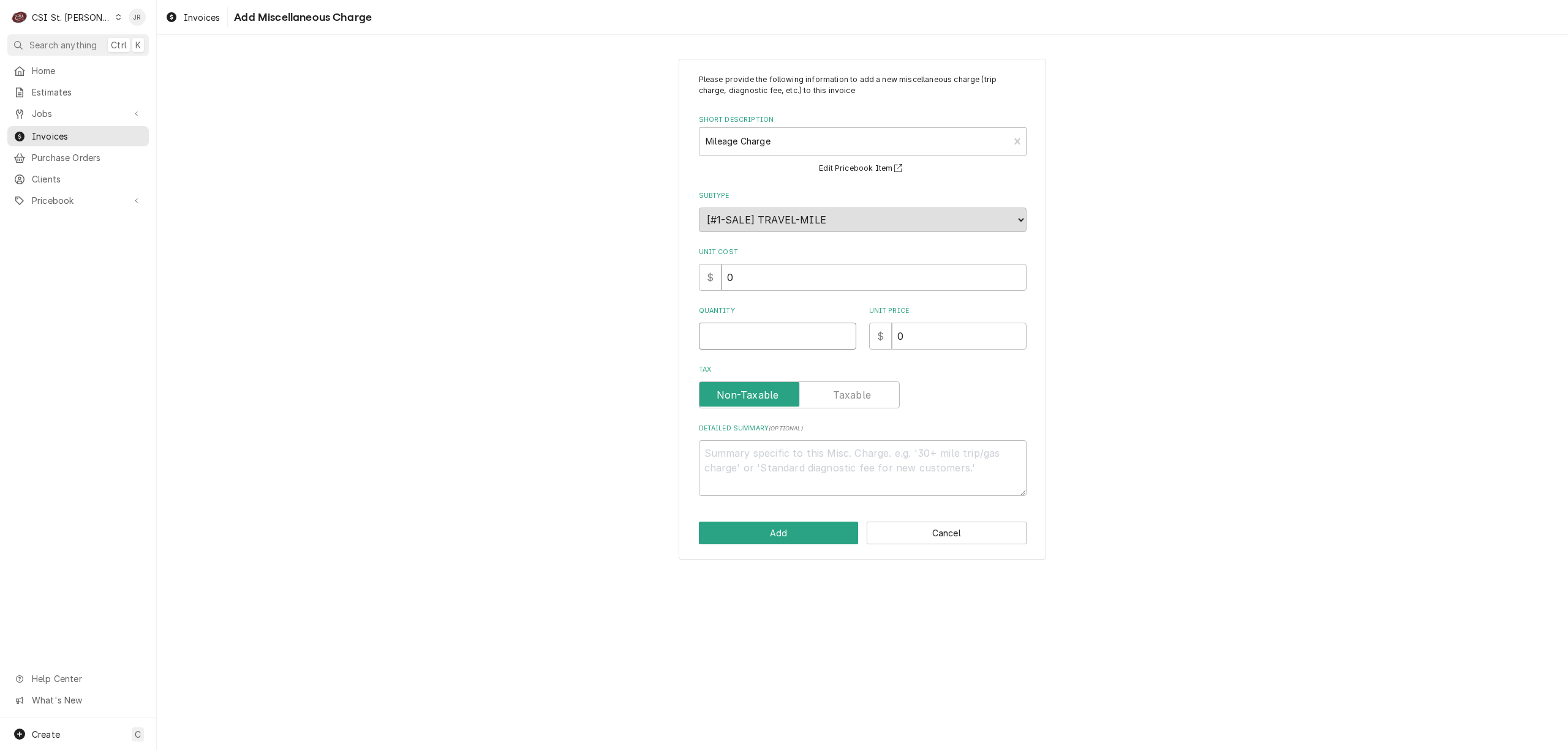
click at [784, 346] on input "Quantity" at bounding box center [777, 336] width 157 height 27
click at [815, 530] on button "Add" at bounding box center [779, 533] width 160 height 22
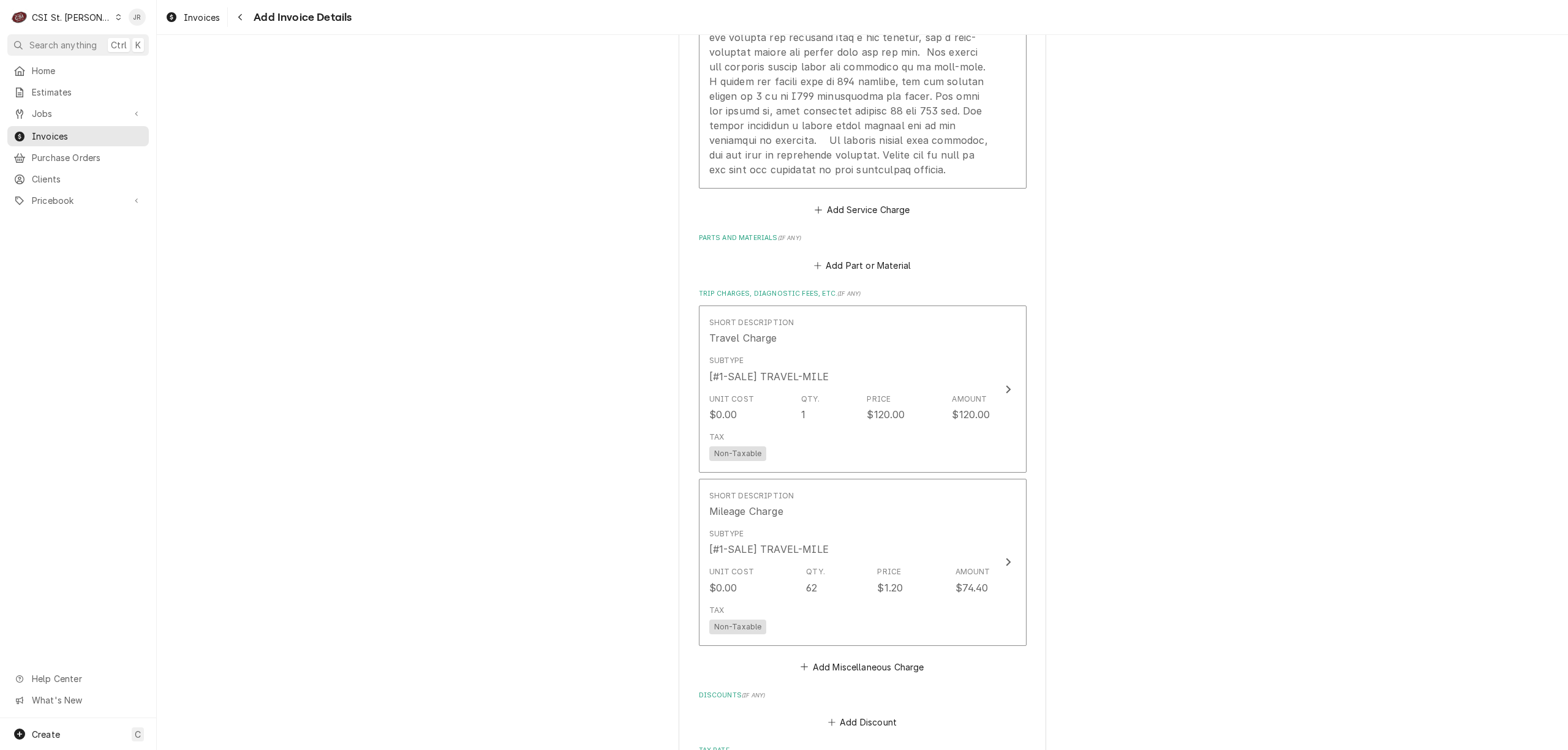
scroll to position [2004, 0]
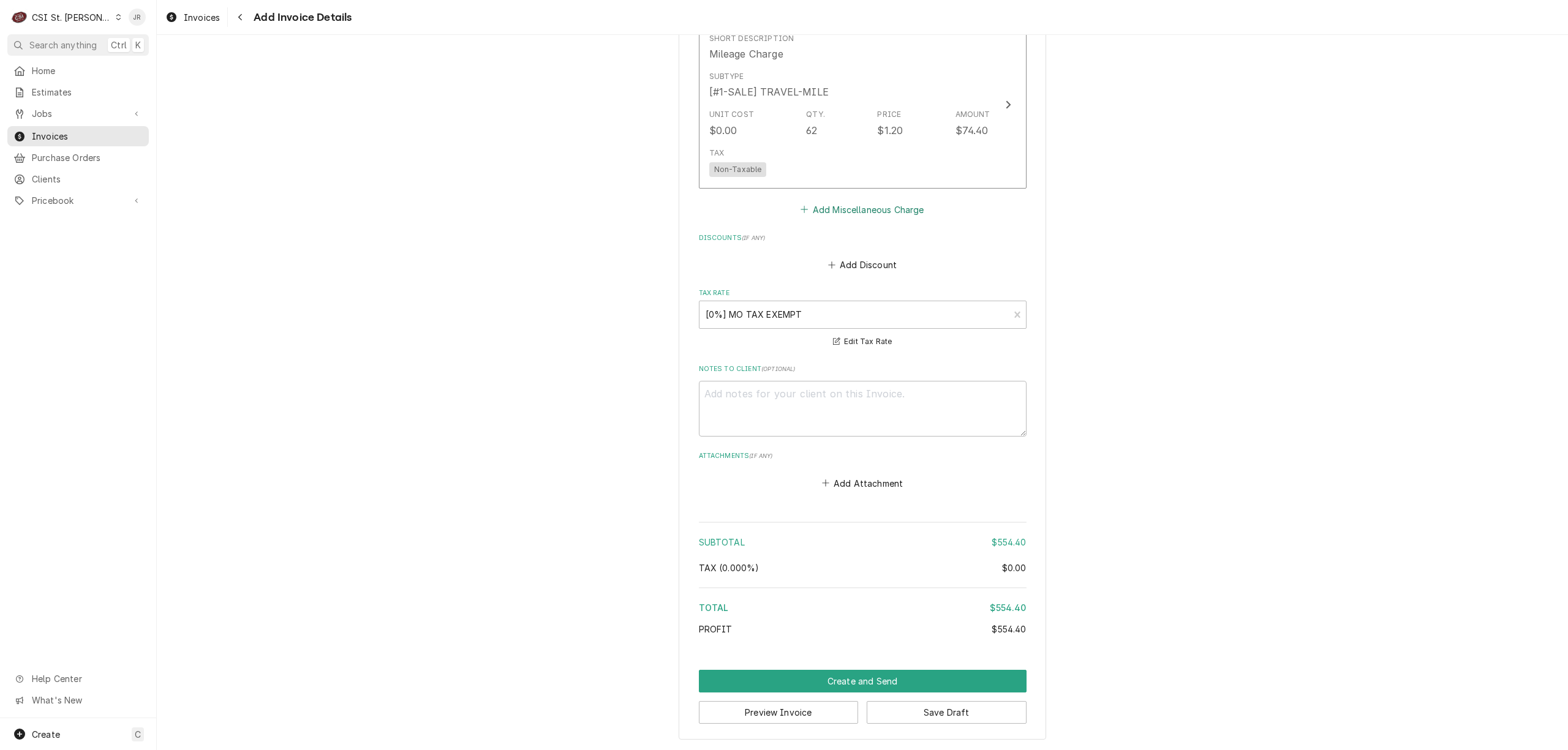
click at [866, 209] on button "Add Miscellaneous Charge" at bounding box center [862, 209] width 127 height 17
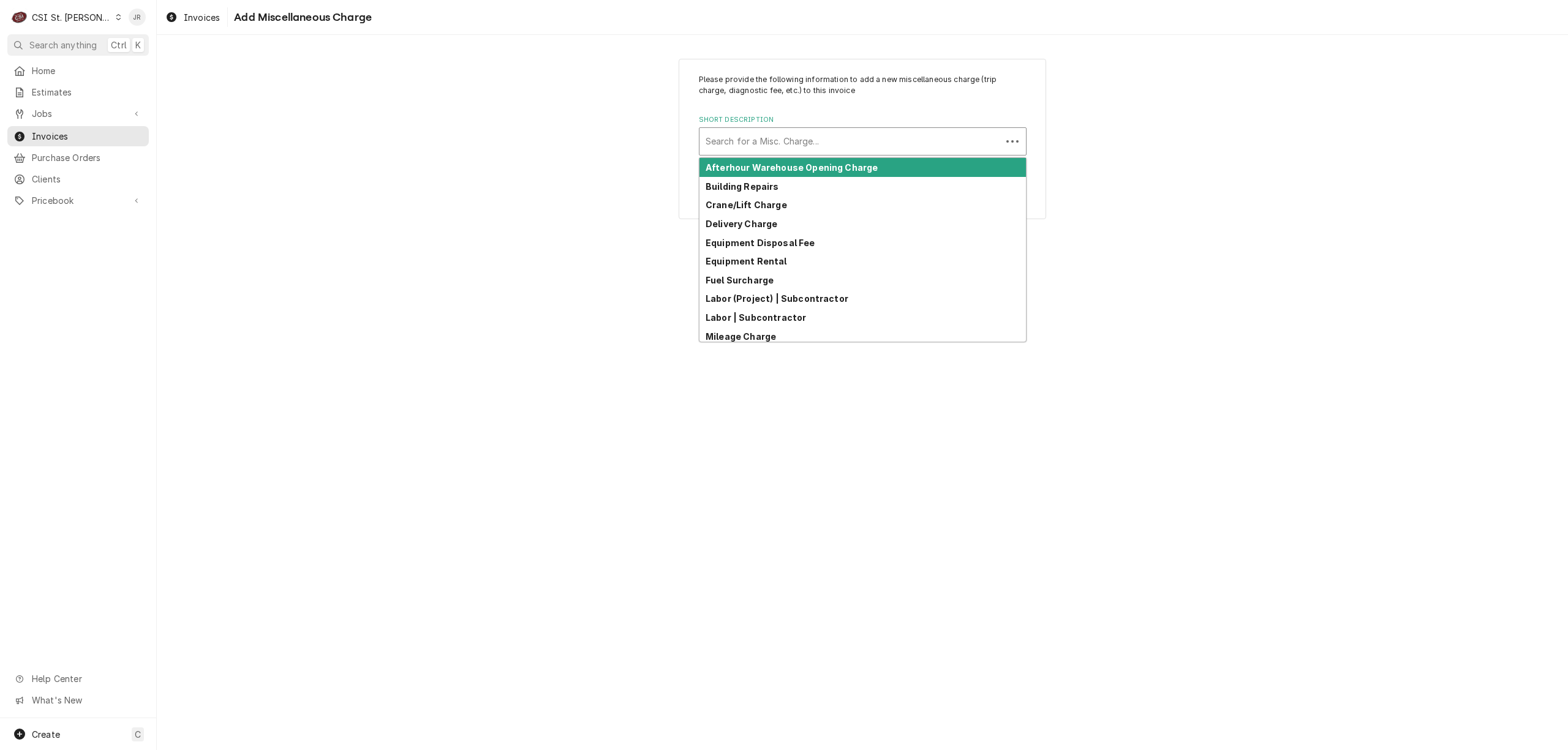
click at [859, 144] on div "Short Description" at bounding box center [850, 141] width 290 height 22
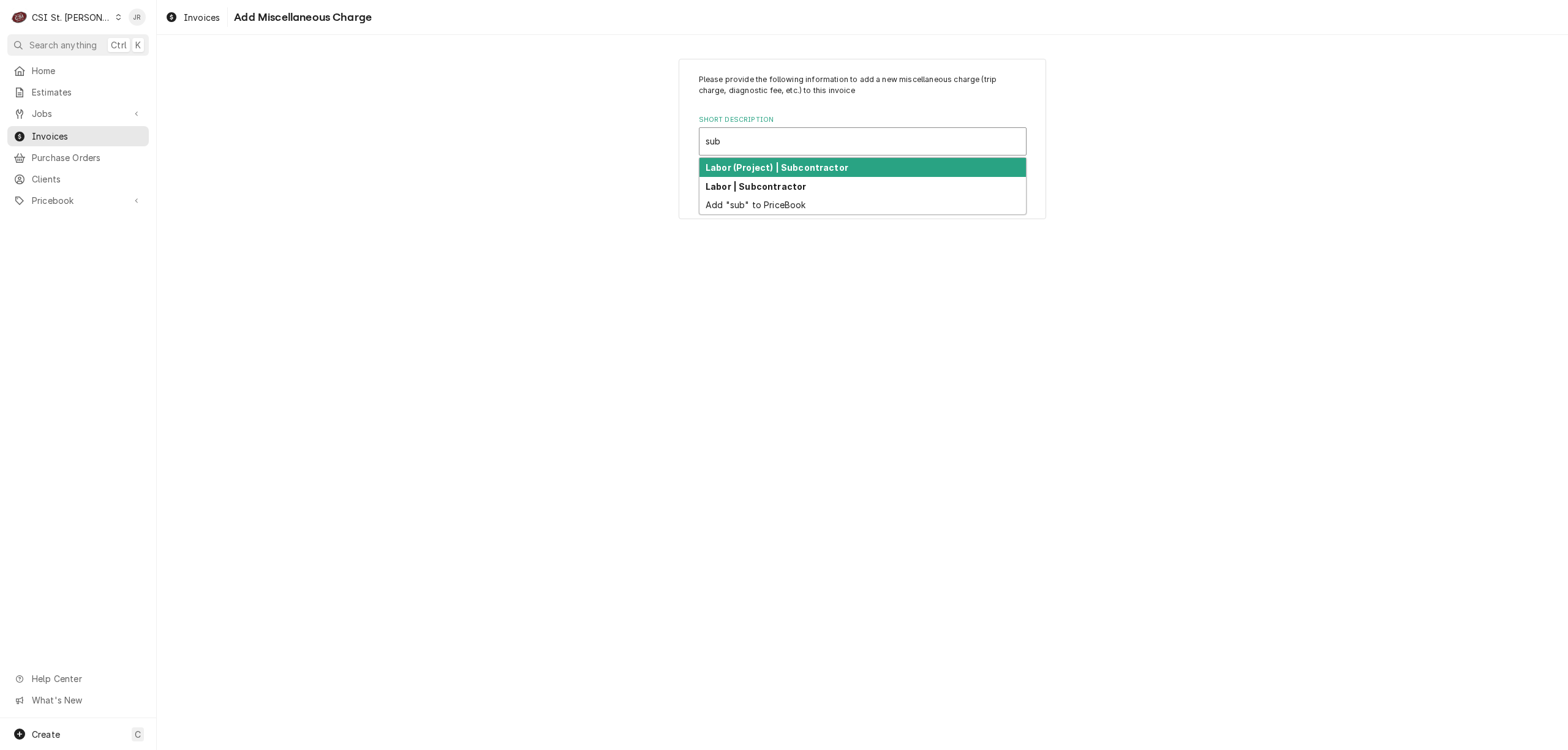
click at [838, 164] on strong "Labor (Project) | Subcontractor" at bounding box center [777, 167] width 143 height 10
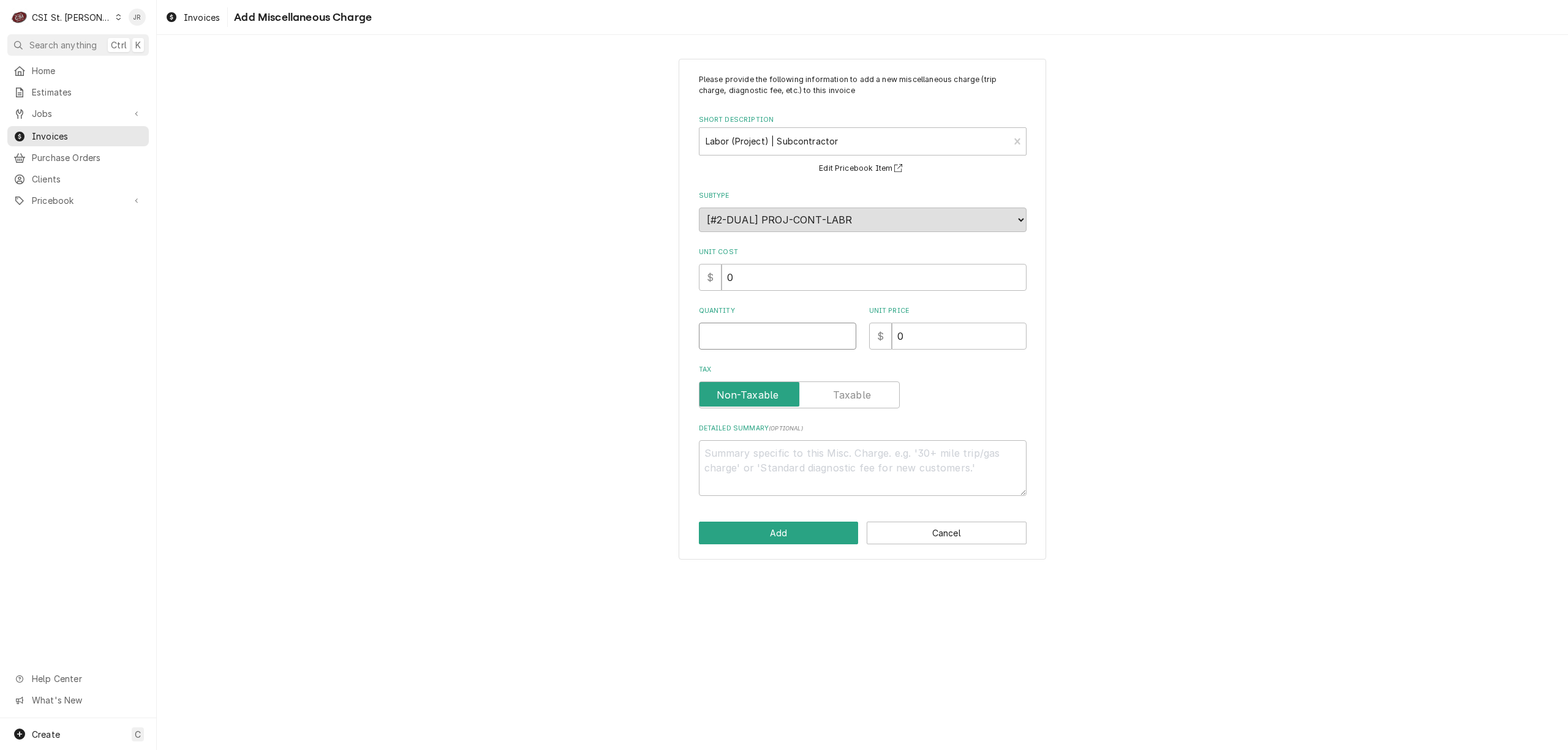
click at [780, 343] on input "Quantity" at bounding box center [777, 336] width 157 height 27
click at [800, 470] on textarea "Detailed Summary ( optional )" at bounding box center [863, 468] width 328 height 56
click at [812, 534] on button "Add" at bounding box center [779, 533] width 160 height 22
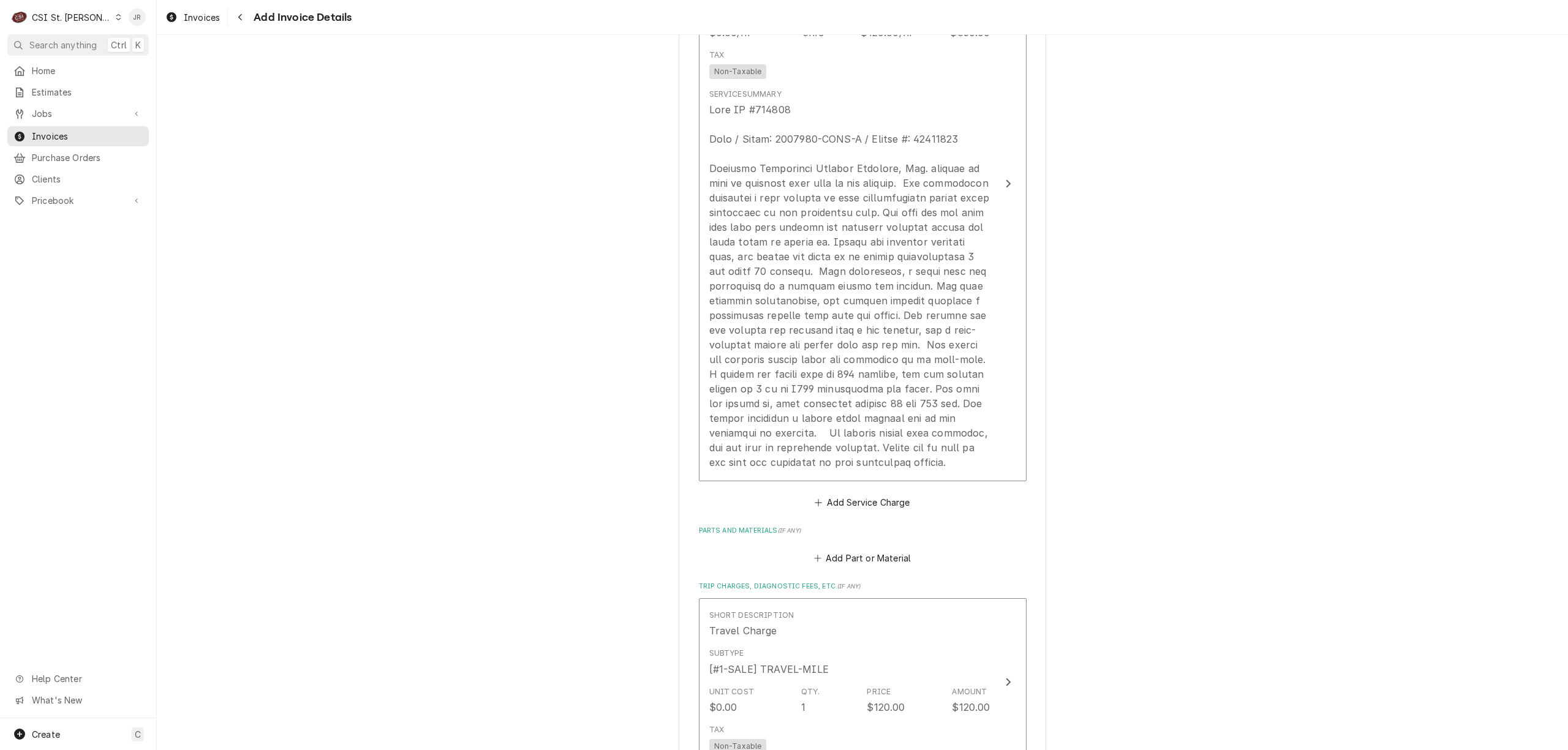
scroll to position [1466, 0]
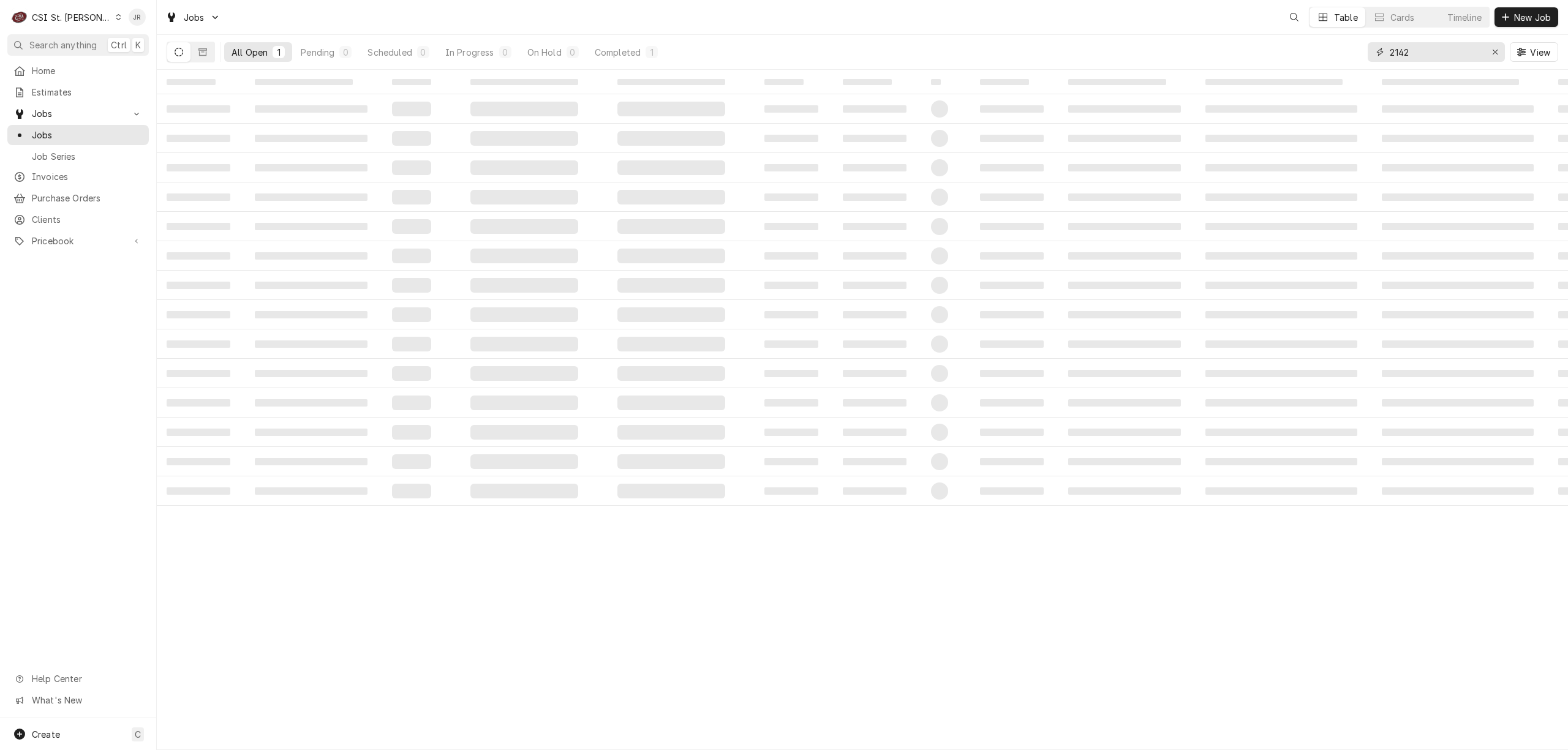
drag, startPoint x: 1427, startPoint y: 57, endPoint x: 1340, endPoint y: 57, distance: 87.0
click at [1339, 54] on div "All Open 1 Pending 0 Scheduled 0 In Progress 0 On Hold 0 Completed 1 2142 View" at bounding box center [862, 52] width 1392 height 34
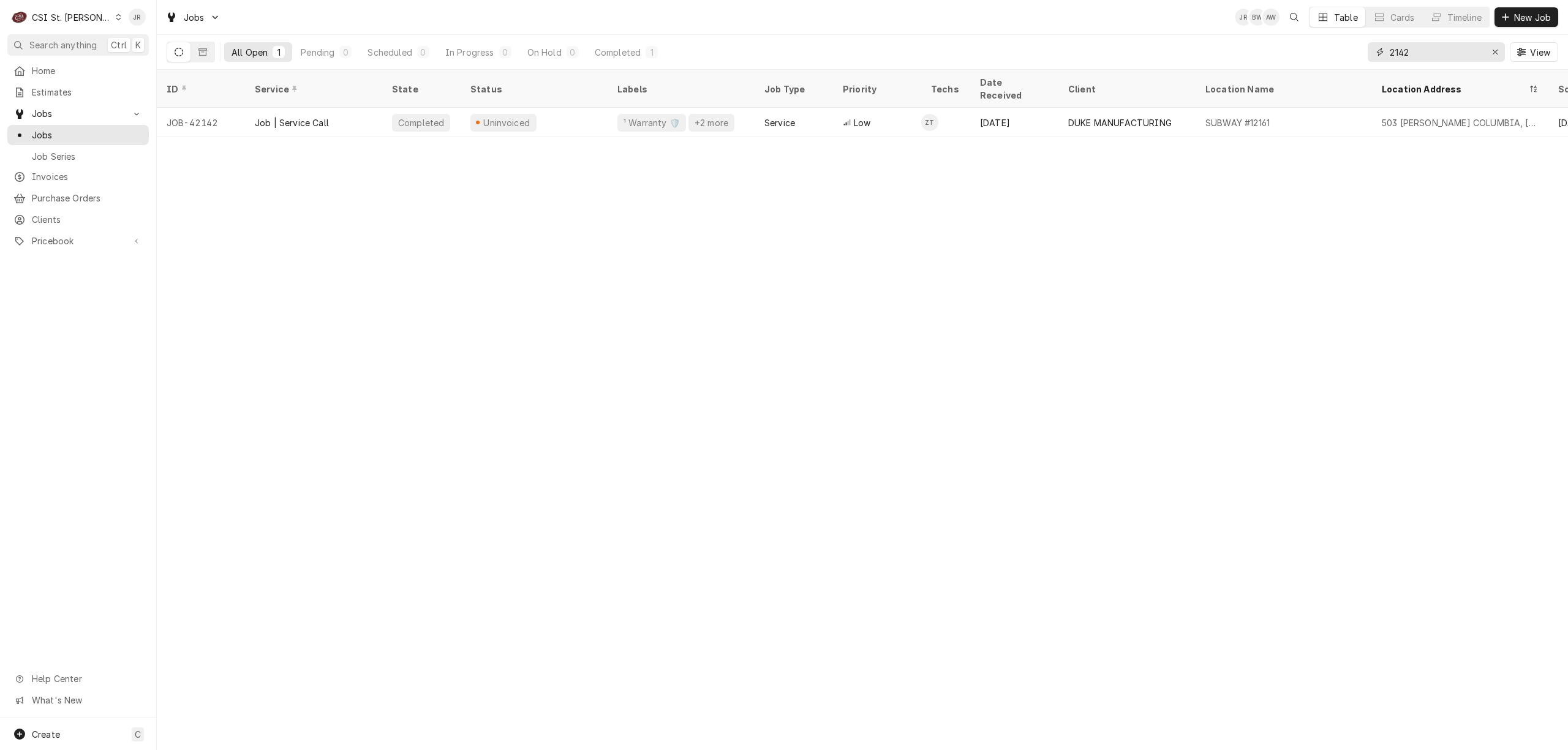
type input "4"
type input "42142"
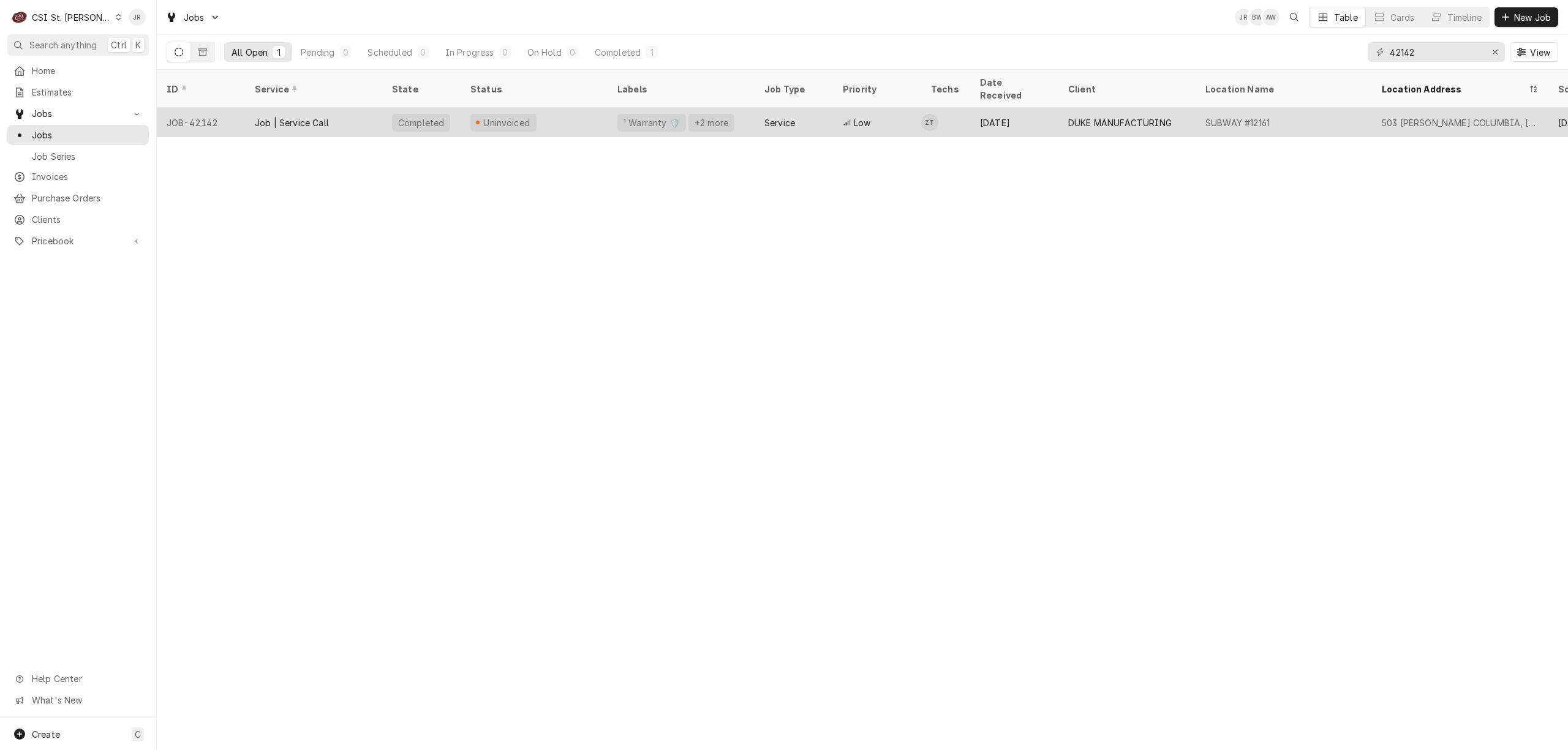
click at [389, 109] on div "Completed" at bounding box center [421, 122] width 78 height 29
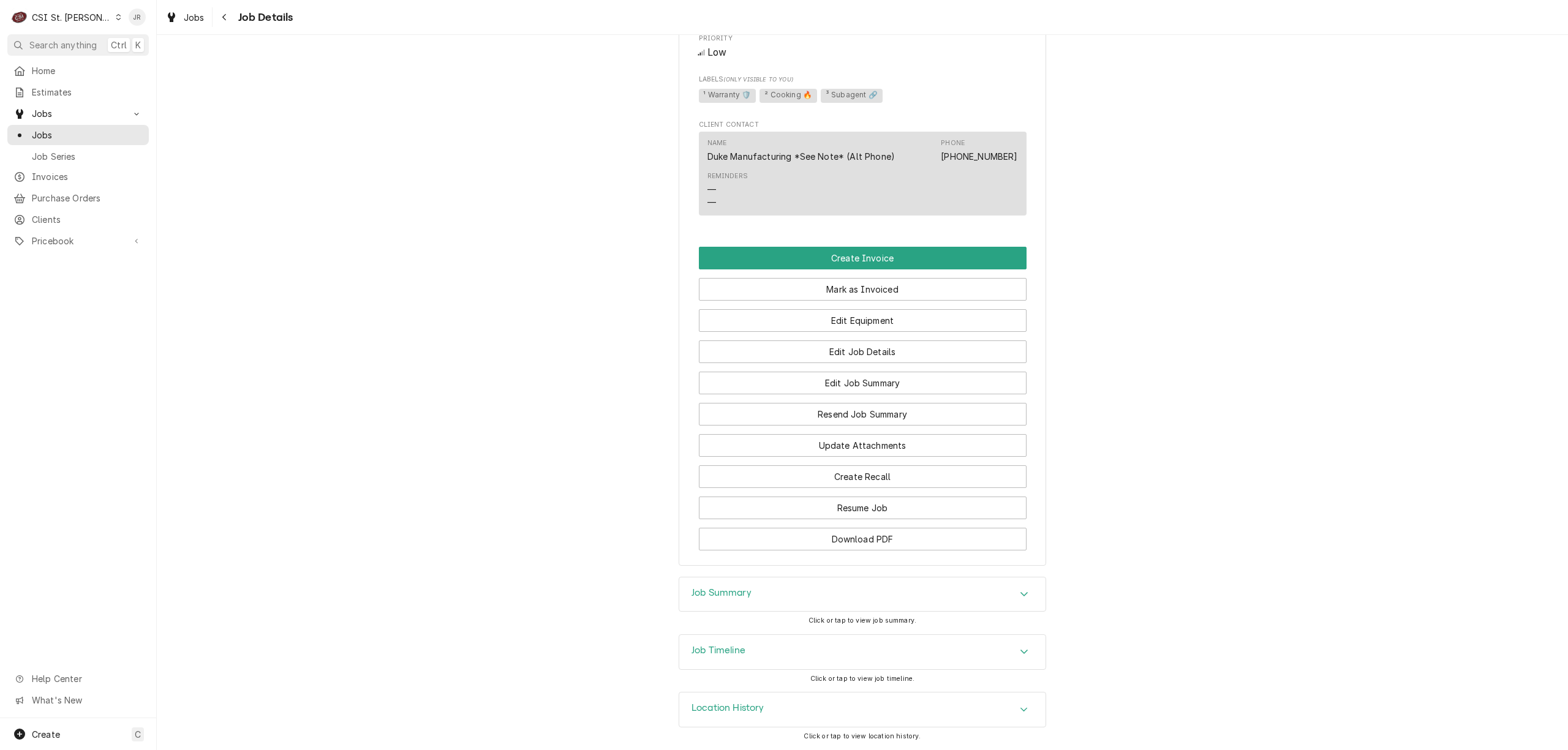
scroll to position [1032, 0]
click at [785, 581] on div "Job Summary" at bounding box center [863, 594] width 366 height 34
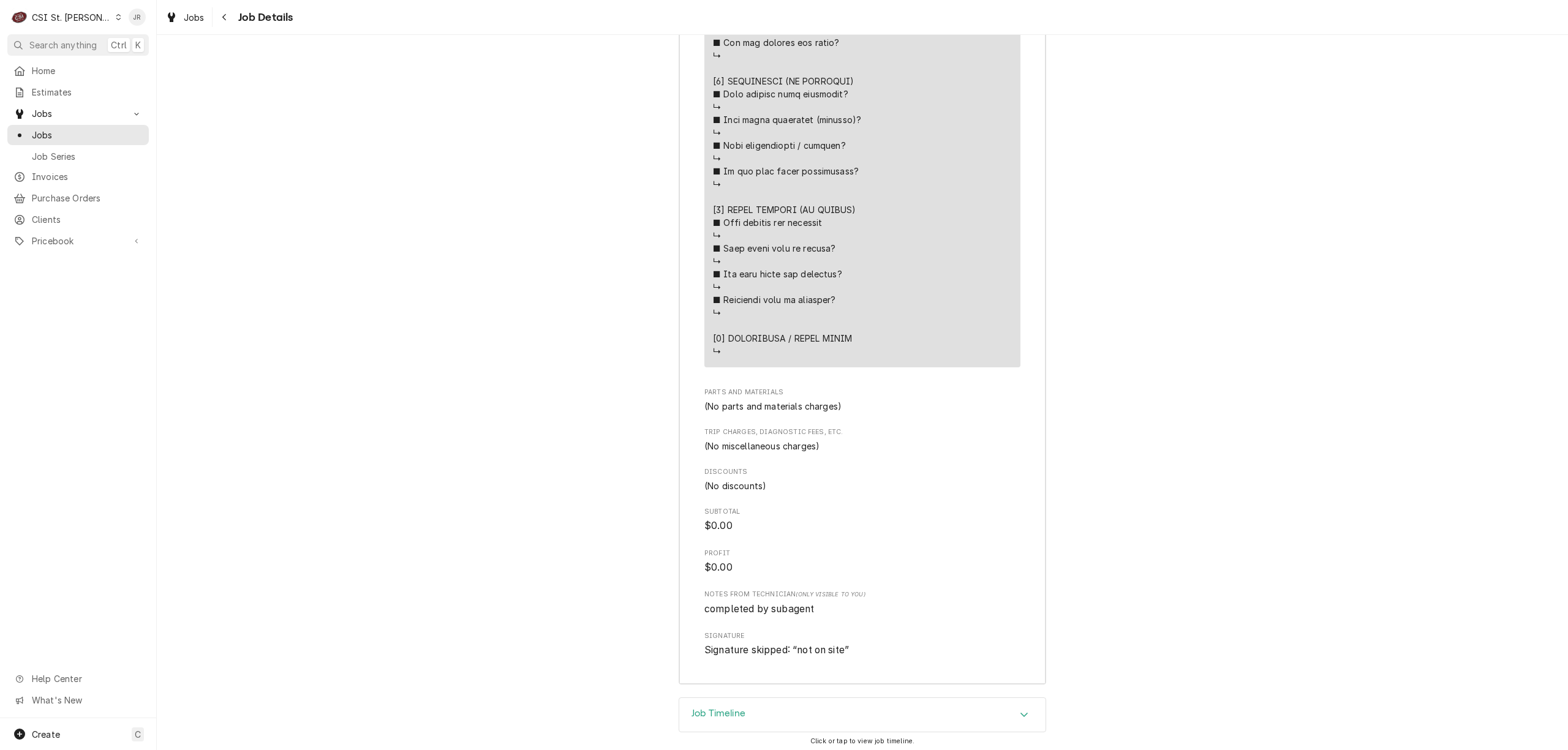
scroll to position [2443, 0]
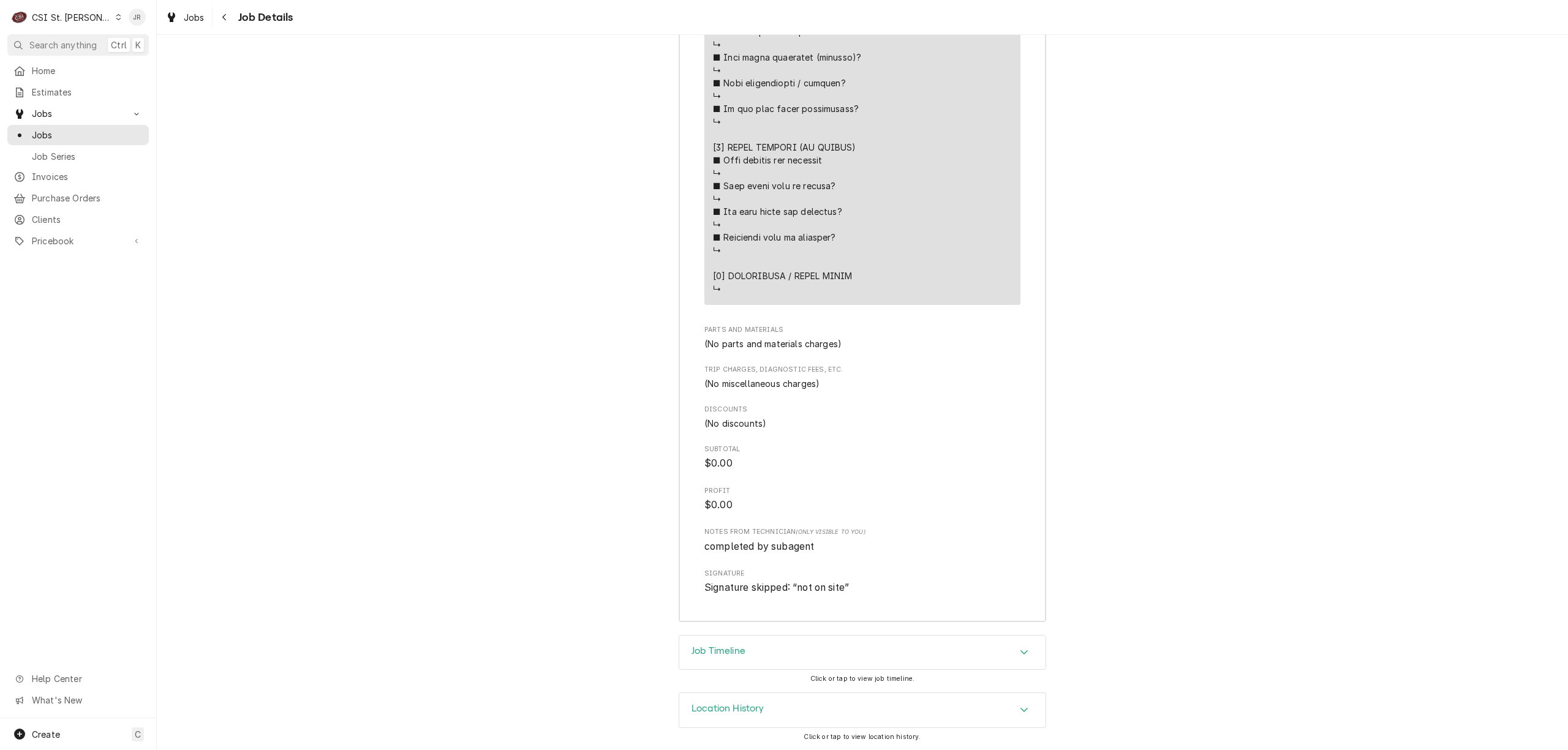
click at [867, 661] on div "Job Timeline" at bounding box center [863, 653] width 366 height 34
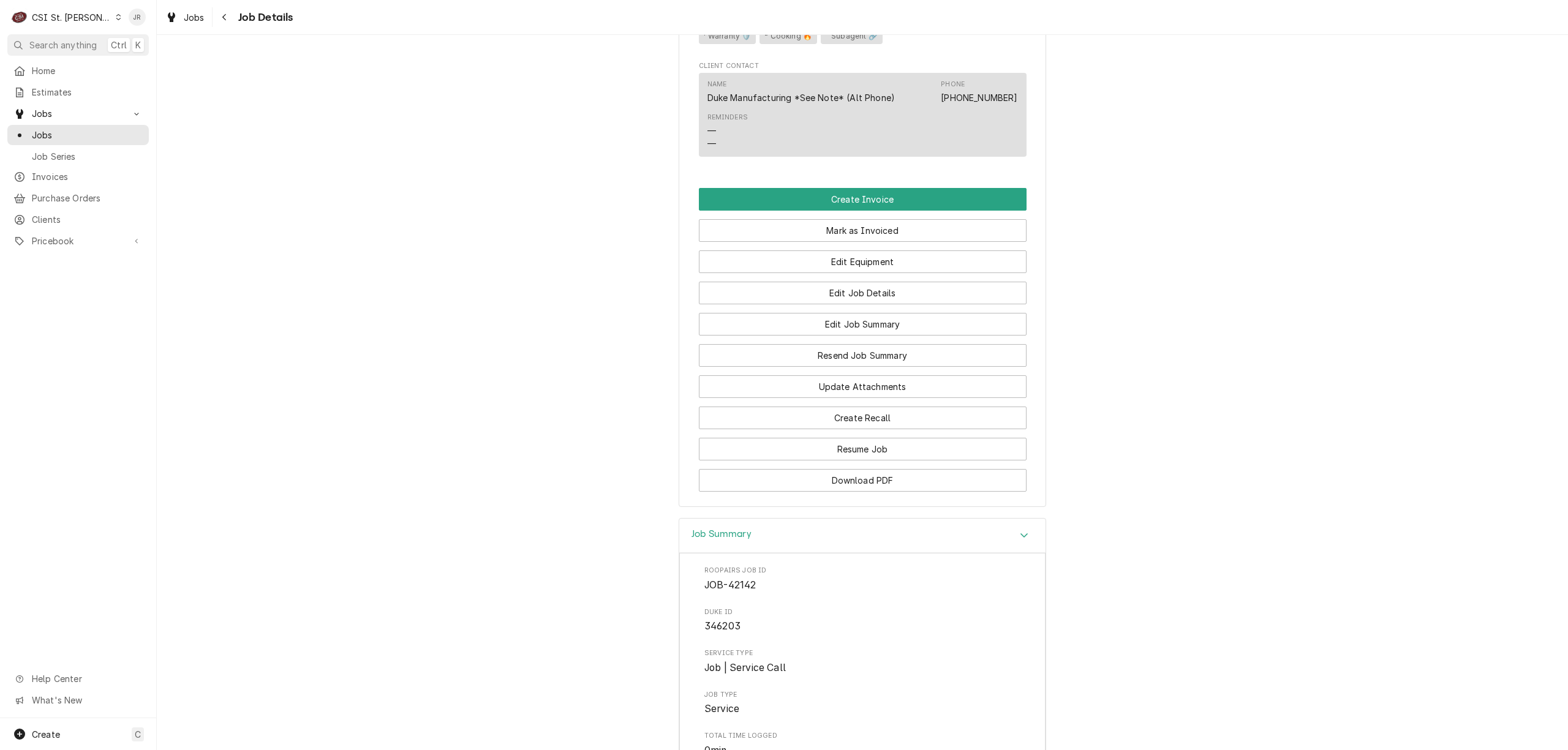
scroll to position [884, 0]
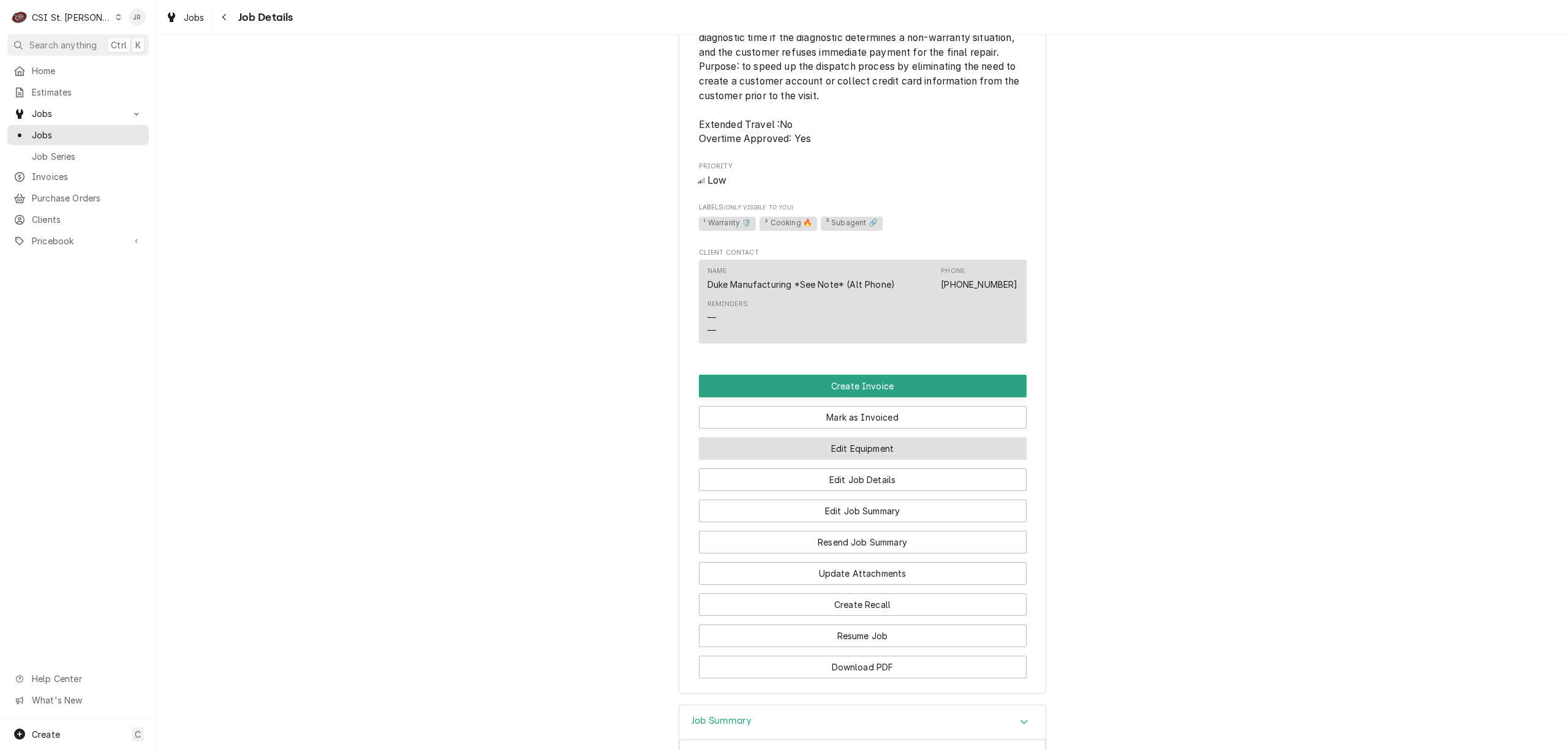
click at [876, 459] on button "Edit Equipment" at bounding box center [863, 449] width 328 height 22
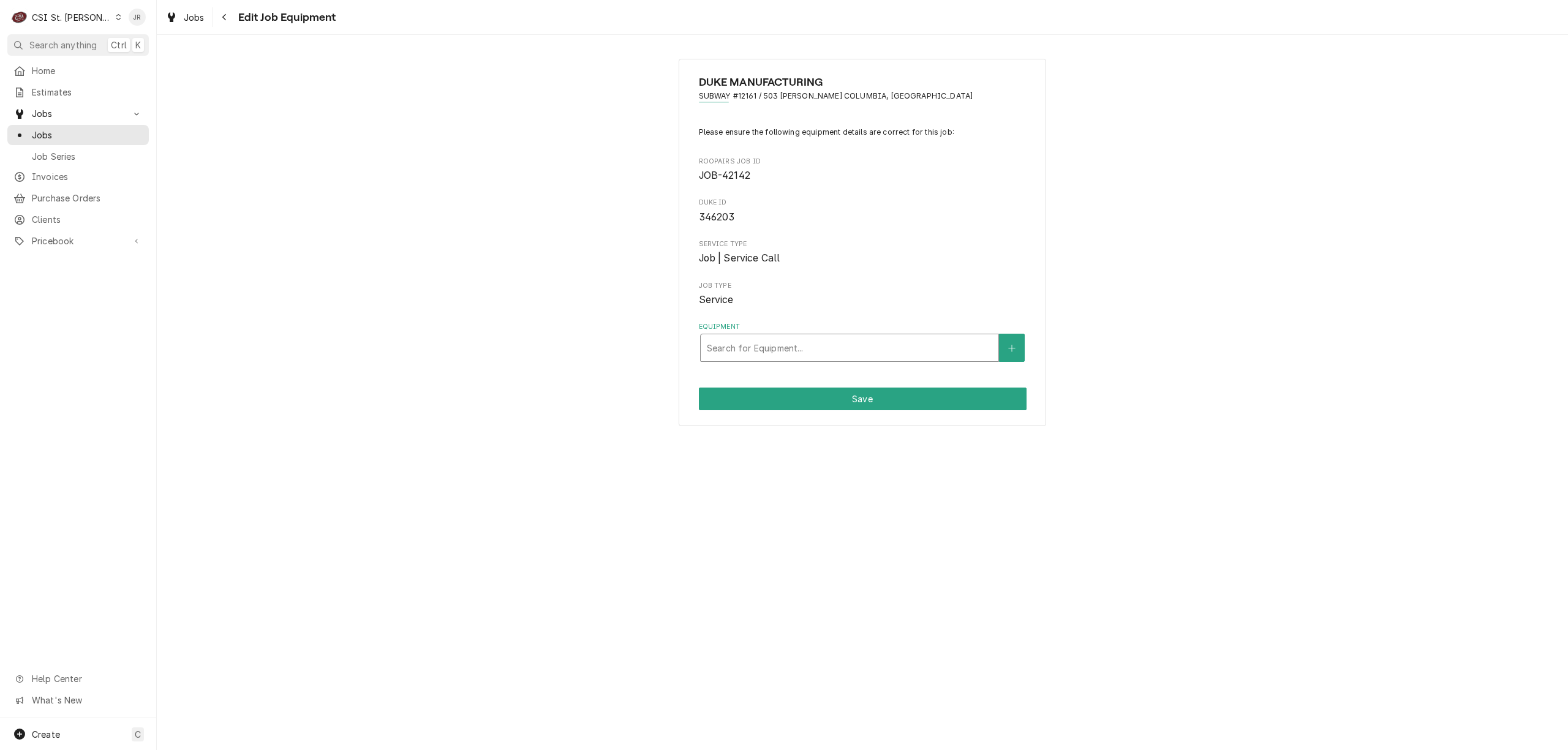
click at [873, 353] on div "Equipment" at bounding box center [850, 348] width 285 height 22
type input "duke"
click at [1015, 347] on icon "Create New Equipment" at bounding box center [1012, 348] width 7 height 9
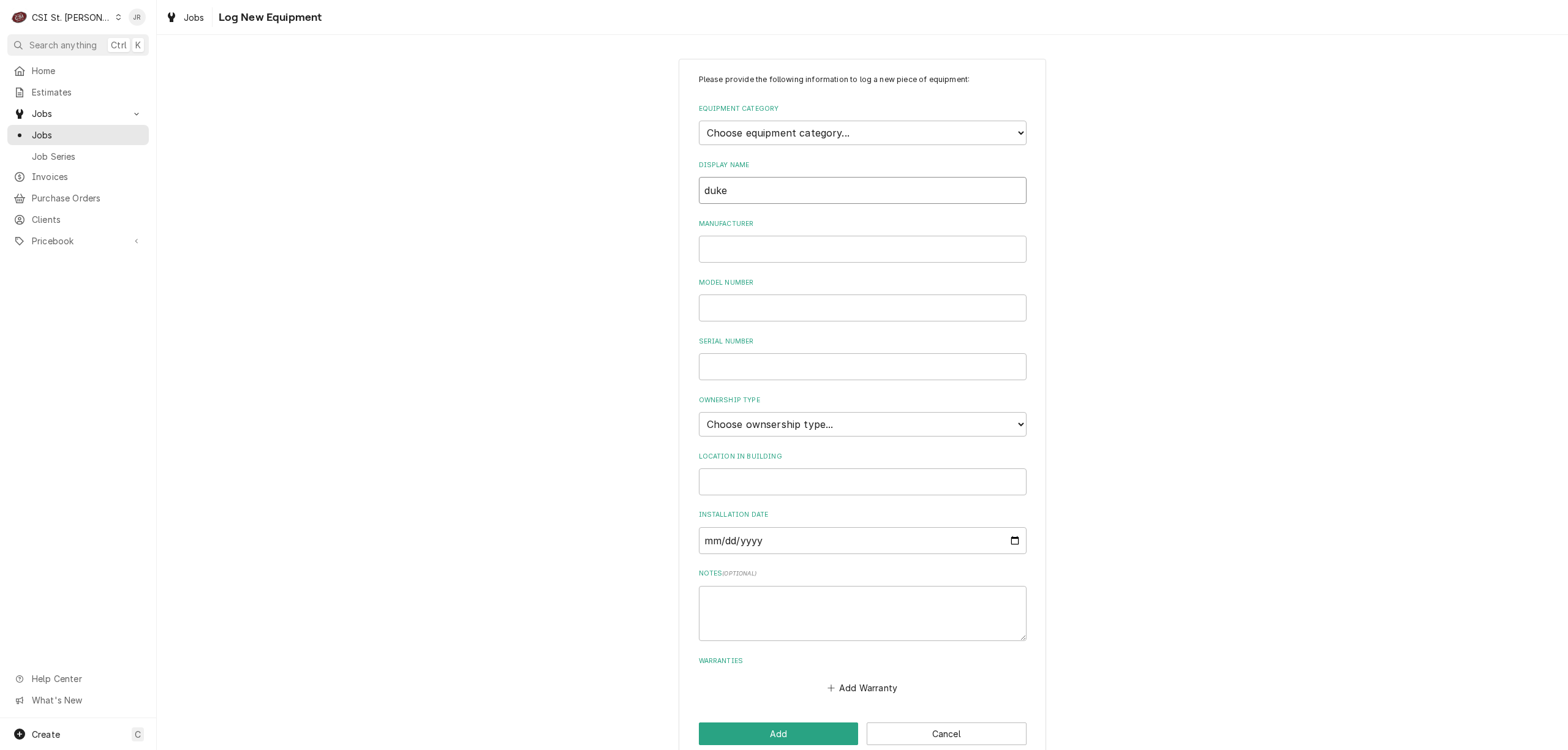
drag, startPoint x: 825, startPoint y: 199, endPoint x: 594, endPoint y: 192, distance: 231.1
click at [594, 192] on div "Please provide the following information to log a new piece of equipment: Equip…" at bounding box center [863, 409] width 1412 height 724
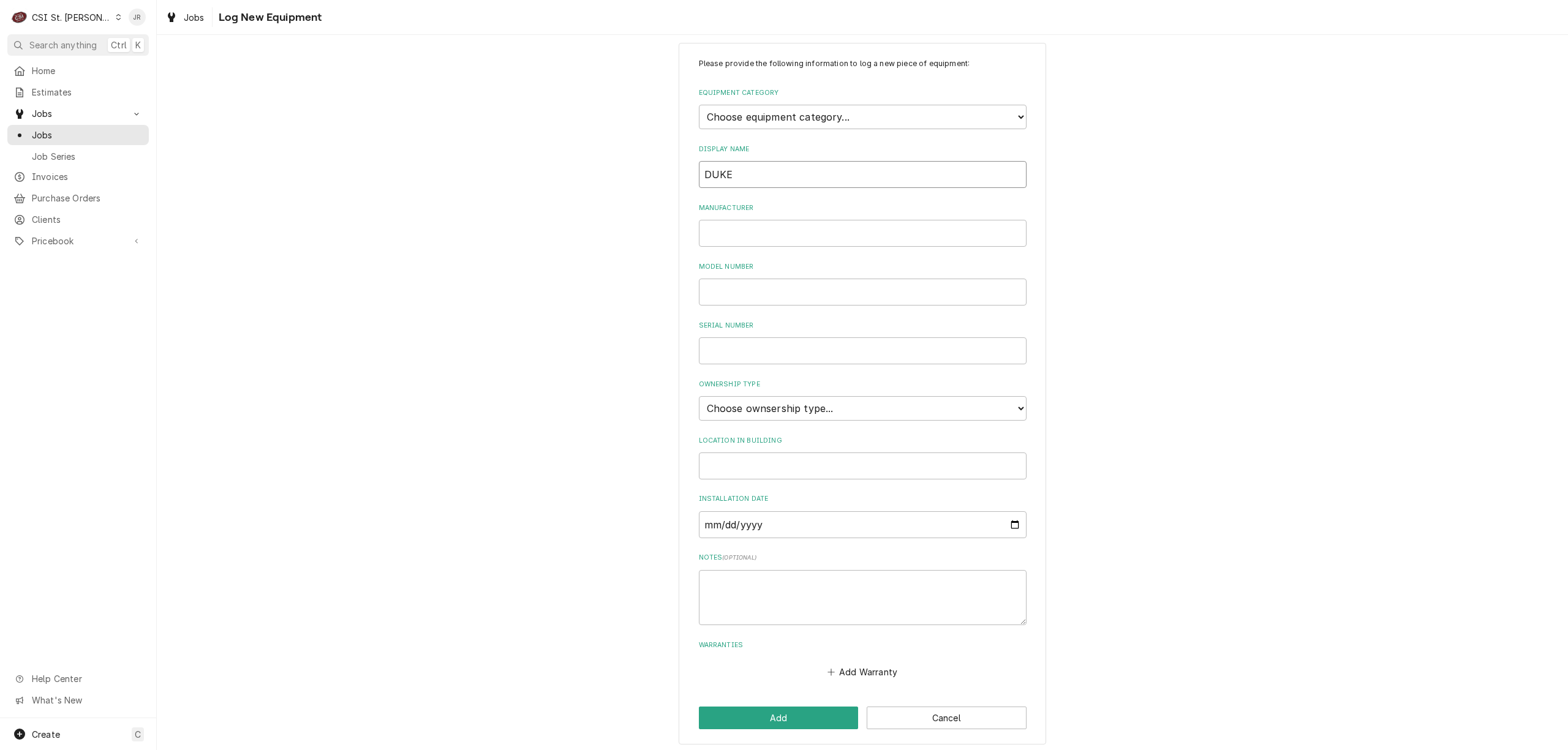
scroll to position [20, 0]
type input "DUKE"
click at [841, 583] on textarea "Notes ( optional )" at bounding box center [863, 593] width 328 height 56
paste textarea "Type of Equipment: 2500989-NODC-P Serial #: 07257687"
type textarea "x"
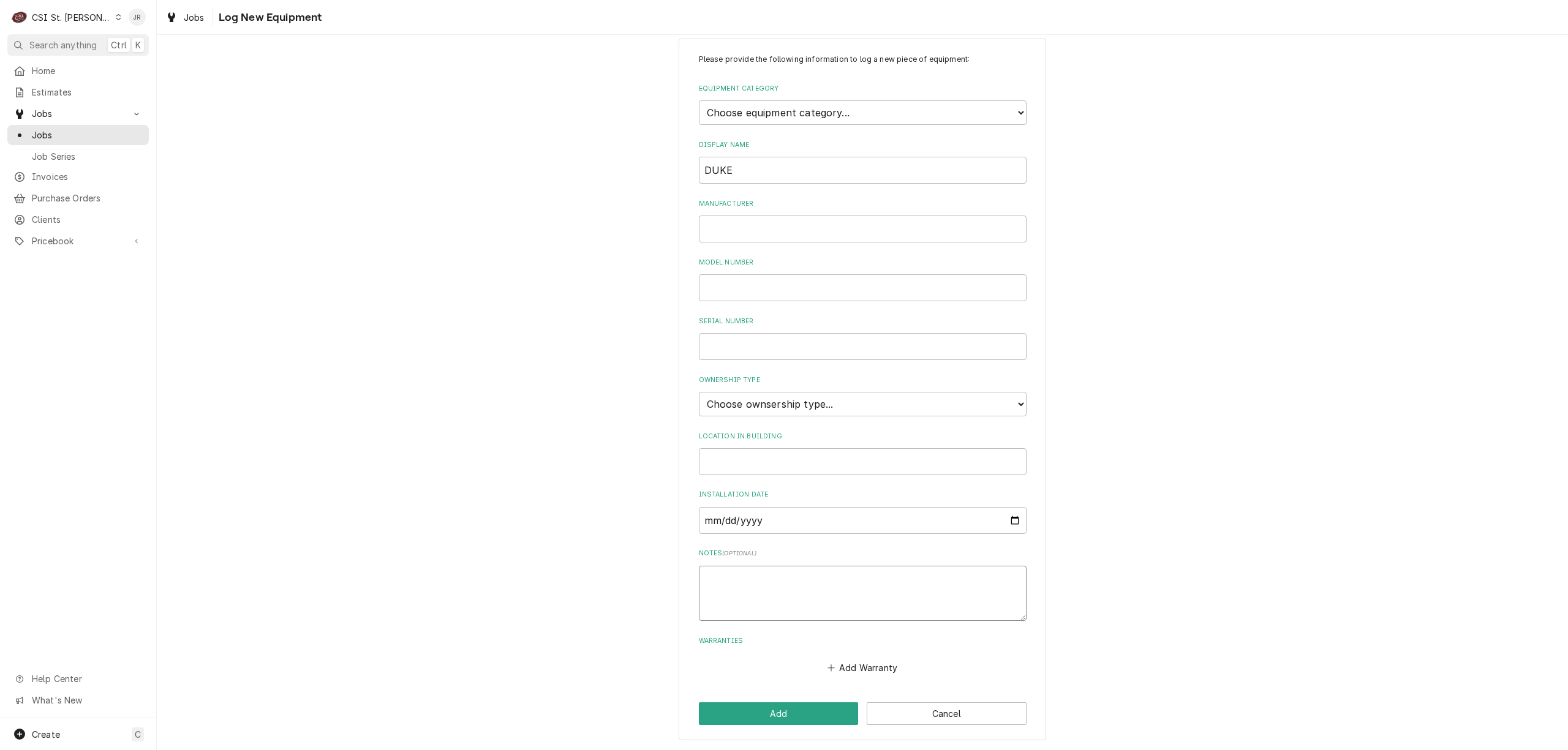
type textarea "Type of Equipment: 2500989-NODC-P Serial #: 07257687"
type textarea "x"
click at [753, 594] on textarea "Type of Equipment: 2500989-NODC-P Serial #: 07257687" at bounding box center [863, 593] width 328 height 56
type textarea "Type of Equipment: 2500989-NODC-P Serial #: 07257687"
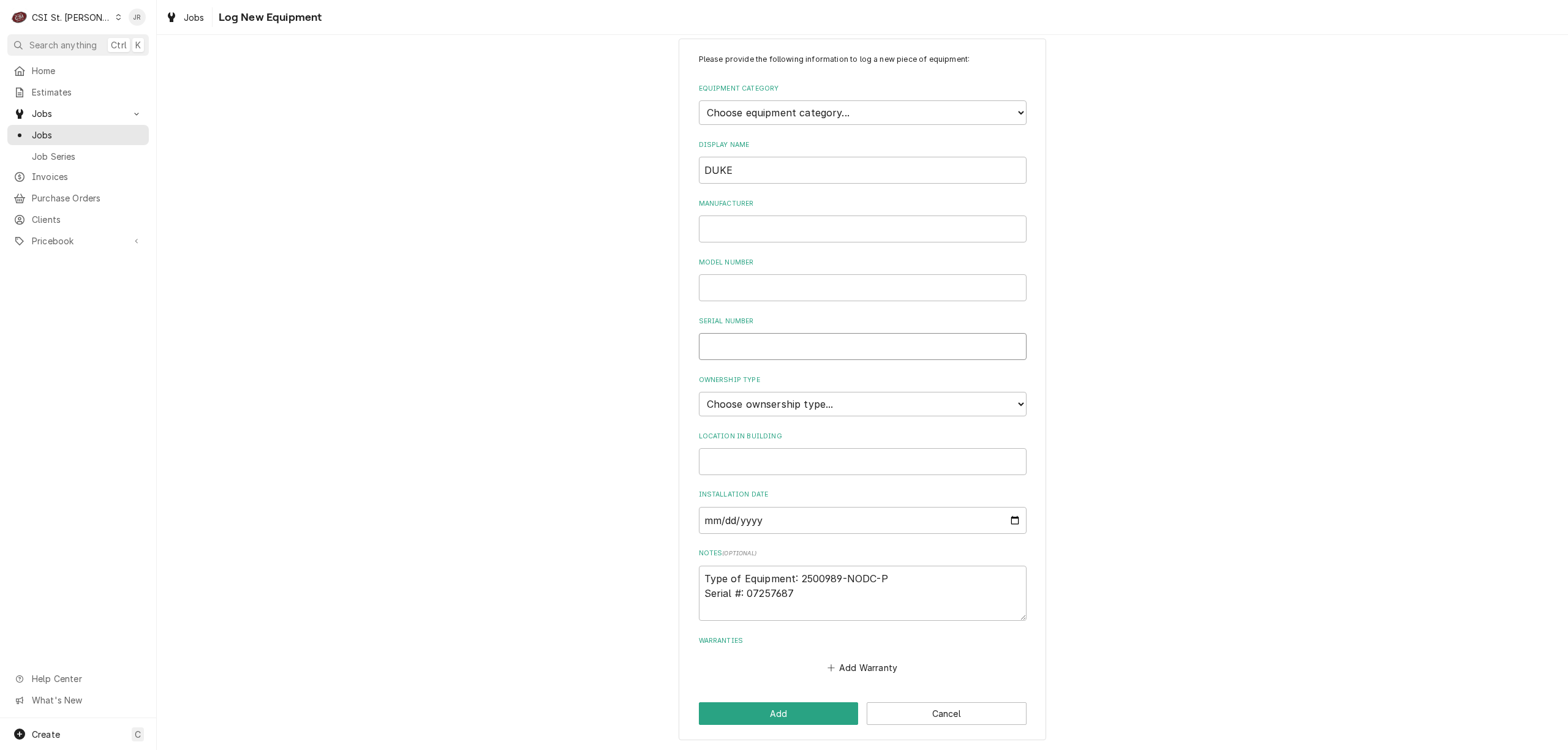
click at [763, 344] on input "Serial Number" at bounding box center [863, 347] width 328 height 27
paste input "07257687"
type textarea "x"
type input "07257687"
type textarea "x"
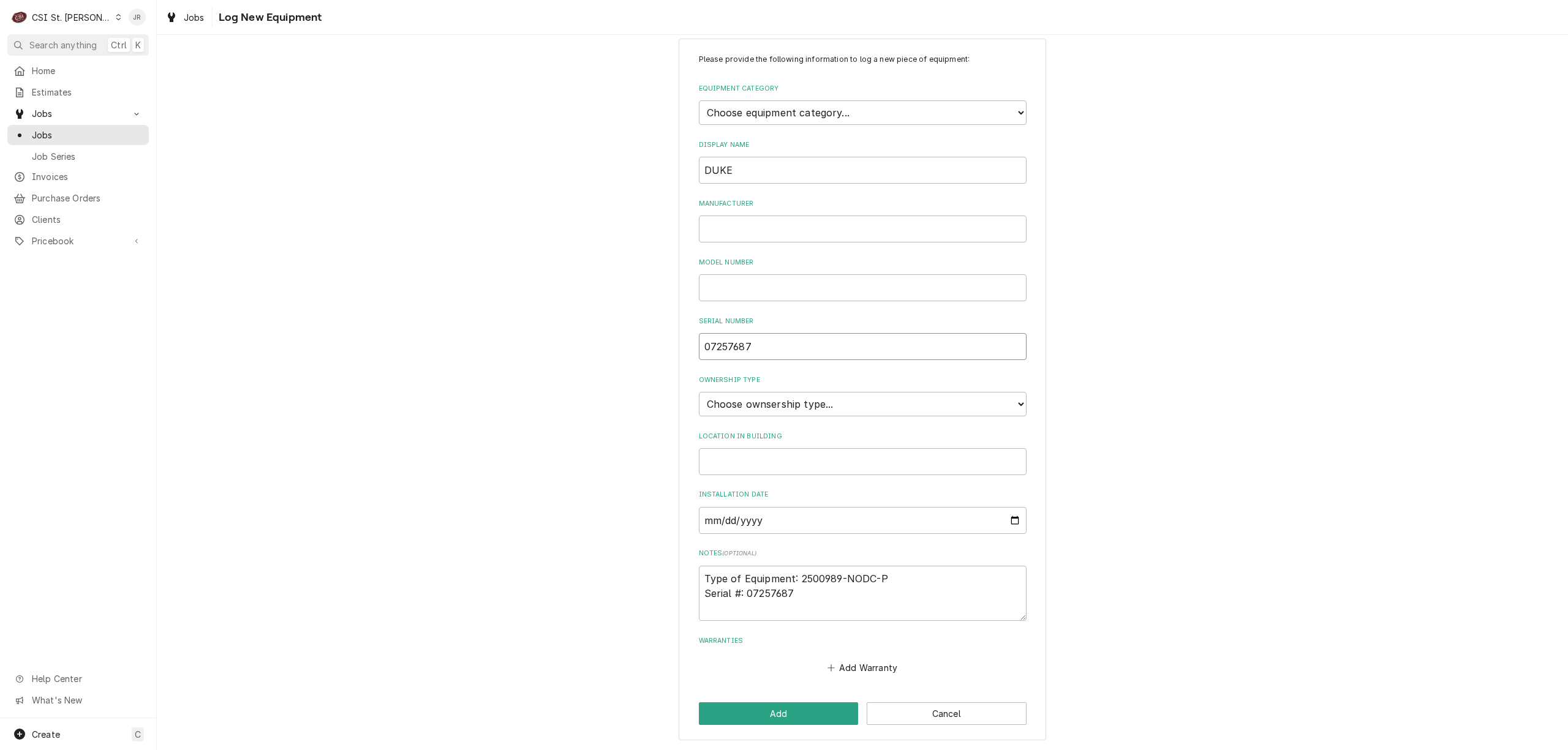
type input "07257687"
drag, startPoint x: 792, startPoint y: 574, endPoint x: 893, endPoint y: 564, distance: 101.5
click at [893, 565] on textarea "Type of Equipment: 2500989-NODC-P Serial #: 07257687" at bounding box center [863, 593] width 328 height 56
click at [772, 269] on div "Model Number" at bounding box center [863, 279] width 328 height 43
click at [783, 278] on input "Model Number" at bounding box center [863, 288] width 328 height 27
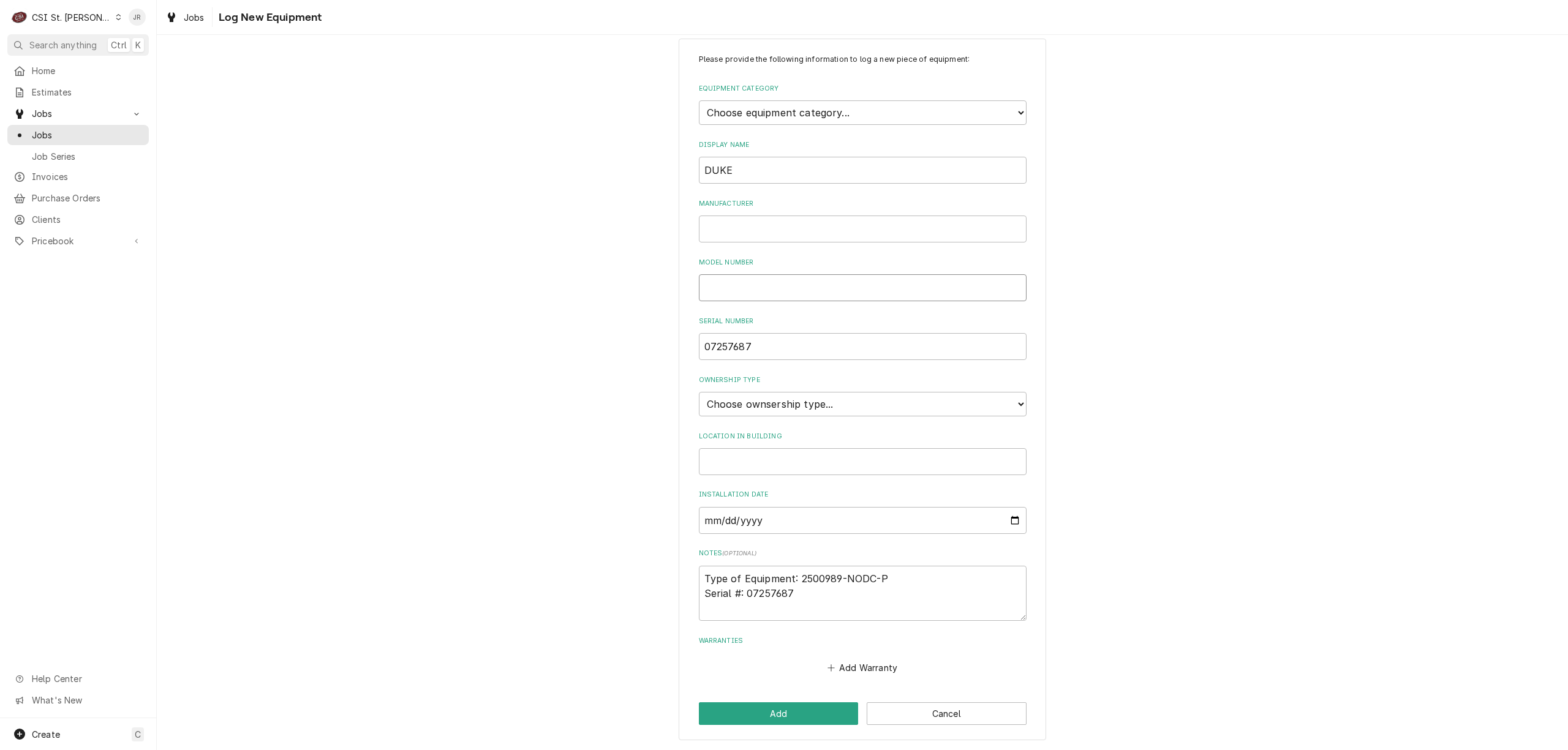
paste input "2500989-NODC-P"
type textarea "x"
type input "2500989-NODC-P"
drag, startPoint x: 763, startPoint y: 226, endPoint x: 783, endPoint y: 223, distance: 20.2
click at [783, 223] on input "Manufacturer" at bounding box center [863, 229] width 328 height 27
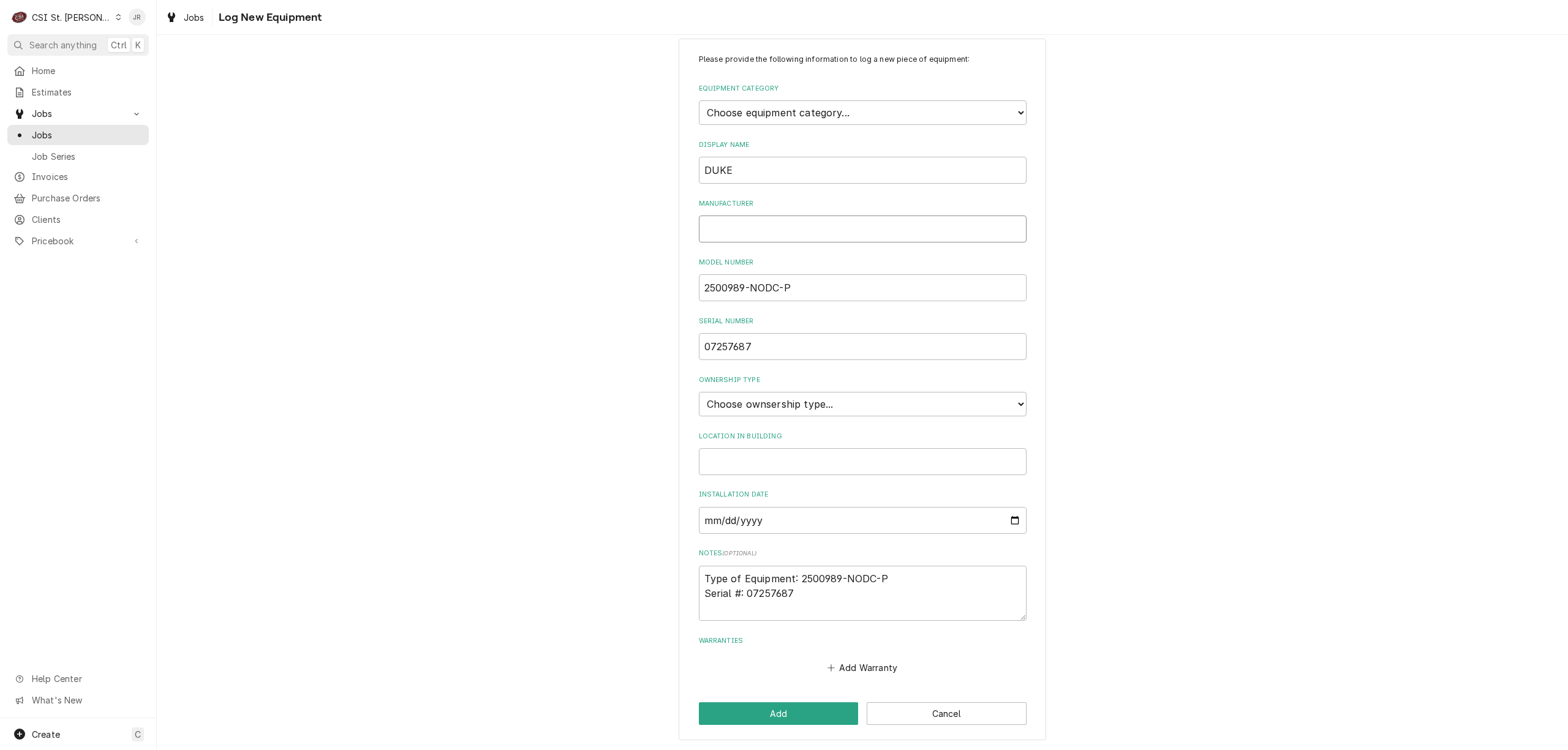
type textarea "x"
type input "D"
type textarea "x"
type input "DU"
type textarea "x"
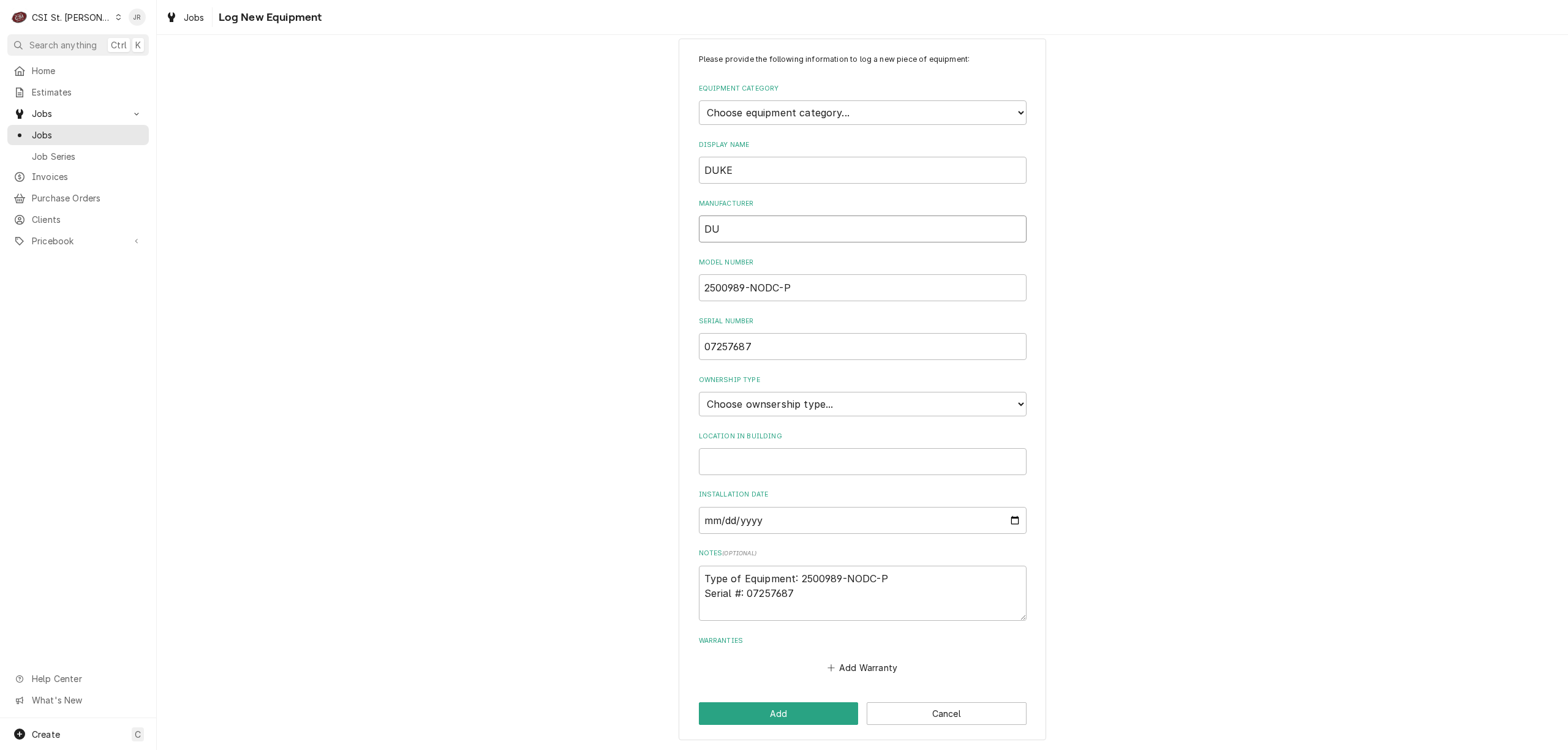
type input "DUK"
type textarea "x"
type input "DUKE"
type textarea "x"
type input "DUKE"
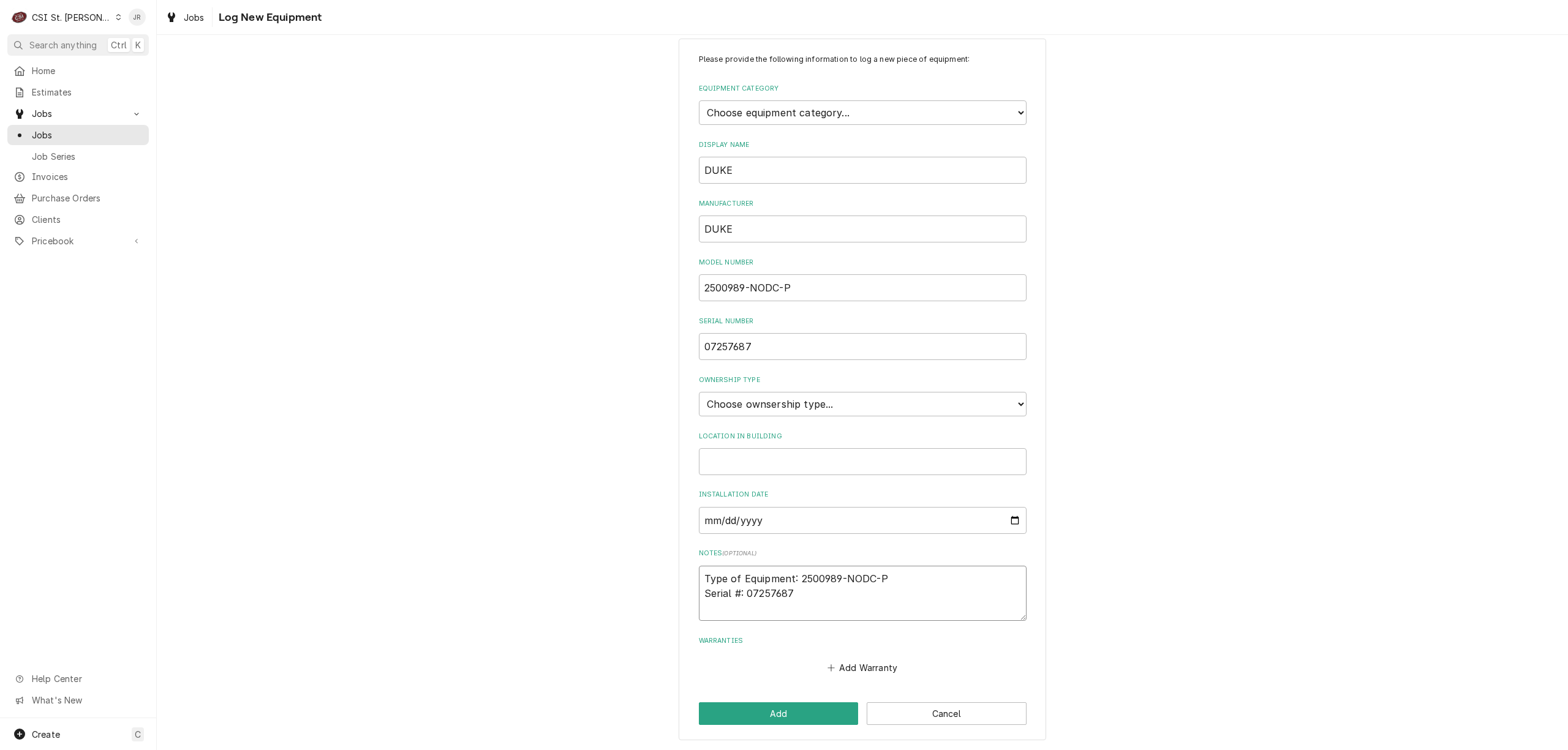
click at [932, 572] on textarea "Type of Equipment: 2500989-NODC-P Serial #: 07257687" at bounding box center [863, 593] width 328 height 56
type textarea "x"
type textarea "Type of Equipment: 2500989-NODC-P Serial #: 07257687"
type textarea "x"
type textarea "DType of Equipment: 2500989-NODC-P Serial #: 07257687"
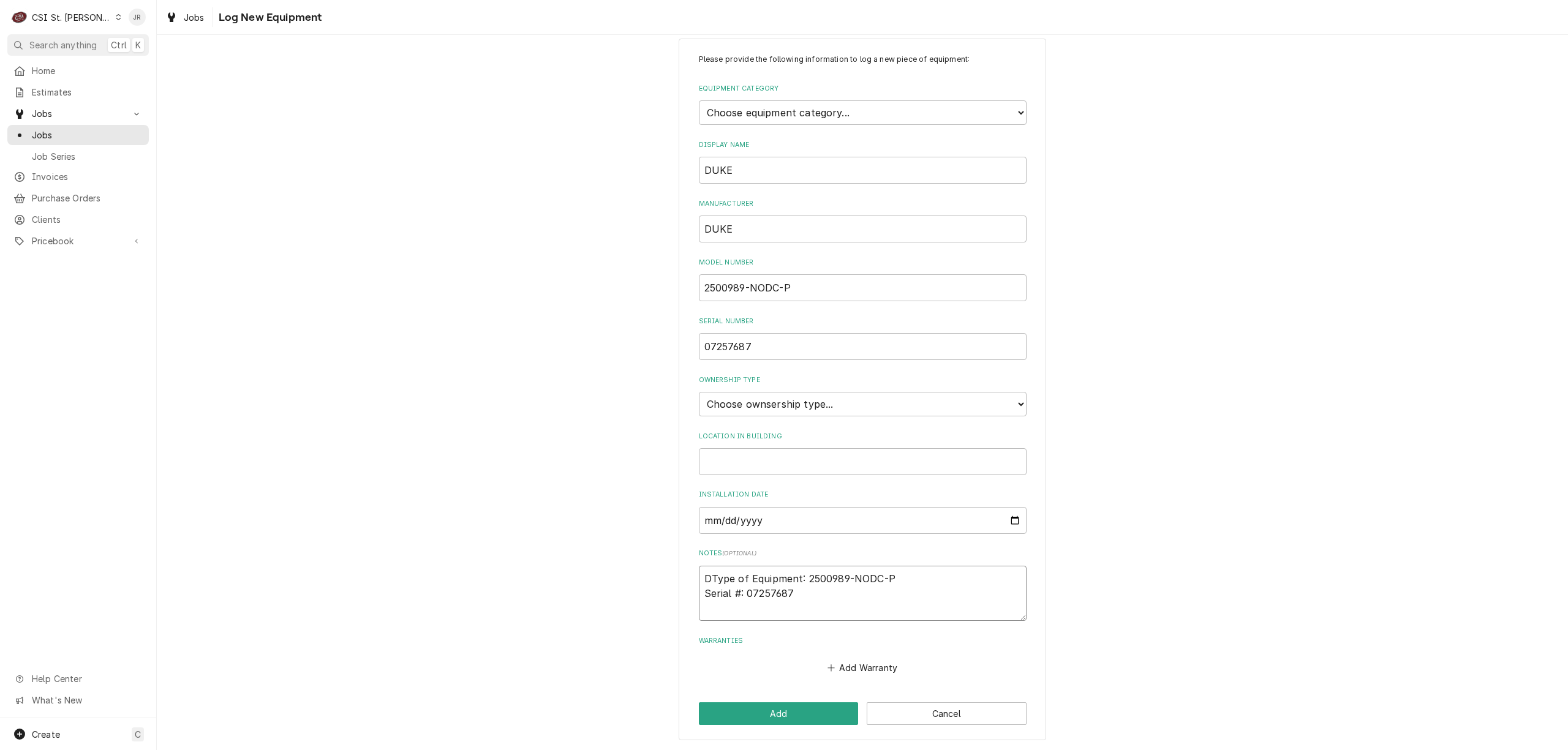
type textarea "x"
type textarea "DuType of Equipment: 2500989-NODC-P Serial #: 07257687"
type textarea "x"
type textarea "DukType of Equipment: 2500989-NODC-P Serial #: 07257687"
type textarea "x"
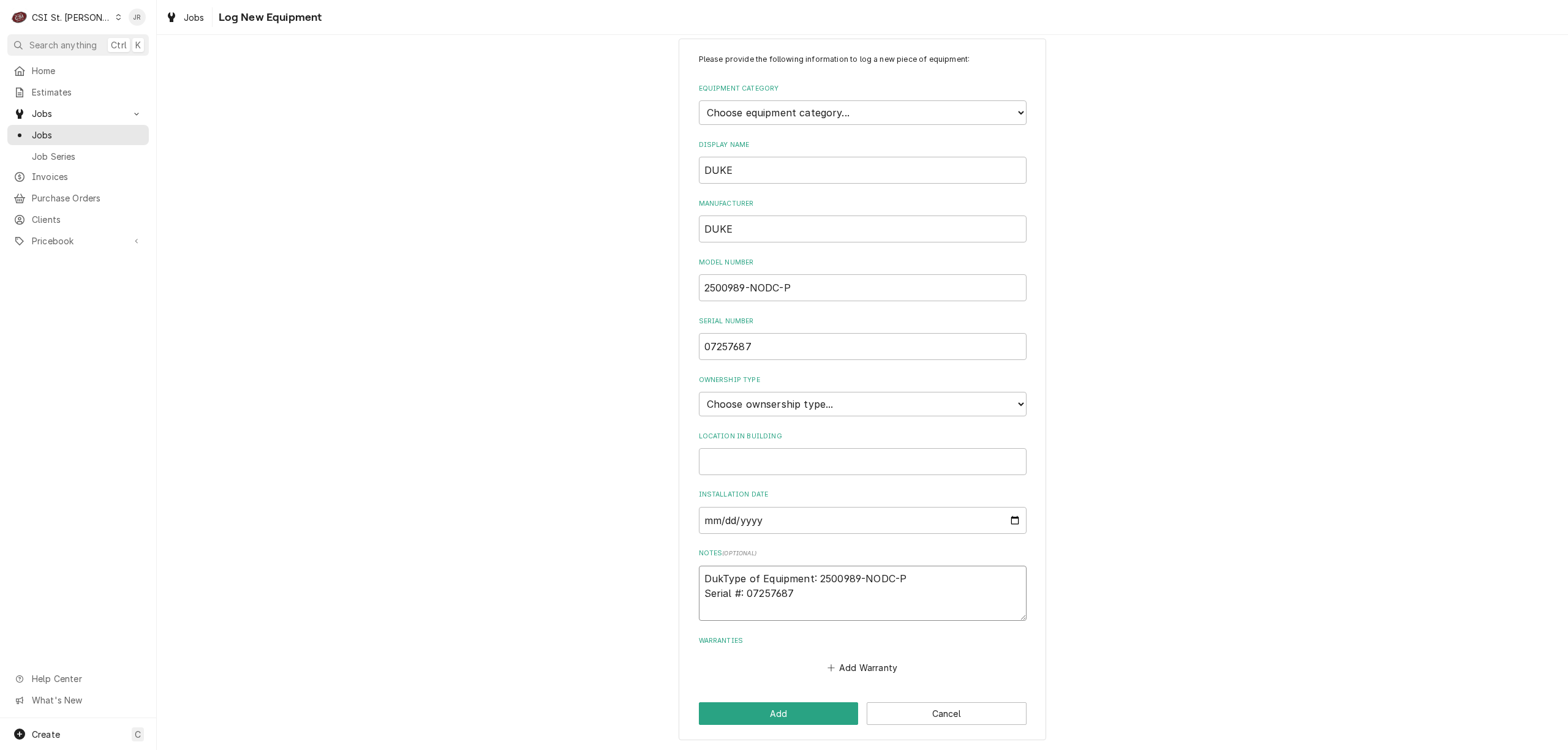
type textarea "DukeType of Equipment: 2500989-NODC-P Serial #: 07257687"
type textarea "x"
type textarea "Duke Type of Equipment: 2500989-NODC-P Serial #: 07257687"
type textarea "x"
type textarea "Duke Type of Equipment: 2500989-NODC-P Serial #: 07257687"
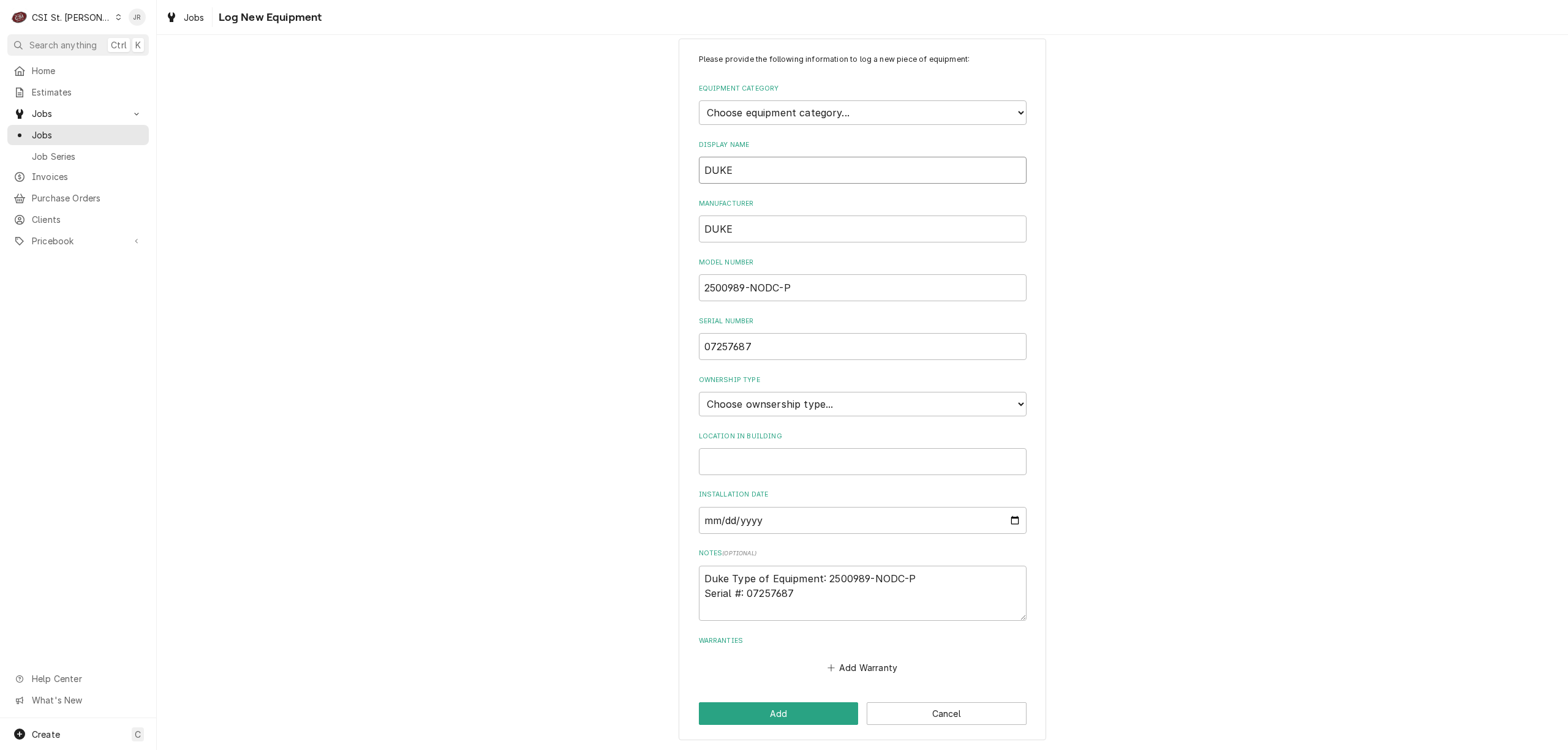
drag, startPoint x: 789, startPoint y: 170, endPoint x: 581, endPoint y: 154, distance: 208.6
click at [567, 152] on div "Please provide the following information to log a new piece of equipment: Equip…" at bounding box center [863, 389] width 1412 height 724
type textarea "x"
click at [826, 113] on select "Choose equipment category... Cooking Equipment Fryers Ice Machines Ovens and Ra…" at bounding box center [863, 112] width 328 height 25
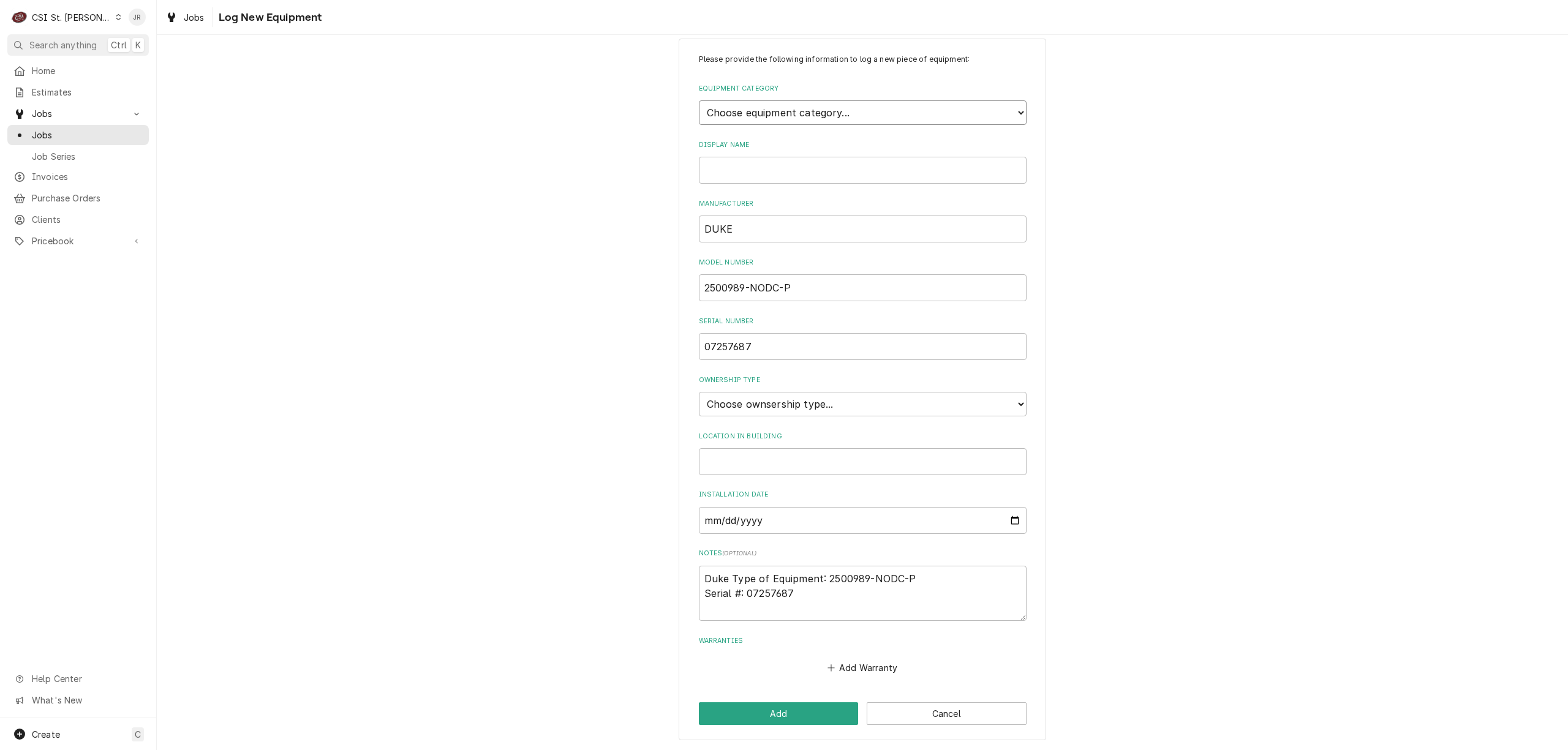
select select "0"
click at [699, 100] on select "Choose equipment category... Cooking Equipment Fryers Ice Machines Ovens and Ra…" at bounding box center [863, 112] width 328 height 25
type textarea "x"
click at [801, 119] on select "Choose equipment category... Cooking Equipment Fryers Ice Machines Ovens and Ra…" at bounding box center [863, 112] width 328 height 25
select select "Equipment Category"
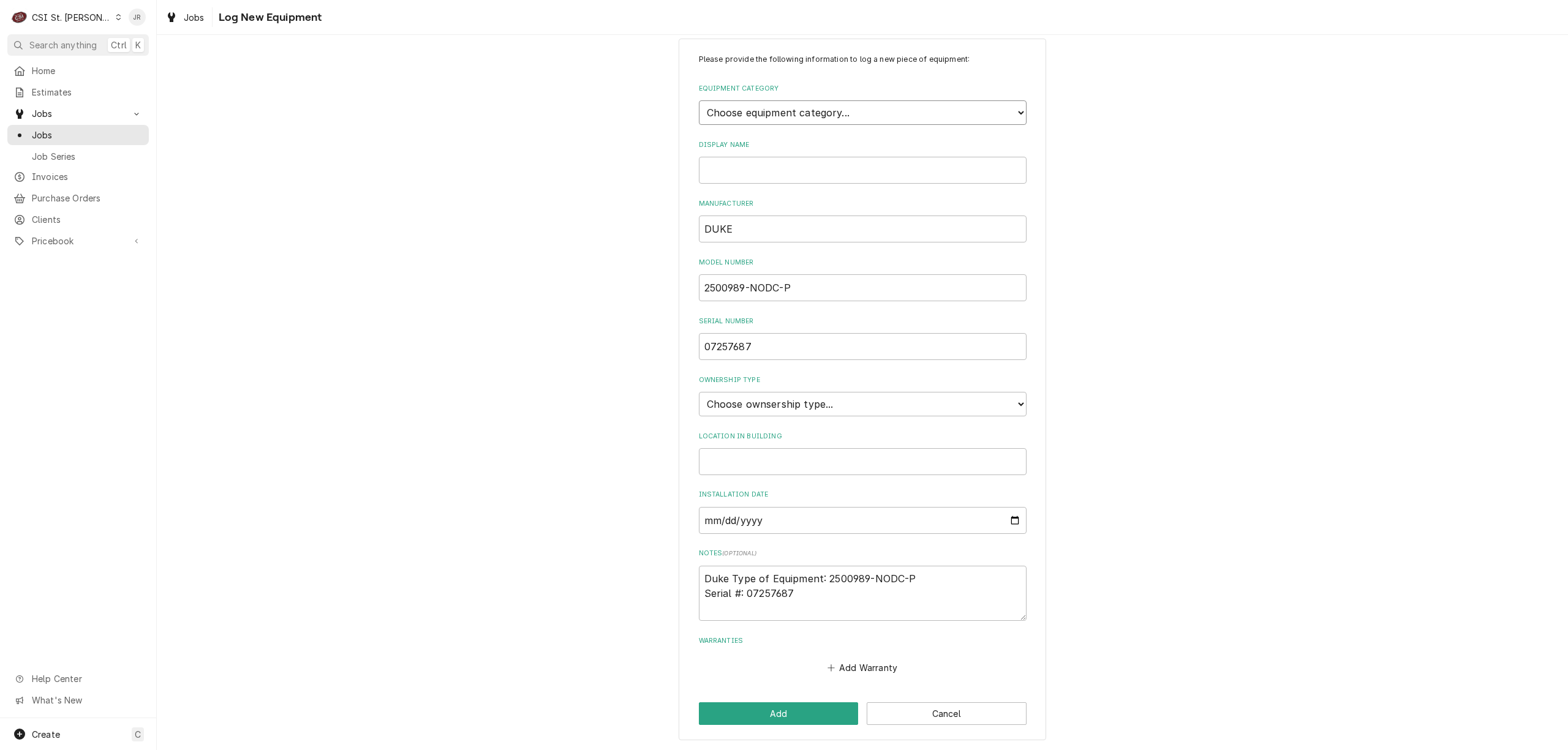
click at [699, 100] on select "Choose equipment category... Cooking Equipment Fryers Ice Machines Ovens and Ra…" at bounding box center [863, 112] width 328 height 25
click at [770, 711] on button "Add" at bounding box center [779, 714] width 160 height 22
type textarea "x"
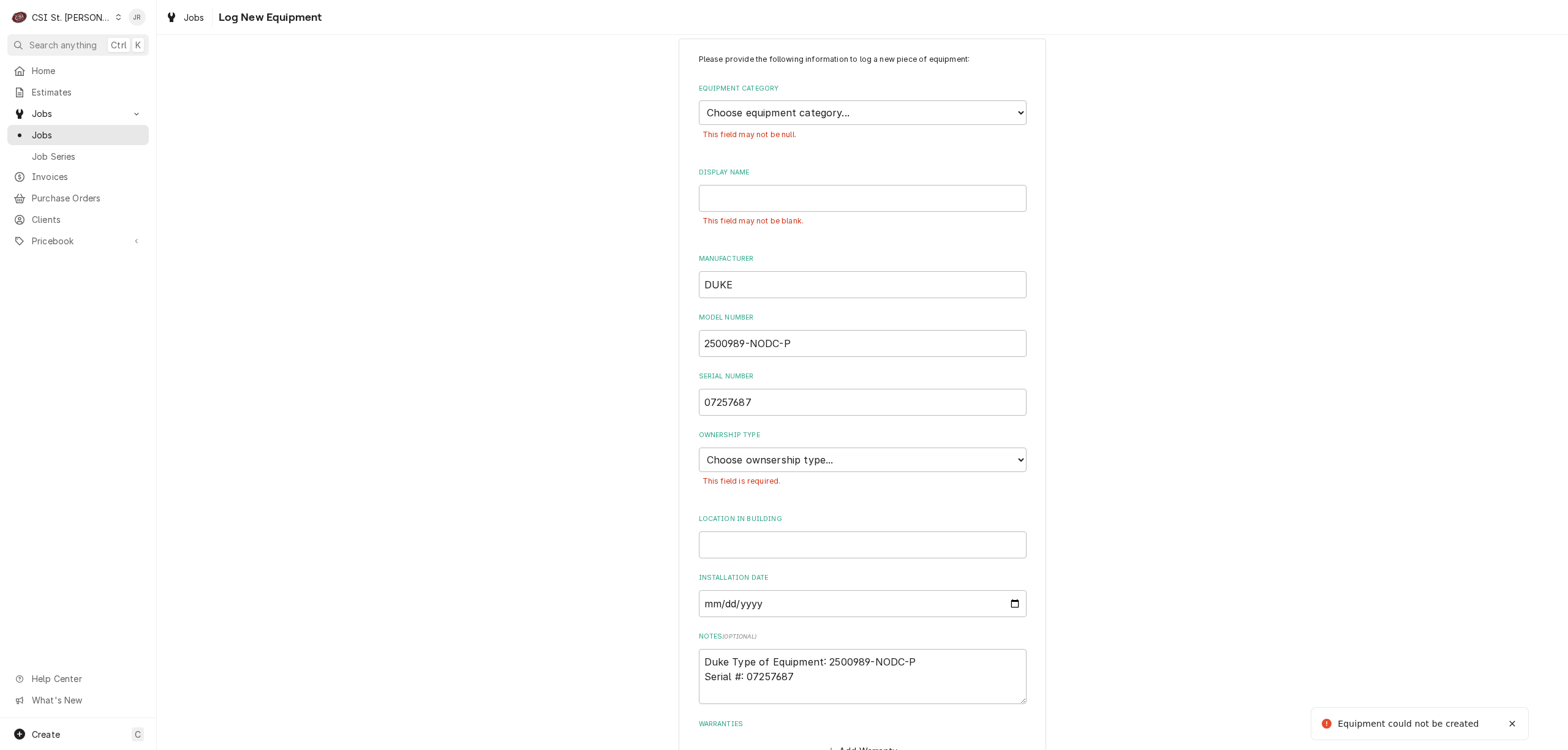
scroll to position [39, 0]
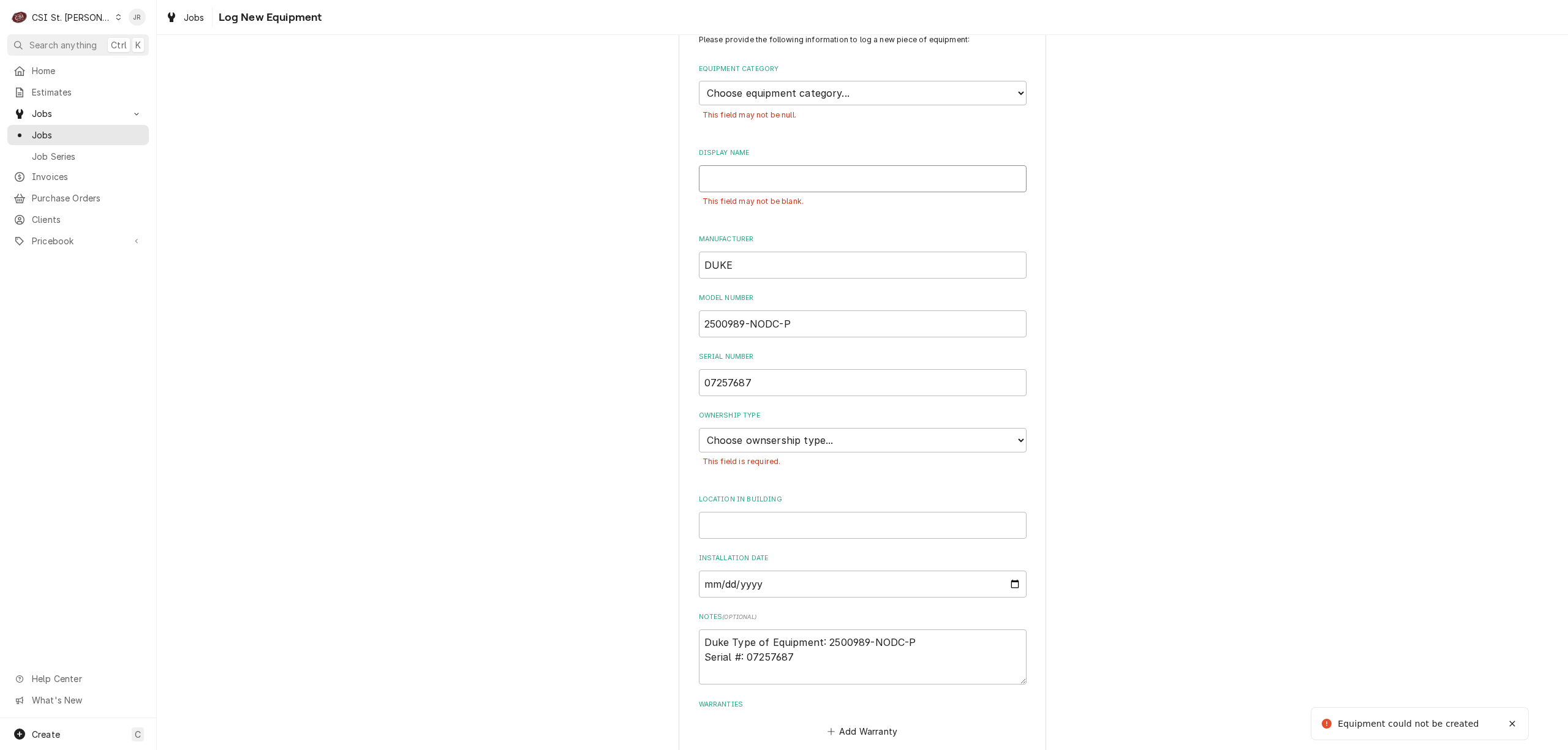
click at [793, 177] on input "Display Name" at bounding box center [863, 179] width 328 height 27
click at [814, 99] on select "Choose equipment category... Cooking Equipment Fryers Ice Machines Ovens and Ra…" at bounding box center [863, 93] width 328 height 25
select select "10"
click at [699, 81] on select "Choose equipment category... Cooking Equipment Fryers Ice Machines Ovens and Ra…" at bounding box center [863, 93] width 328 height 25
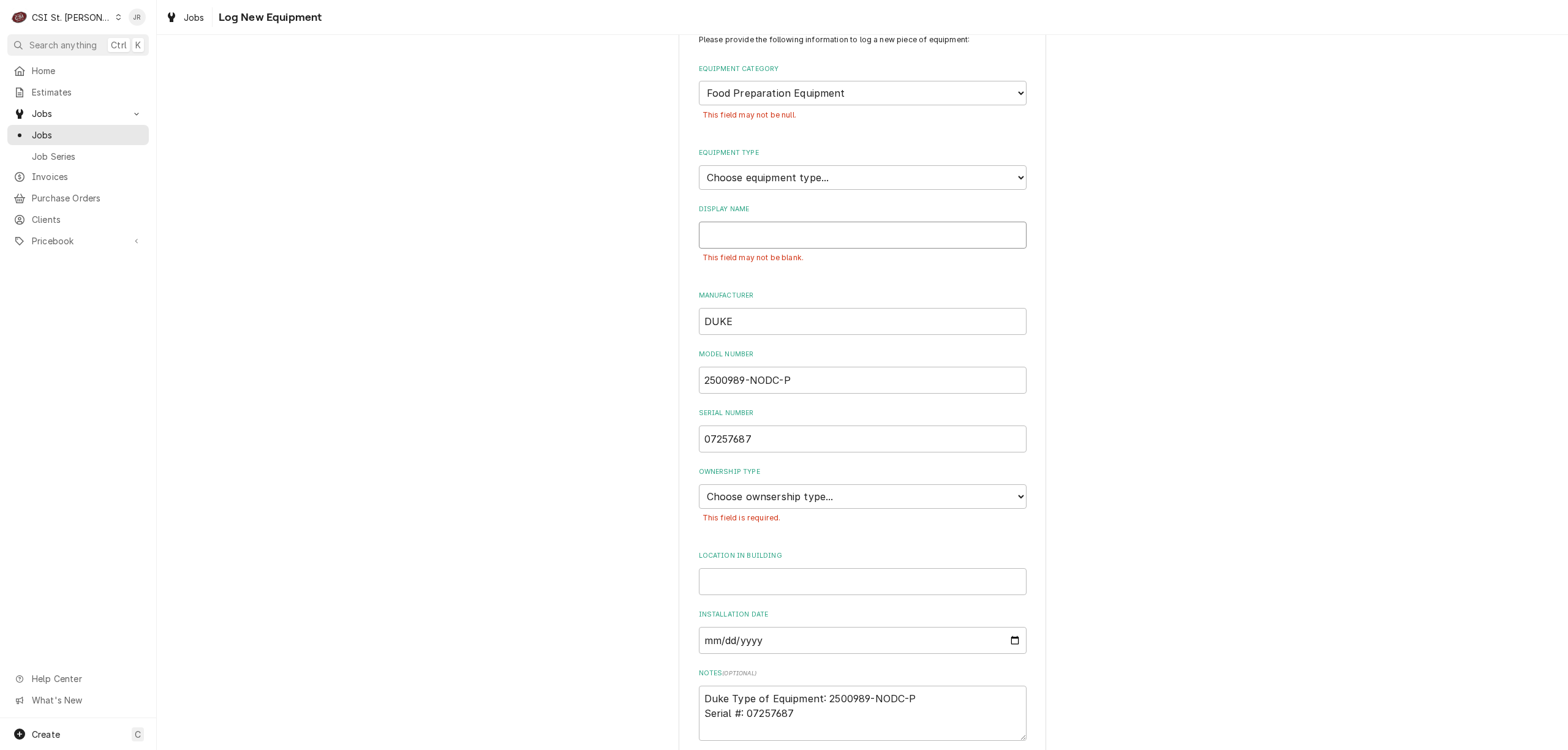
click at [803, 237] on input "Display Name" at bounding box center [863, 235] width 328 height 27
type textarea "x"
type input "C"
type textarea "x"
type input "Co"
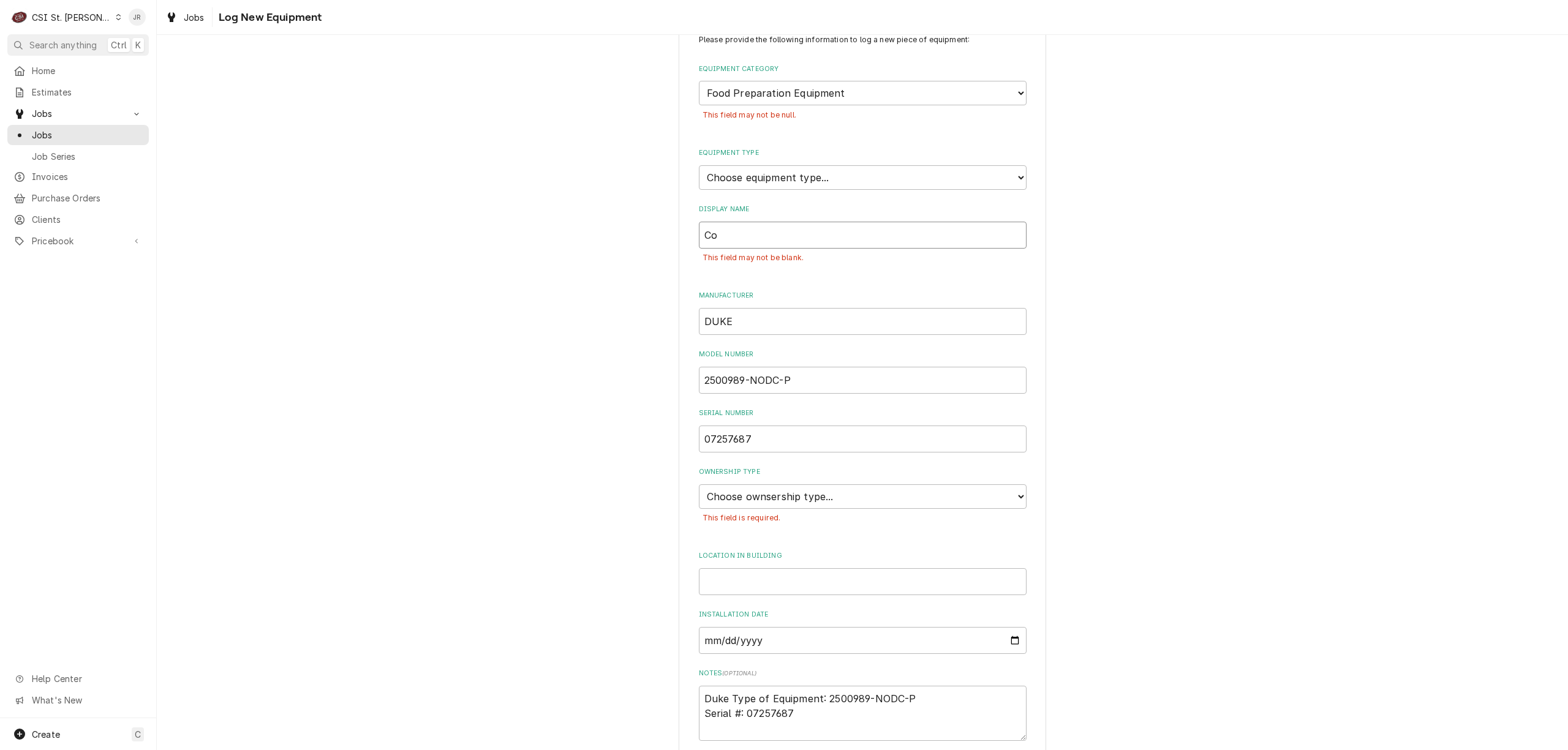
type textarea "x"
type input "Col"
type textarea "x"
type input "Cold"
type textarea "x"
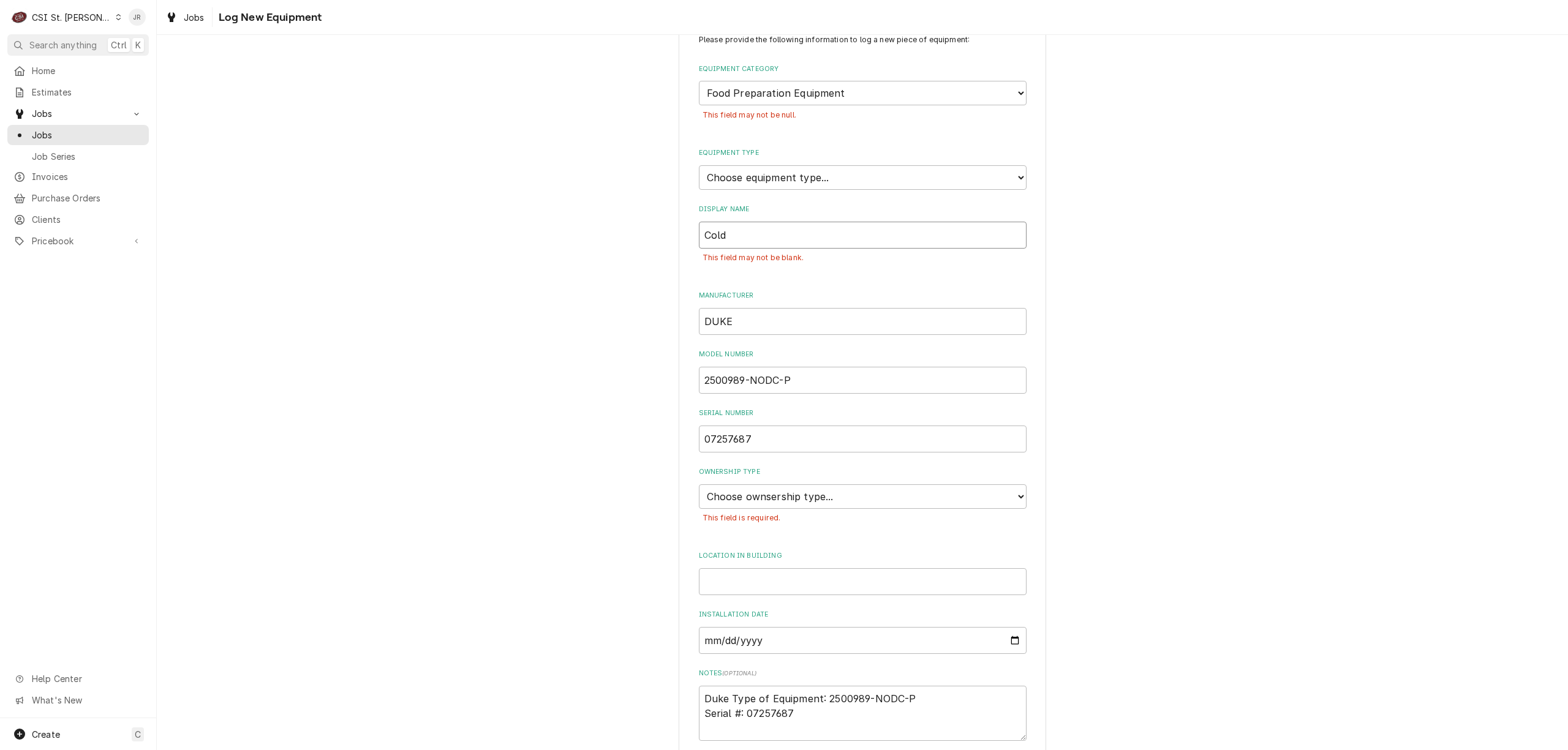
type input "Cold"
type textarea "x"
type input "Cold T"
type textarea "x"
type input "Cold Ta"
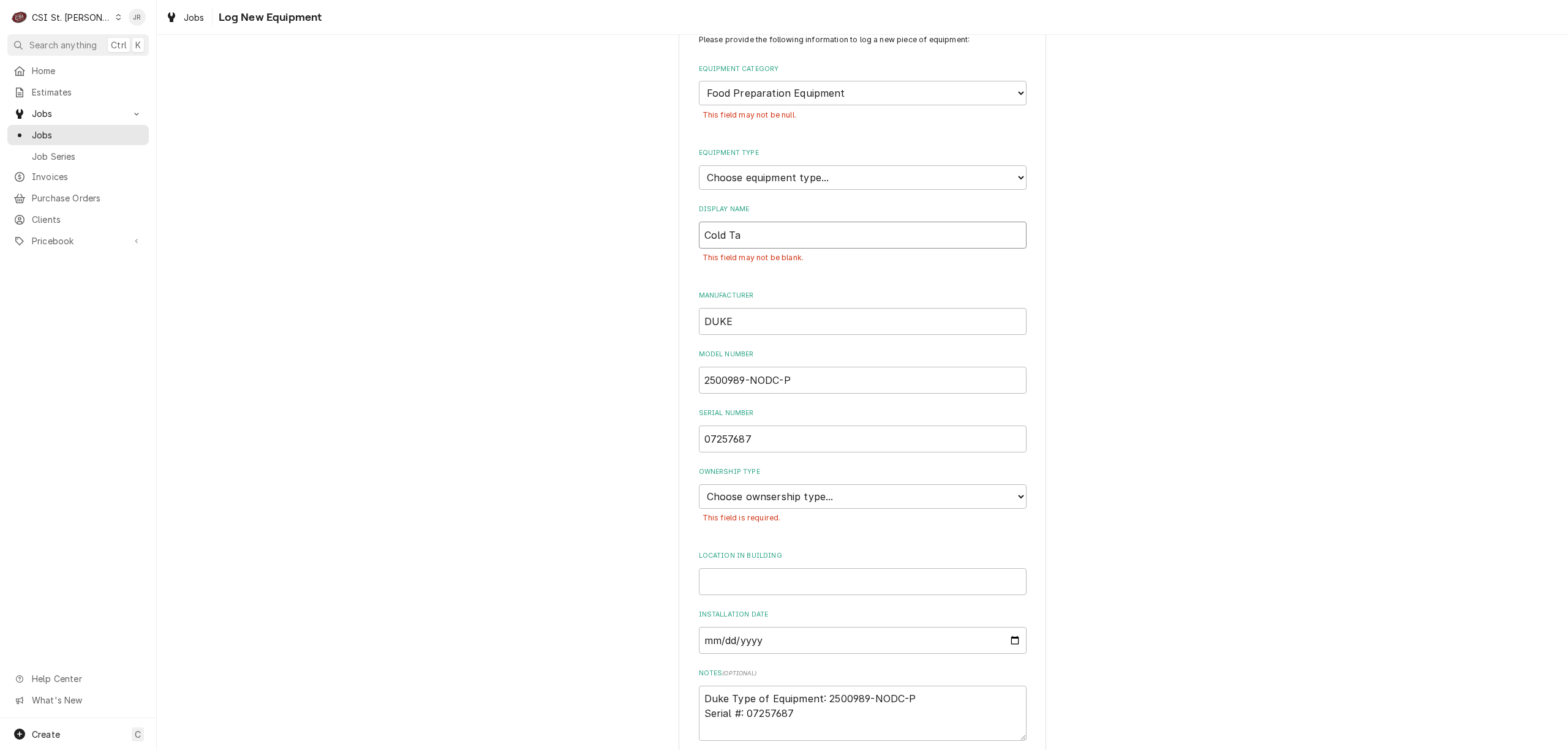
type textarea "x"
type input "Cold Tab"
type textarea "x"
type input "Cold Tabl"
type textarea "x"
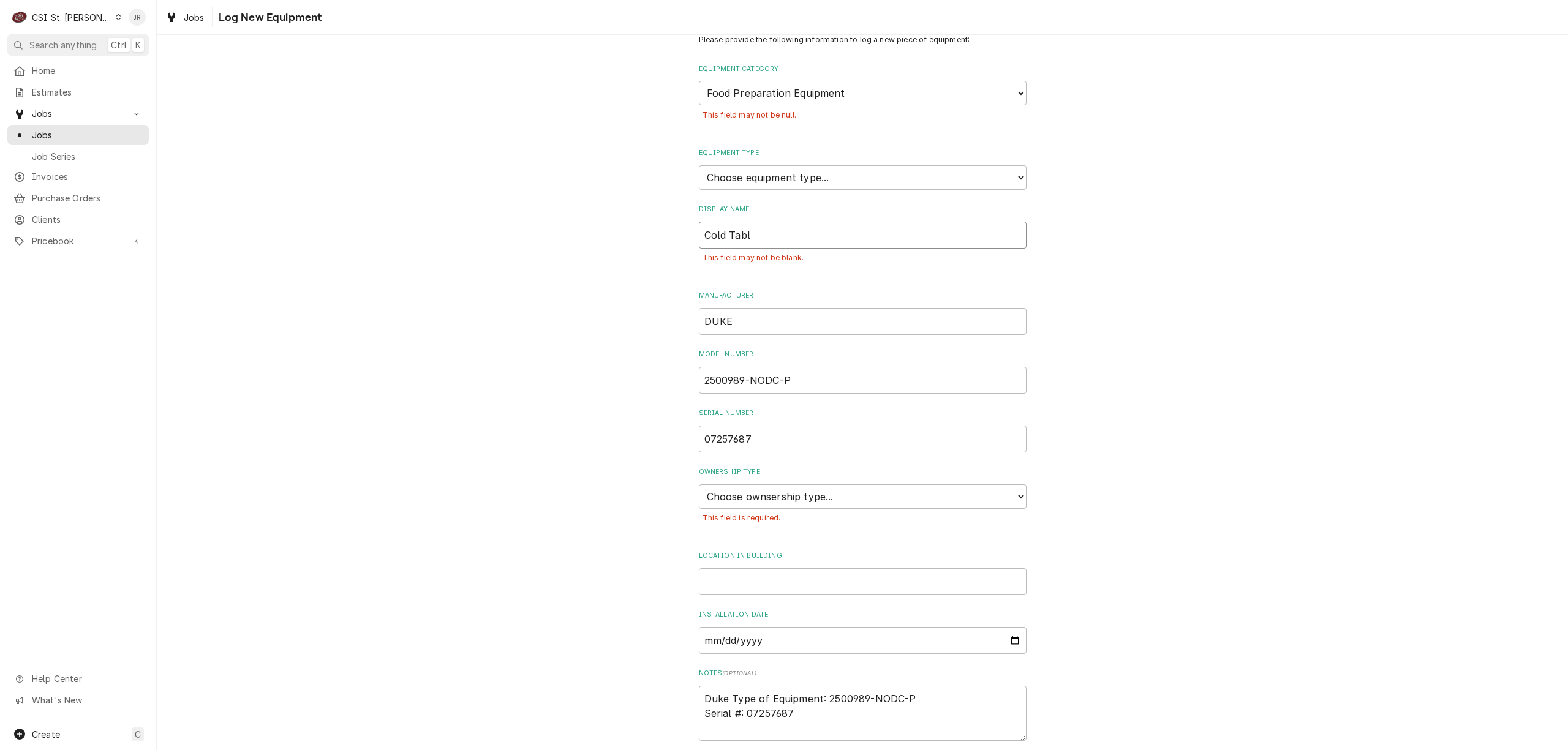
type input "Cold Table"
type textarea "x"
type input "Cold Table"
click at [784, 176] on select "Choose equipment type... Blender Commercial Can Openers Dicer, Cutter, and Chop…" at bounding box center [863, 177] width 328 height 25
click at [910, 93] on select "Choose equipment category... Cooking Equipment Fryers Ice Machines Ovens and Ra…" at bounding box center [863, 93] width 328 height 25
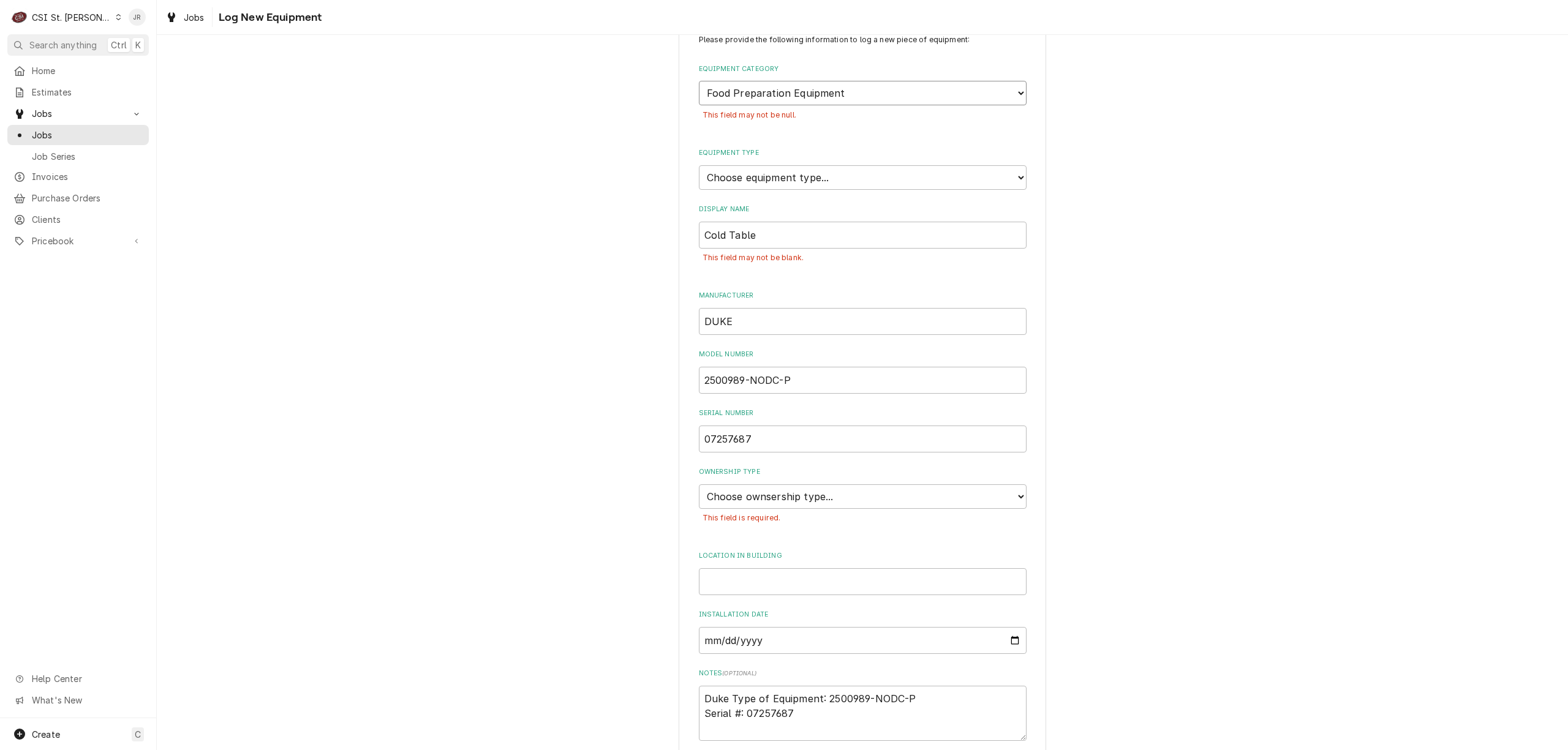
select select "0"
click at [699, 81] on select "Choose equipment category... Cooking Equipment Fryers Ice Machines Ovens and Ra…" at bounding box center [863, 93] width 328 height 25
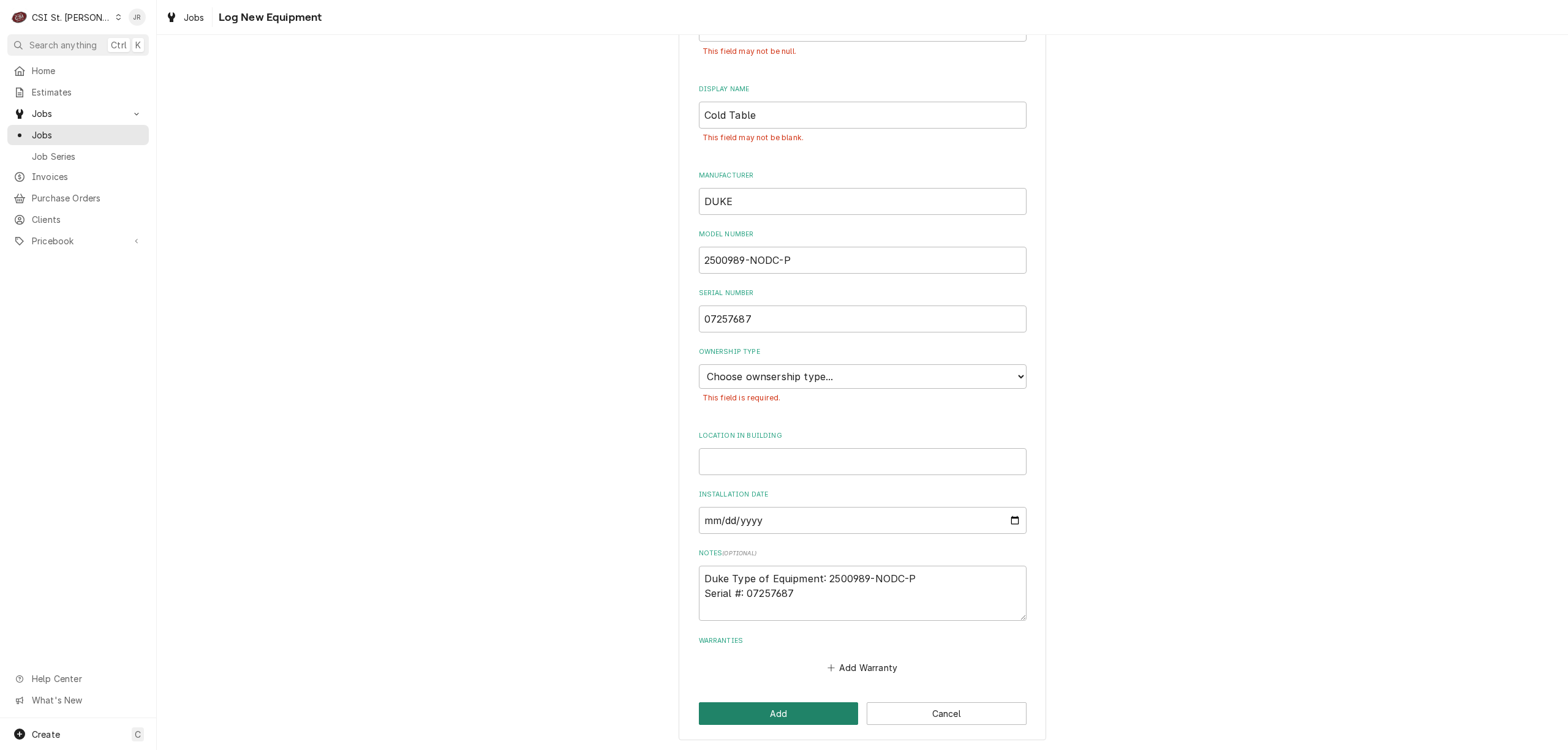
click at [801, 714] on button "Add" at bounding box center [779, 714] width 160 height 22
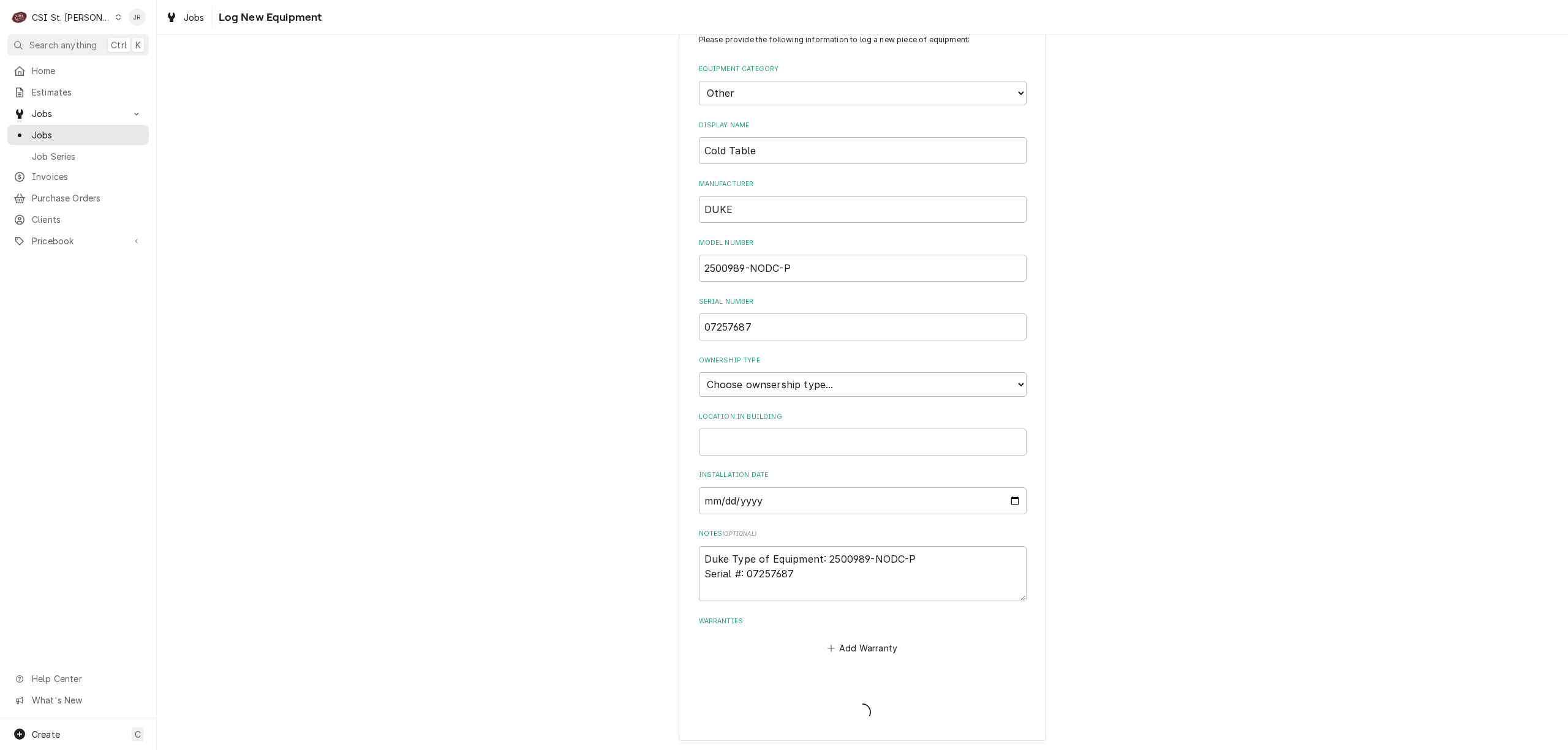
type textarea "x"
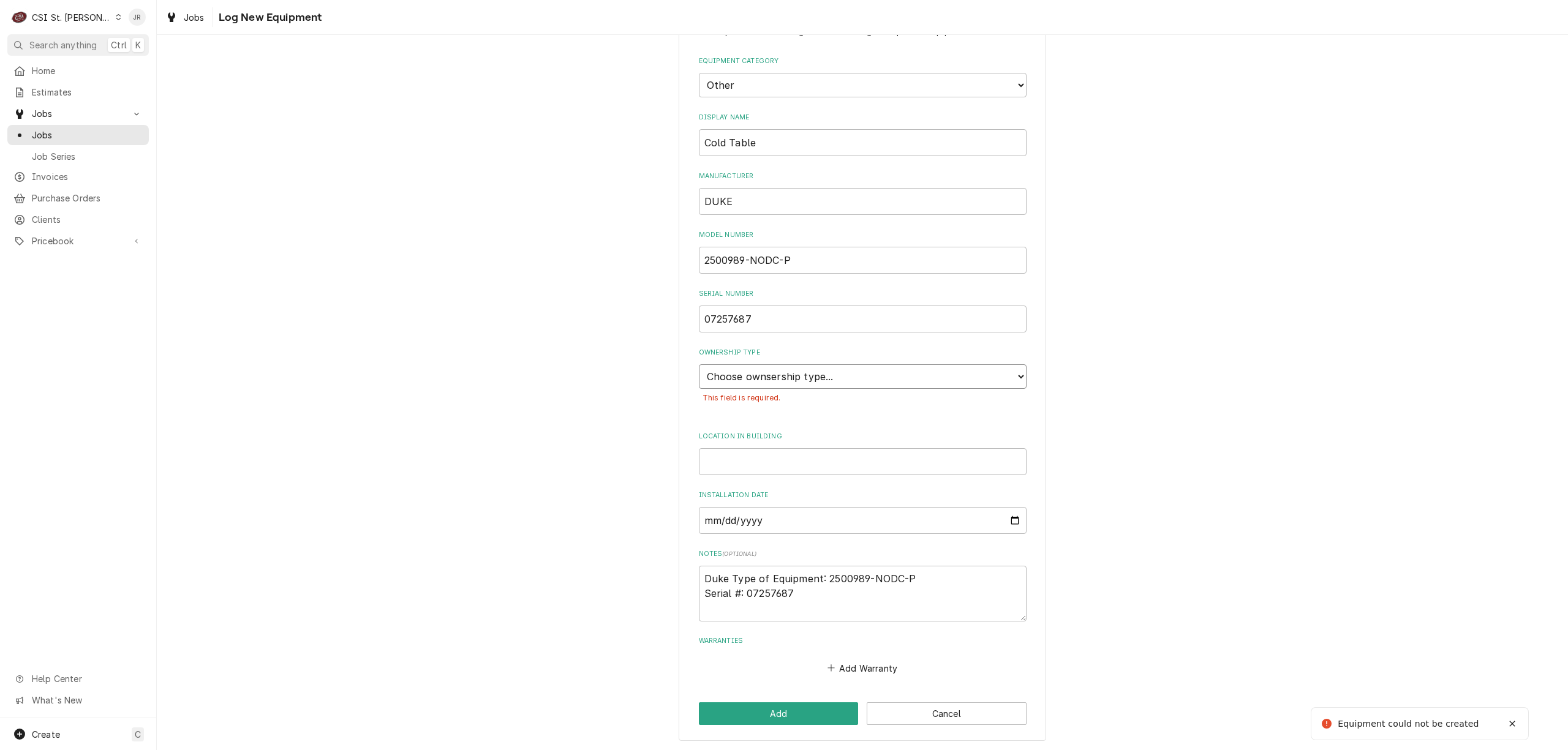
drag, startPoint x: 911, startPoint y: 382, endPoint x: 905, endPoint y: 366, distance: 17.1
click at [905, 366] on select "Choose ownsership type... Unknown Owned Leased Rented" at bounding box center [863, 376] width 328 height 25
select select "0"
click at [699, 365] on select "Choose ownsership type... Unknown Owned Leased Rented" at bounding box center [863, 376] width 328 height 25
click at [773, 704] on button "Add" at bounding box center [779, 714] width 160 height 22
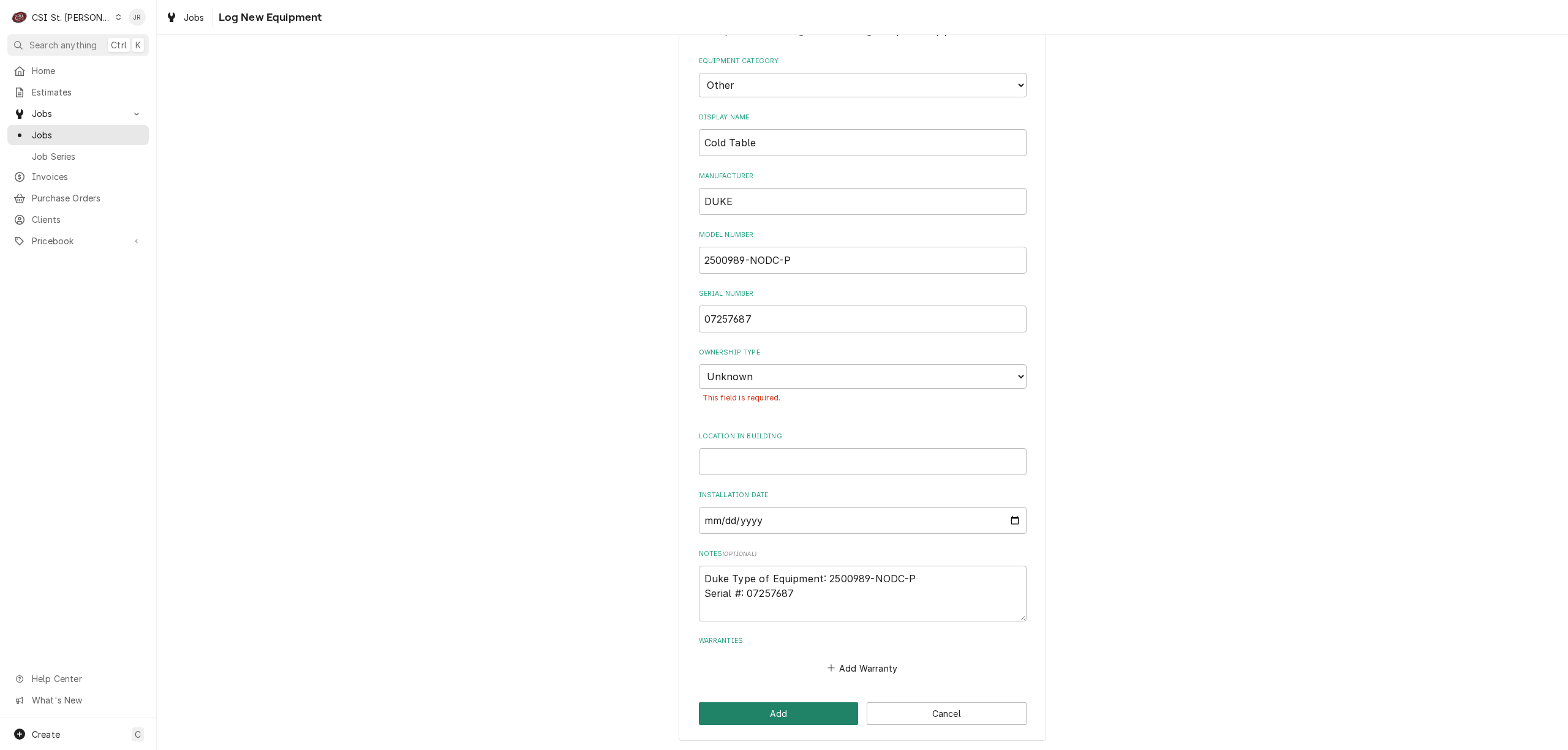
scroll to position [39, 0]
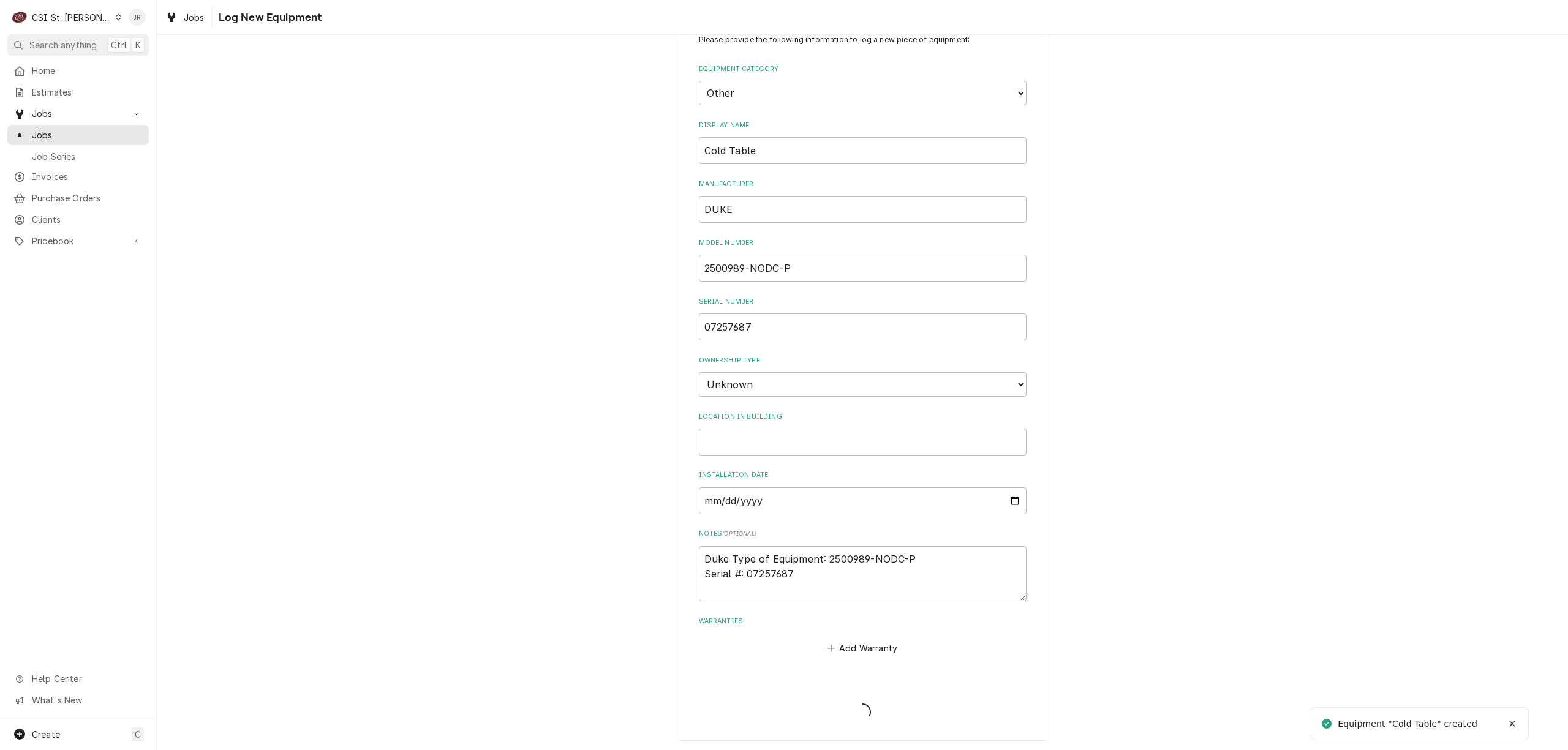
type textarea "x"
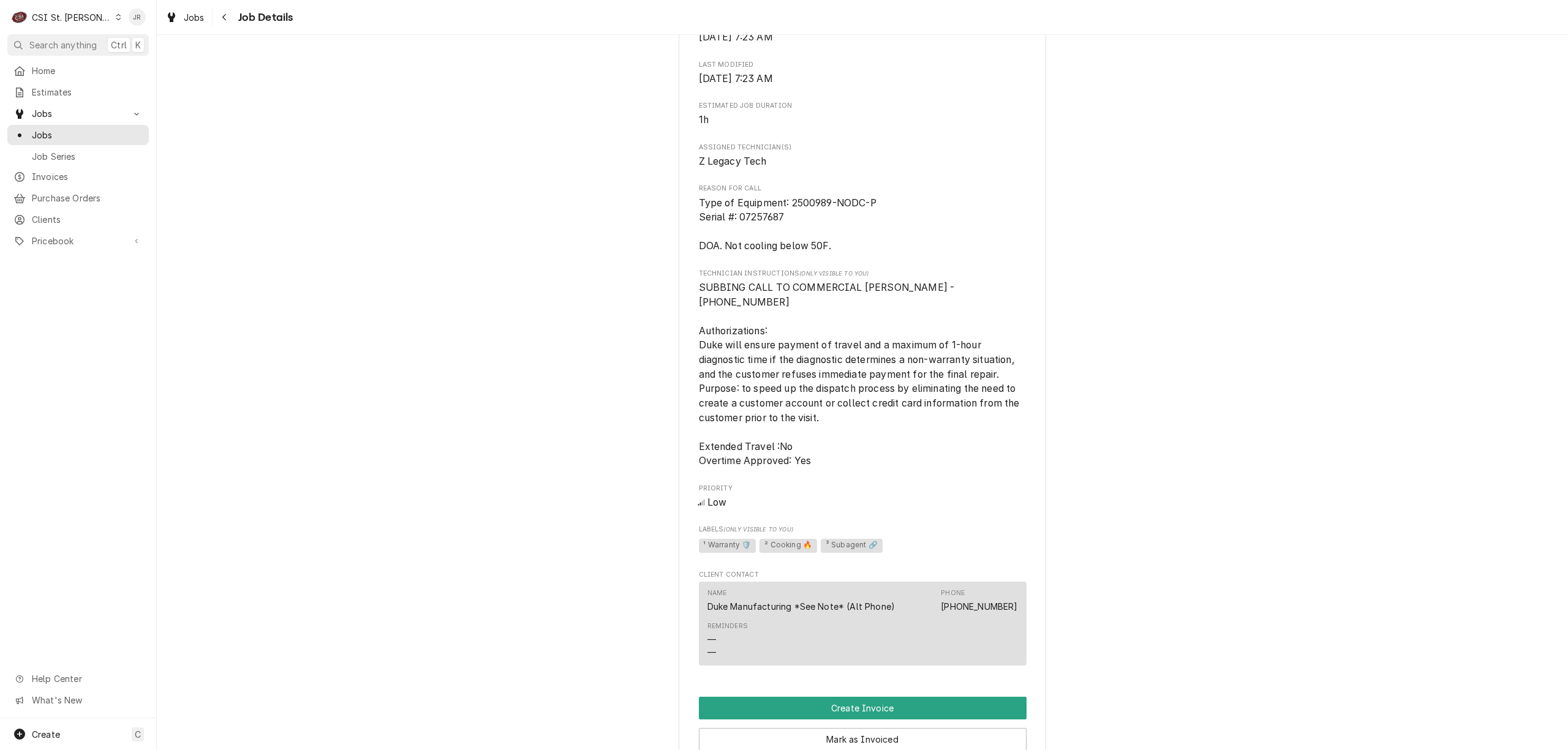
scroll to position [571, 0]
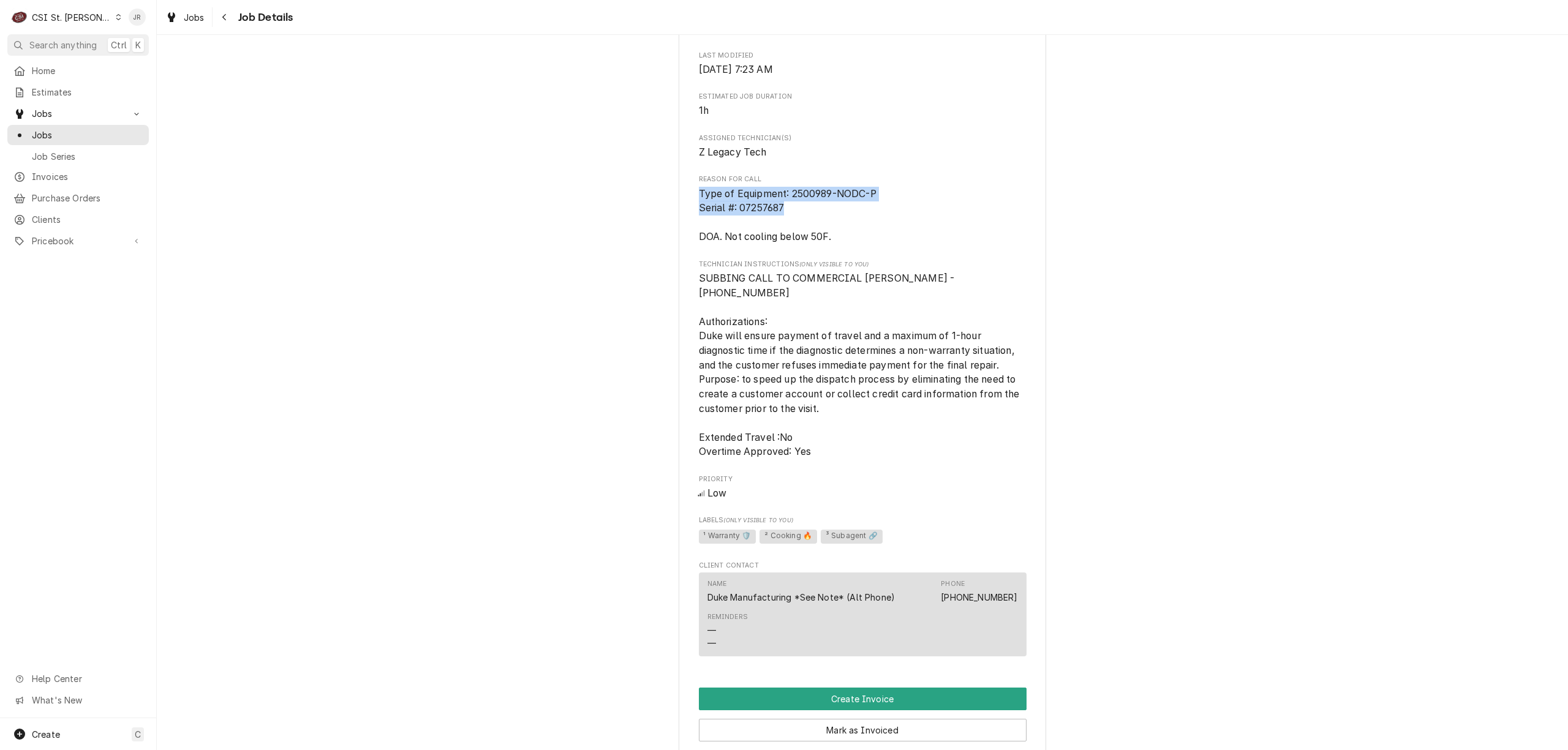
drag, startPoint x: 879, startPoint y: 205, endPoint x: 691, endPoint y: 195, distance: 188.3
click at [690, 194] on div "DUKE MANUFACTURING SUBWAY #12161 / 503 [GEOGRAPHIC_DATA] [GEOGRAPHIC_DATA], [GE…" at bounding box center [863, 257] width 368 height 1499
copy span "Type of Equipment: 2500989-NODC-P Serial #: 07257687"
drag, startPoint x: 829, startPoint y: 237, endPoint x: 691, endPoint y: 240, distance: 138.0
click at [691, 240] on div "DUKE MANUFACTURING SUBWAY #12161 / 503 [GEOGRAPHIC_DATA] [GEOGRAPHIC_DATA], [GE…" at bounding box center [863, 257] width 368 height 1499
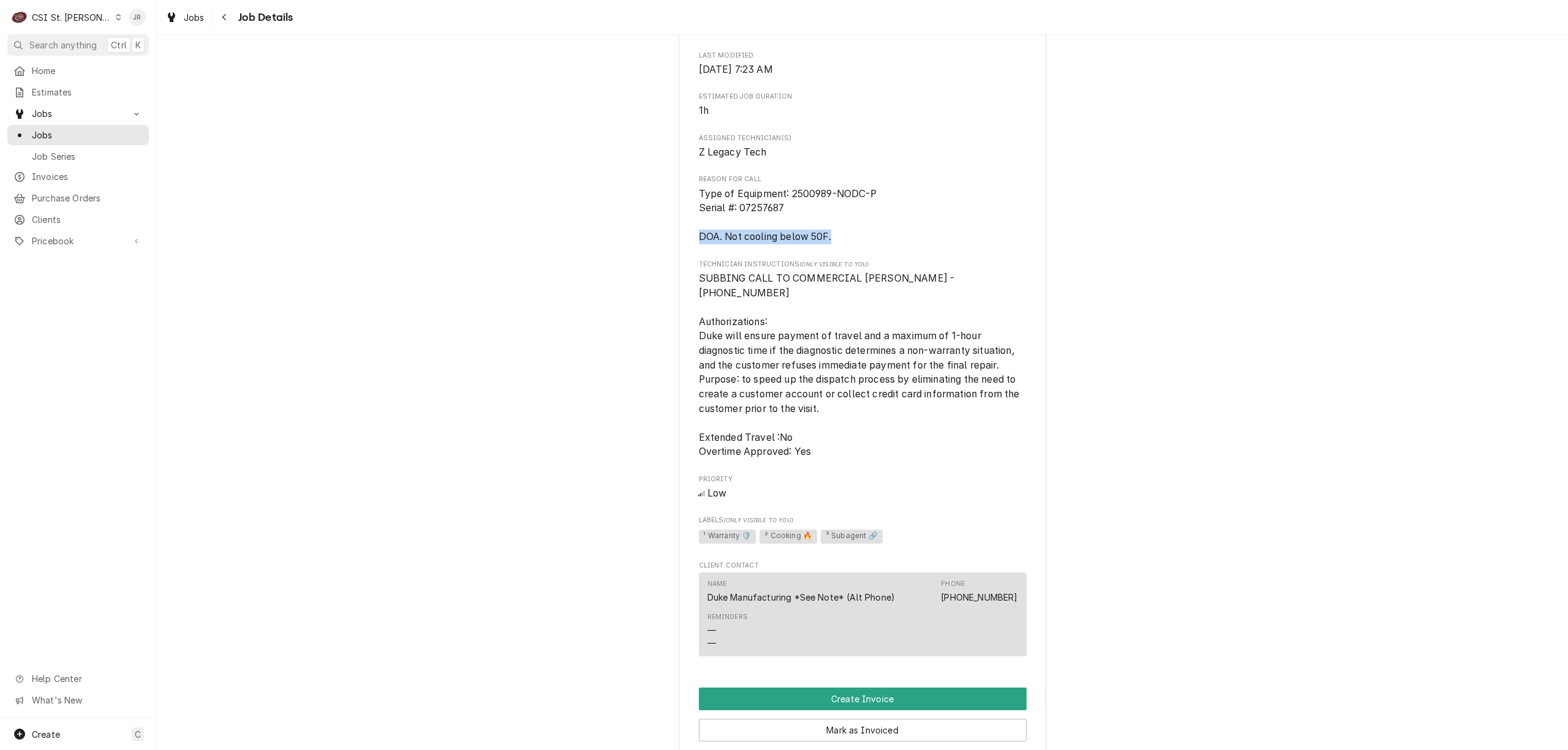
copy span "DOA. Not cooling below 50F."
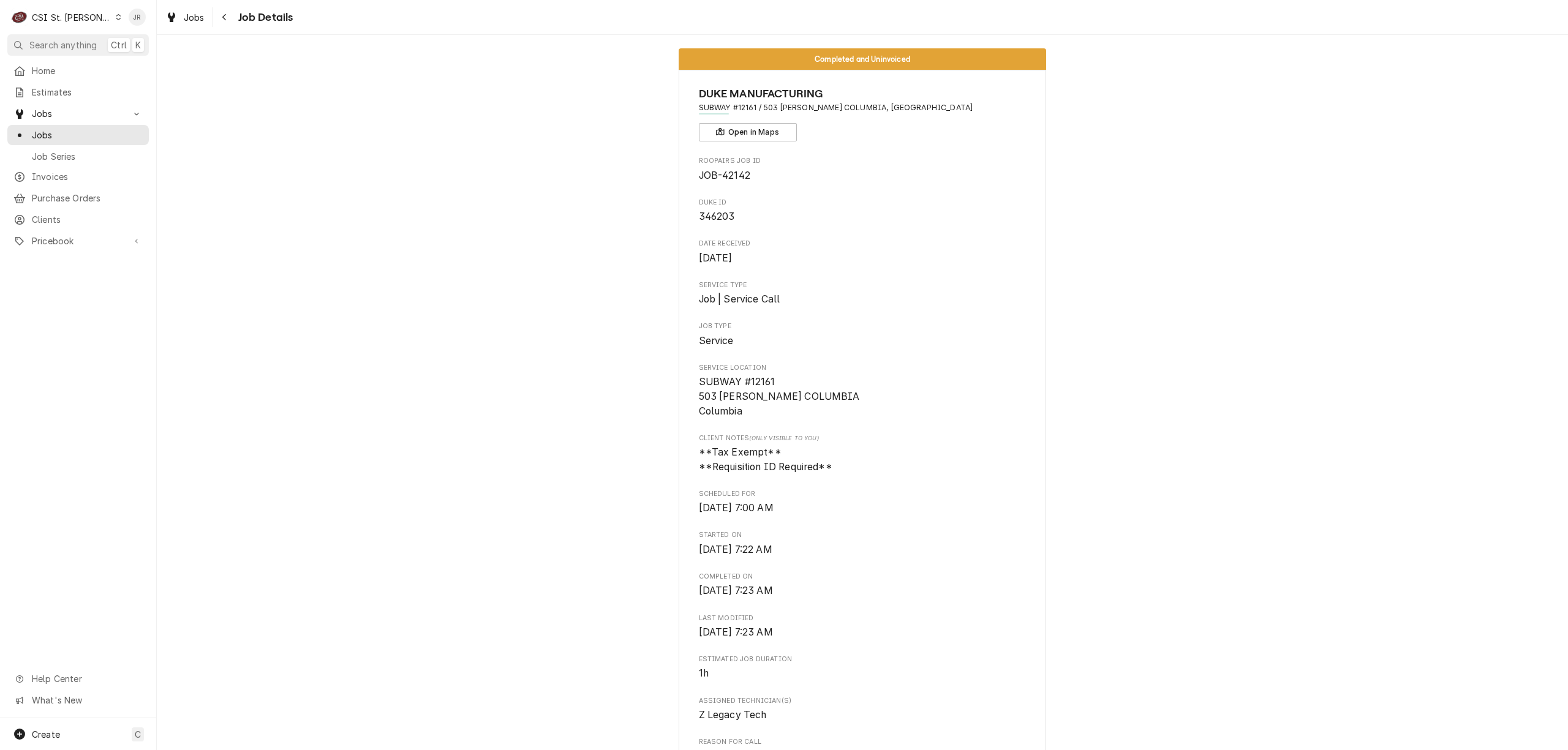
scroll to position [0, 0]
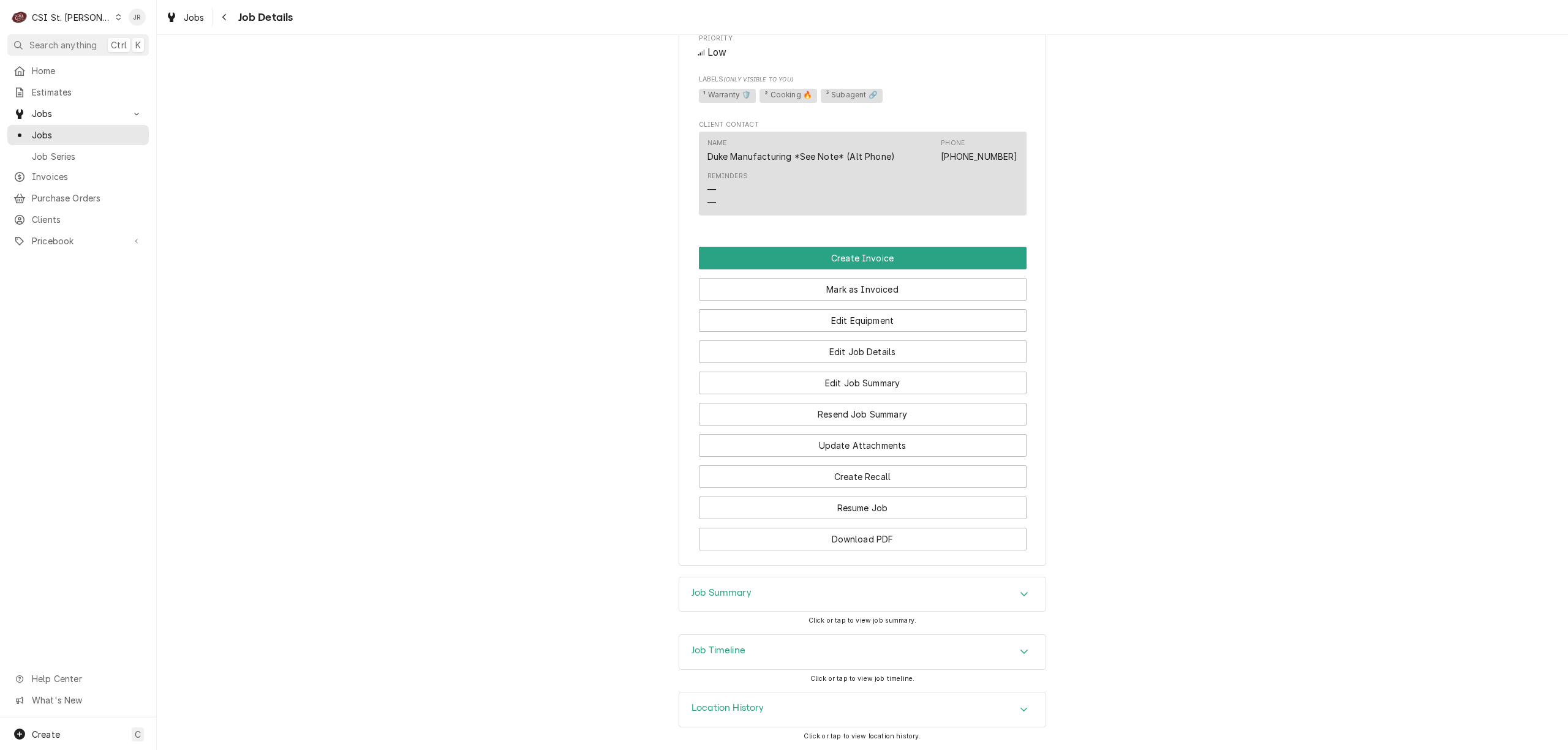
click at [773, 603] on div "Job Summary" at bounding box center [863, 594] width 366 height 34
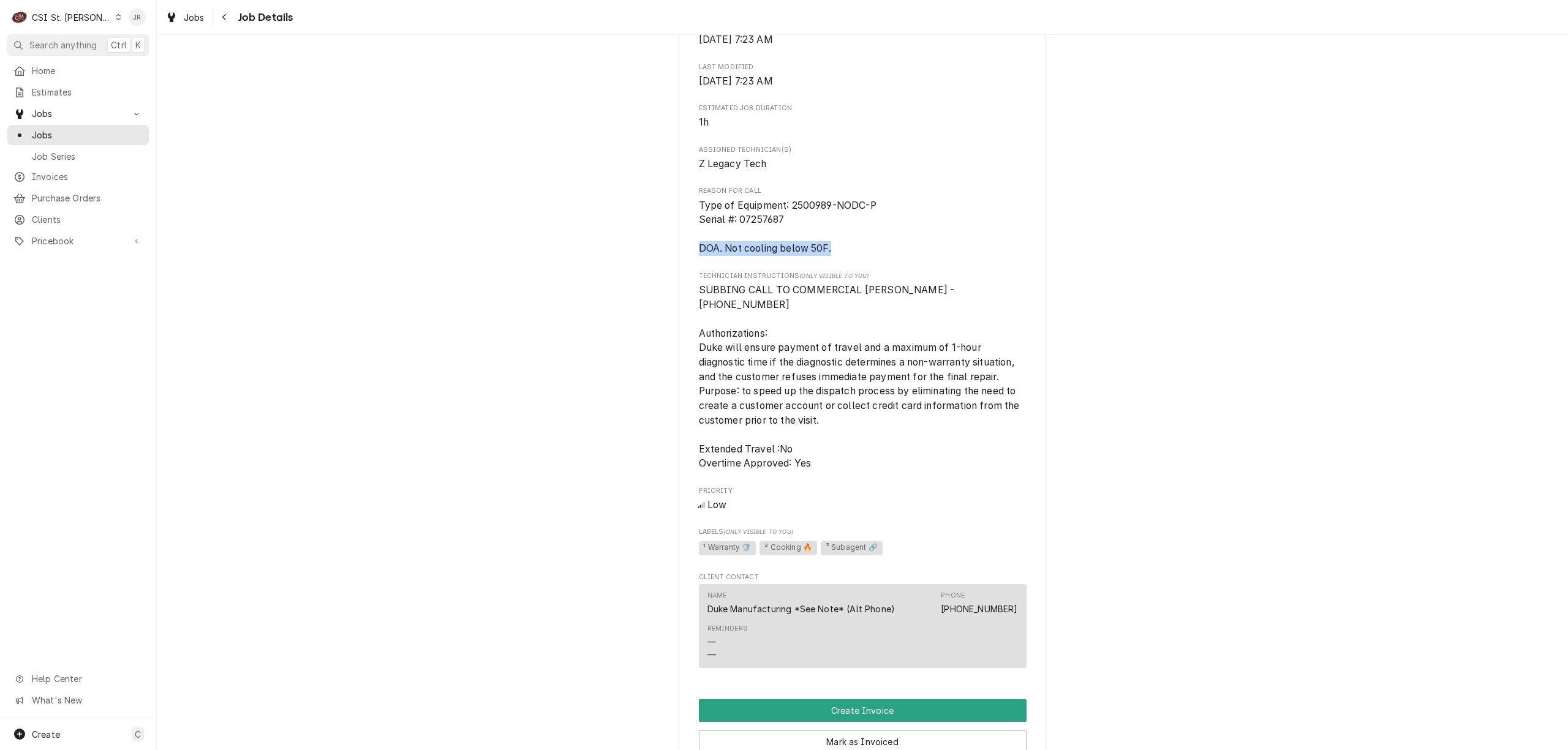
scroll to position [542, 0]
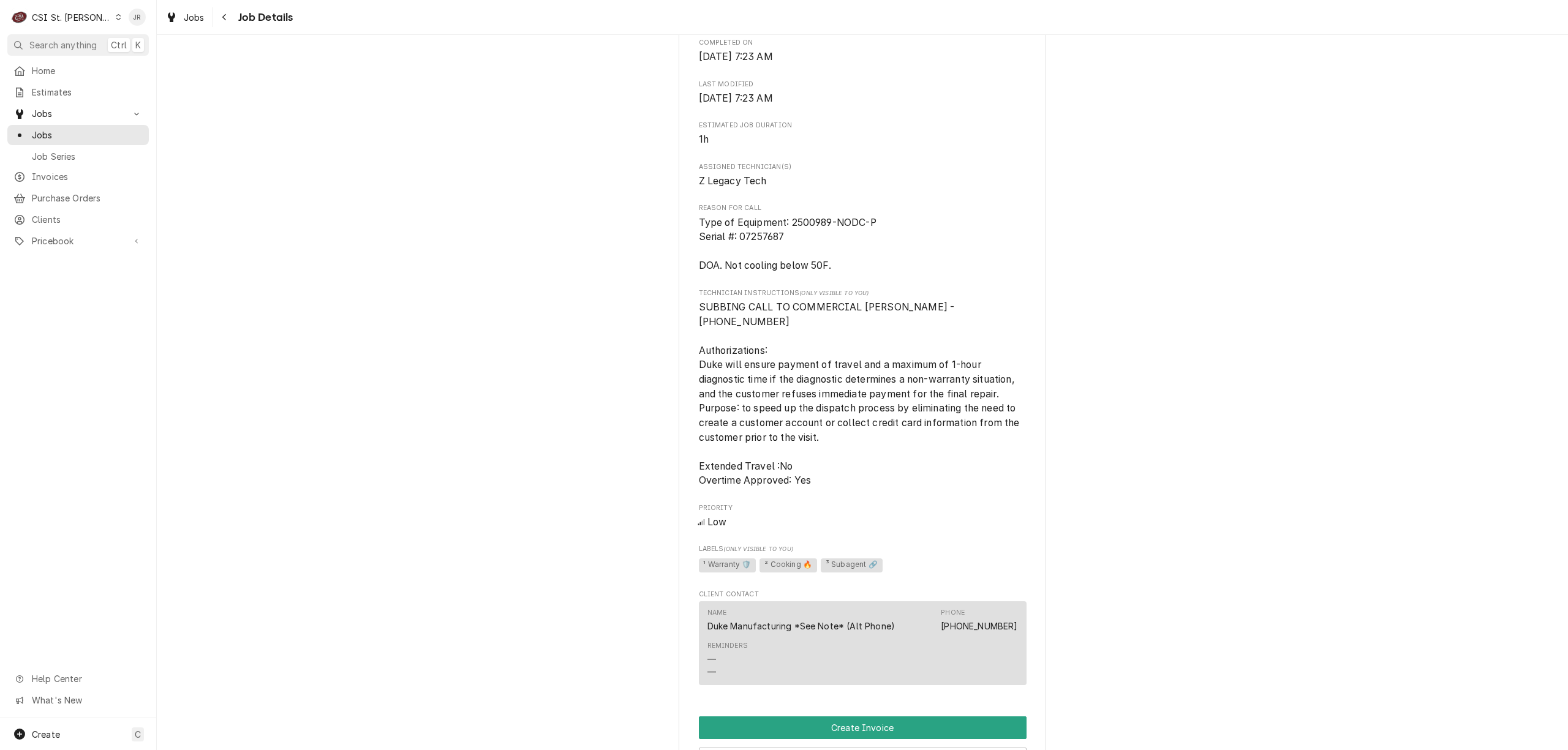
click at [951, 234] on span "Type of Equipment: 2500989-NODC-P Serial #: 07257687 DOA. Not cooling below 50F." at bounding box center [863, 245] width 328 height 58
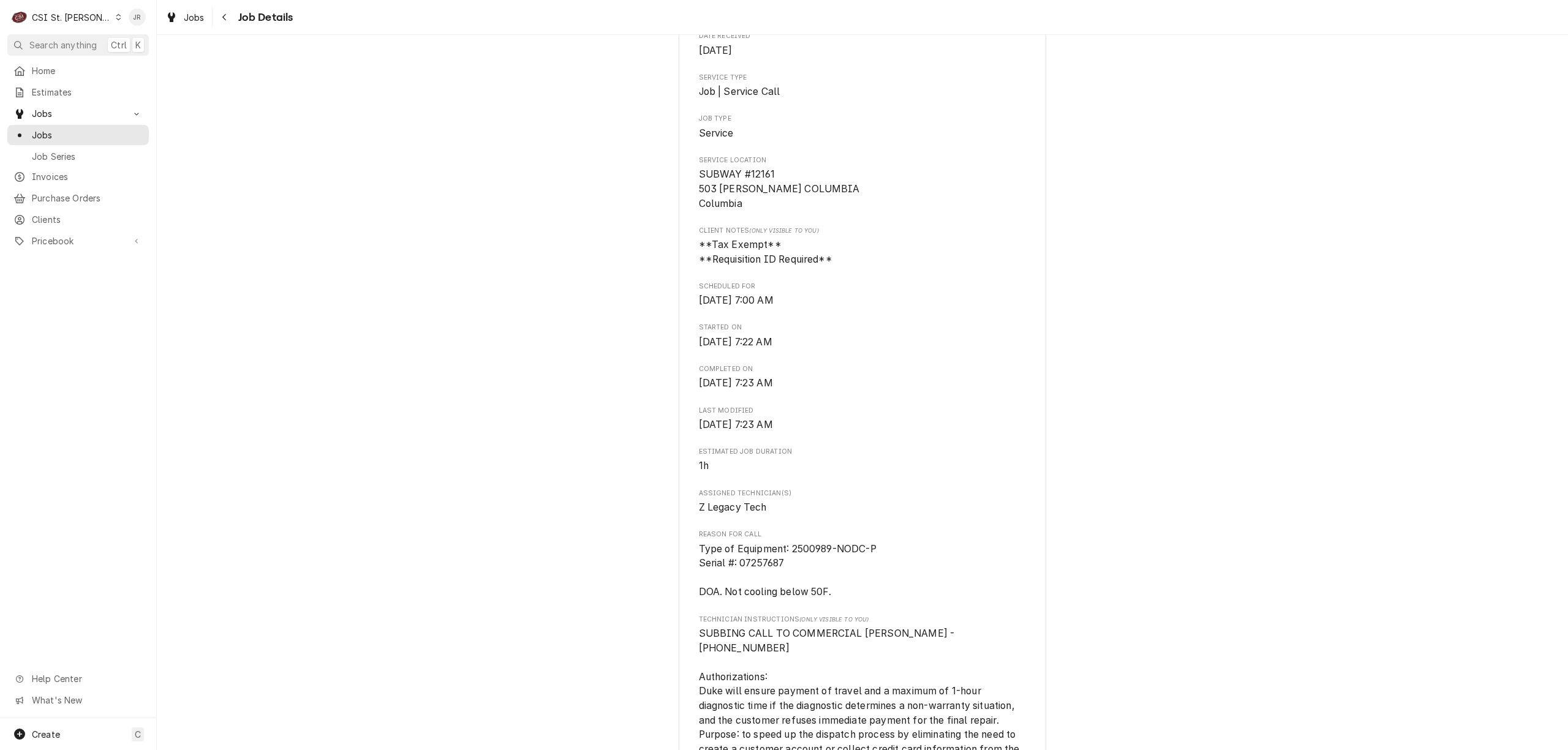
scroll to position [0, 0]
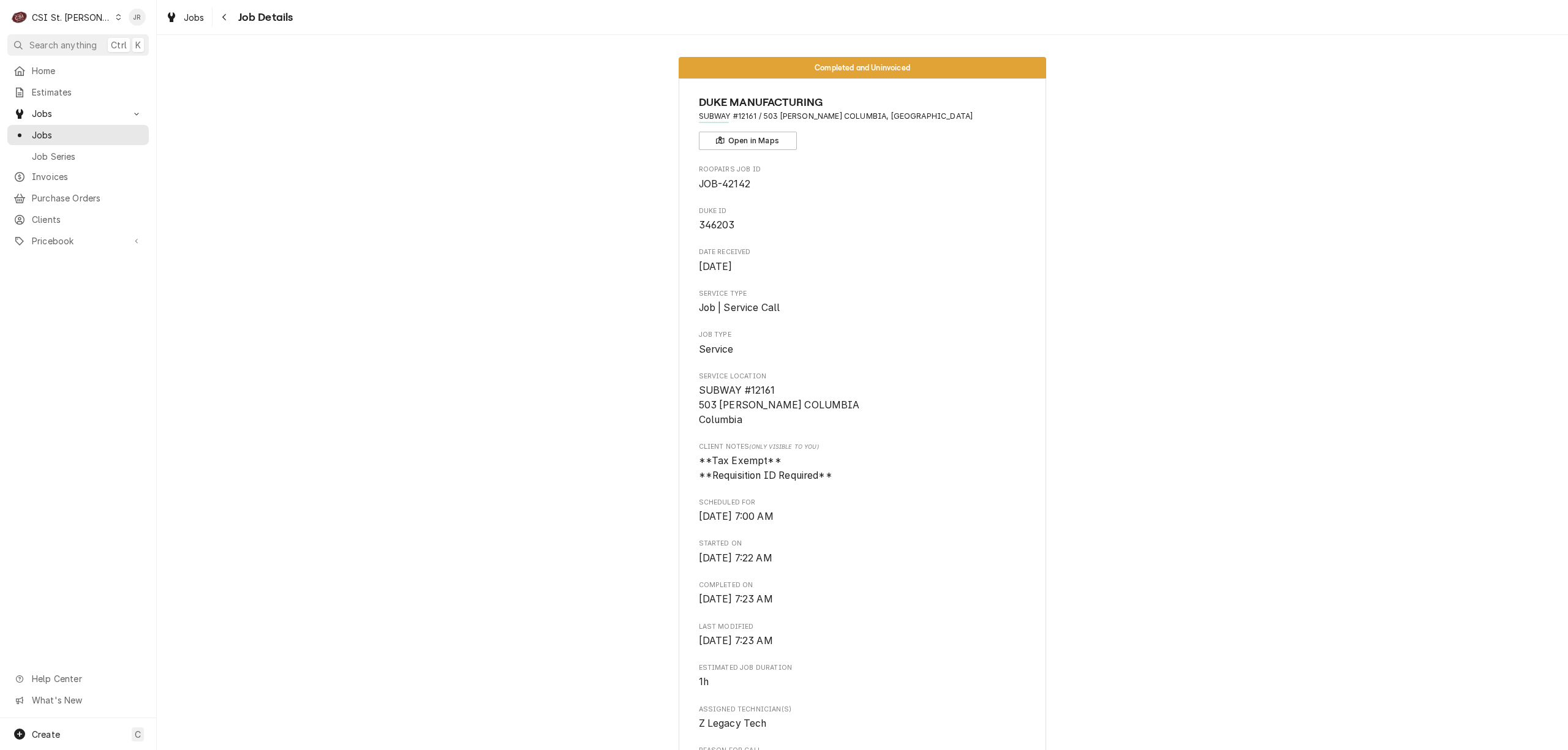
click at [702, 216] on span "DUKE ID" at bounding box center [863, 211] width 328 height 10
drag, startPoint x: 689, startPoint y: 218, endPoint x: 768, endPoint y: 230, distance: 79.9
copy span "346203"
click at [50, 18] on div "CSI St. [PERSON_NAME]" at bounding box center [71, 17] width 80 height 13
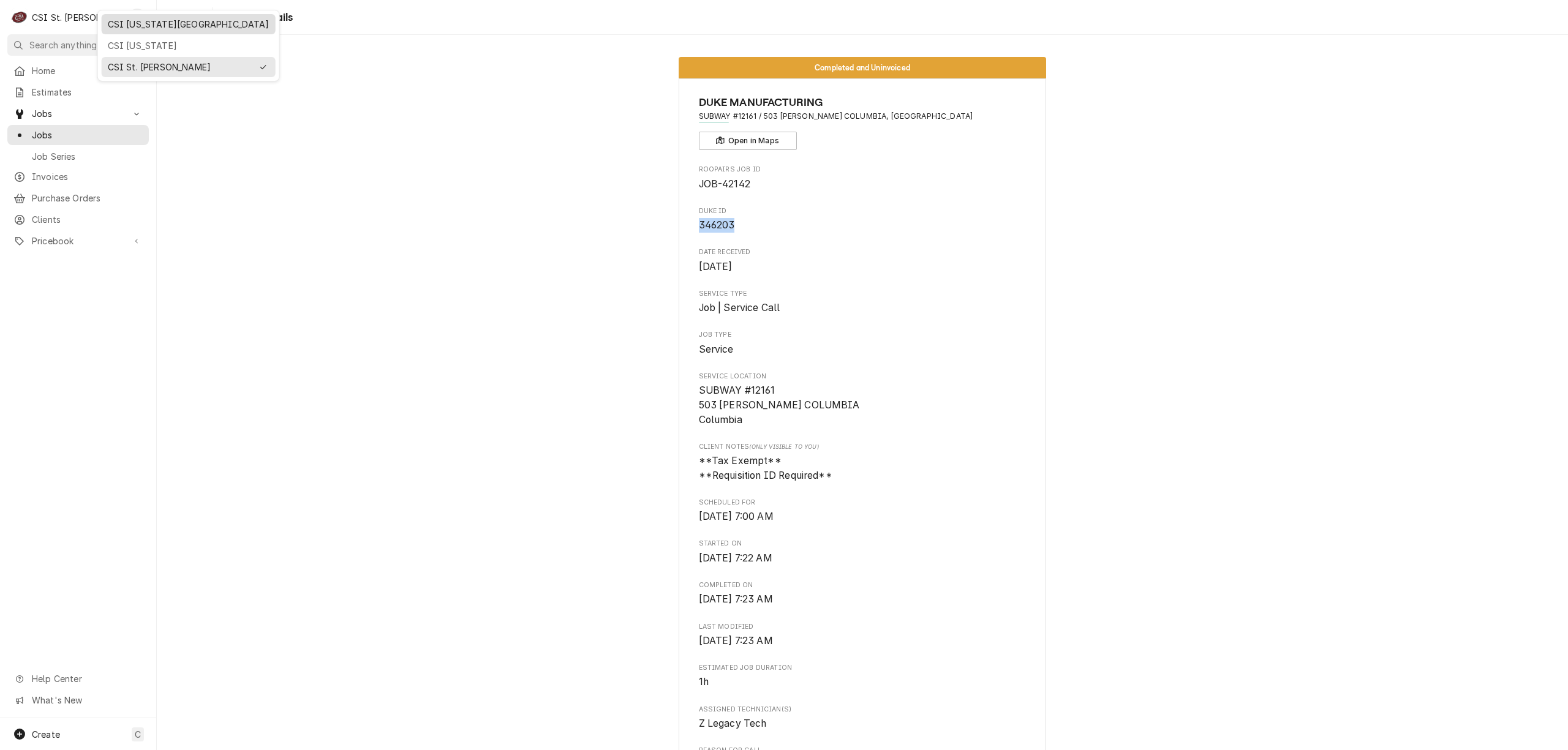
click at [170, 25] on div "CSI [US_STATE][GEOGRAPHIC_DATA]" at bounding box center [188, 24] width 162 height 13
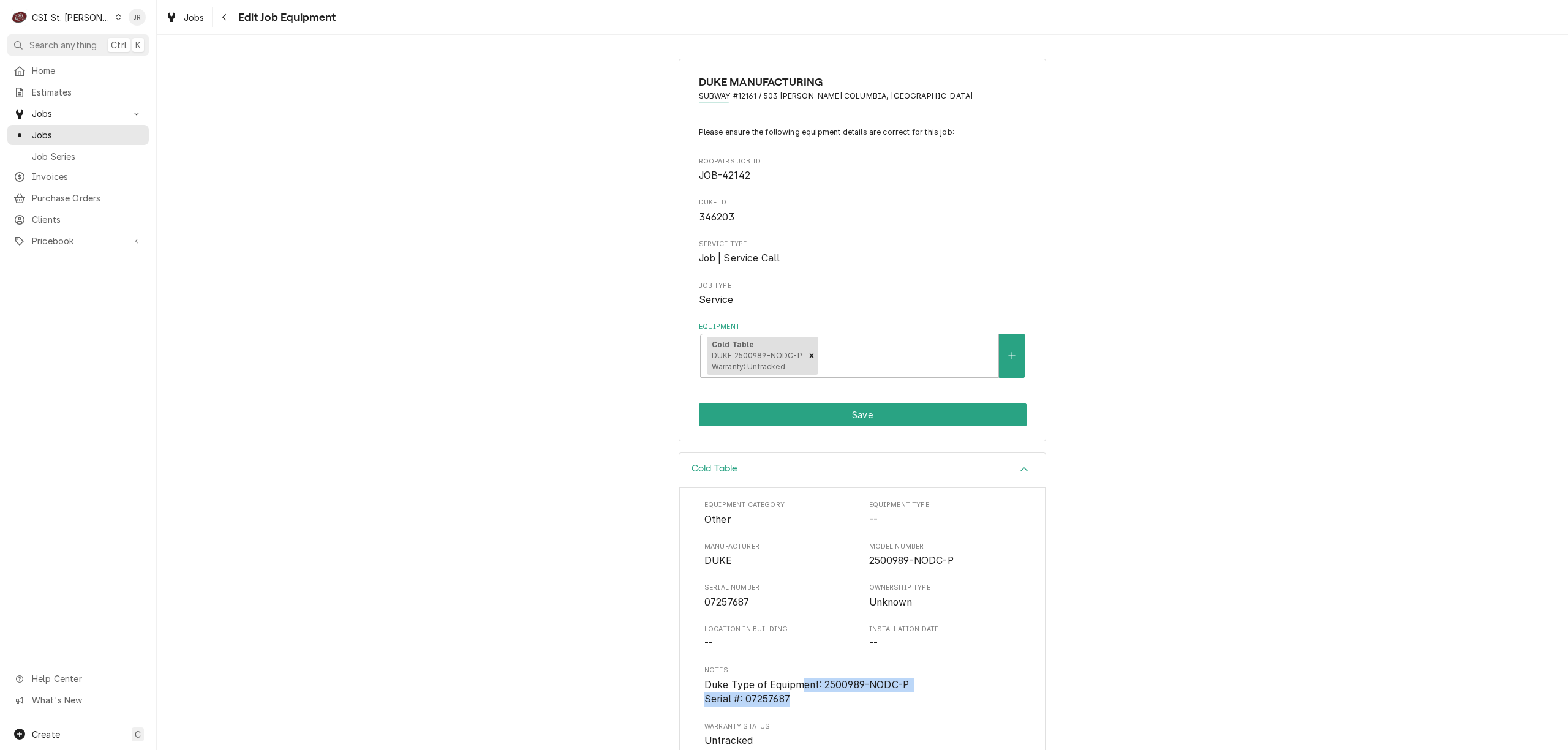
drag, startPoint x: 797, startPoint y: 690, endPoint x: 797, endPoint y: 701, distance: 11.0
click at [790, 696] on span "Duke Type of Equipment: 2500989-NODC-P Serial #: 07257687" at bounding box center [862, 692] width 316 height 29
click at [777, 679] on div "Notes Duke Type of Equipment: 2500989-NODC-P Serial #: 07257687" at bounding box center [862, 685] width 316 height 41
drag, startPoint x: 698, startPoint y: 688, endPoint x: 802, endPoint y: 704, distance: 105.2
click at [802, 704] on span "Duke Type of Equipment: 2500989-NODC-P Serial #: 07257687" at bounding box center [862, 692] width 316 height 29
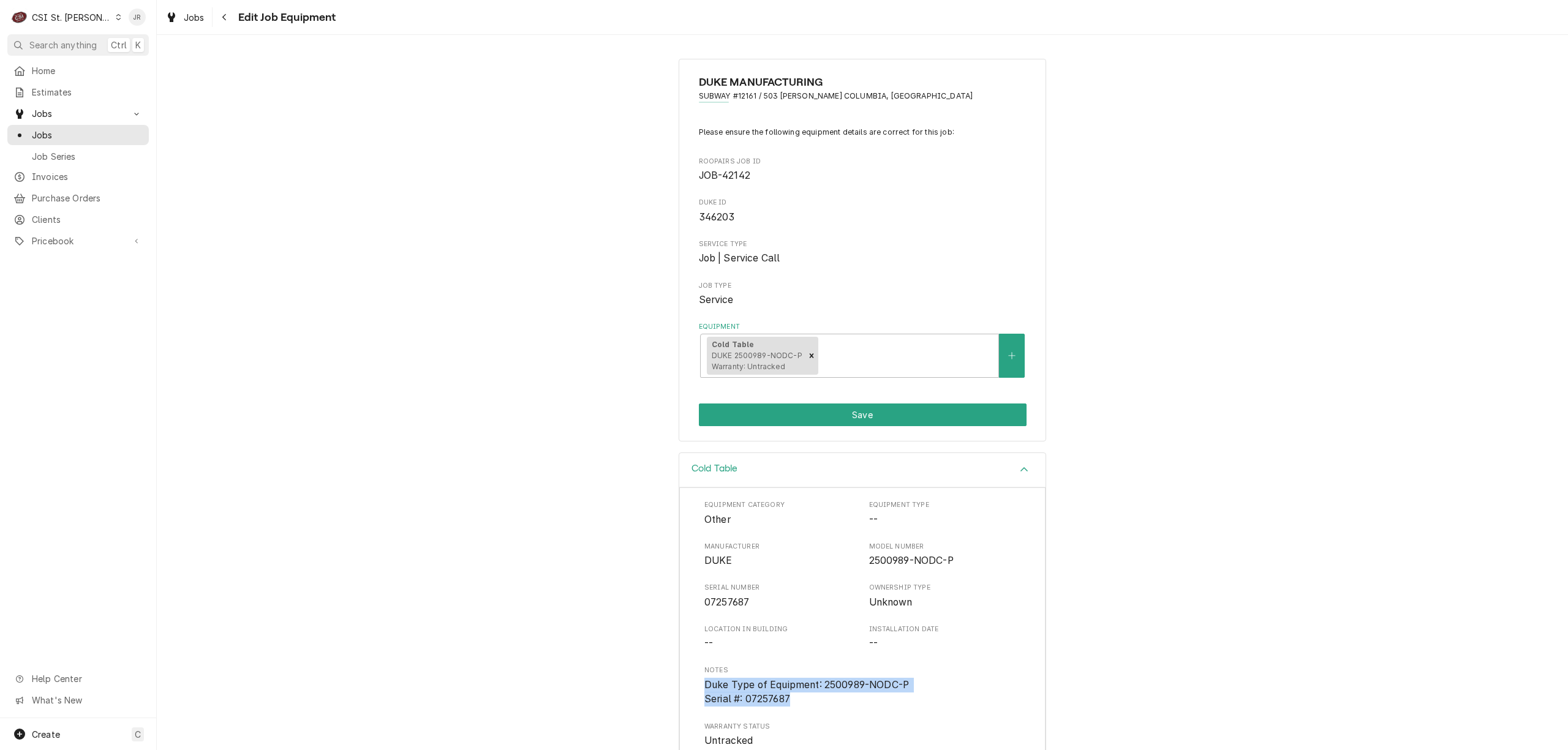
copy span "Duke Type of Equipment: 2500989-NODC-P Serial #: 07257687"
click at [706, 596] on span "07257687" at bounding box center [780, 603] width 152 height 15
click at [707, 596] on span "07257687" at bounding box center [780, 603] width 152 height 15
copy span "07257687"
click at [52, 11] on div "CSI St. [PERSON_NAME]" at bounding box center [71, 17] width 80 height 13
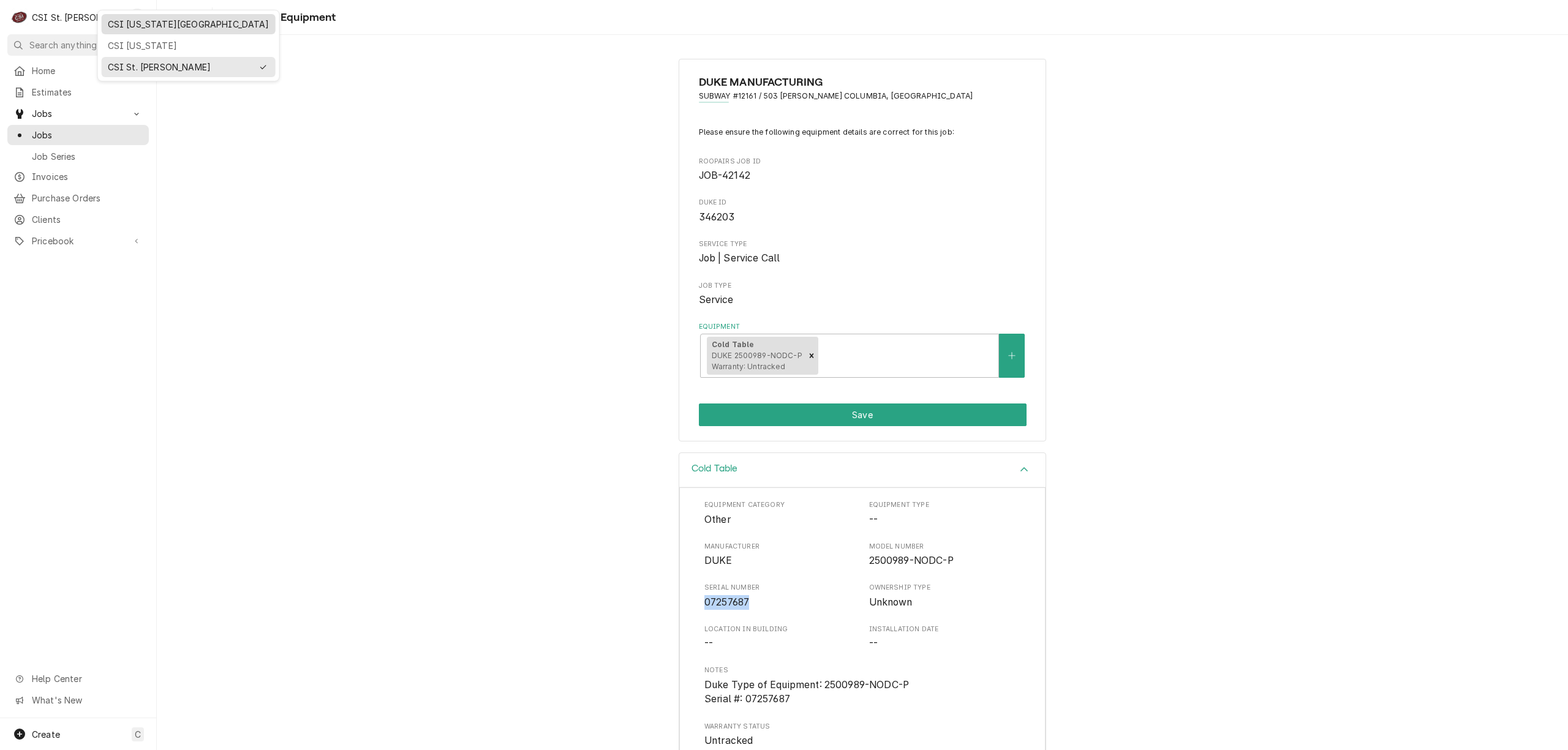
click at [153, 27] on div "CSI [US_STATE][GEOGRAPHIC_DATA]" at bounding box center [188, 24] width 162 height 13
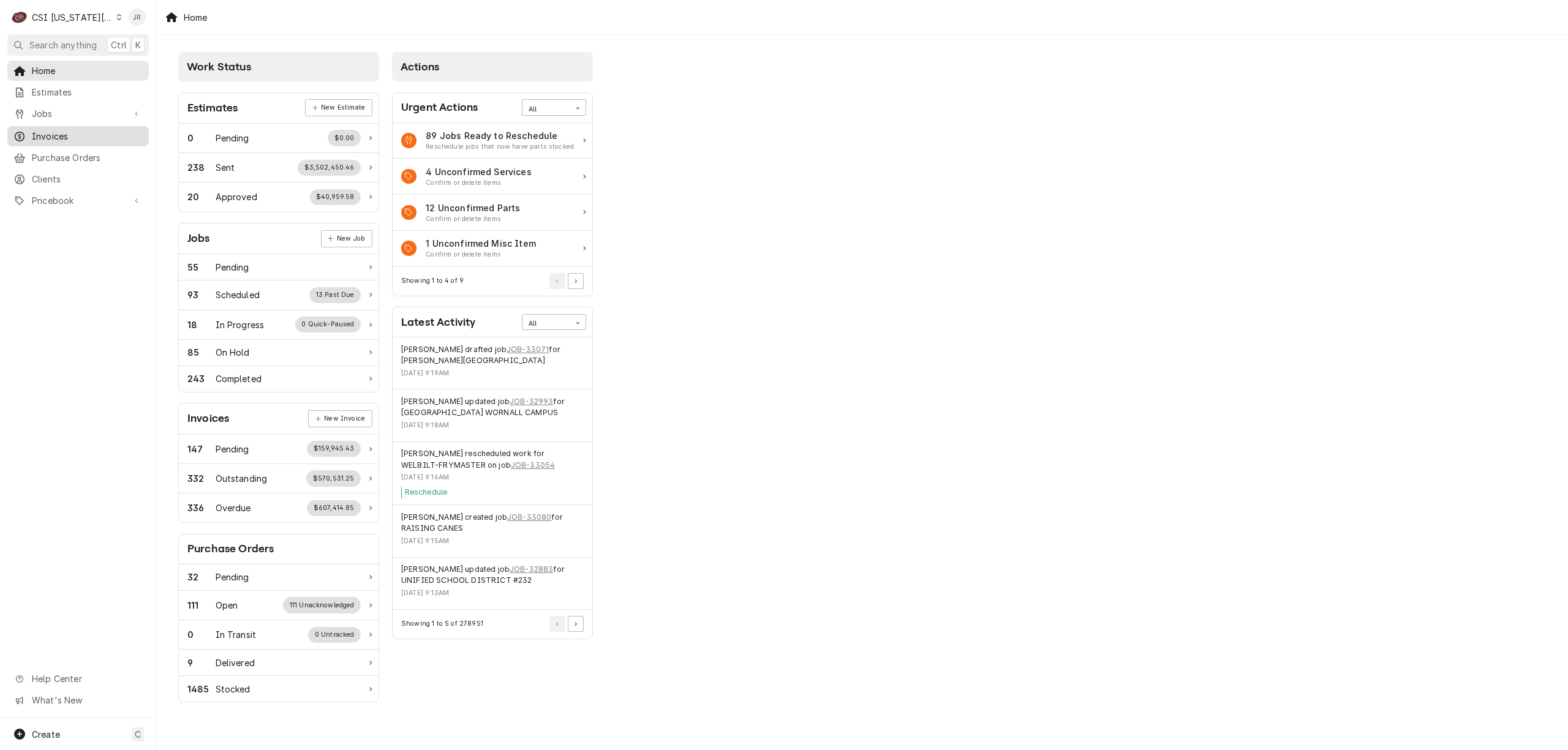
click at [65, 129] on span "Invoices" at bounding box center [87, 135] width 111 height 13
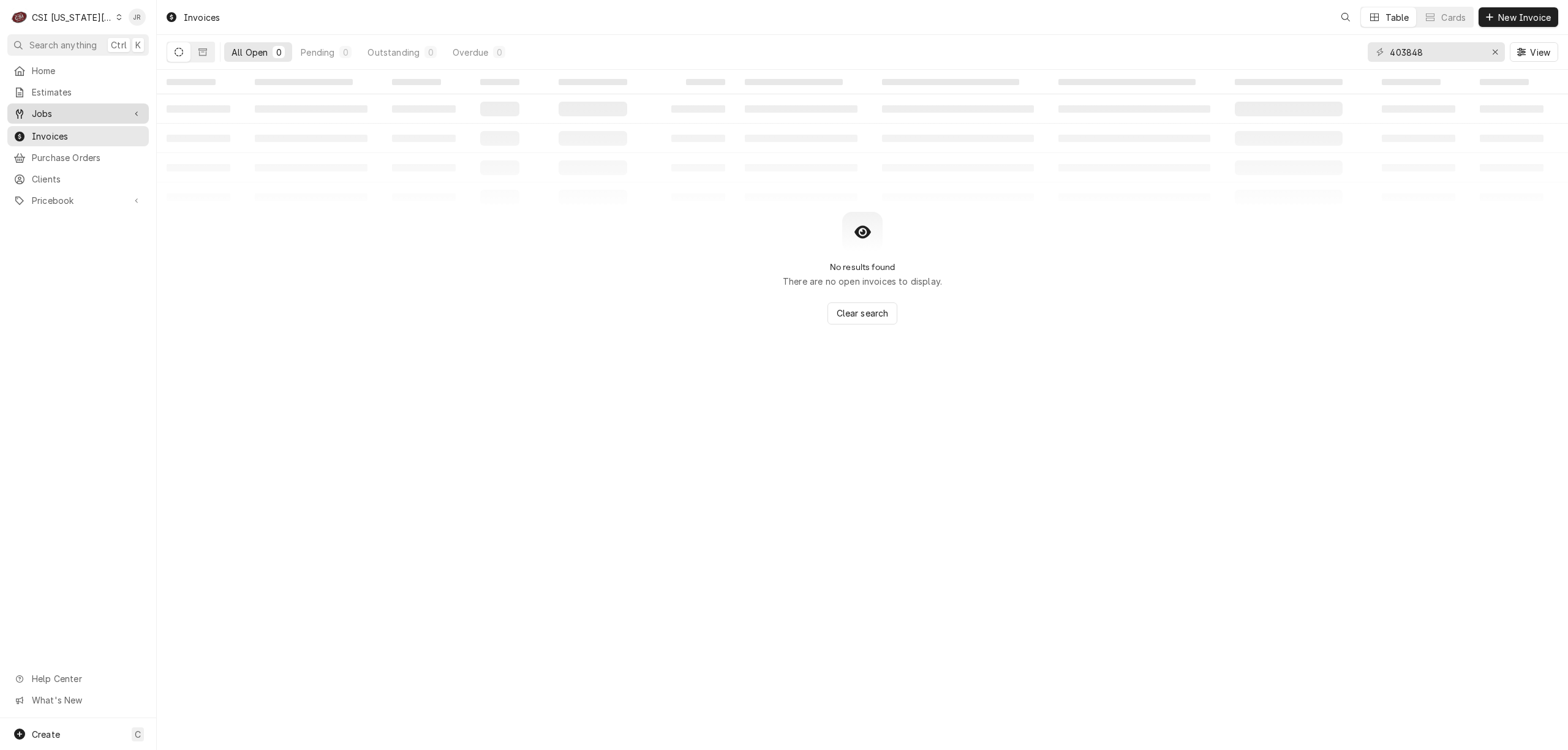
click at [43, 114] on span "Jobs" at bounding box center [78, 113] width 92 height 13
click at [55, 129] on span "Jobs" at bounding box center [87, 135] width 111 height 13
click at [1416, 52] on input "42142" at bounding box center [1435, 52] width 92 height 19
click at [1416, 51] on input "42142" at bounding box center [1435, 52] width 92 height 19
paste input "86041"
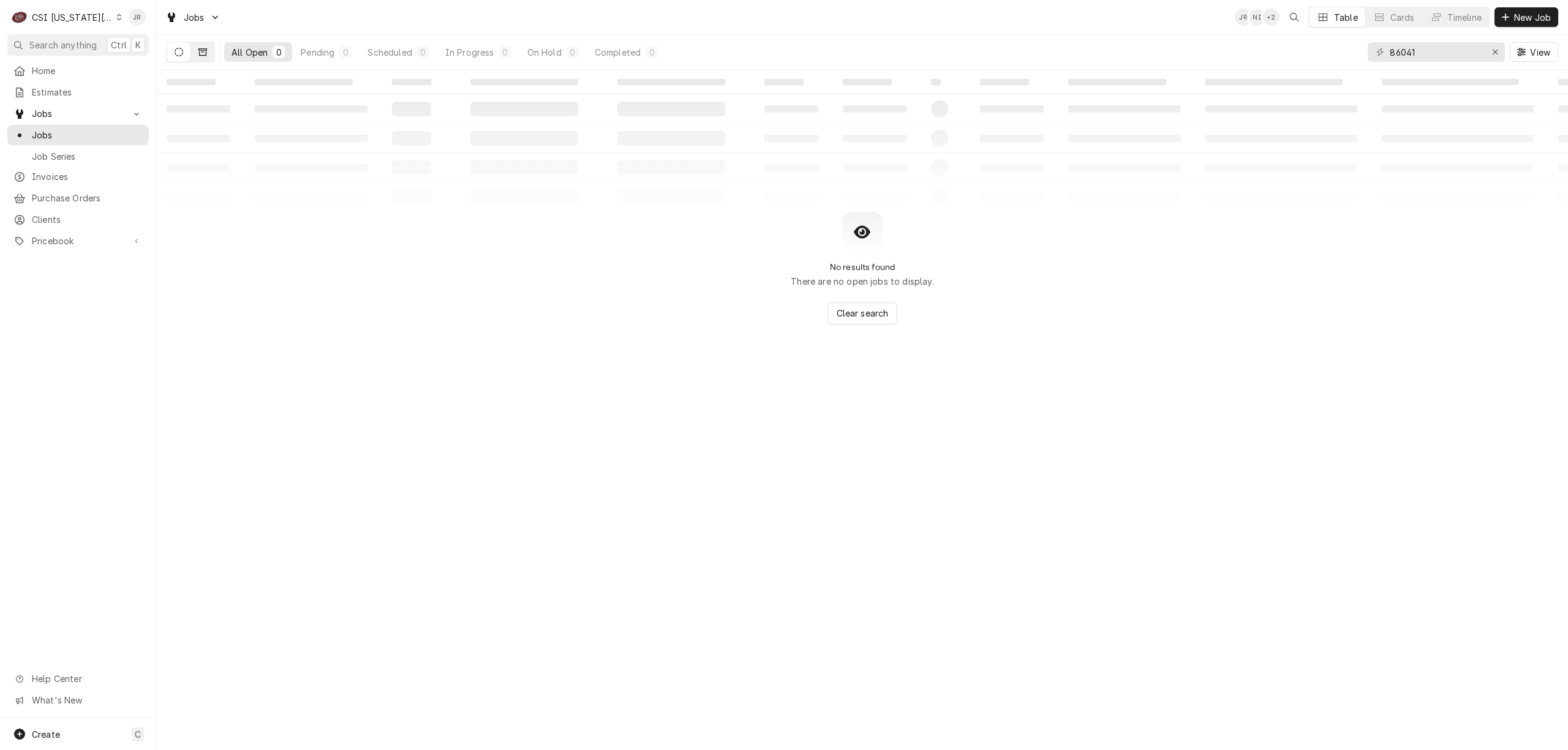
click at [205, 54] on icon "Dynamic Content Wrapper" at bounding box center [203, 52] width 9 height 7
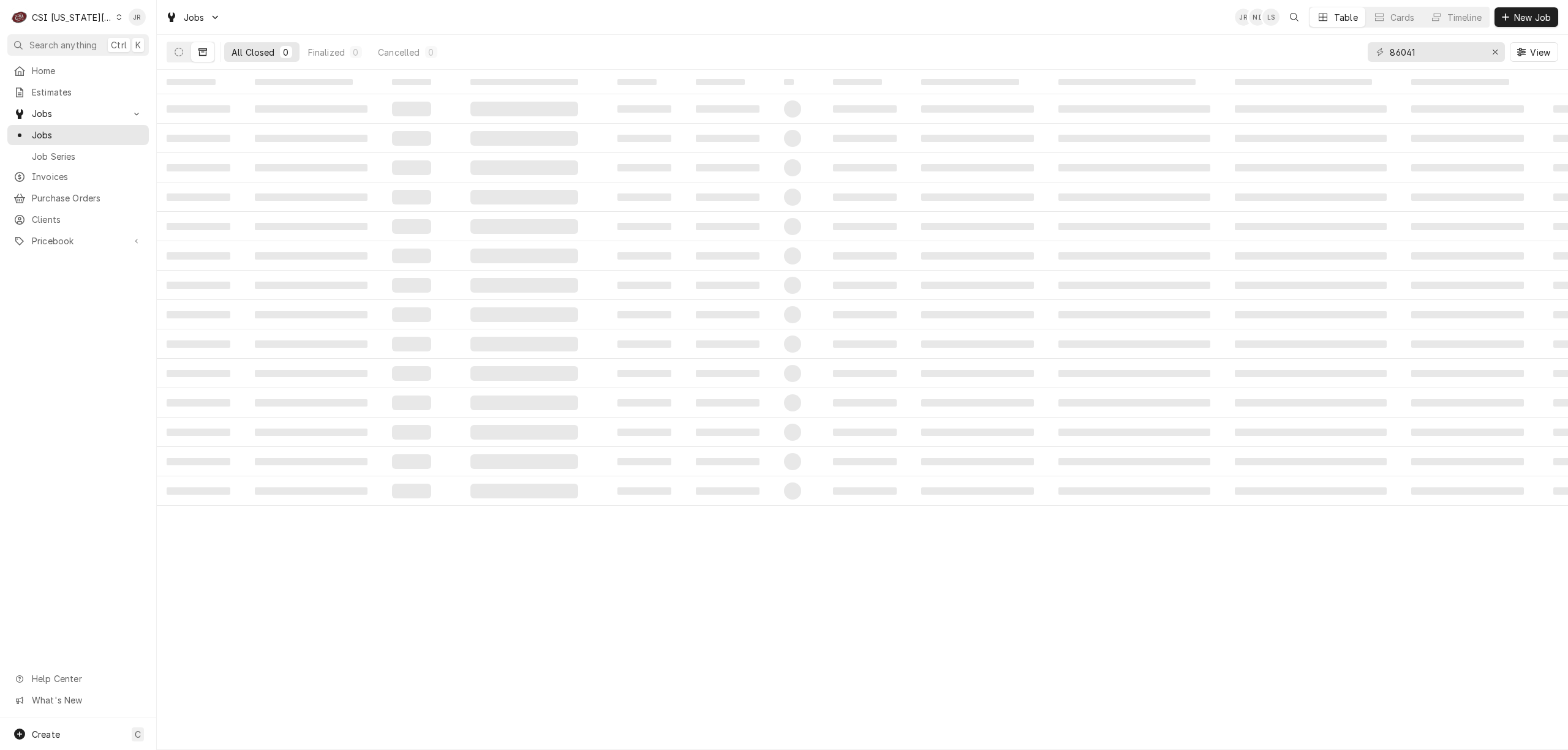
click at [234, 169] on td "‌" at bounding box center [201, 167] width 88 height 29
click at [1429, 51] on input "86041" at bounding box center [1435, 52] width 92 height 19
type input "32019"
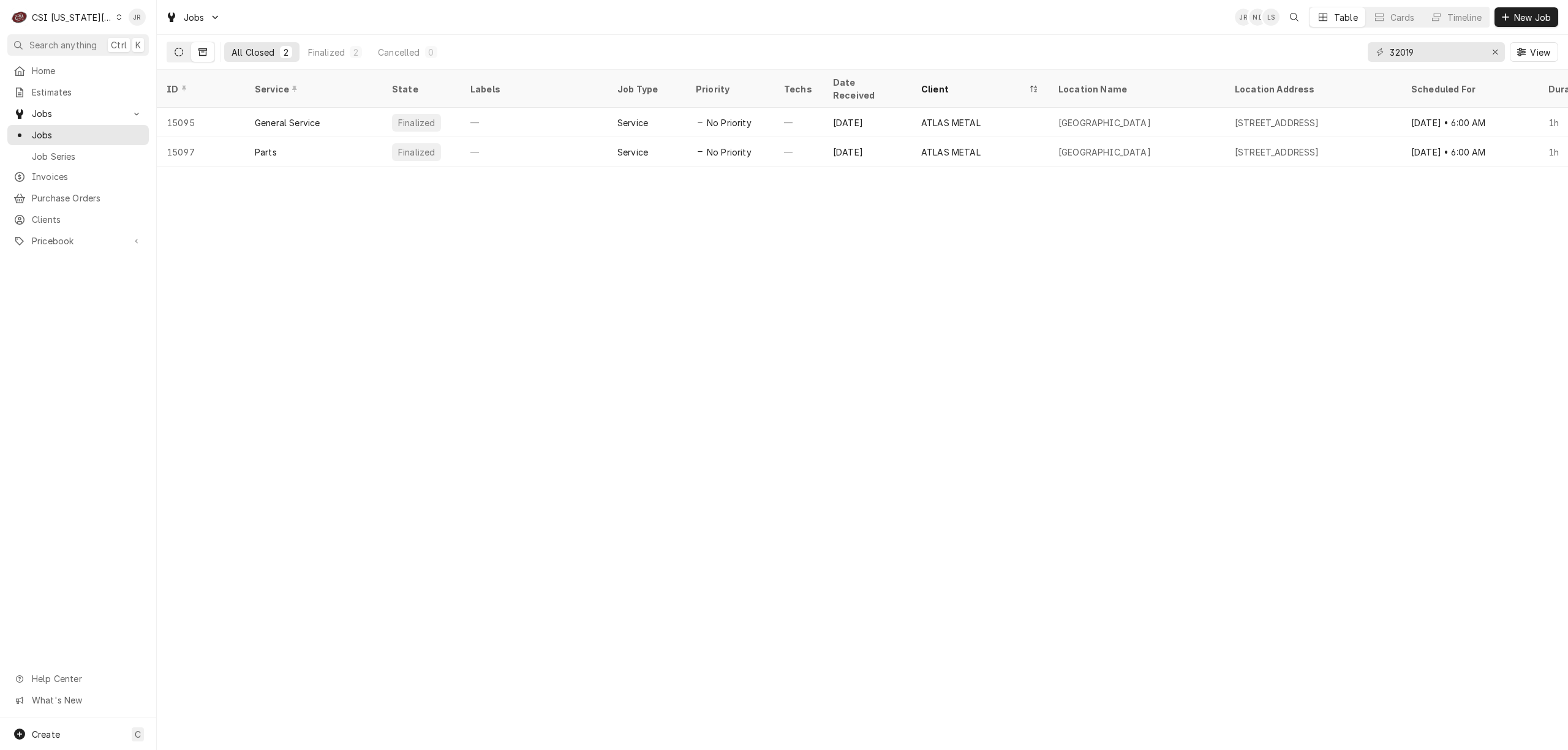
click at [179, 53] on icon "Dynamic Content Wrapper" at bounding box center [179, 52] width 9 height 9
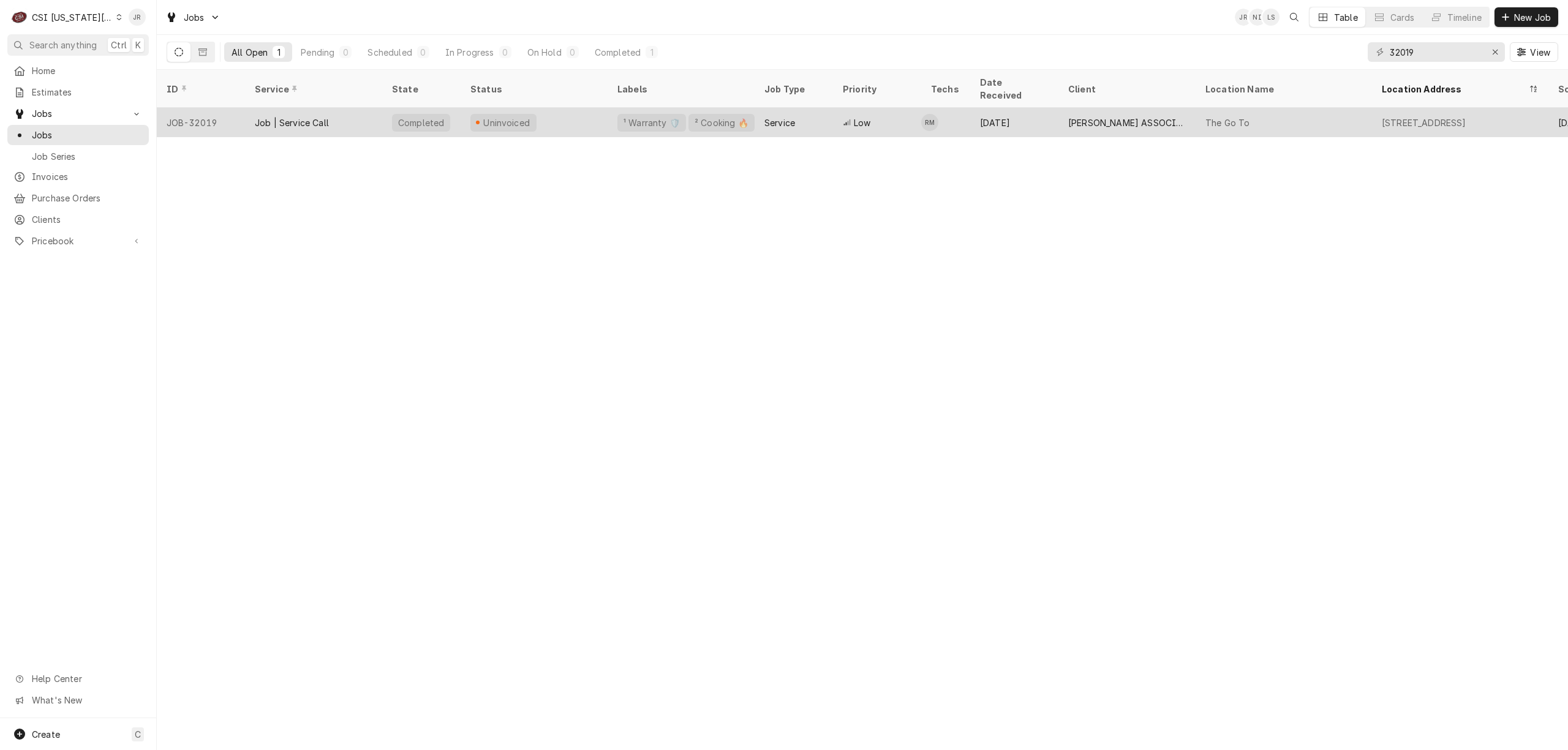
click at [623, 114] on div "¹ Warranty 🛡️" at bounding box center [651, 123] width 68 height 18
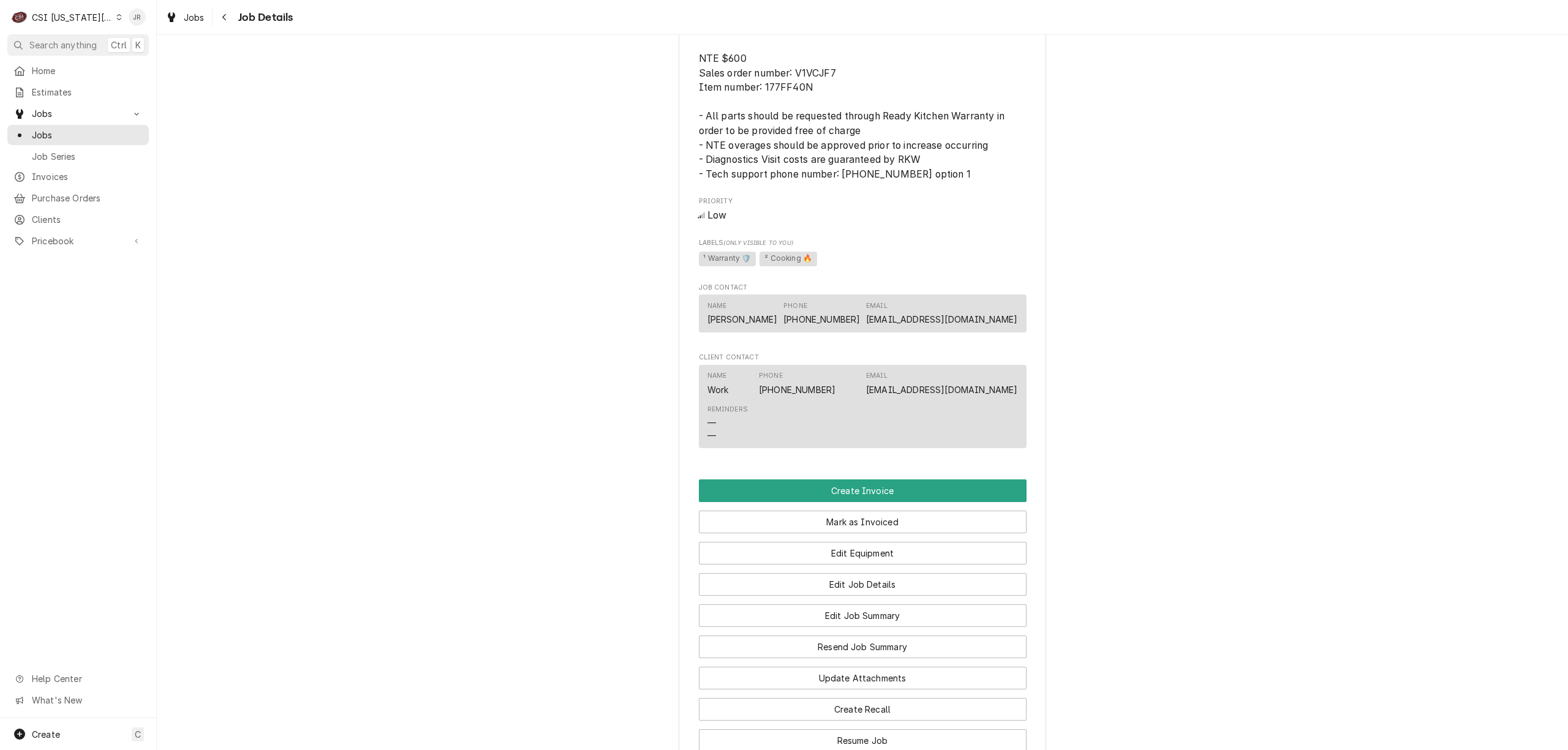
scroll to position [1365, 0]
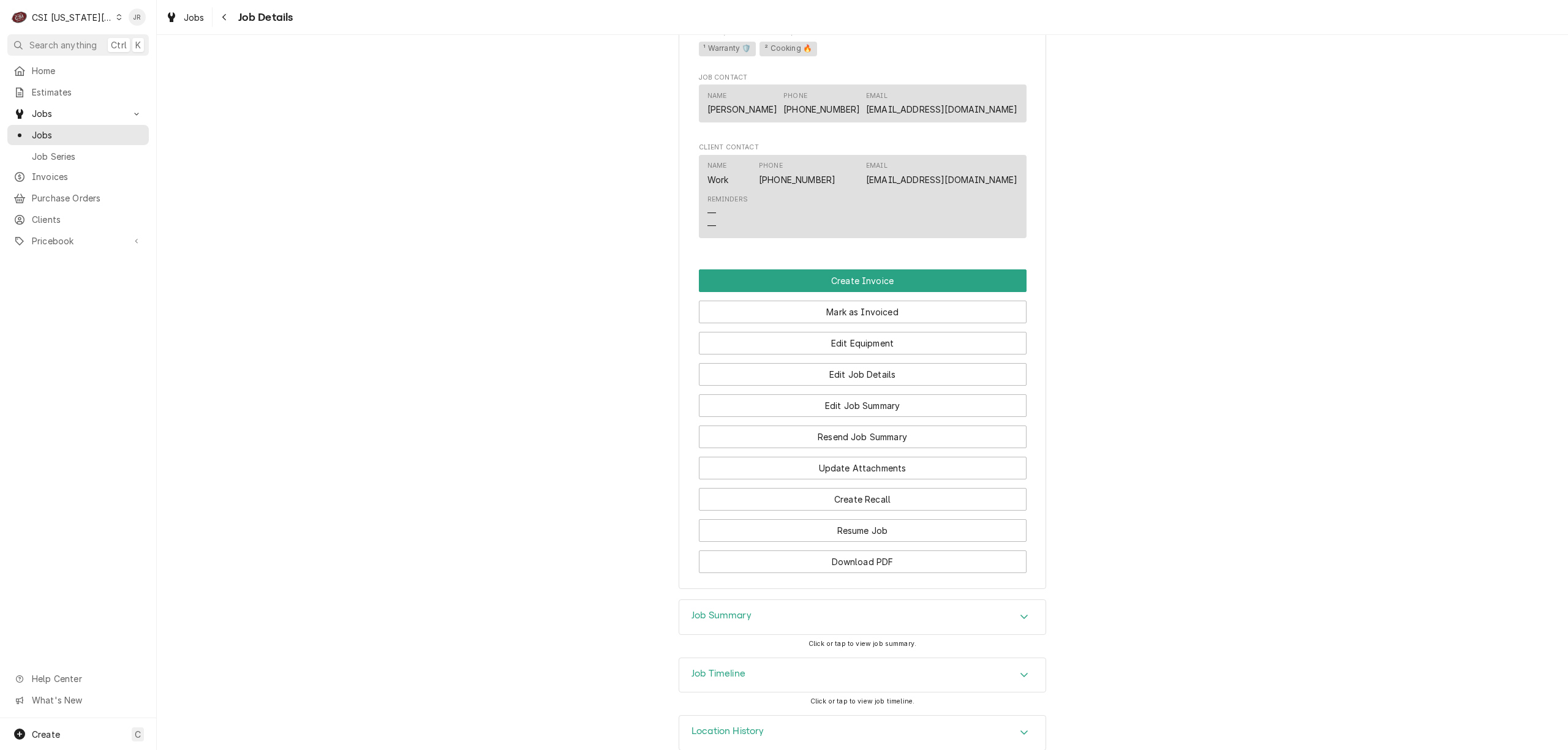
drag, startPoint x: 744, startPoint y: 589, endPoint x: 1109, endPoint y: 532, distance: 369.4
click at [748, 600] on div "Job Summary" at bounding box center [863, 617] width 366 height 34
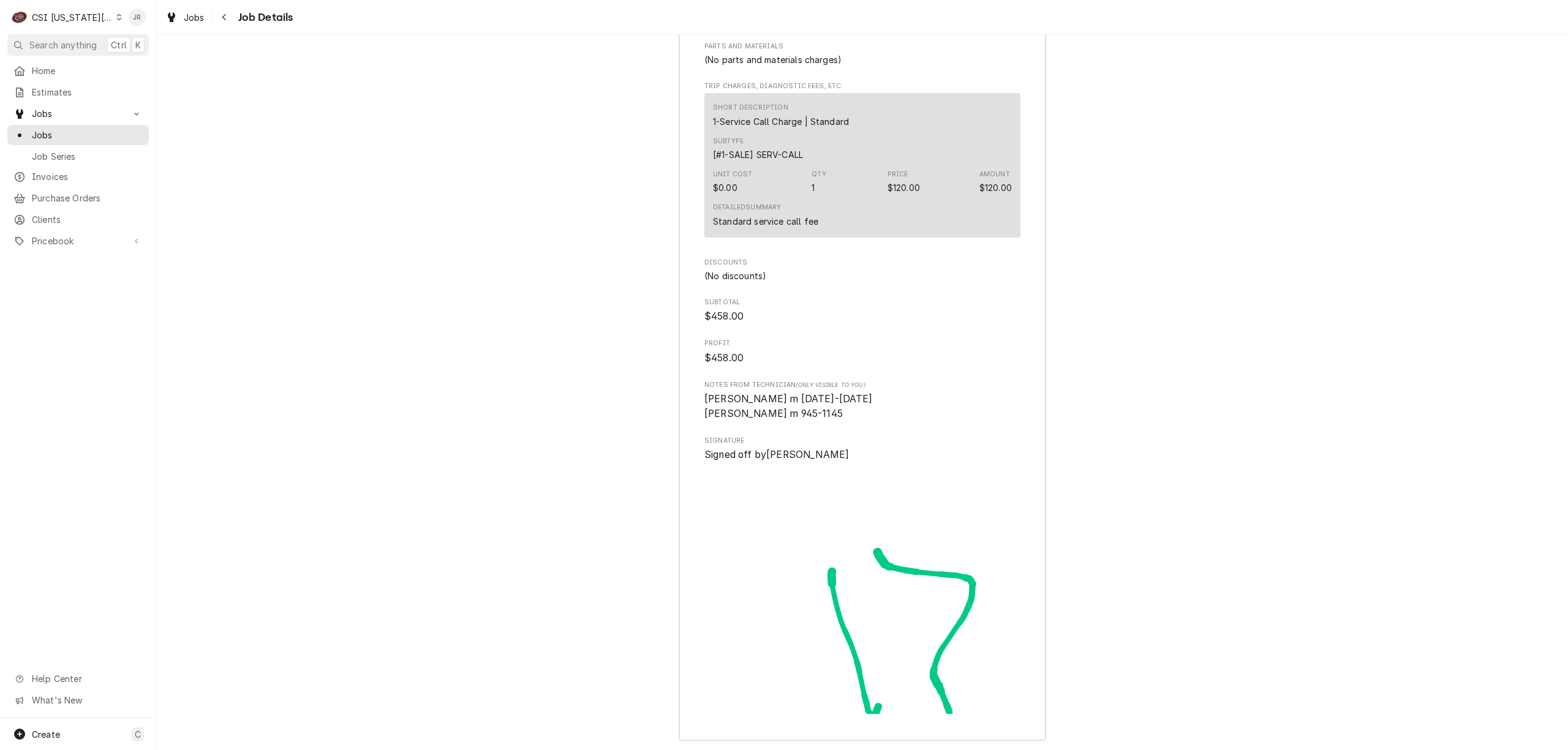
scroll to position [3952, 0]
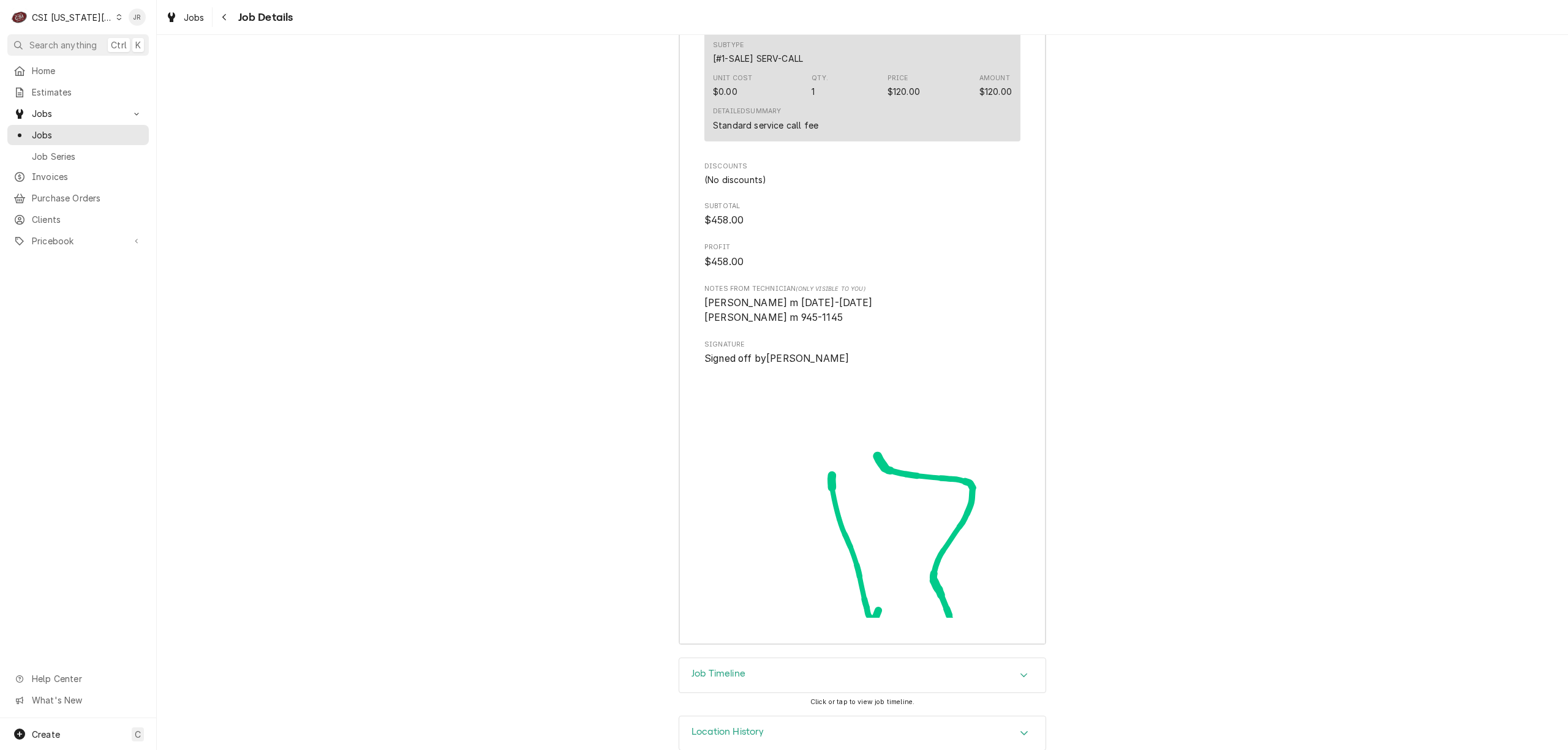
click at [763, 664] on div "Job Timeline" at bounding box center [863, 676] width 366 height 34
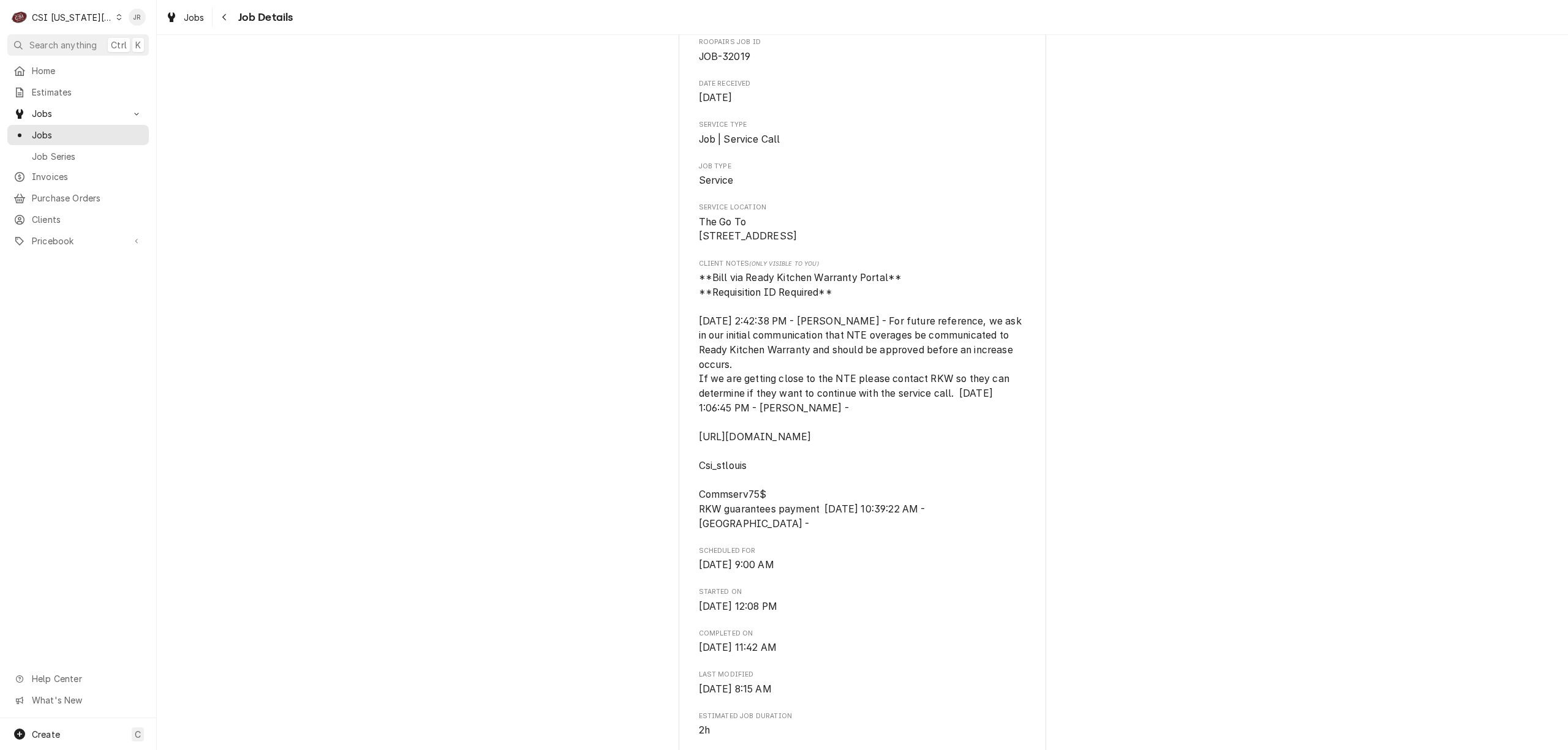
scroll to position [0, 0]
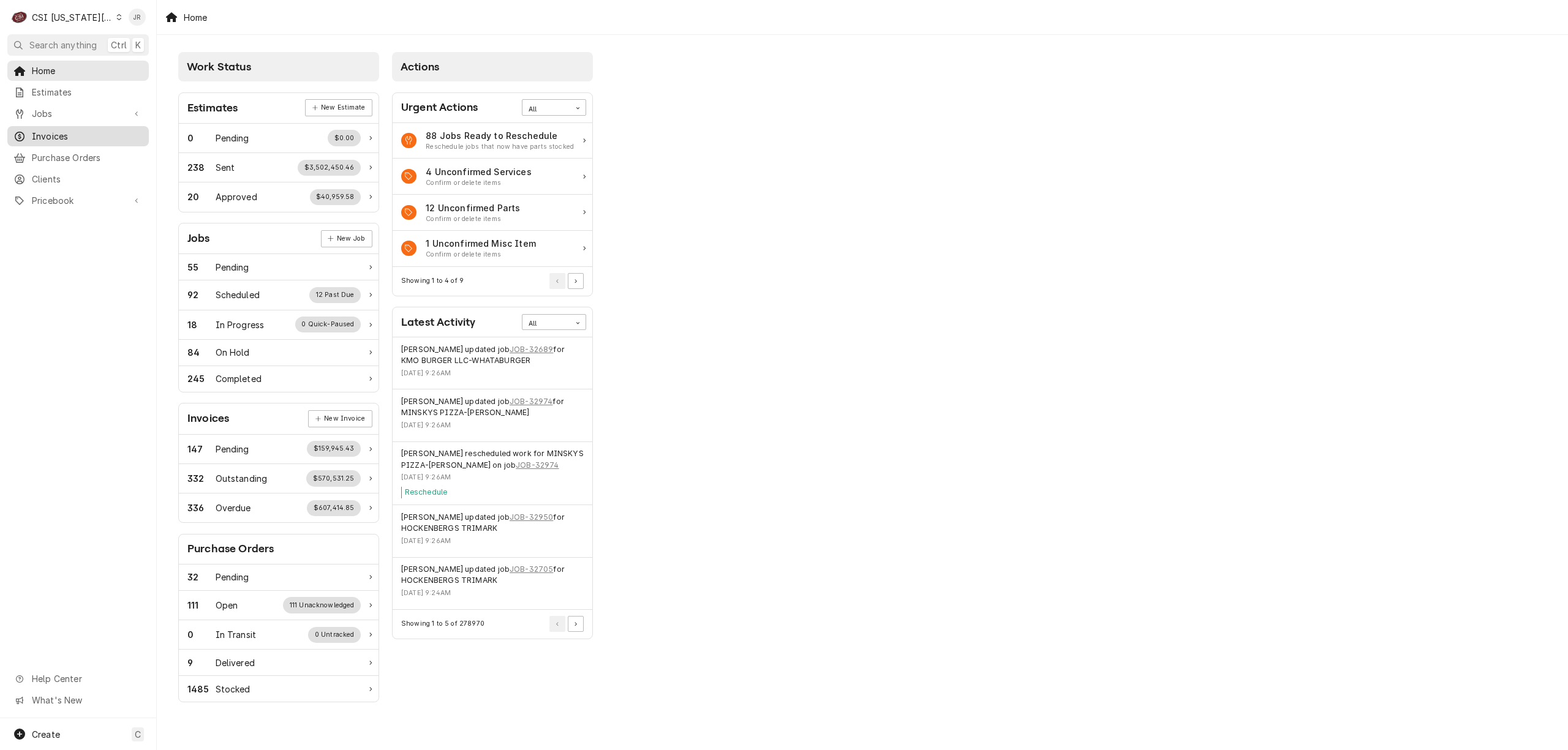
click at [45, 129] on span "Invoices" at bounding box center [87, 135] width 111 height 13
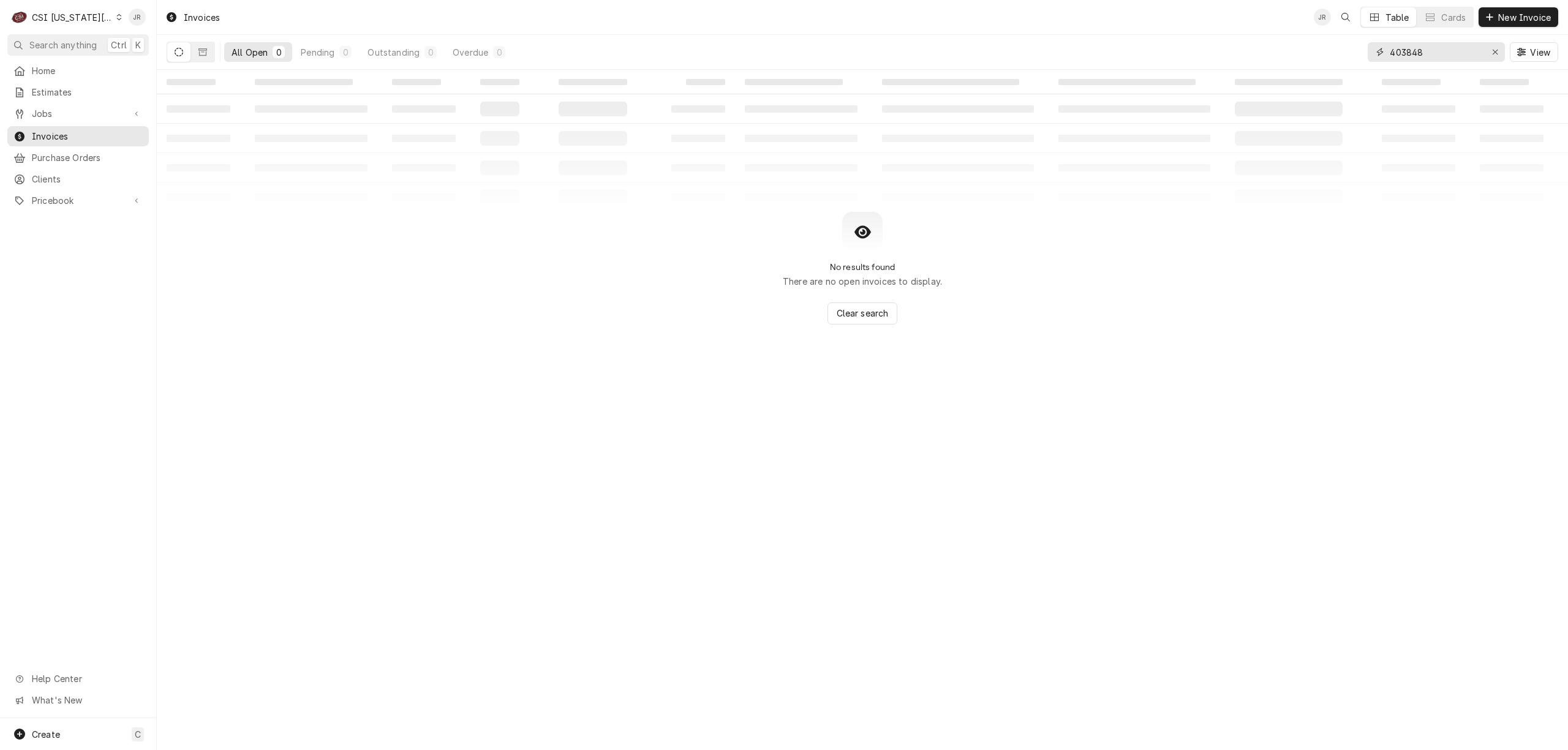
click at [1458, 47] on input "403848" at bounding box center [1435, 52] width 92 height 19
paste input "30336"
type input "303368"
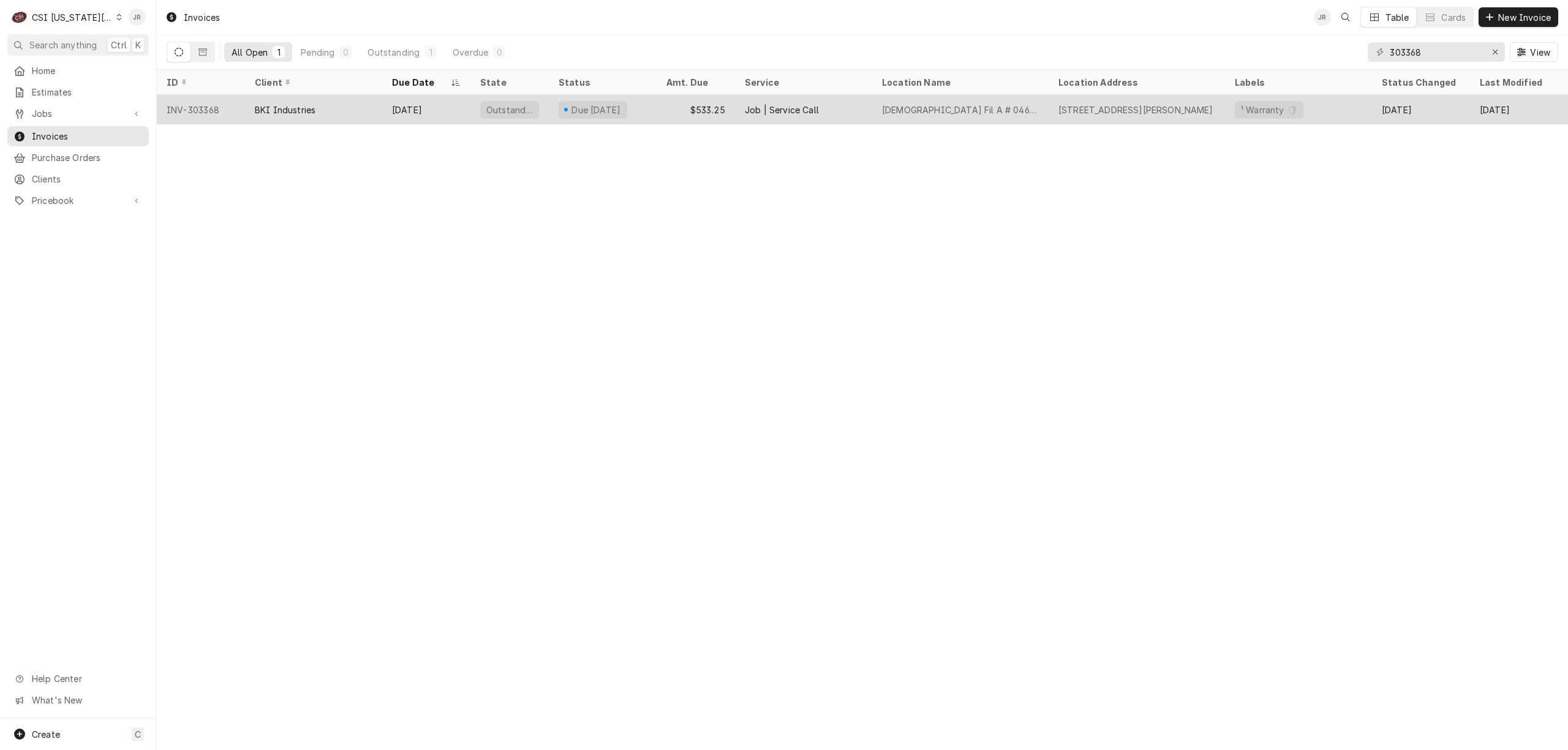
click at [334, 106] on div "BKI Industries" at bounding box center [313, 109] width 137 height 29
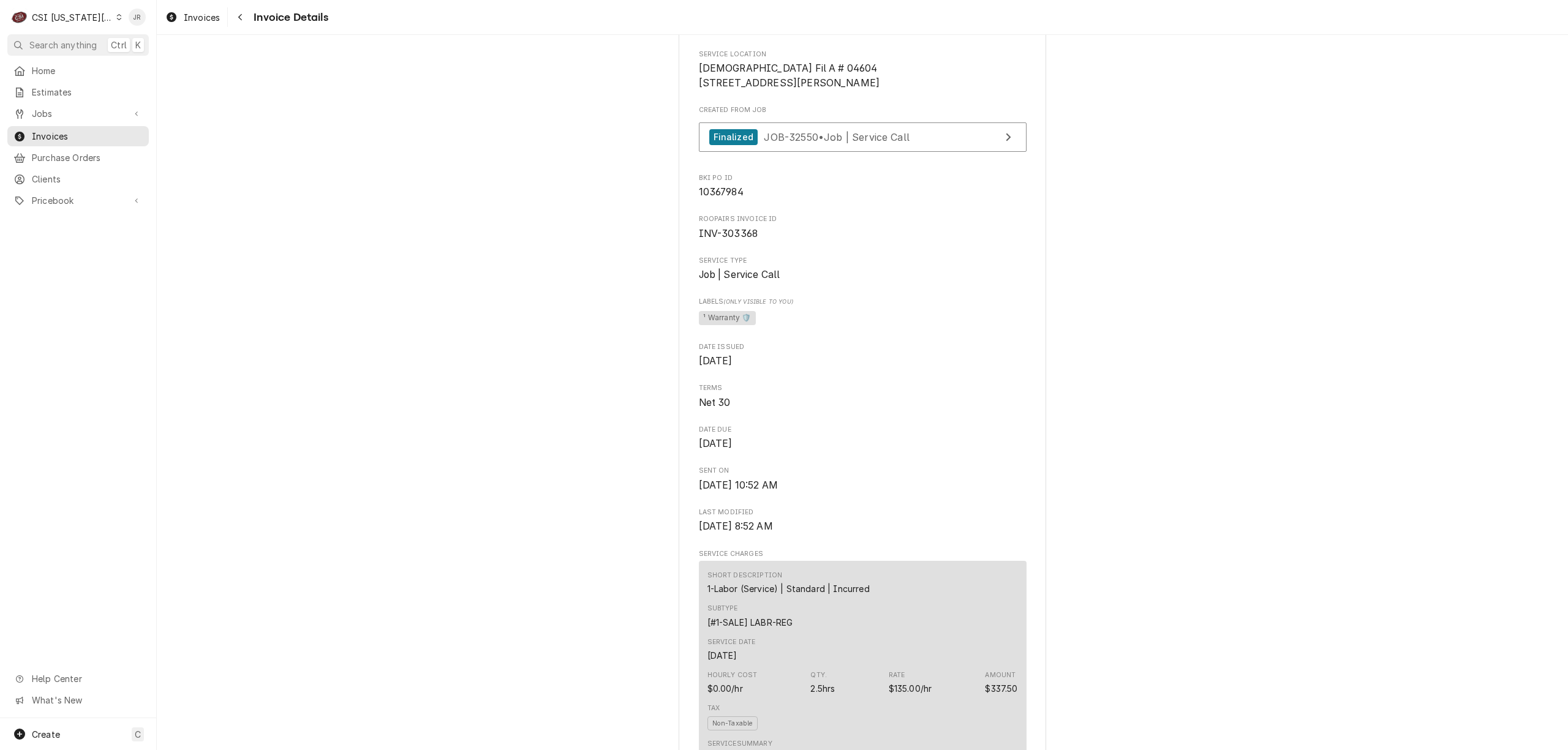
scroll to position [245, 0]
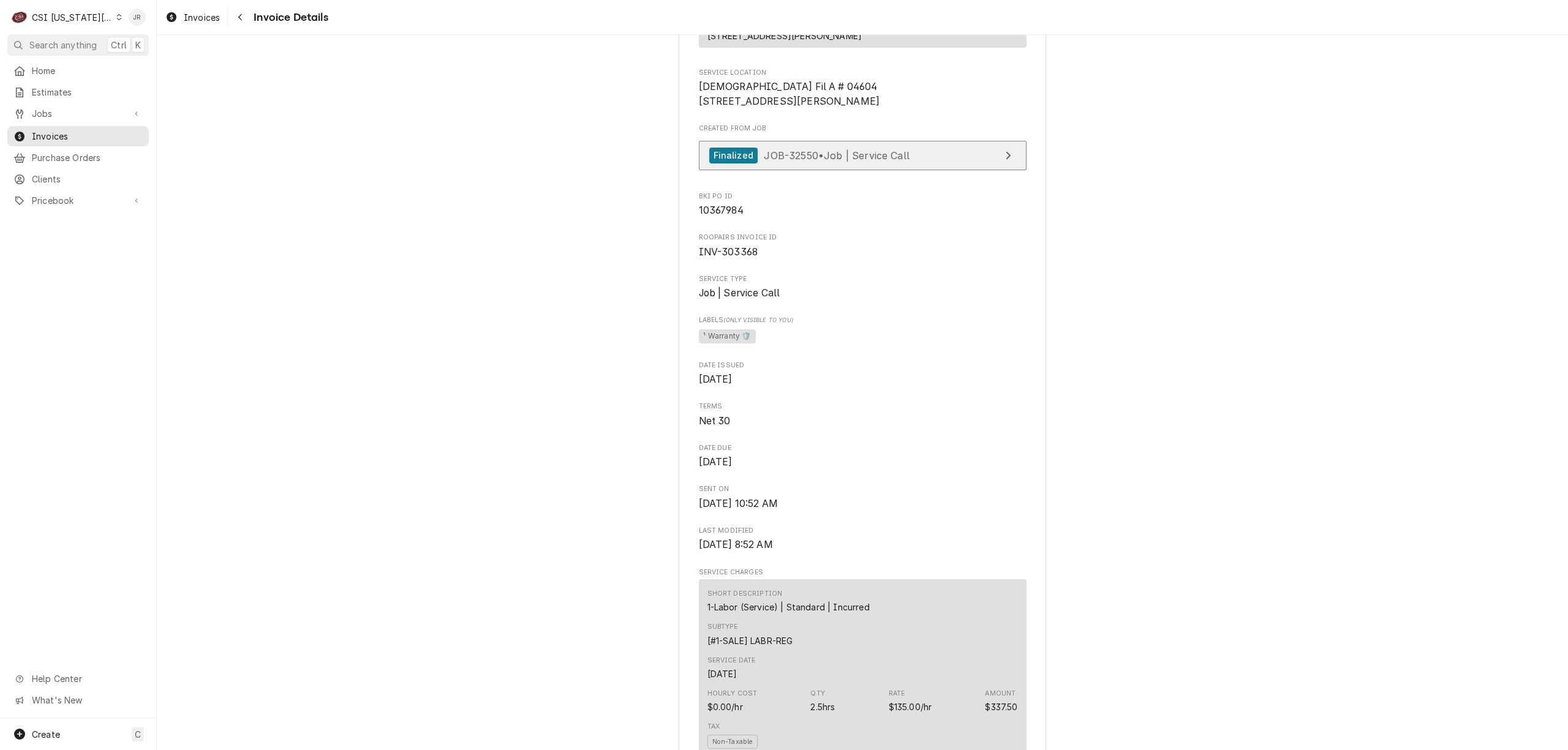
click at [844, 171] on link "Finalized JOB-32550 • Job | Service Call" at bounding box center [863, 156] width 328 height 30
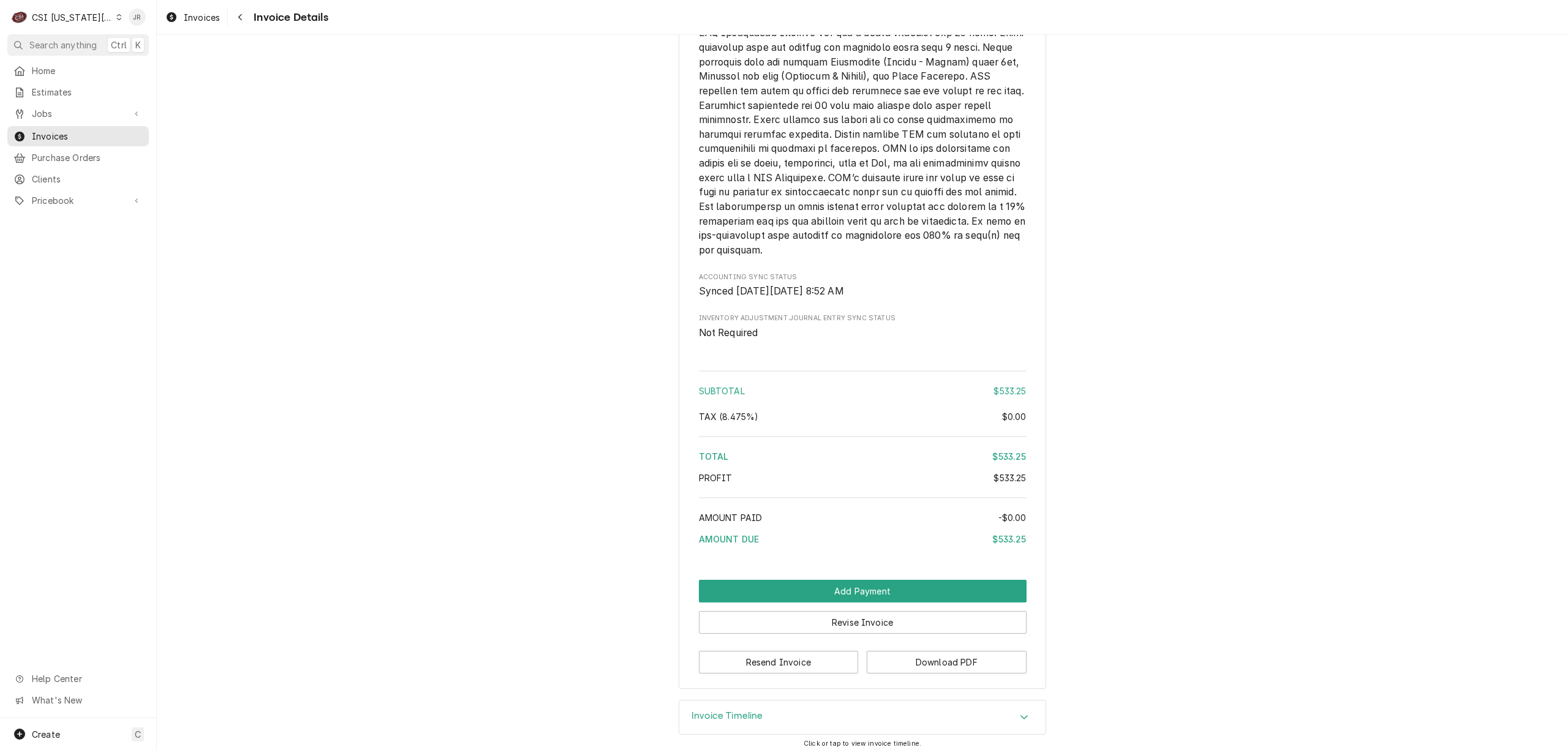
scroll to position [1987, 0]
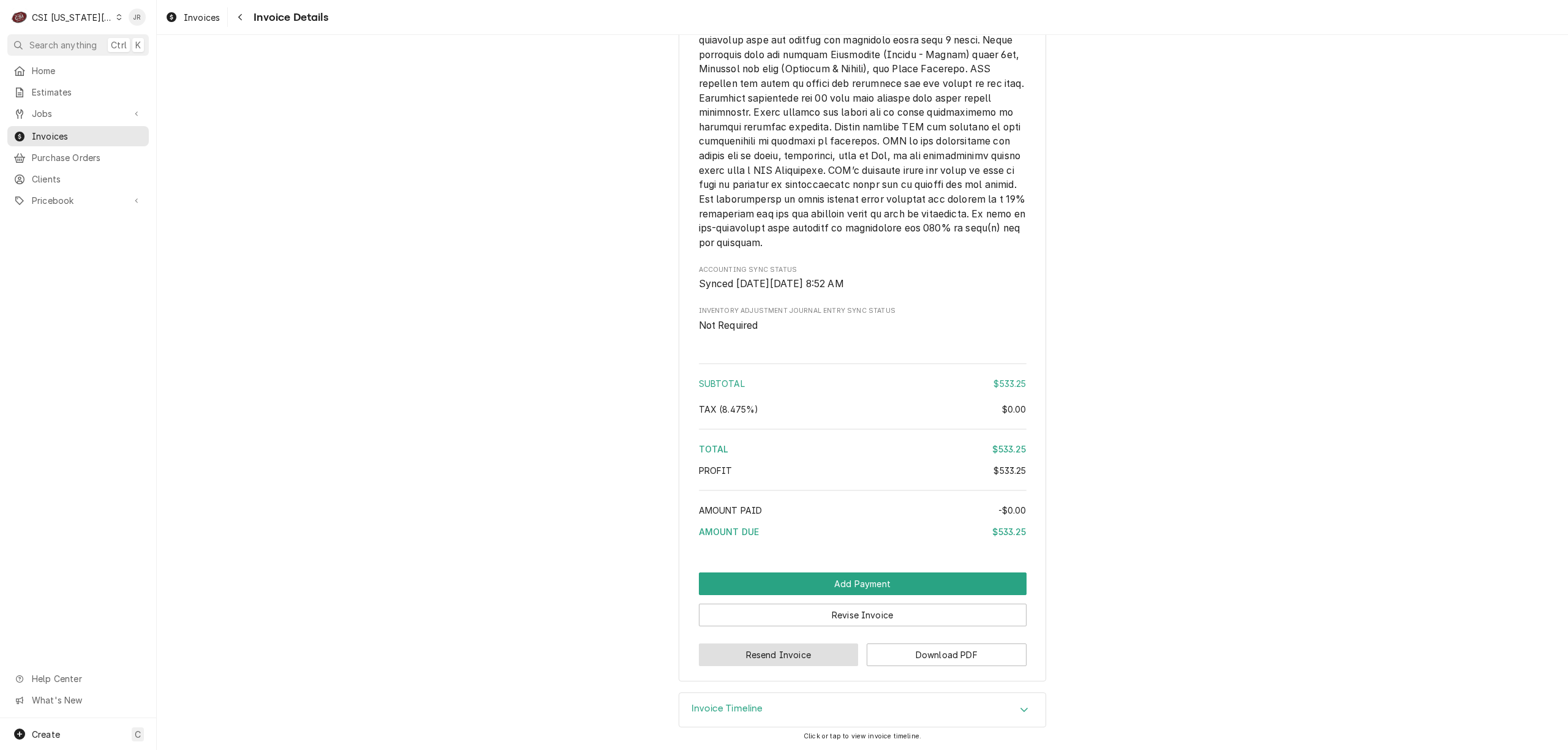
drag, startPoint x: 802, startPoint y: 655, endPoint x: 1089, endPoint y: 683, distance: 288.4
click at [775, 708] on div "Invoice Timeline" at bounding box center [863, 710] width 366 height 34
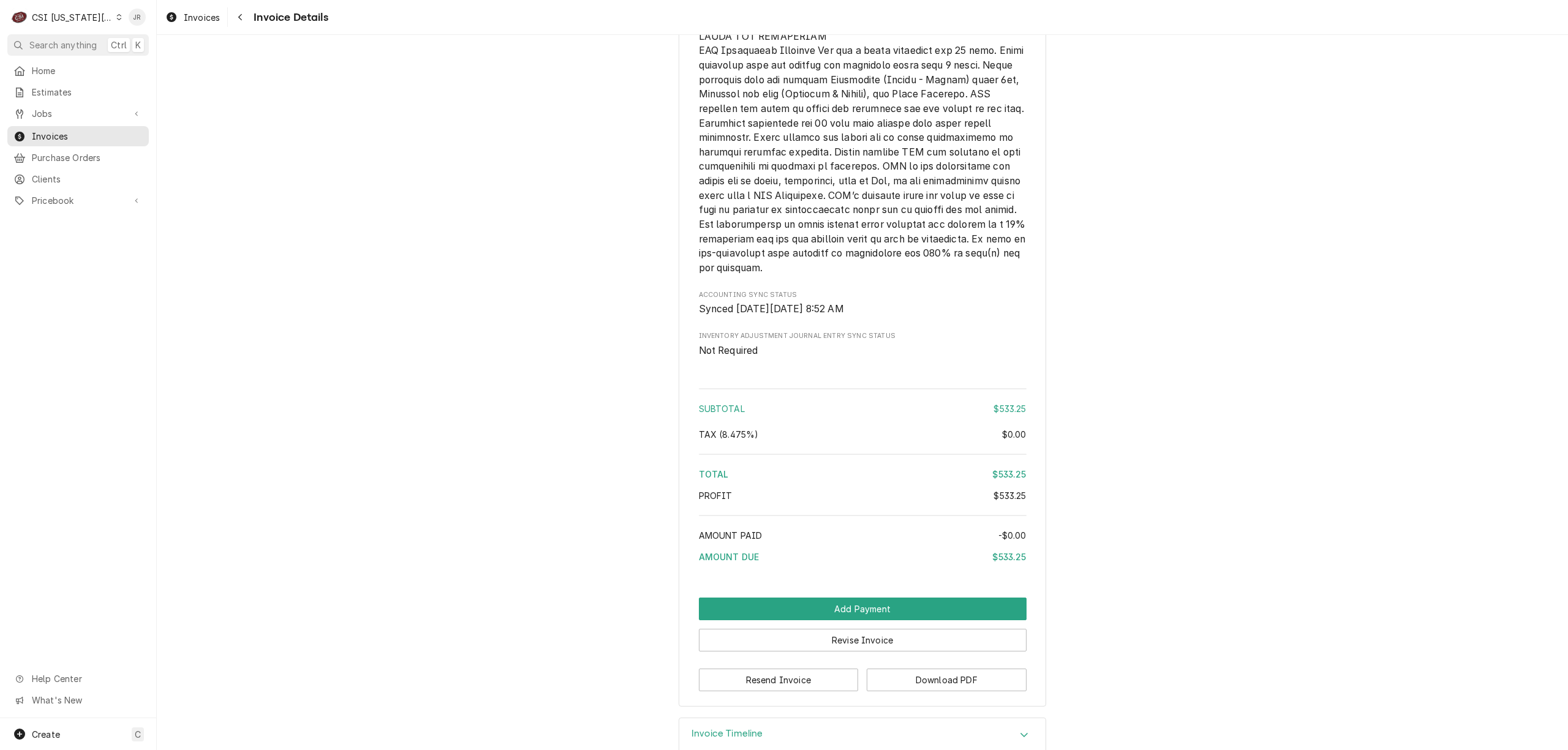
scroll to position [1766, 0]
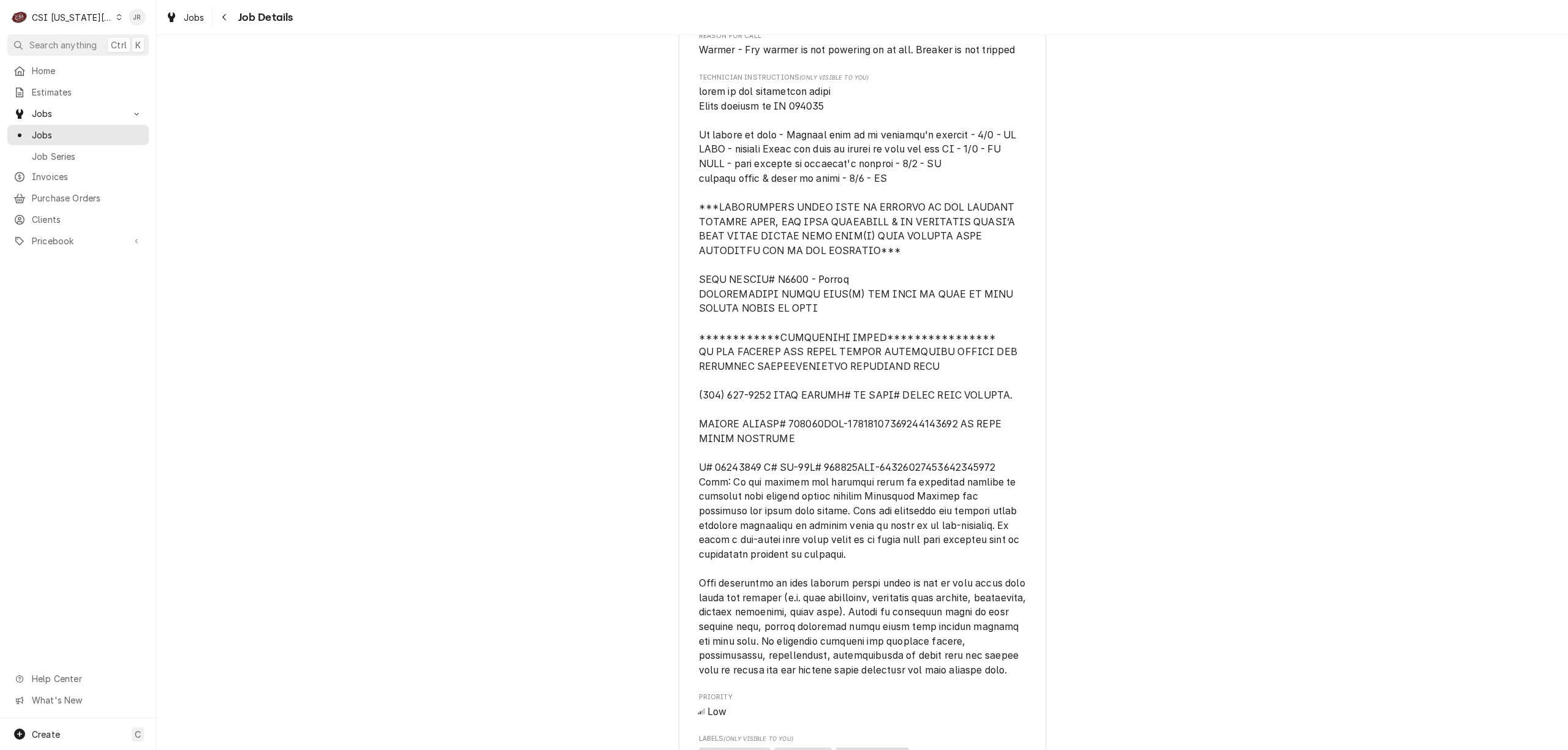
scroll to position [1061, 0]
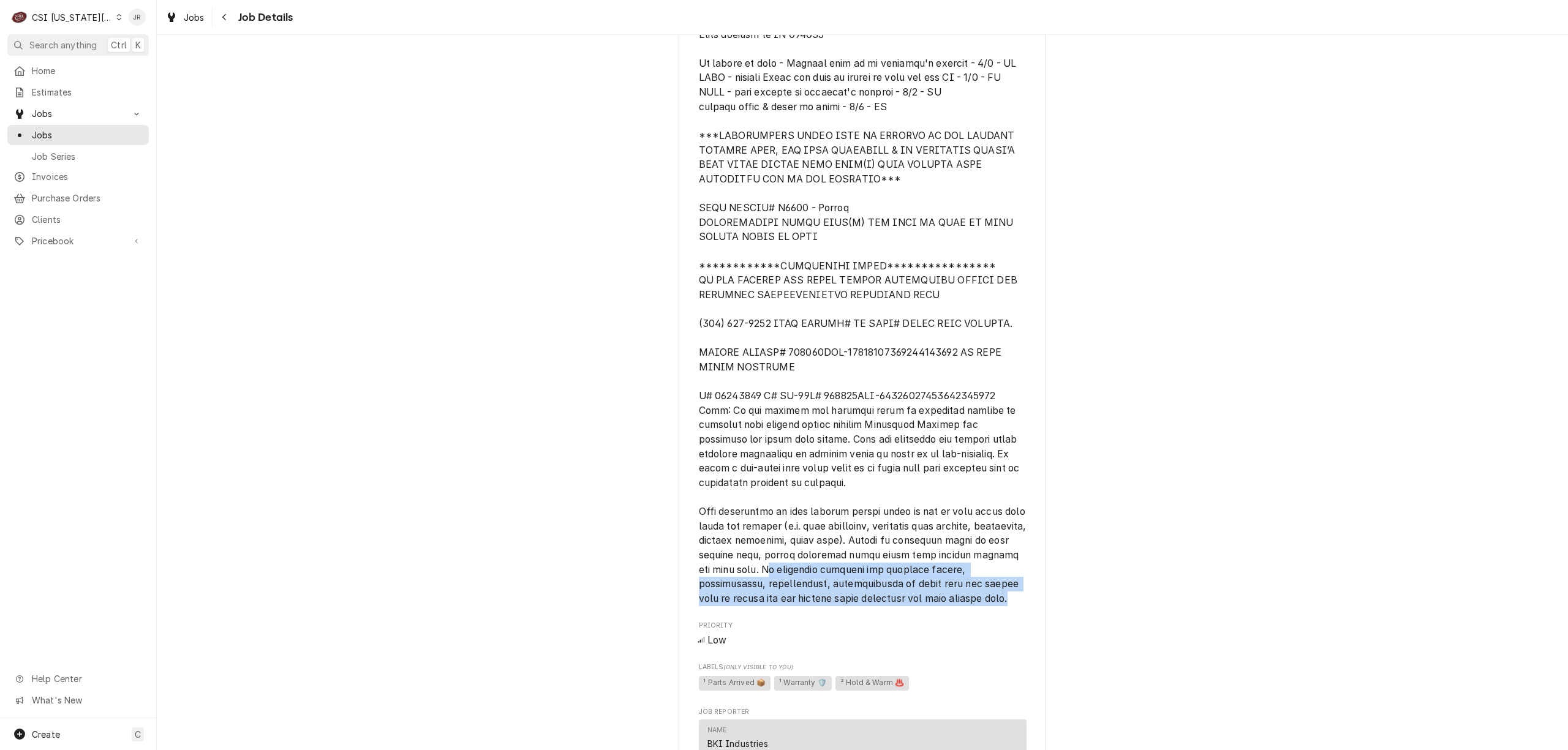
drag, startPoint x: 766, startPoint y: 579, endPoint x: 991, endPoint y: 615, distance: 227.9
click at [991, 606] on span "[object Object]" at bounding box center [863, 309] width 328 height 593
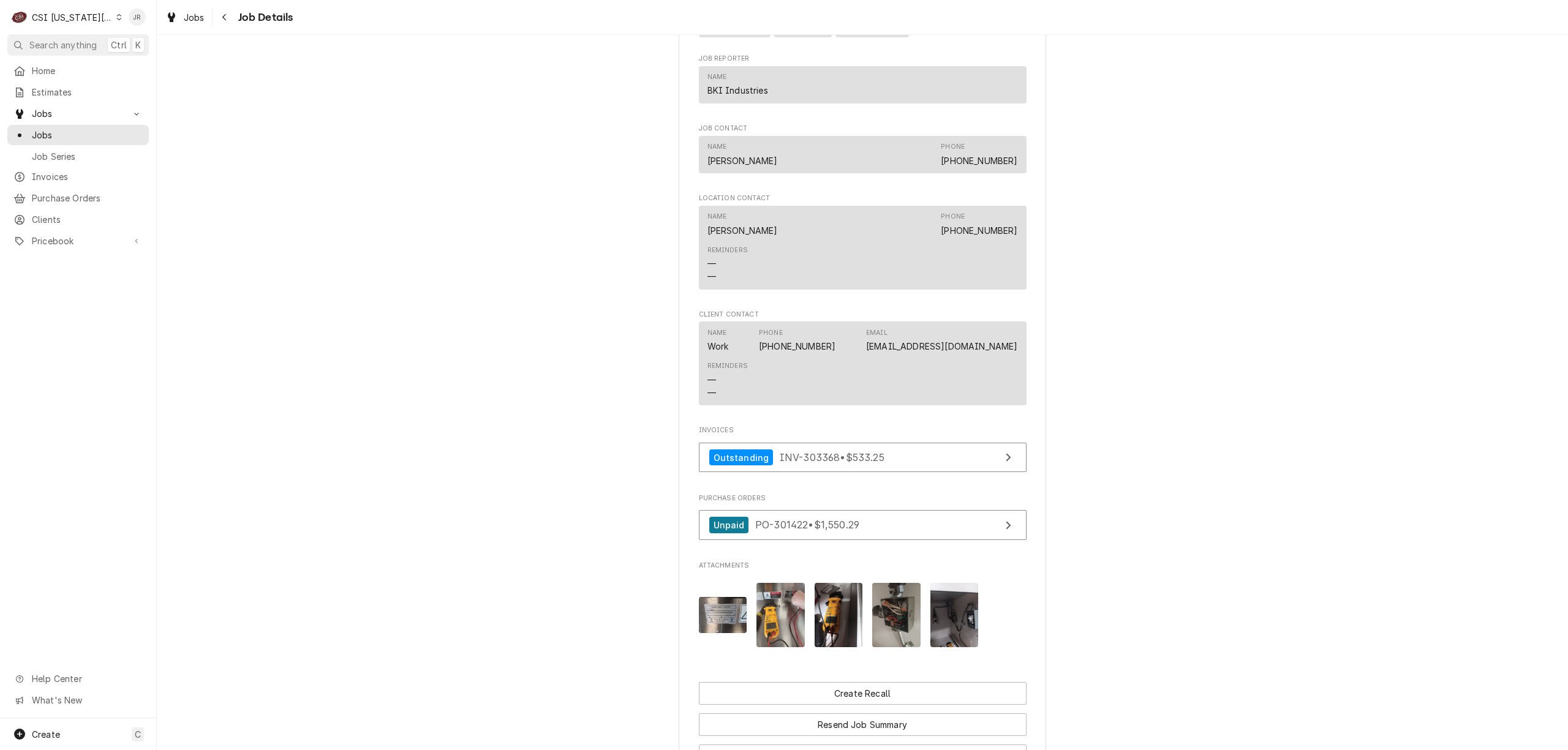
scroll to position [2008, 0]
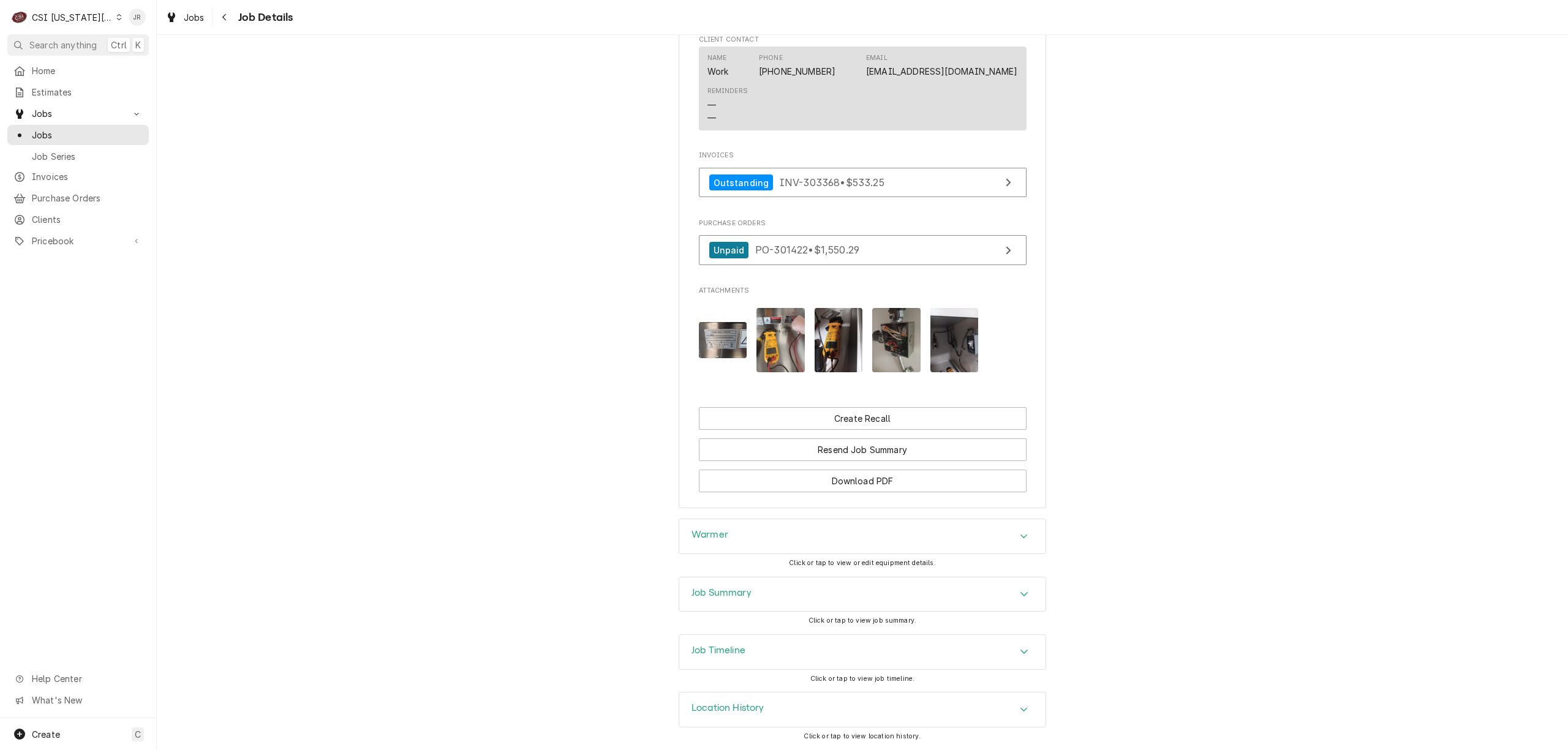
drag, startPoint x: 721, startPoint y: 591, endPoint x: 735, endPoint y: 566, distance: 28.7
click at [721, 590] on h3 "Job Summary" at bounding box center [721, 593] width 60 height 12
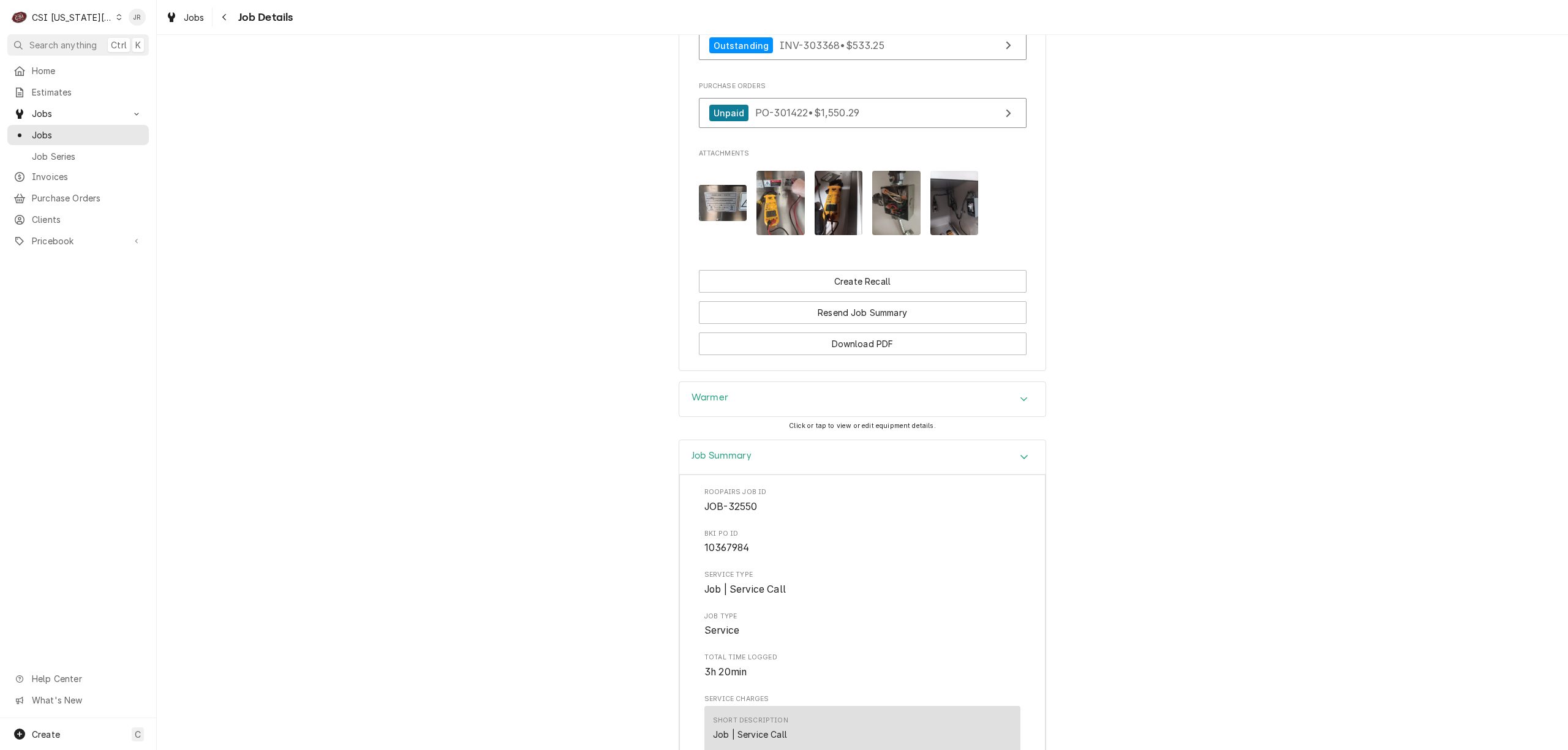
scroll to position [1844, 0]
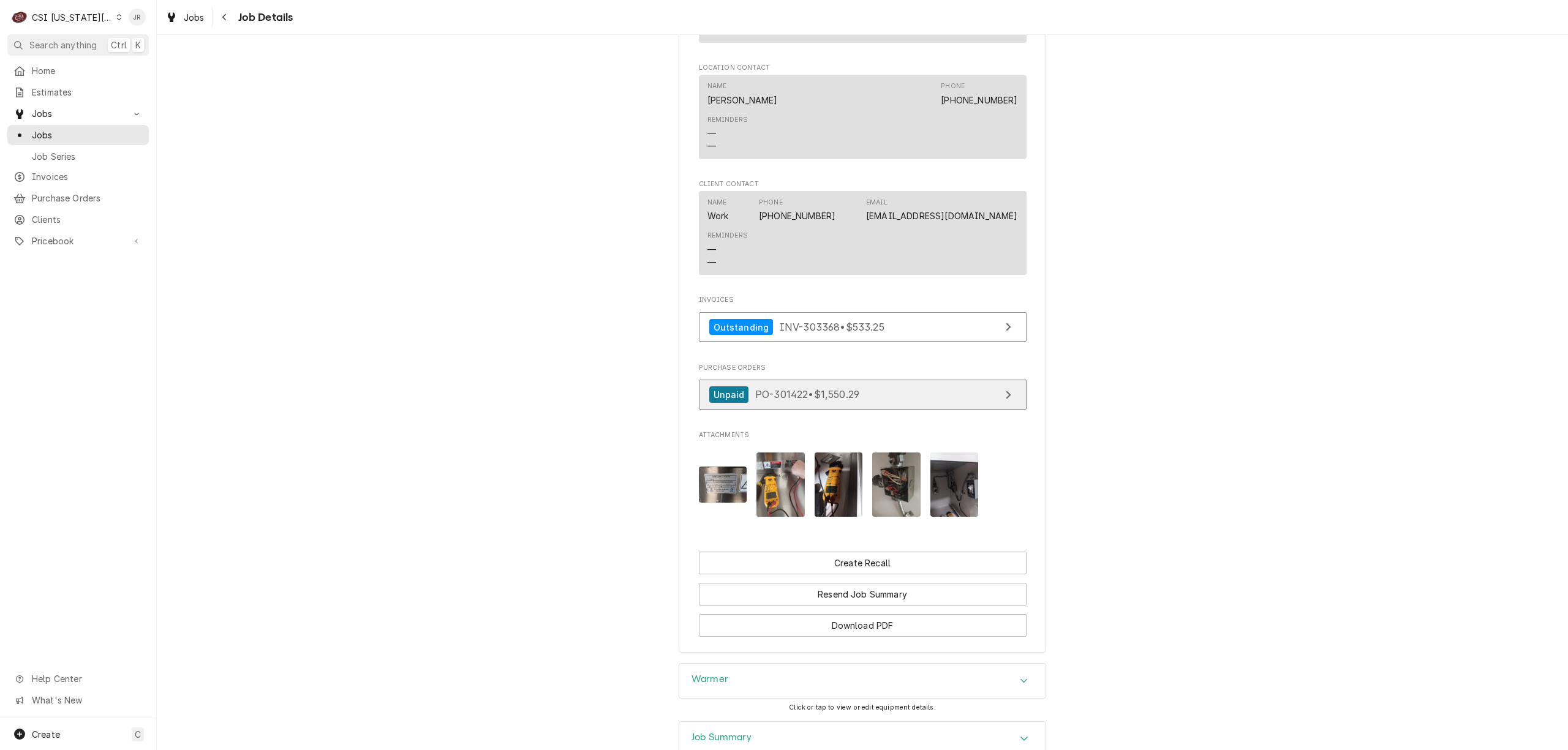
click at [928, 409] on link "Unpaid PO-301422 • $1,550.29" at bounding box center [863, 394] width 328 height 30
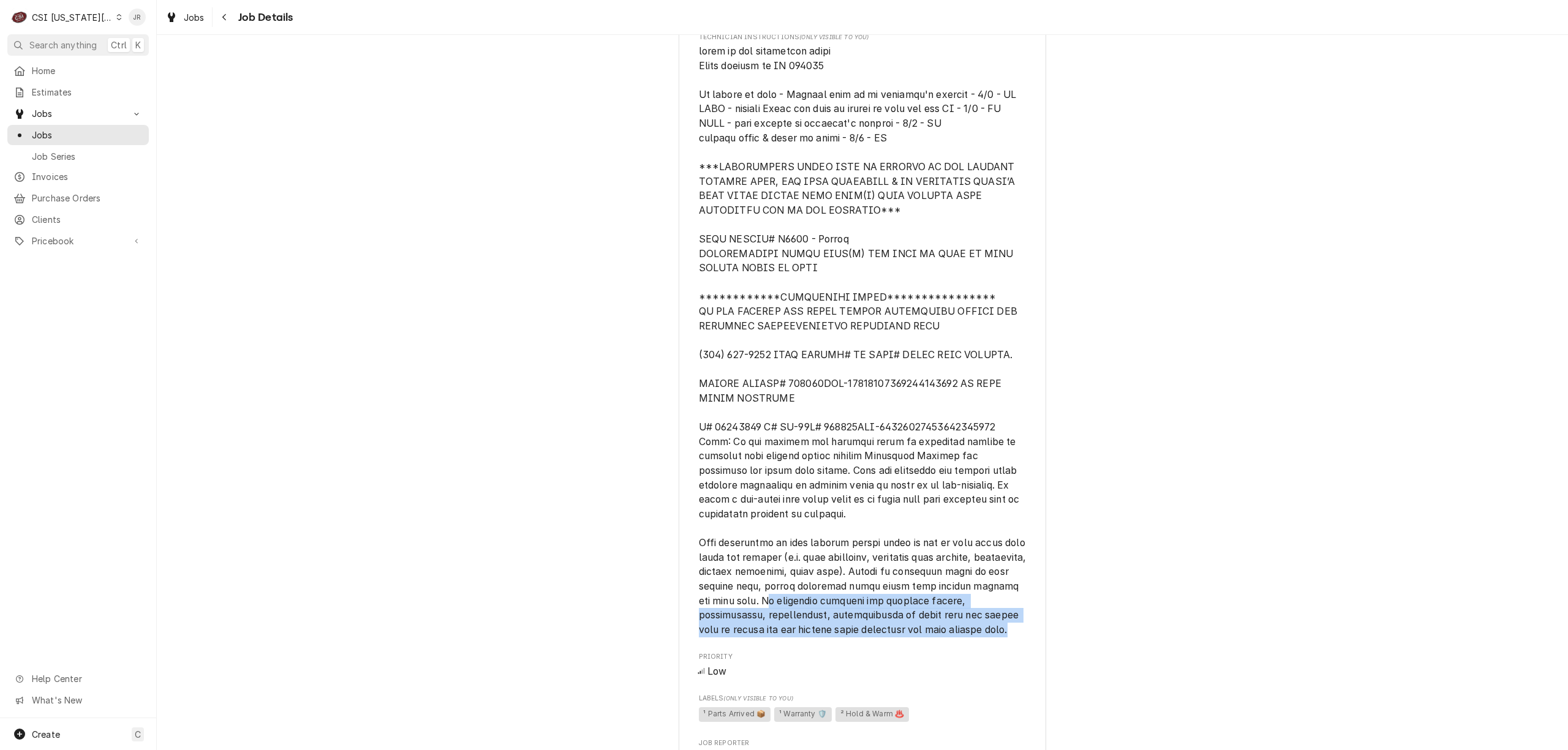
scroll to position [1061, 0]
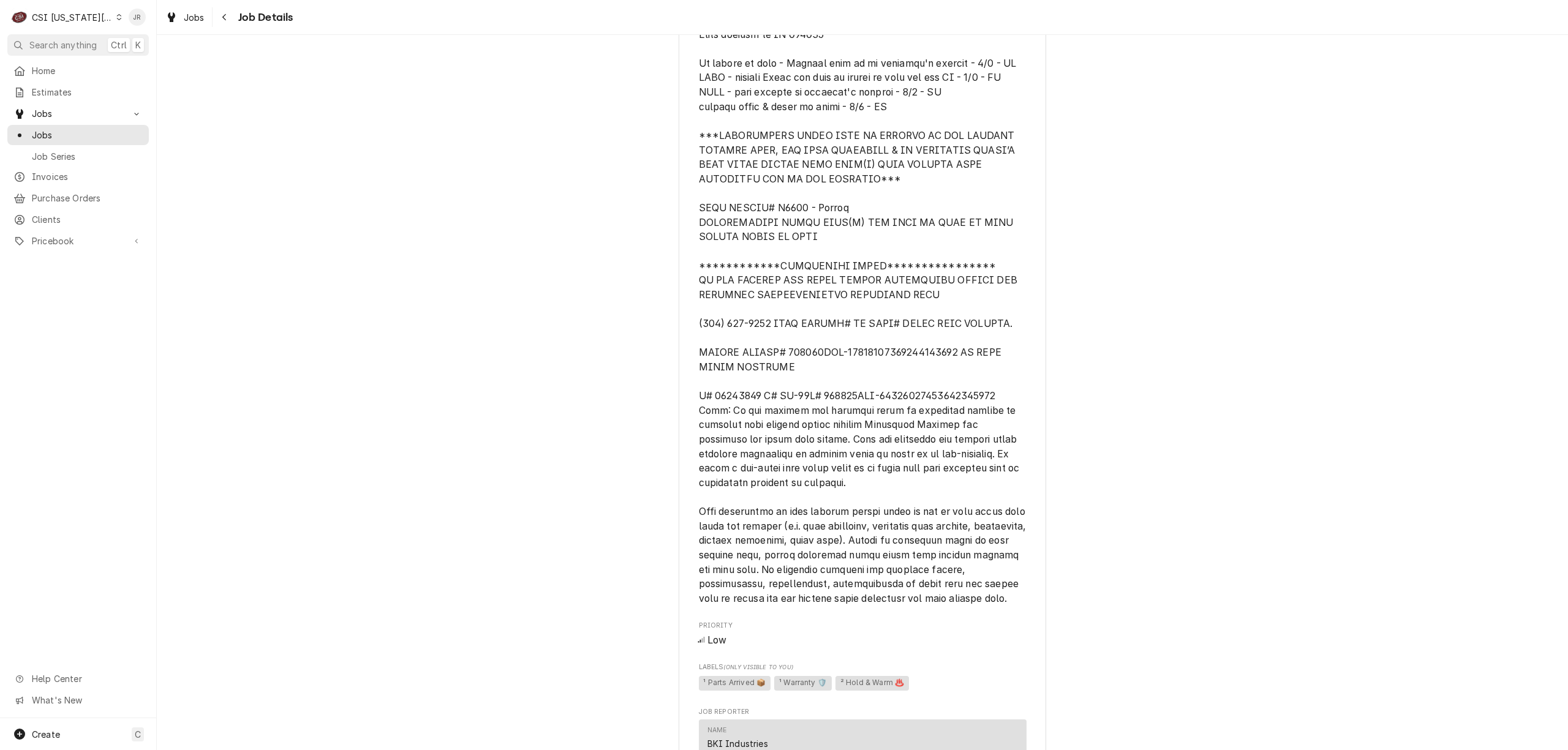
click at [941, 299] on span "[object Object]" at bounding box center [864, 309] width 331 height 590
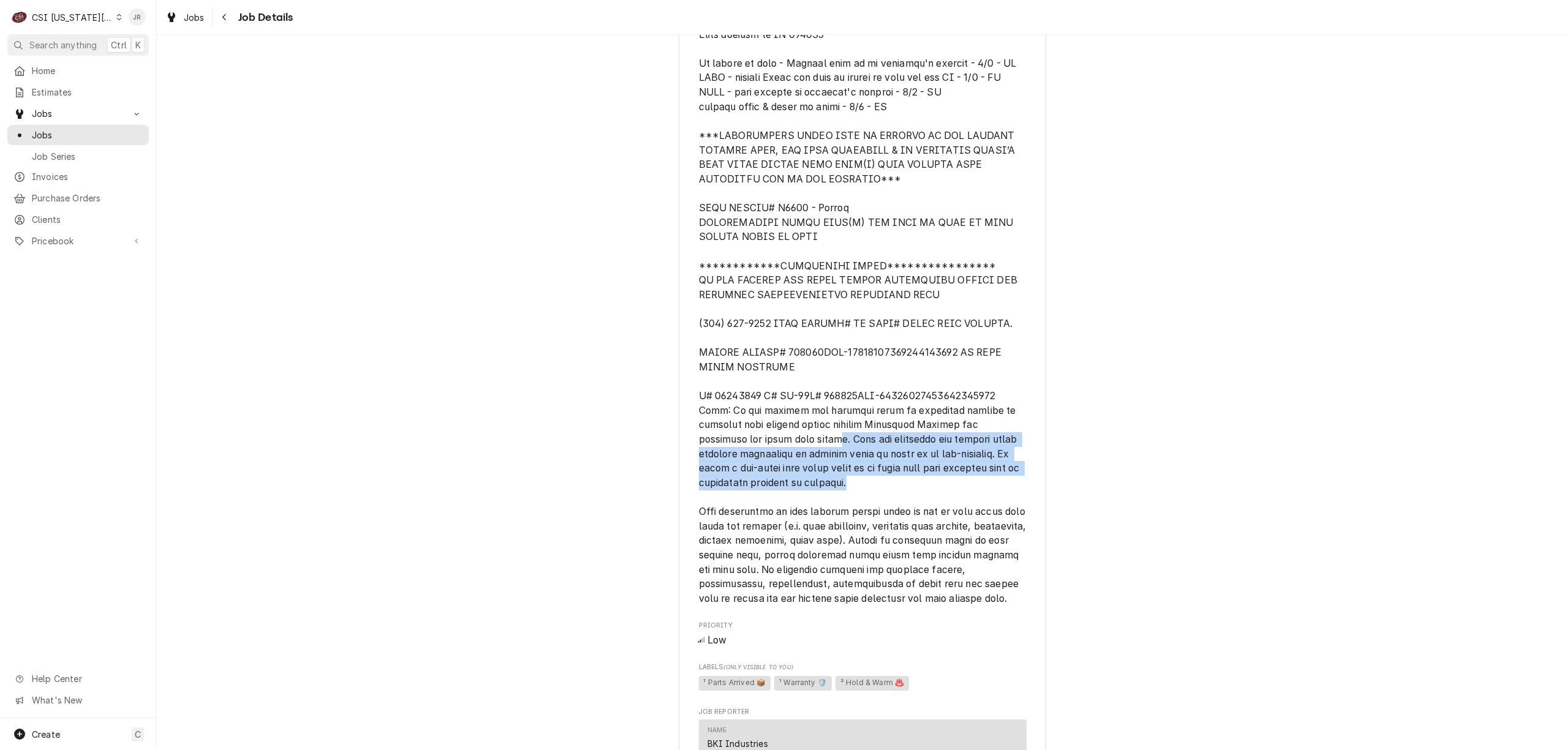
drag, startPoint x: 799, startPoint y: 455, endPoint x: 1045, endPoint y: 495, distance: 249.2
click at [1045, 495] on div "Completed and Invoiced BKI Industries Chick Fil A # 04604 / 1920 W Foxwood Dr, …" at bounding box center [863, 217] width 1412 height 2460
click at [886, 498] on span "[object Object]" at bounding box center [863, 309] width 328 height 593
drag, startPoint x: 809, startPoint y: 452, endPoint x: 863, endPoint y: 500, distance: 72.2
click at [863, 500] on span "[object Object]" at bounding box center [863, 309] width 328 height 593
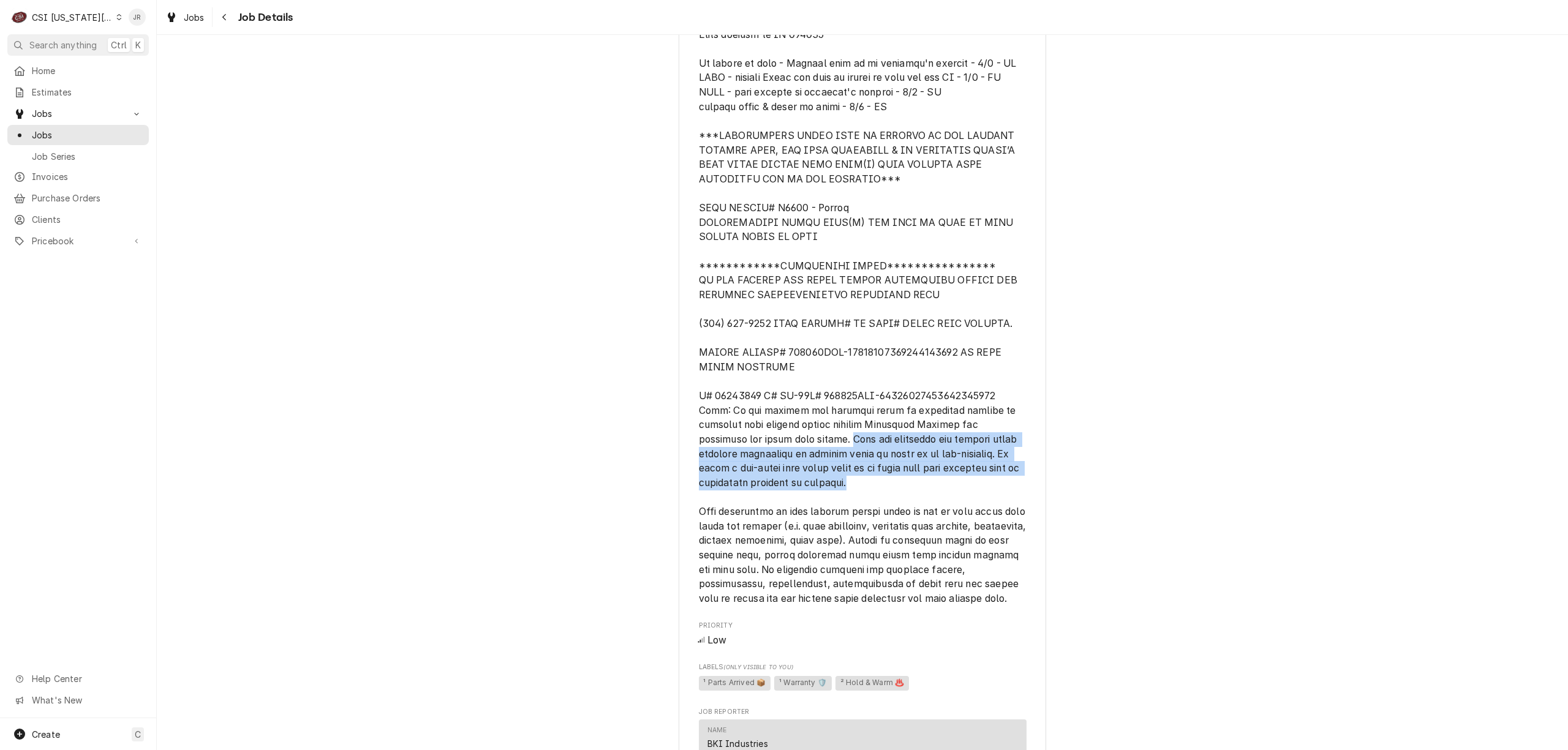
copy span "Trip and diagnosis are covered under warranty regardless of whether issue is fo…"
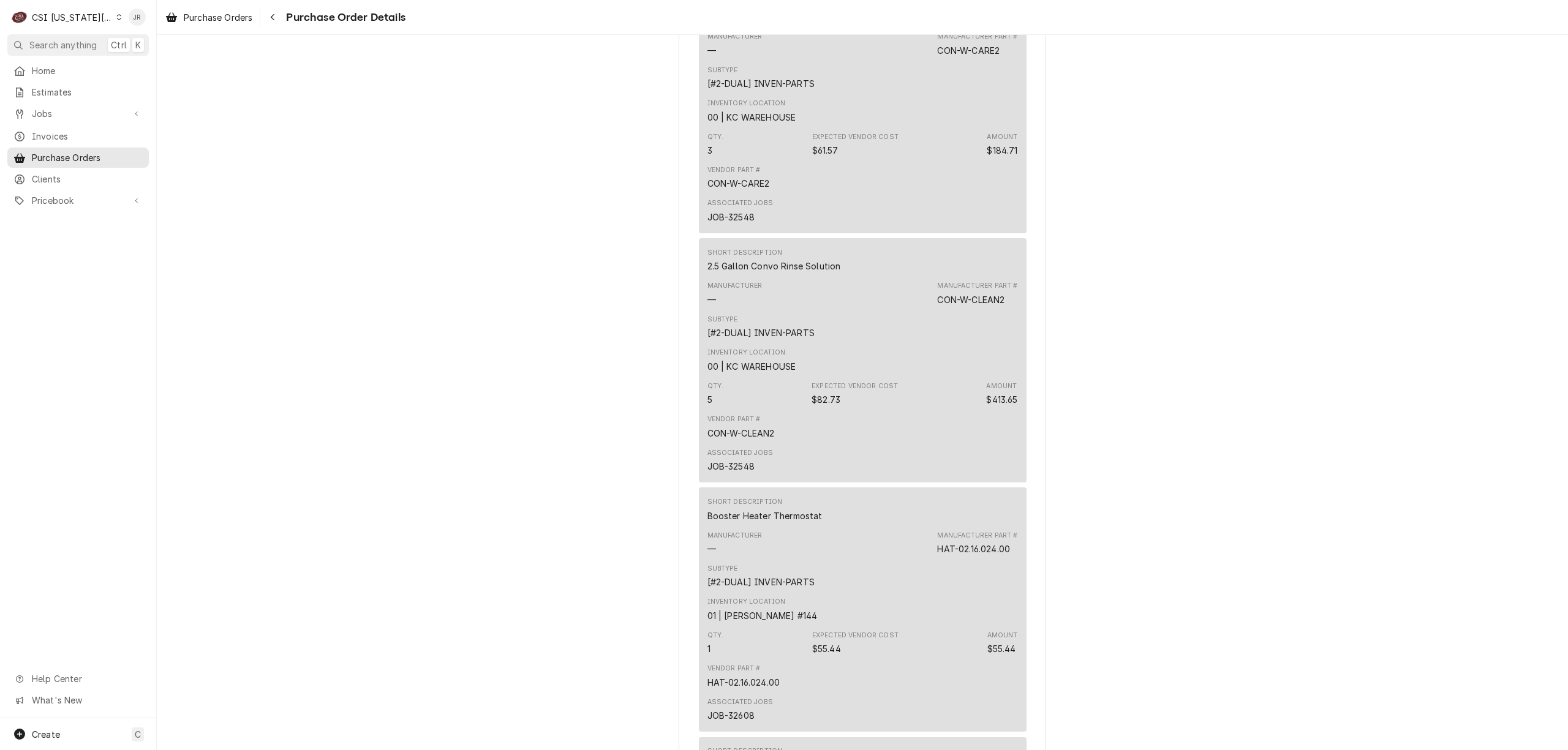
scroll to position [2367, 0]
